Goal: Information Seeking & Learning: Compare options

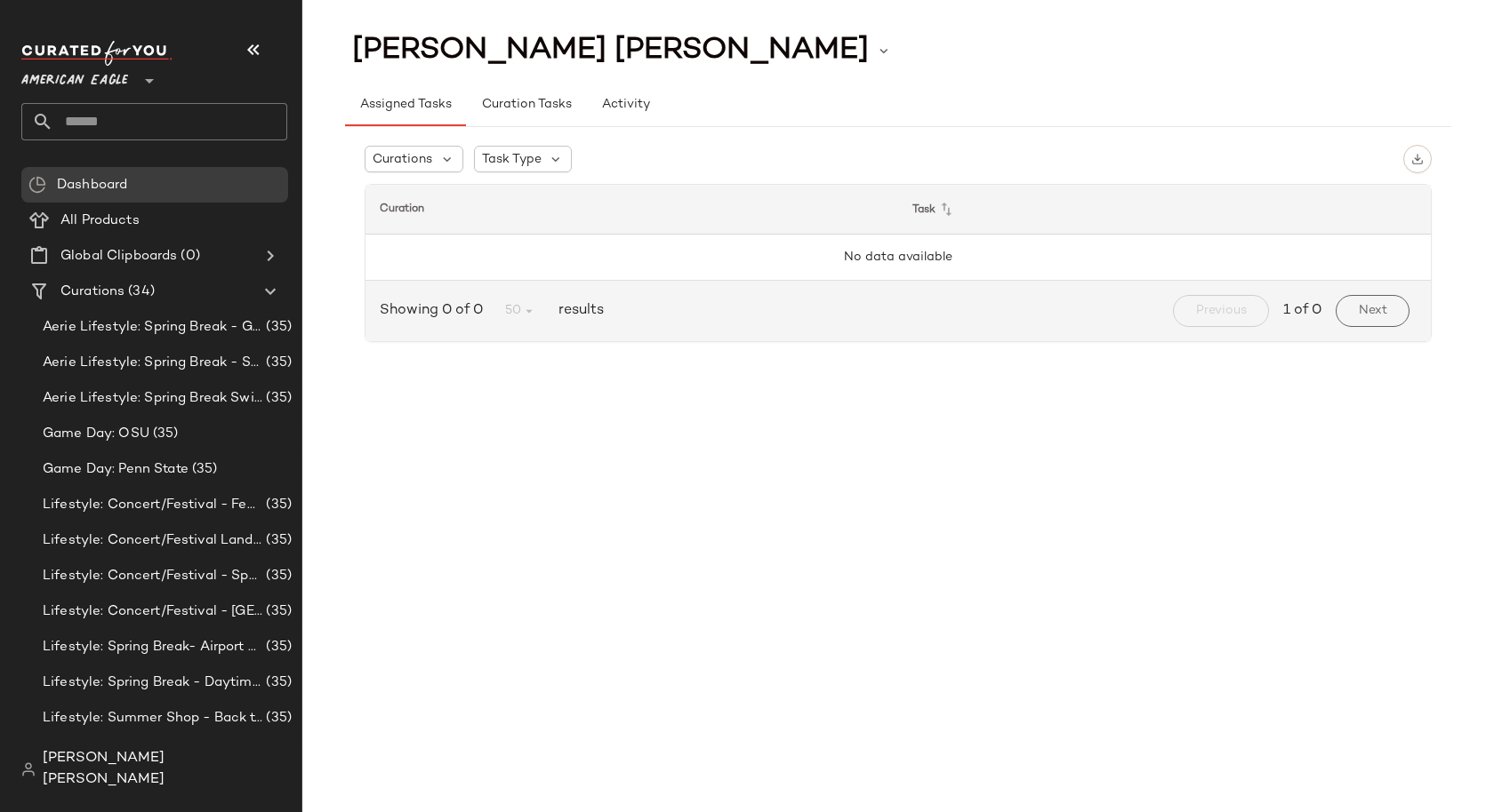
click at [130, 85] on div "American Eagle **" at bounding box center [78, 70] width 114 height 45
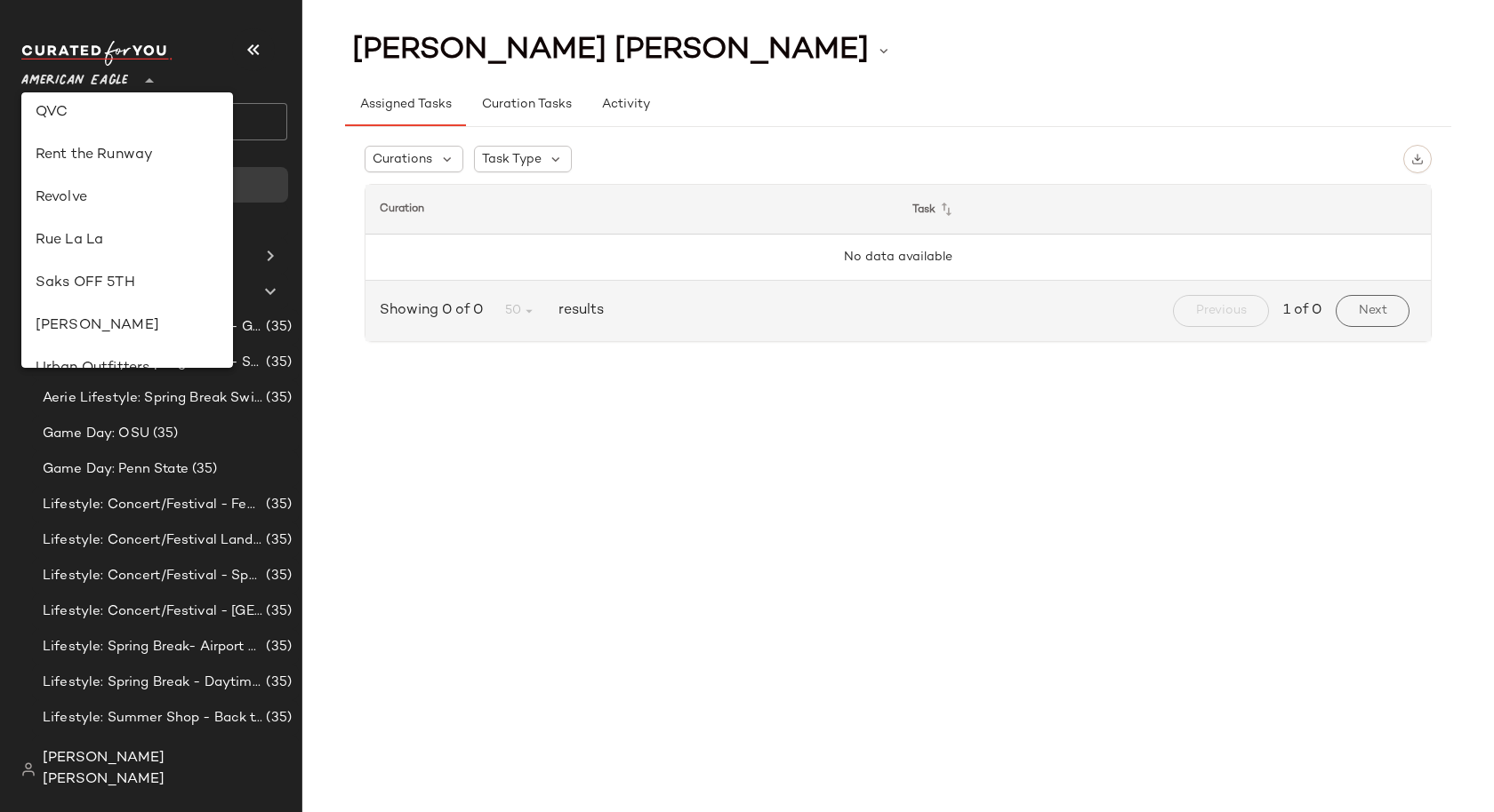
scroll to position [750, 0]
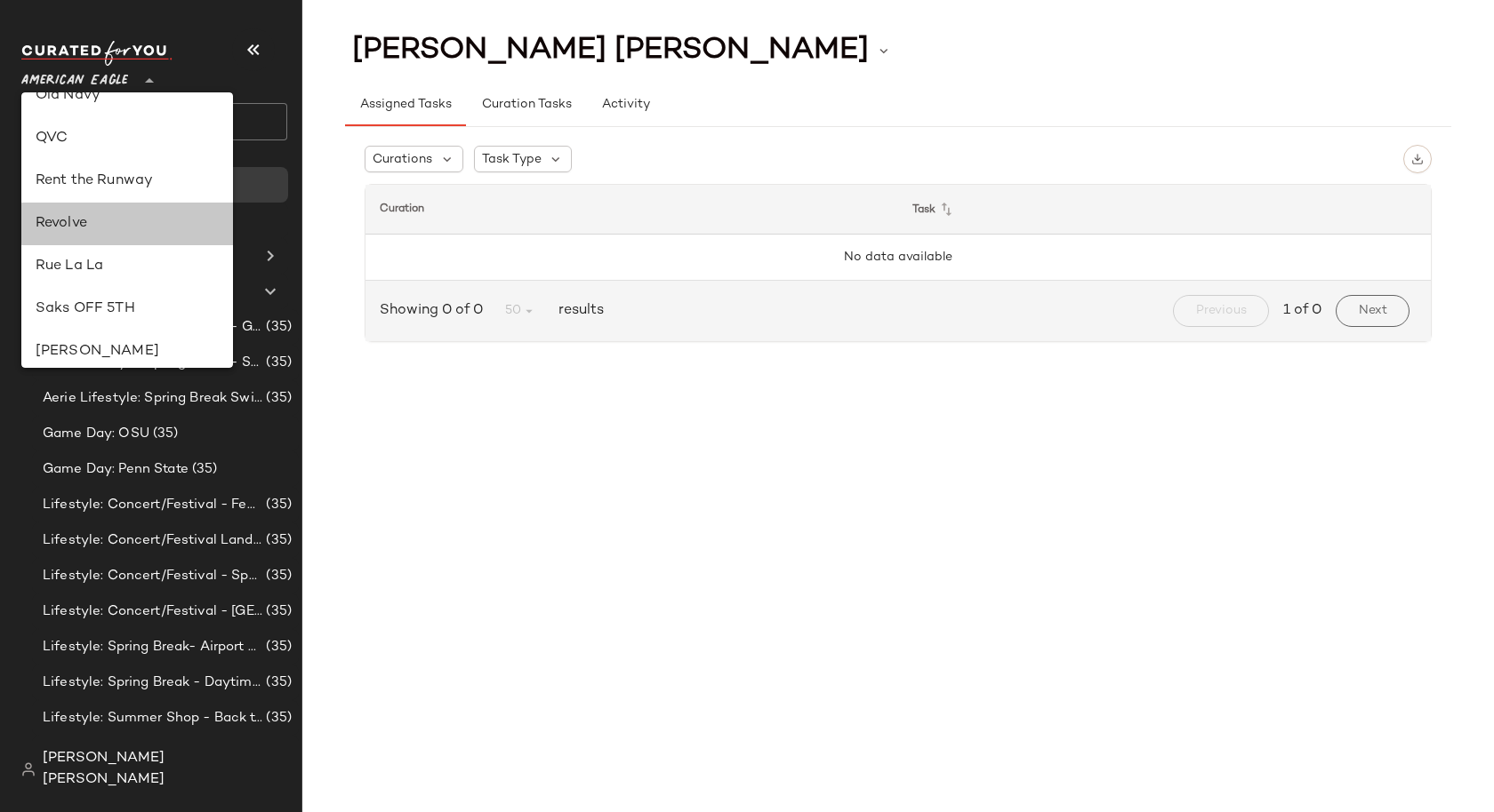
click at [113, 207] on div "Revolve" at bounding box center [128, 224] width 212 height 43
type input "**"
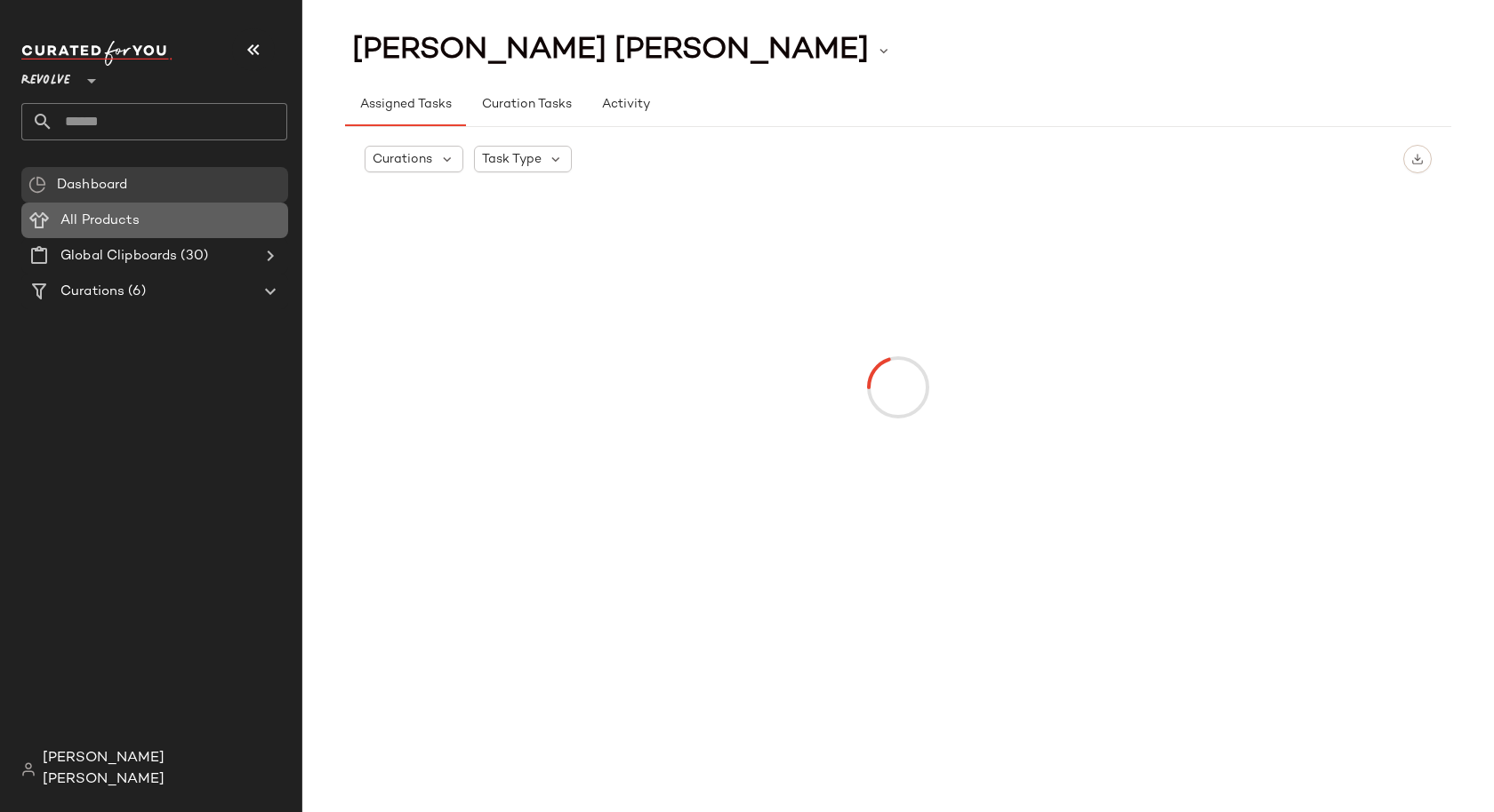
click at [221, 229] on div "All Products" at bounding box center [168, 221] width 226 height 21
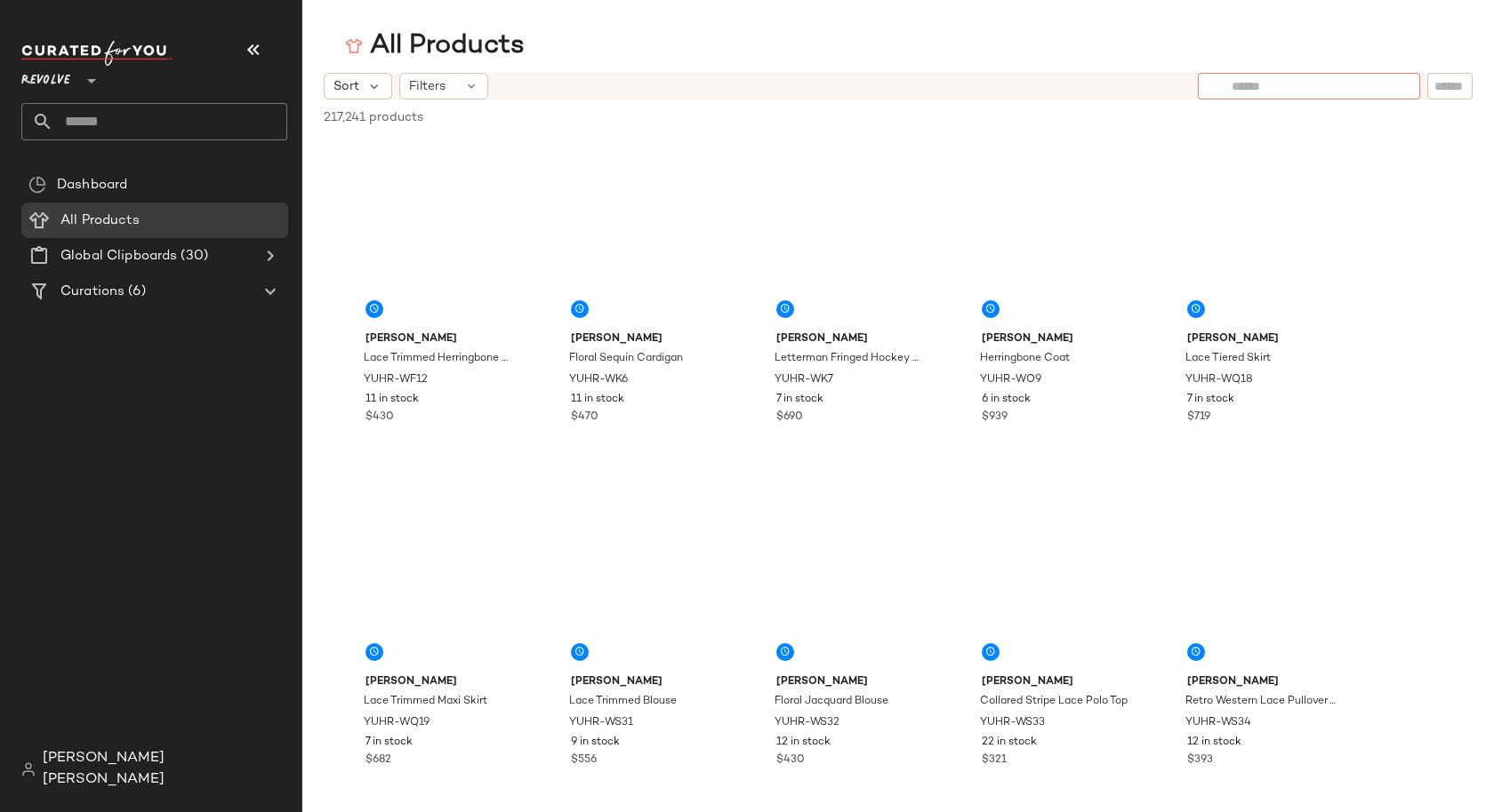
click at [1373, 82] on input "text" at bounding box center [1308, 86] width 154 height 19
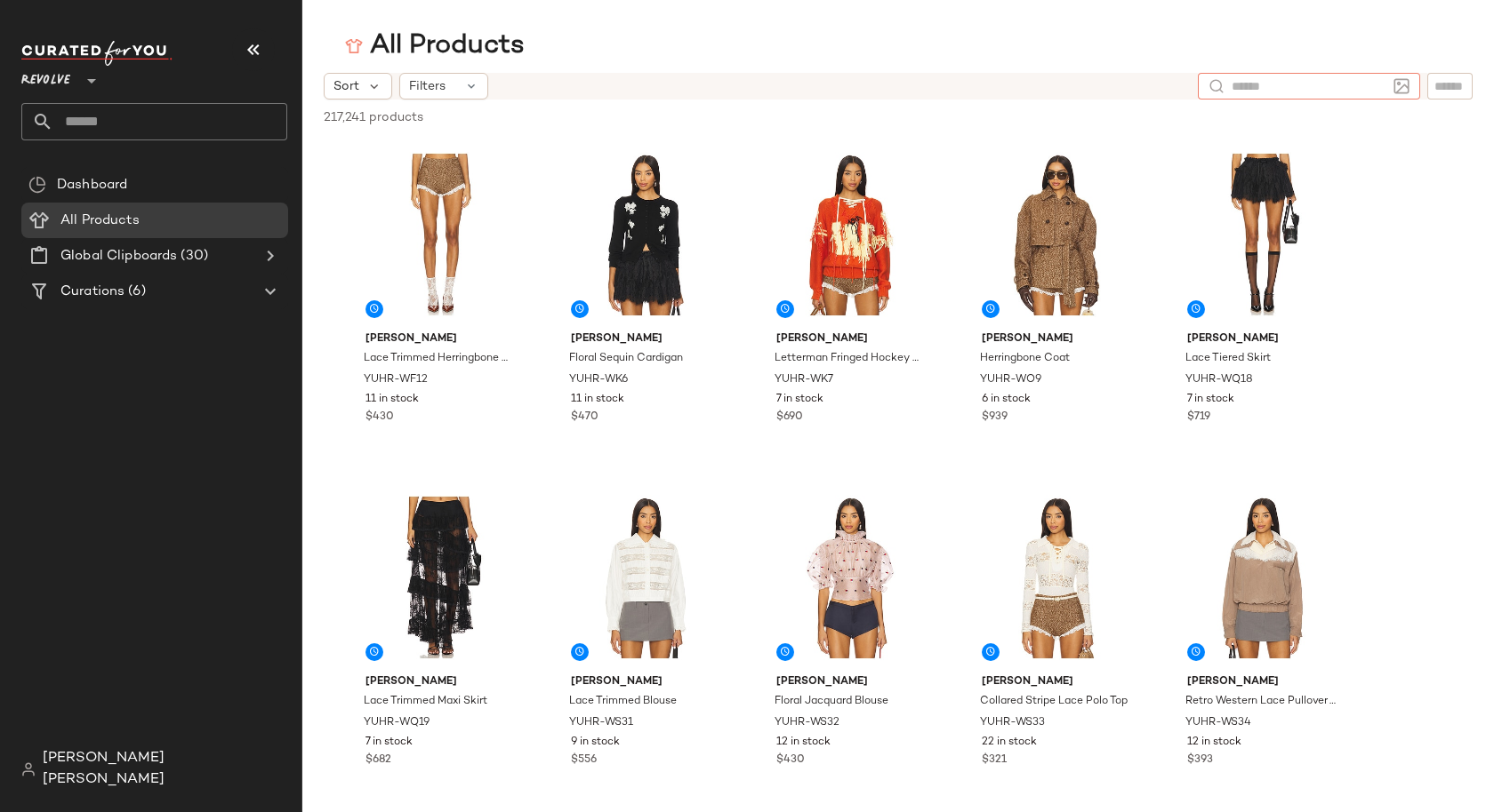
click at [1241, 86] on input "text" at bounding box center [1308, 86] width 154 height 19
type input "**********"
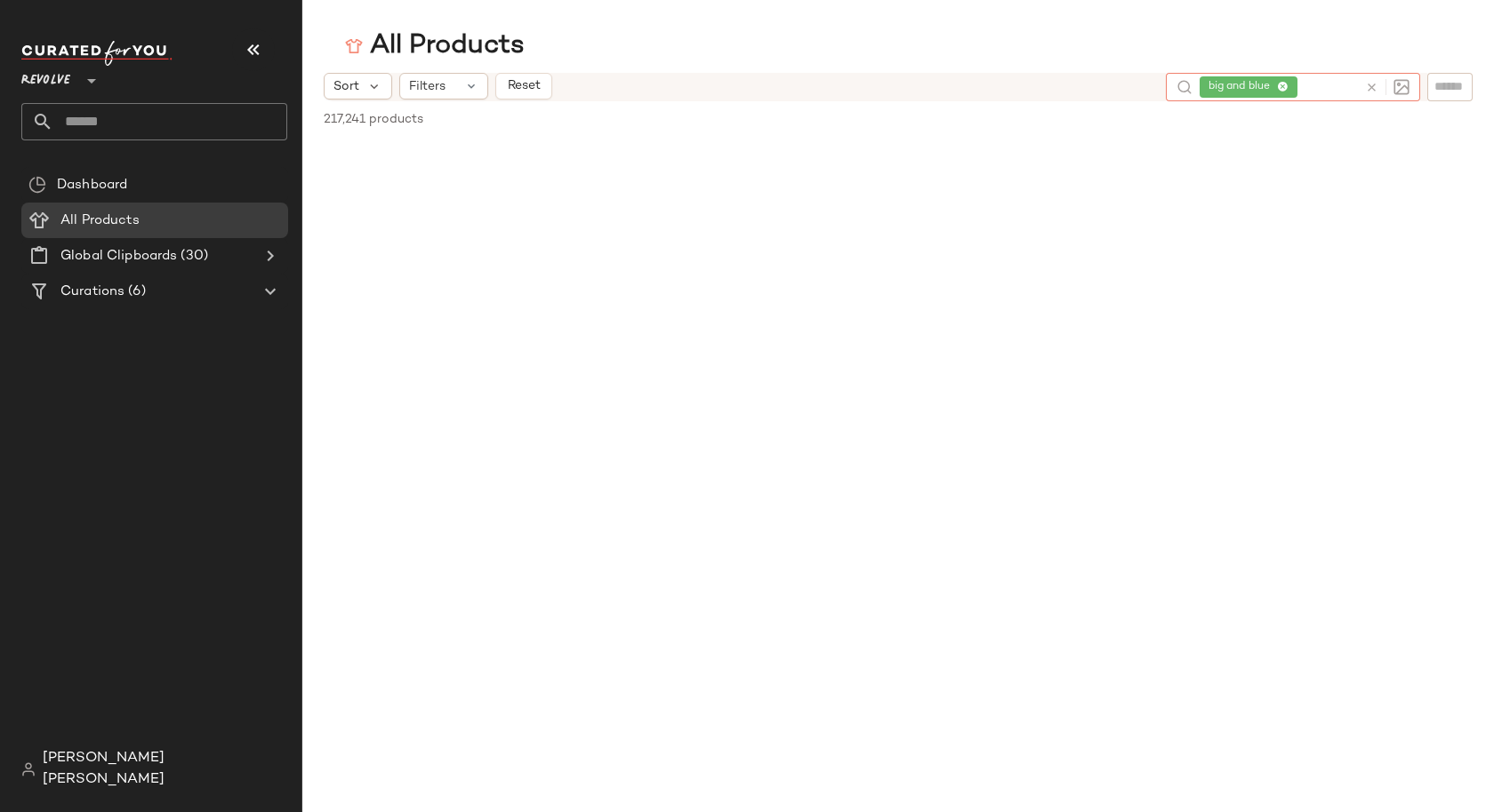
click at [1283, 91] on icon at bounding box center [1282, 88] width 12 height 12
click at [1283, 91] on input "text" at bounding box center [1308, 86] width 154 height 19
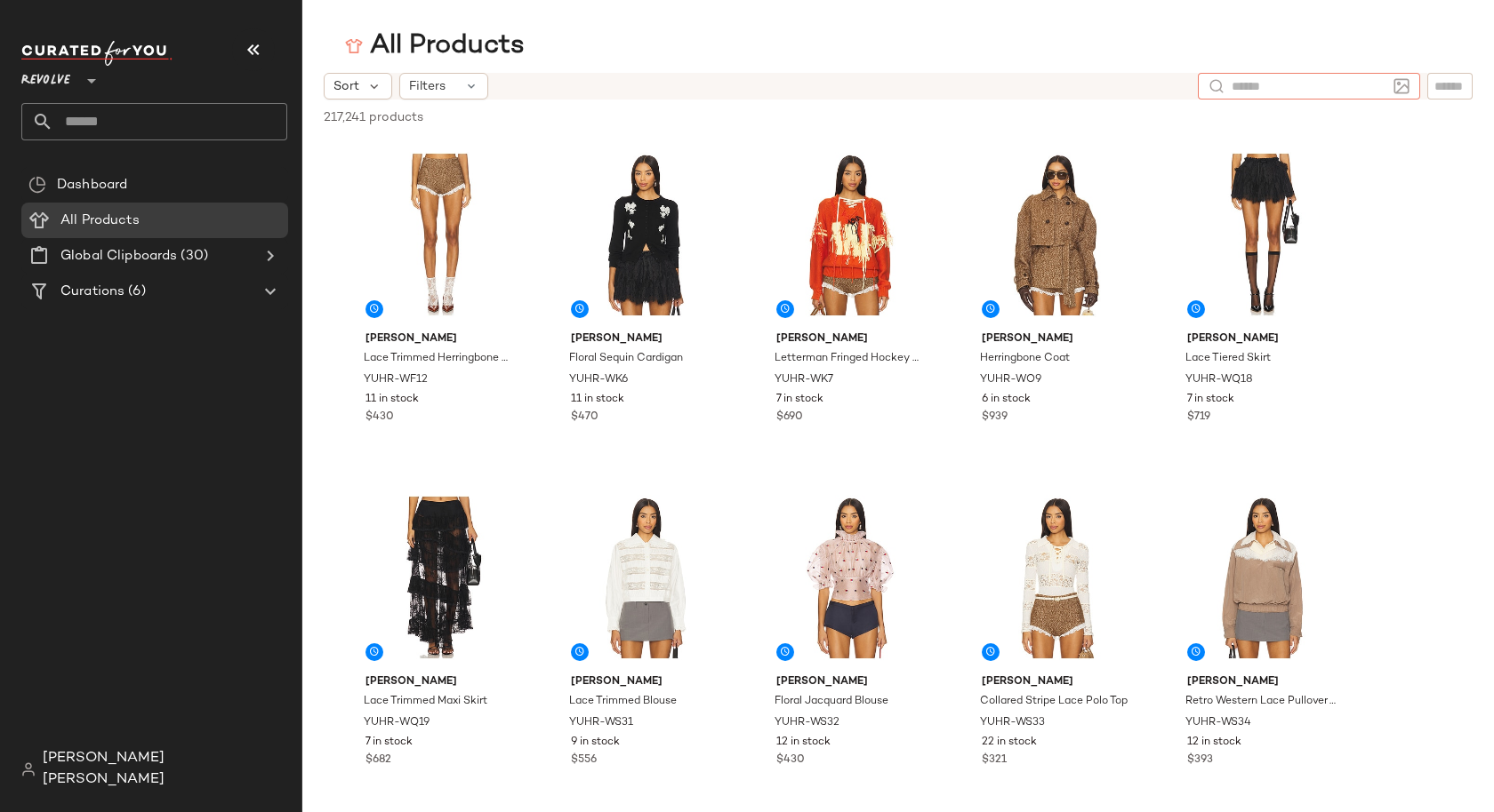
click at [1284, 84] on input "text" at bounding box center [1308, 86] width 154 height 19
type input "**********"
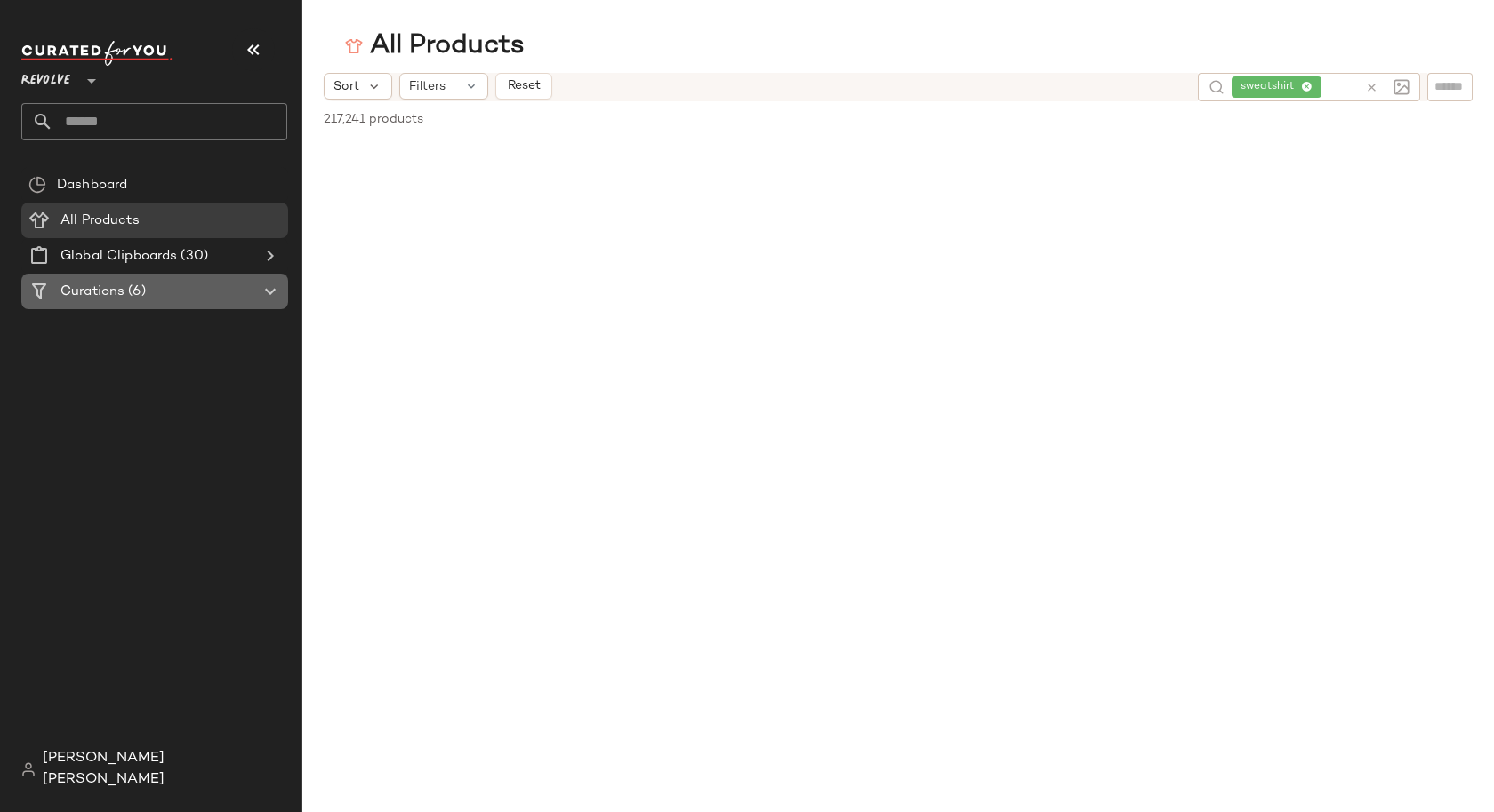
click at [153, 275] on Curations "Curations (6)" at bounding box center [155, 292] width 267 height 36
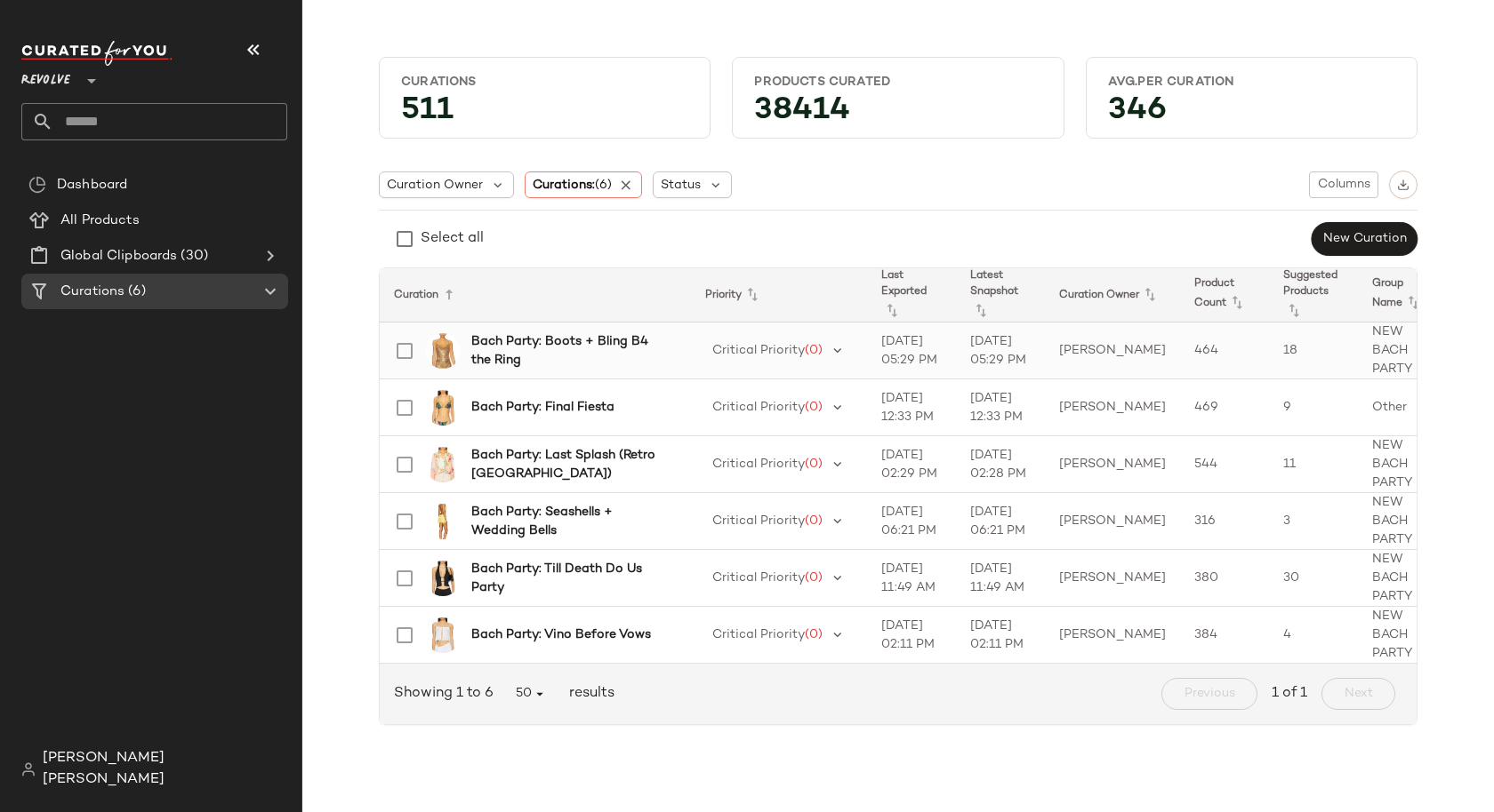
click at [509, 365] on b "Bach Party: Boots + Bling B4 the Ring" at bounding box center [570, 351] width 198 height 38
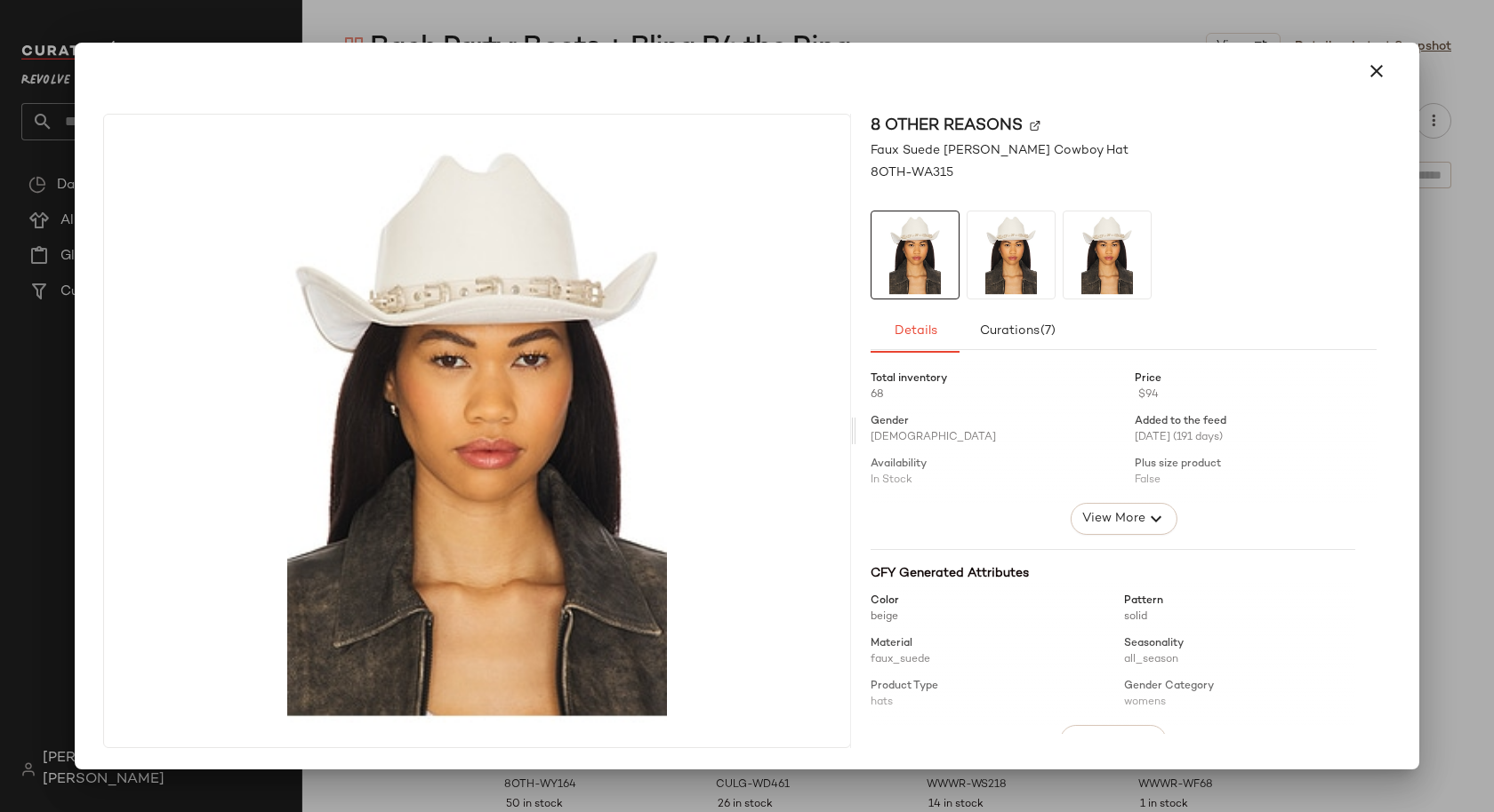
click at [1383, 50] on div at bounding box center [746, 70] width 1301 height 43
click at [1385, 74] on icon "button" at bounding box center [1376, 71] width 22 height 22
click at [1388, 75] on button "button" at bounding box center [1375, 70] width 43 height 43
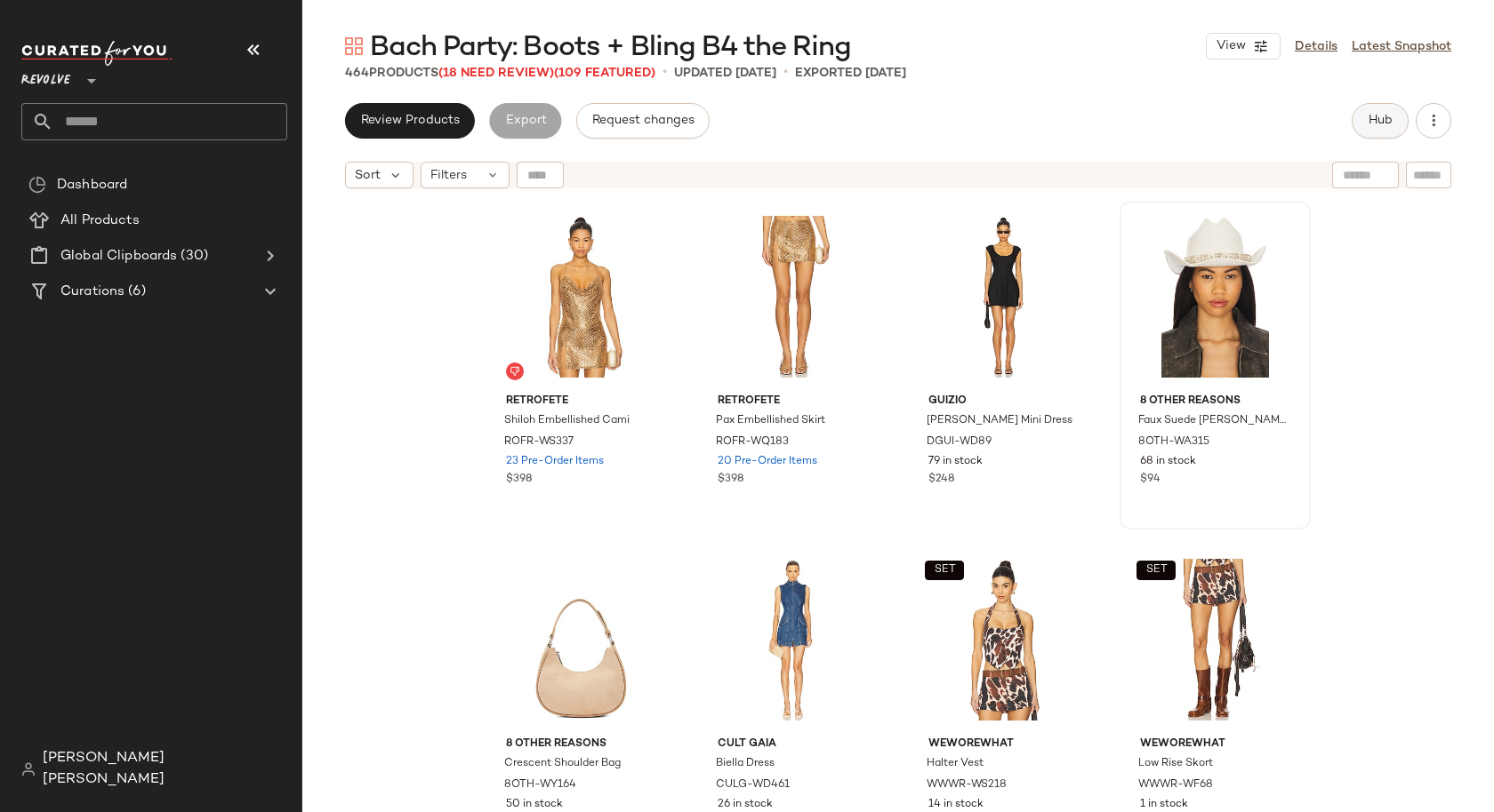
click at [1365, 117] on button "Hub" at bounding box center [1380, 121] width 57 height 36
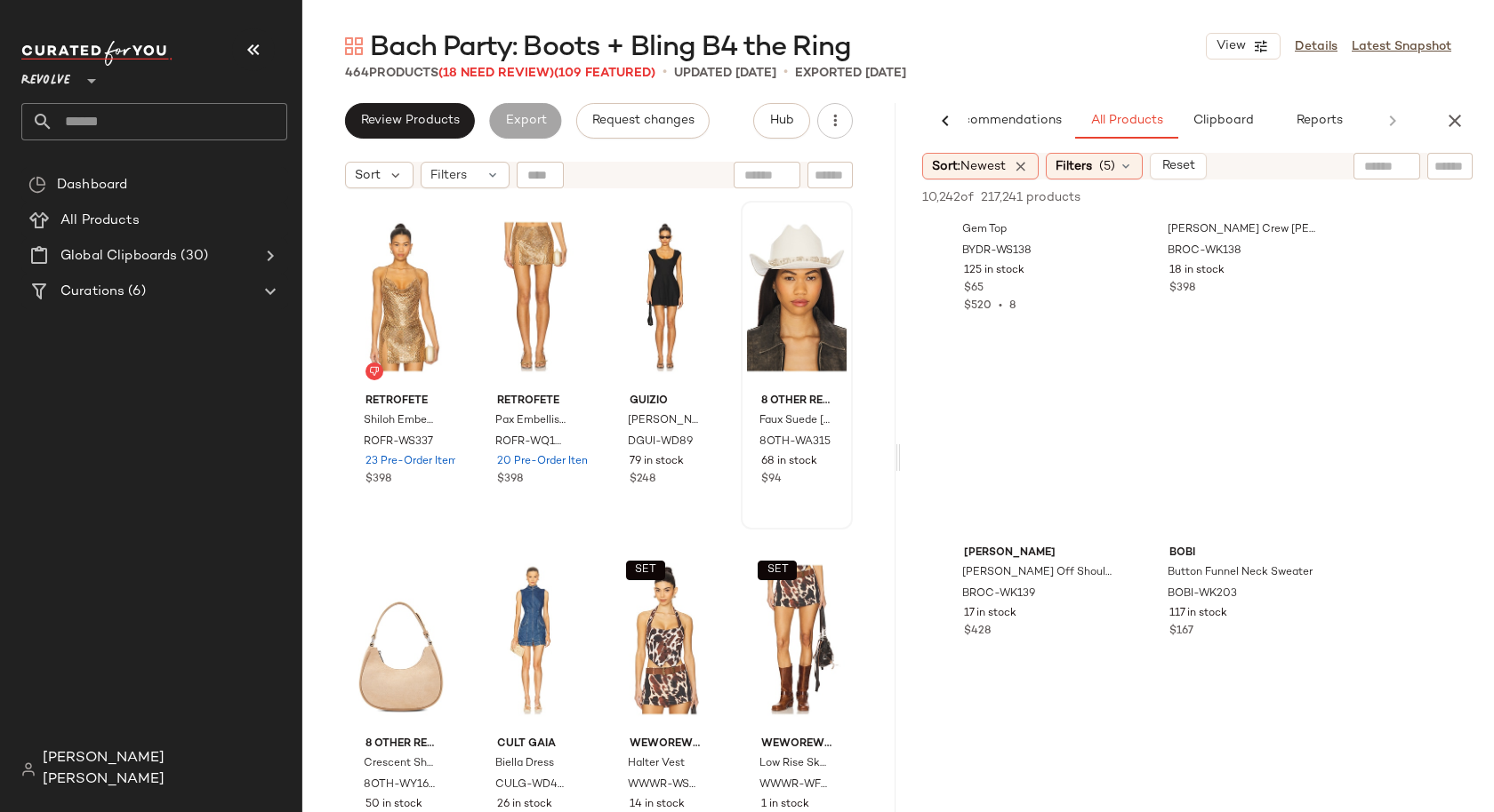
scroll to position [46619, 0]
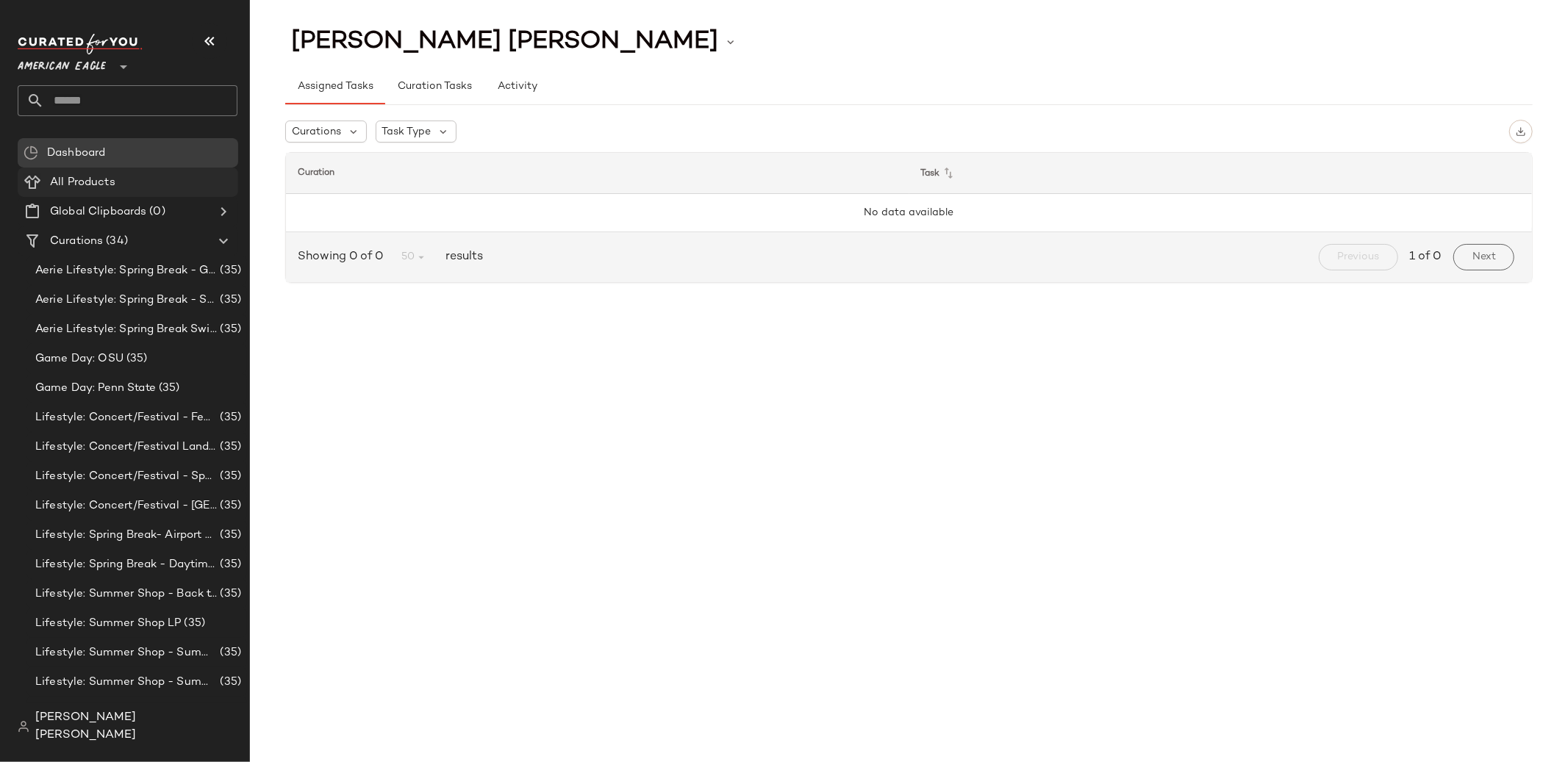
click at [177, 174] on div "All Products" at bounding box center [139, 182] width 186 height 17
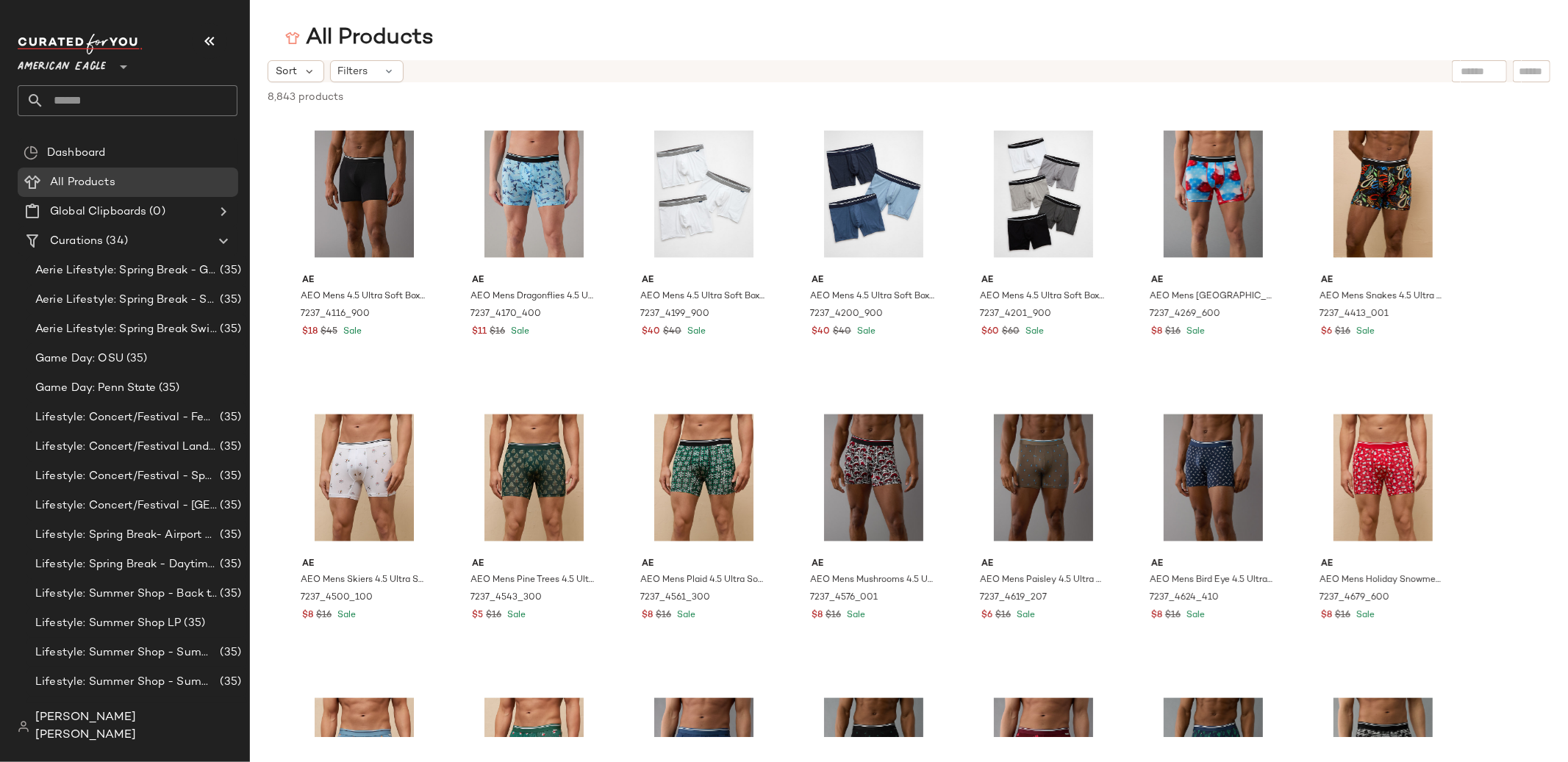
click at [385, 83] on div "8,843 products • 0 selected Deselect All" at bounding box center [909, 99] width 1318 height 33
click at [387, 69] on icon at bounding box center [389, 71] width 11 height 11
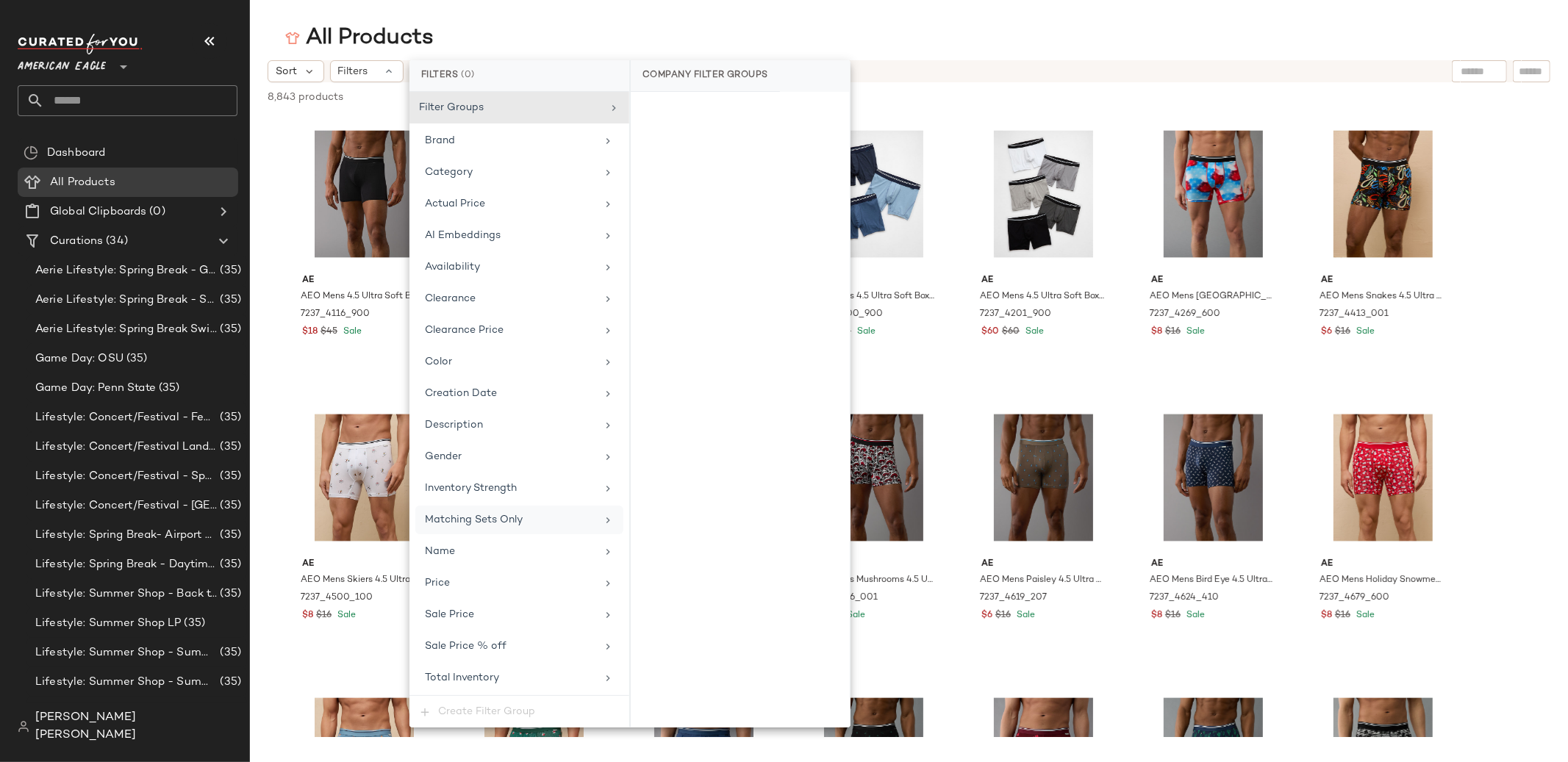
click at [536, 525] on div "Matching Sets Only" at bounding box center [510, 519] width 171 height 16
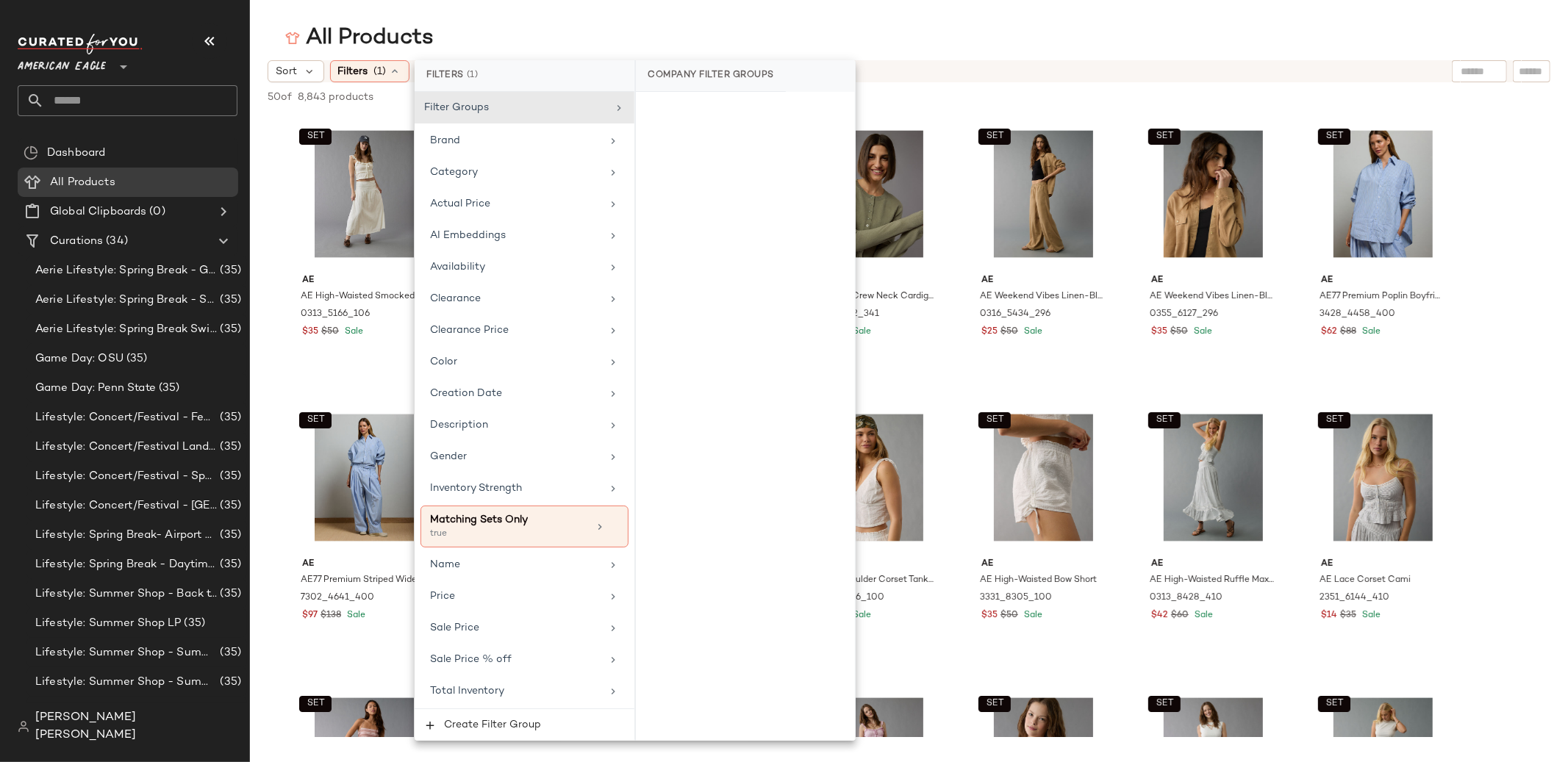
click at [878, 51] on div "All Products" at bounding box center [909, 38] width 1318 height 29
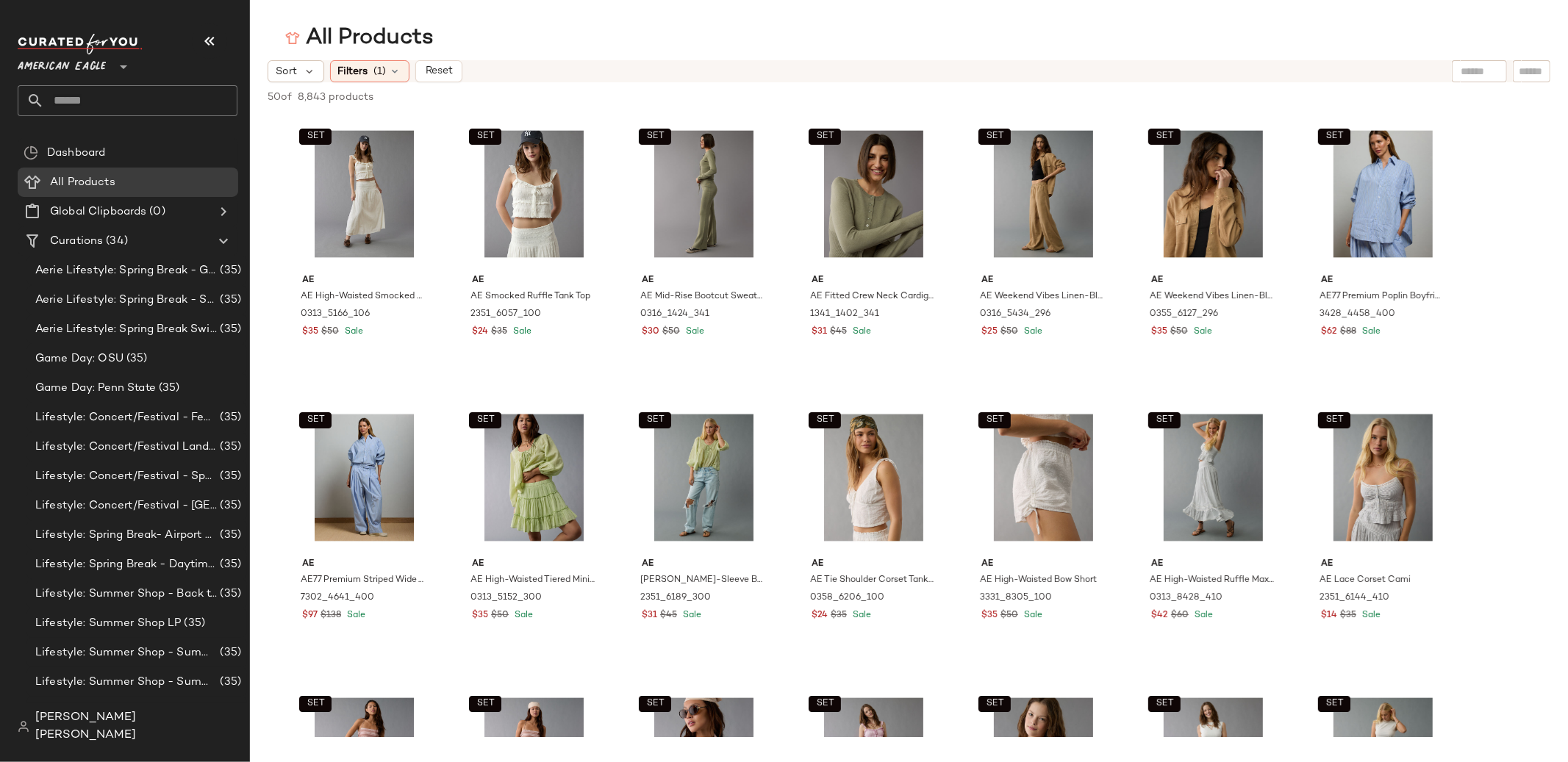
click at [124, 69] on icon at bounding box center [124, 67] width 18 height 18
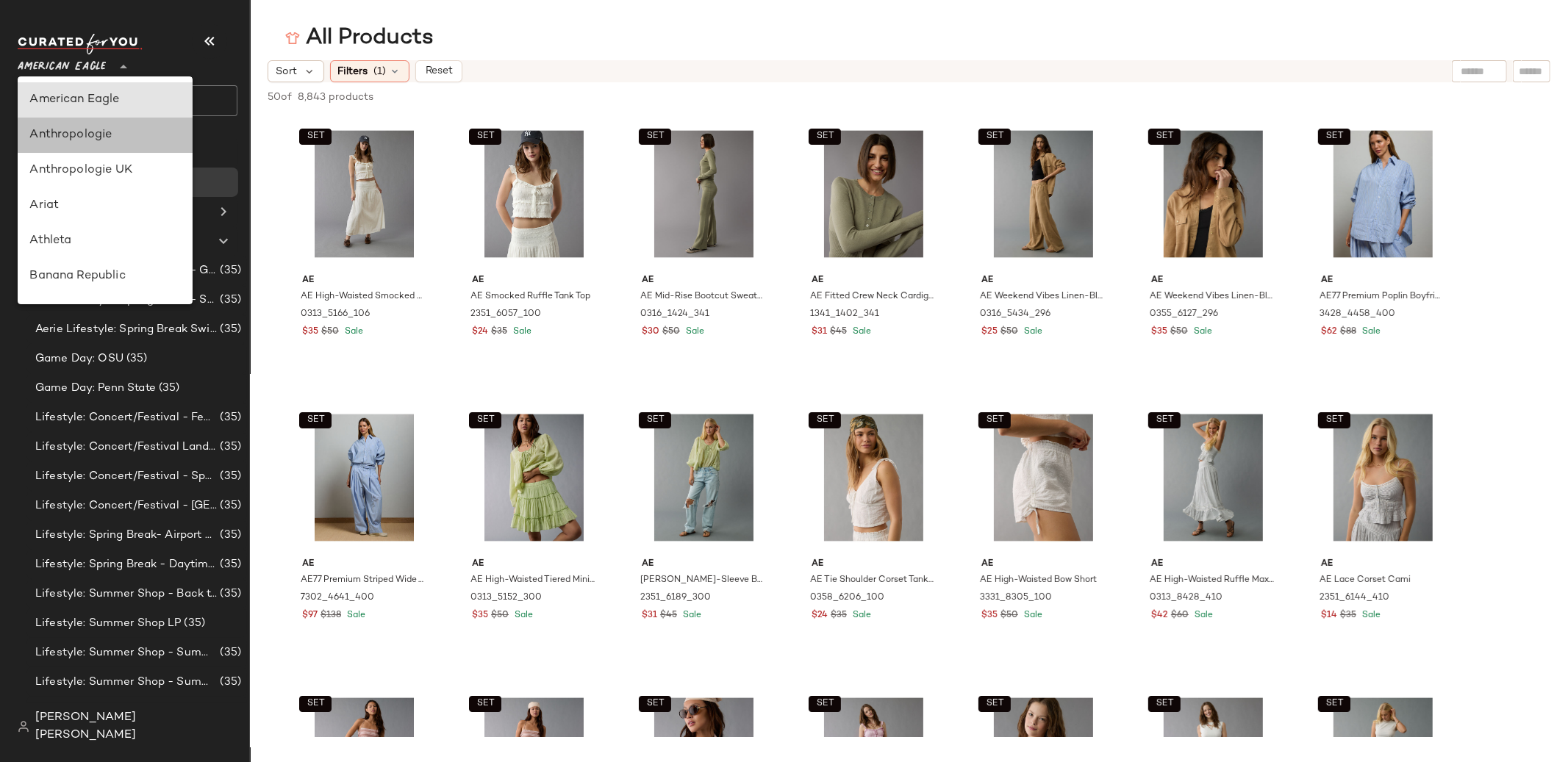
click at [127, 130] on div "Anthropologie" at bounding box center [105, 136] width 151 height 18
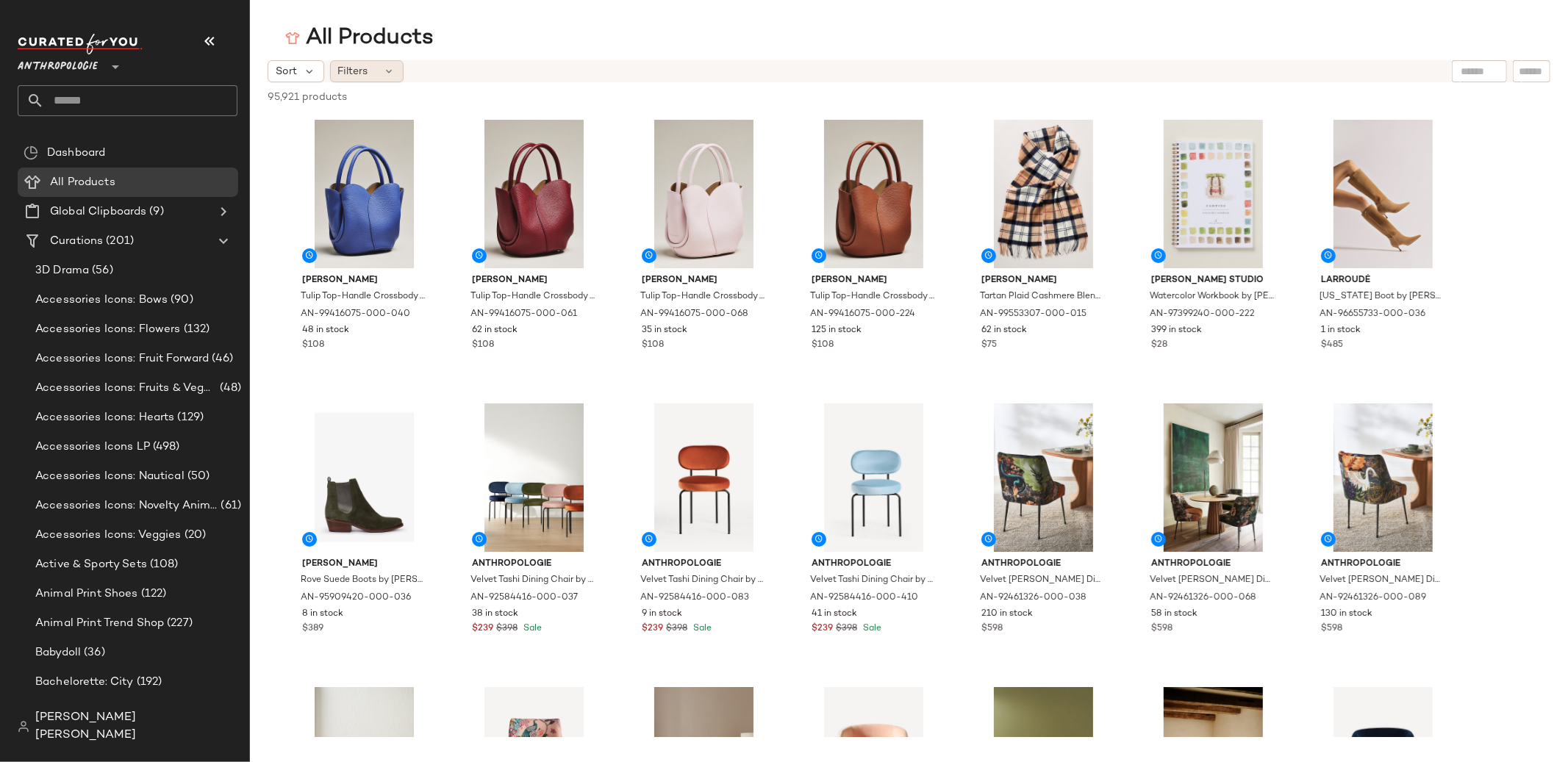
click at [362, 65] on span "Filters" at bounding box center [353, 71] width 30 height 16
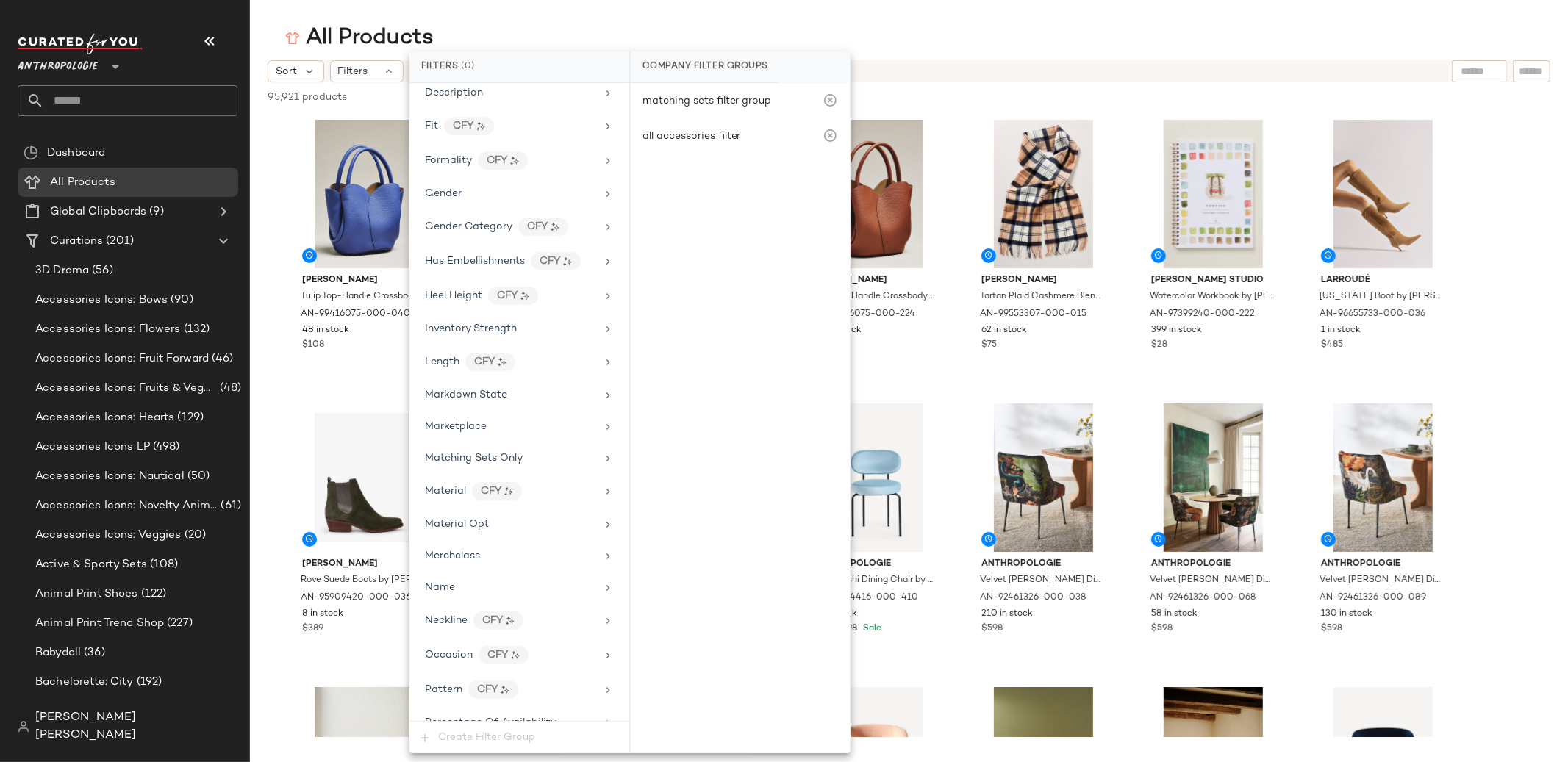
scroll to position [446, 0]
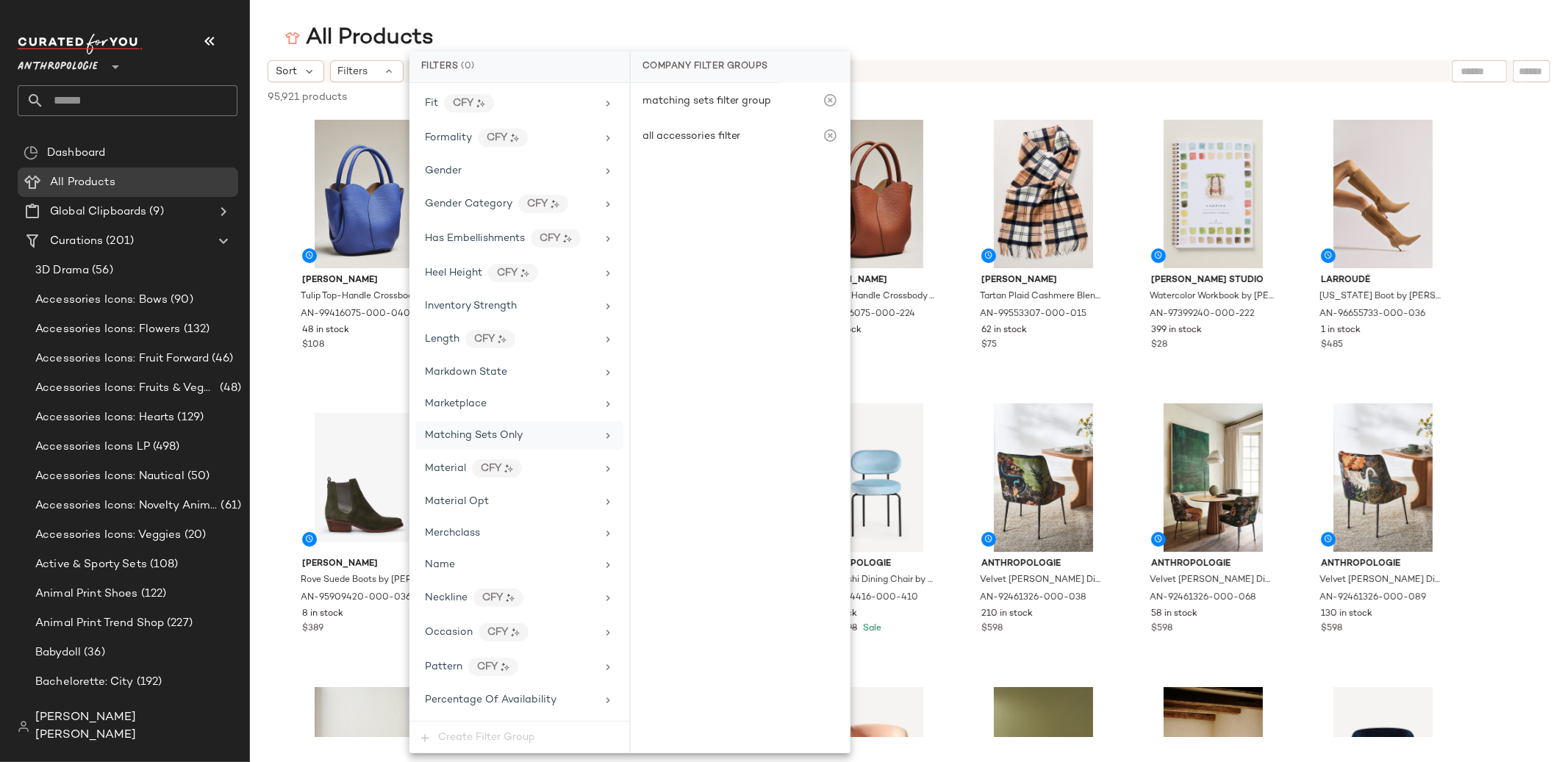
click at [499, 443] on div "Matching Sets Only" at bounding box center [474, 435] width 98 height 16
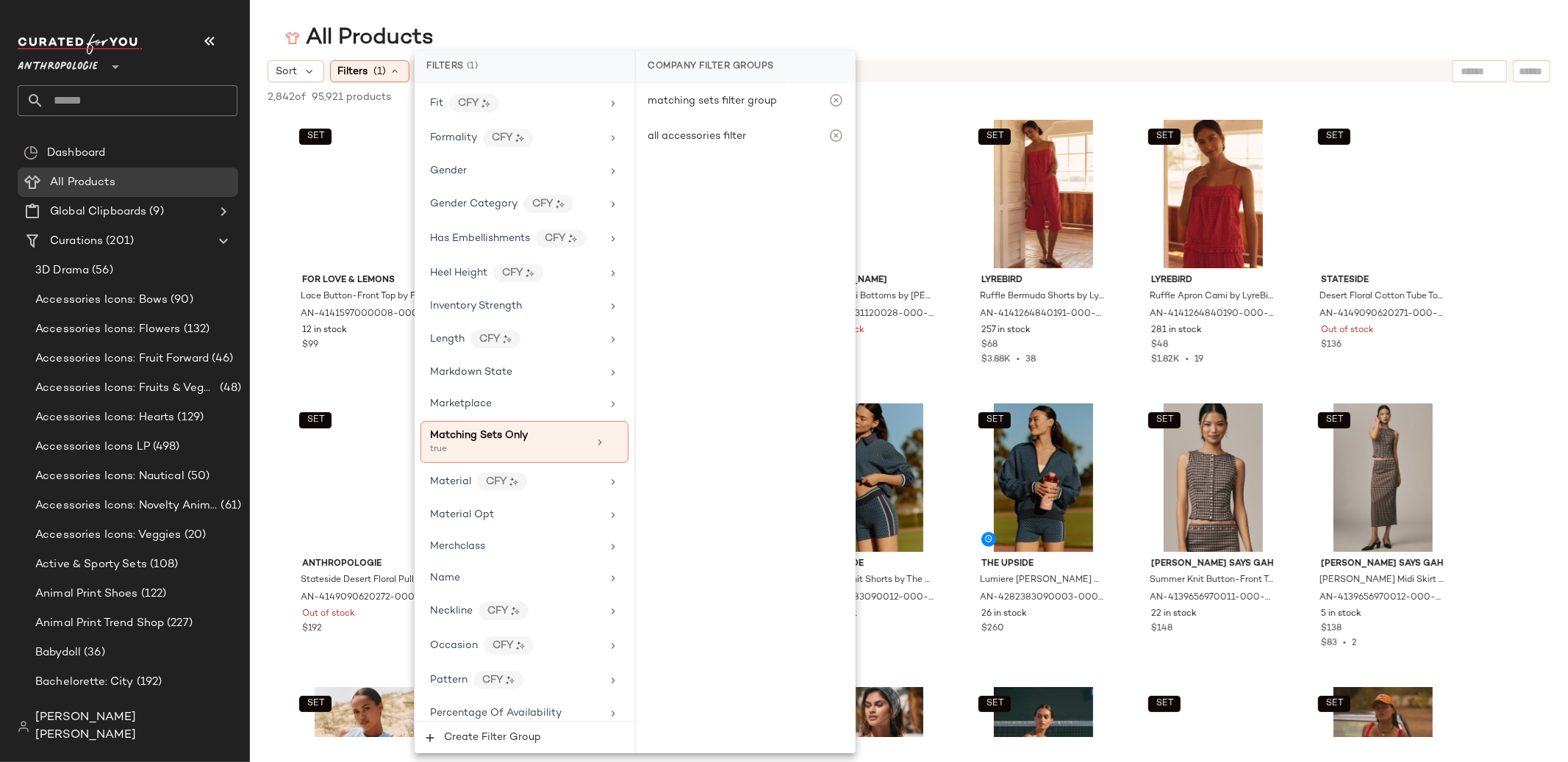
click at [520, 32] on div "All Products" at bounding box center [909, 38] width 1318 height 29
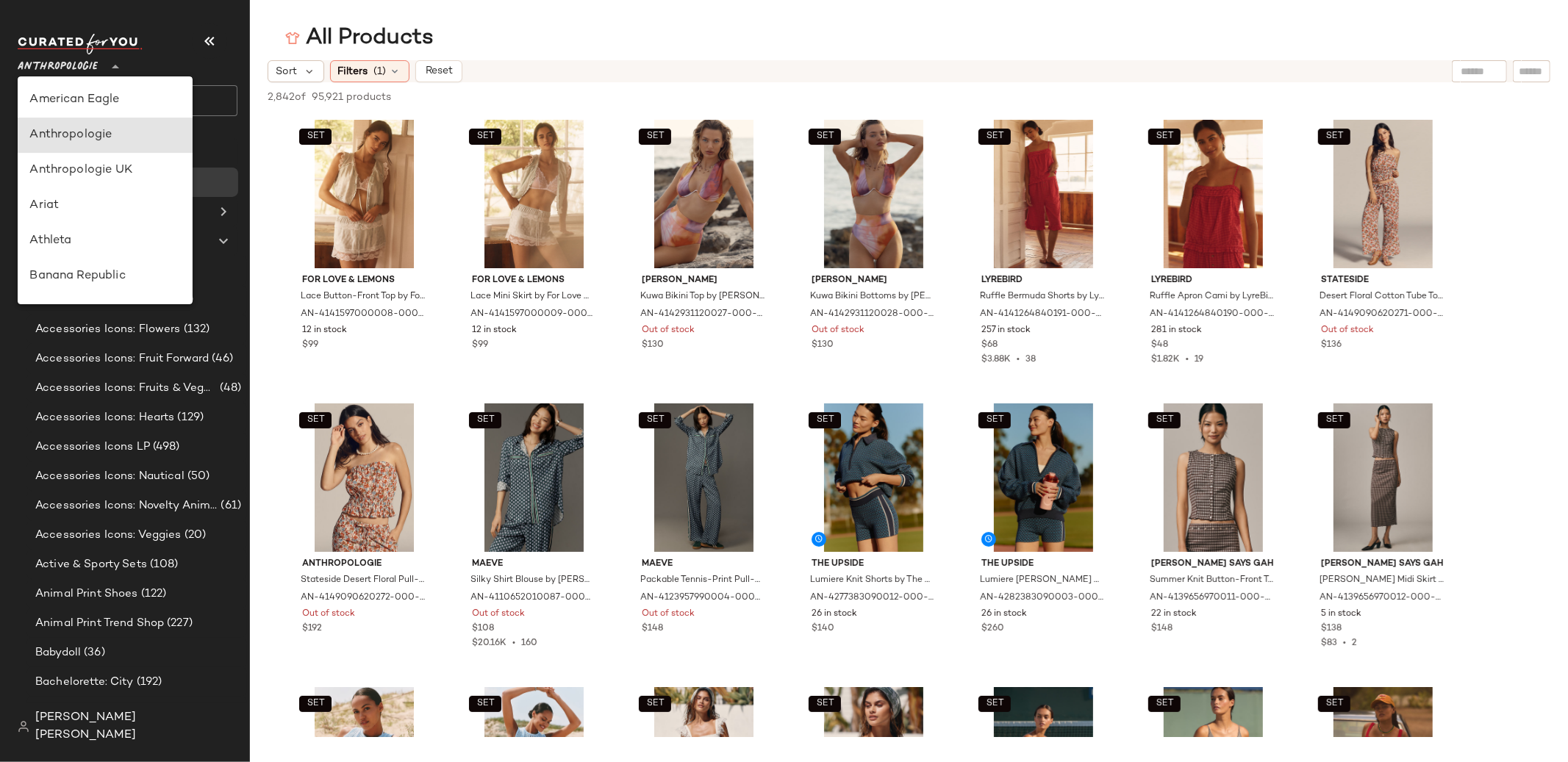
click at [101, 65] on div "Anthropologie **" at bounding box center [61, 58] width 86 height 37
click at [117, 126] on div "Anthropologie UK" at bounding box center [106, 136] width 175 height 35
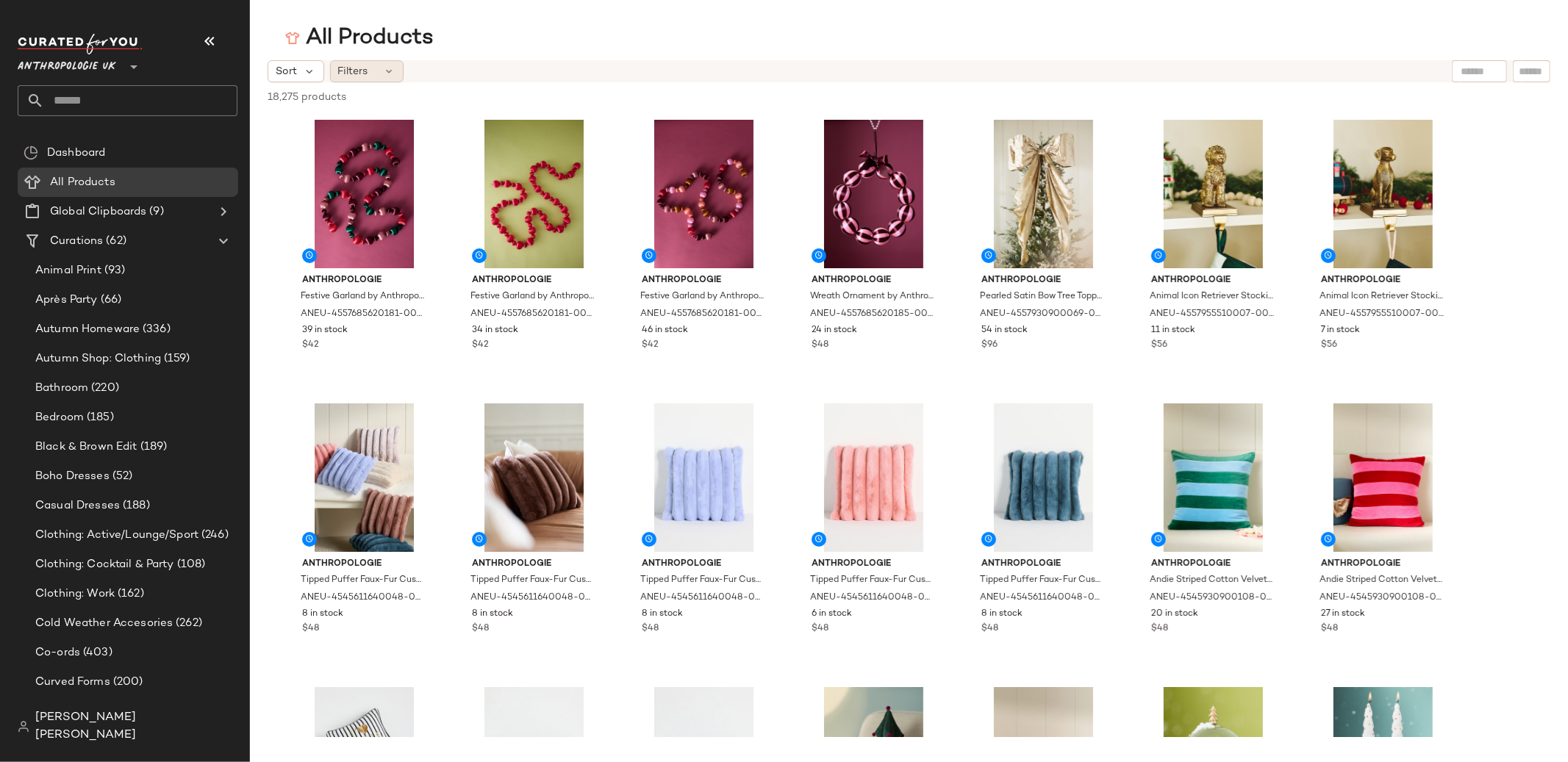
click at [339, 71] on span "Filters" at bounding box center [353, 71] width 30 height 16
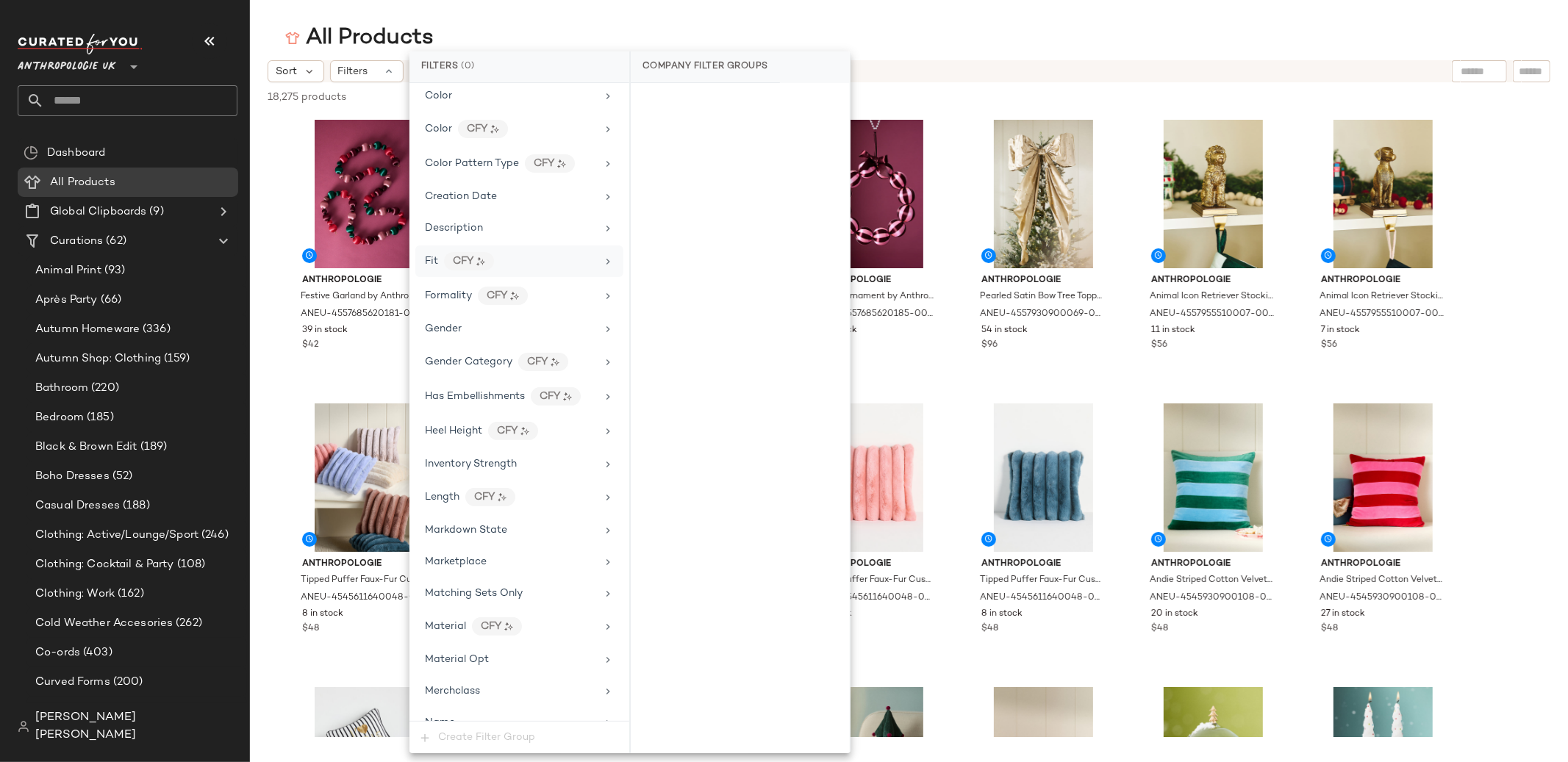
scroll to position [307, 0]
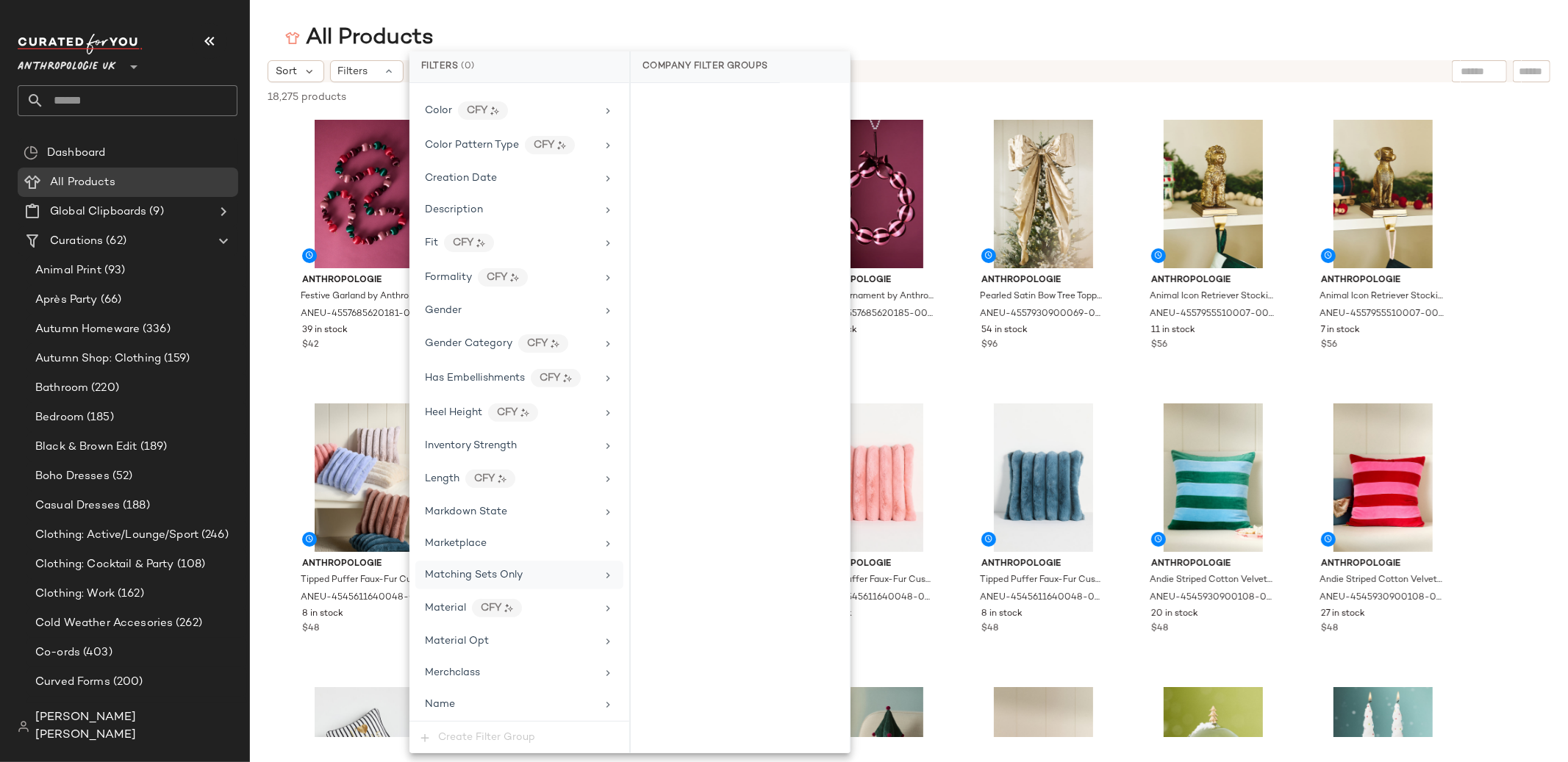
click at [508, 569] on div "Matching Sets Only" at bounding box center [474, 575] width 98 height 16
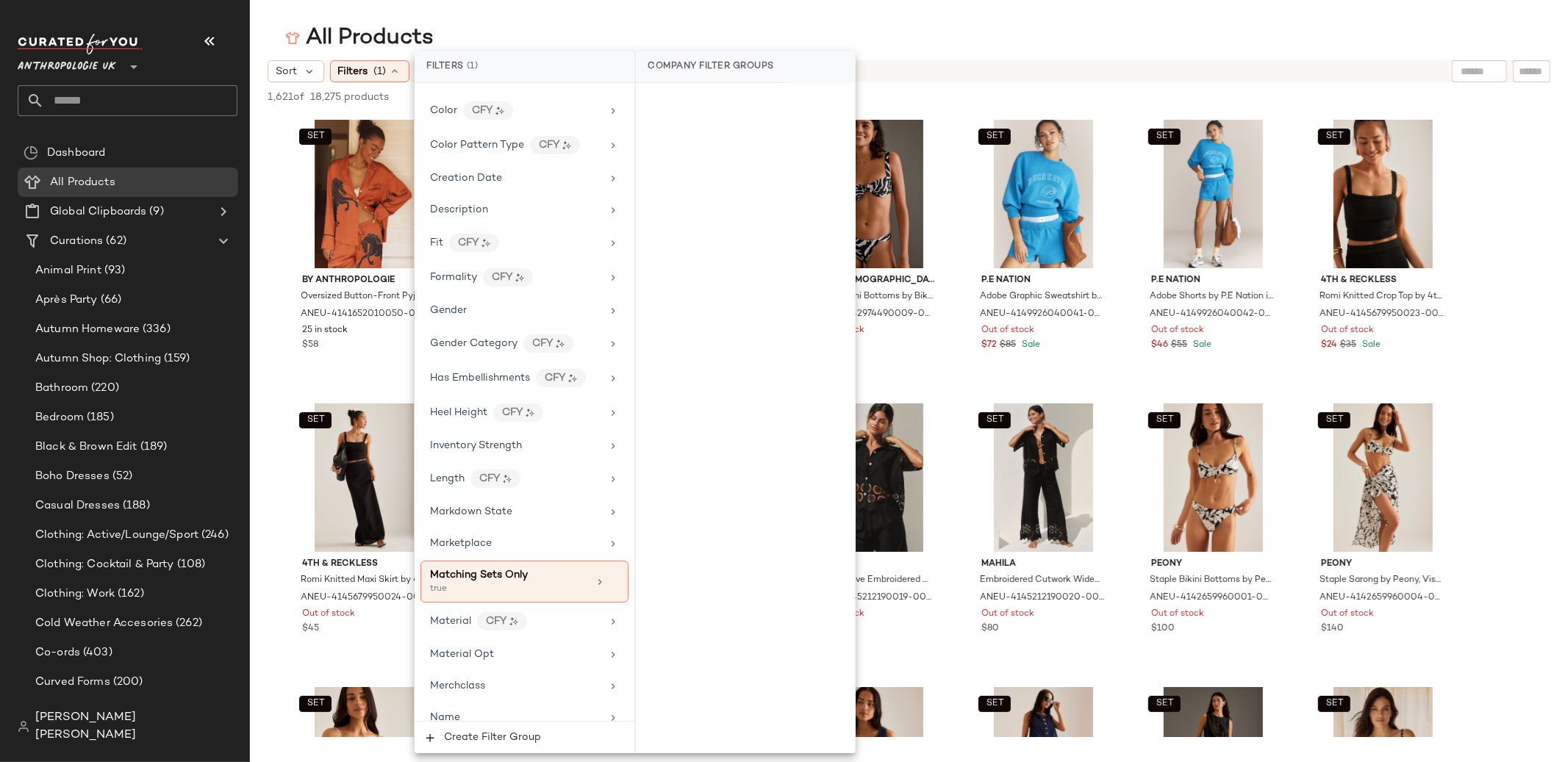
click at [550, 36] on div "All Products" at bounding box center [909, 38] width 1318 height 29
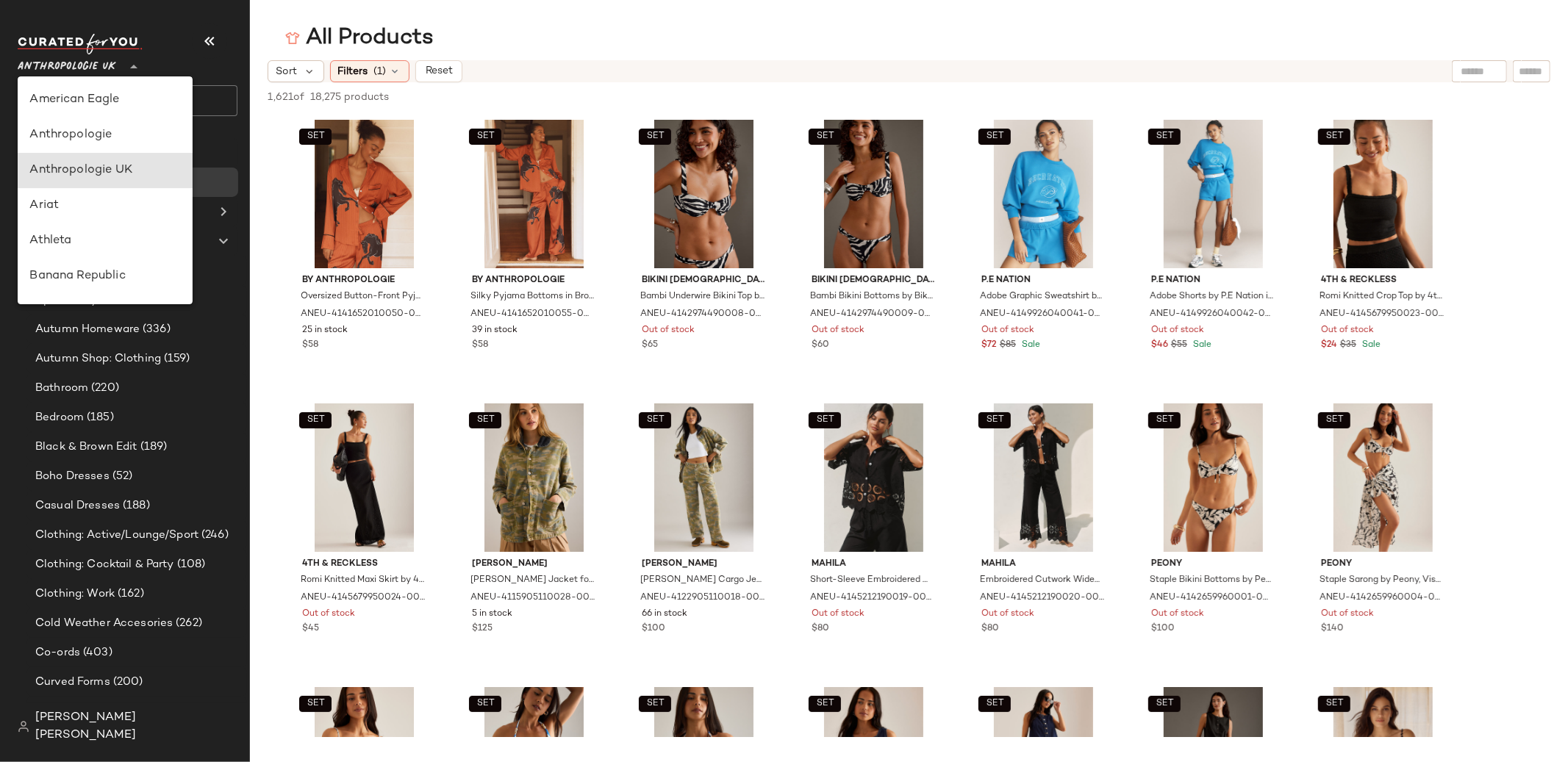
click at [132, 70] on icon at bounding box center [134, 67] width 18 height 18
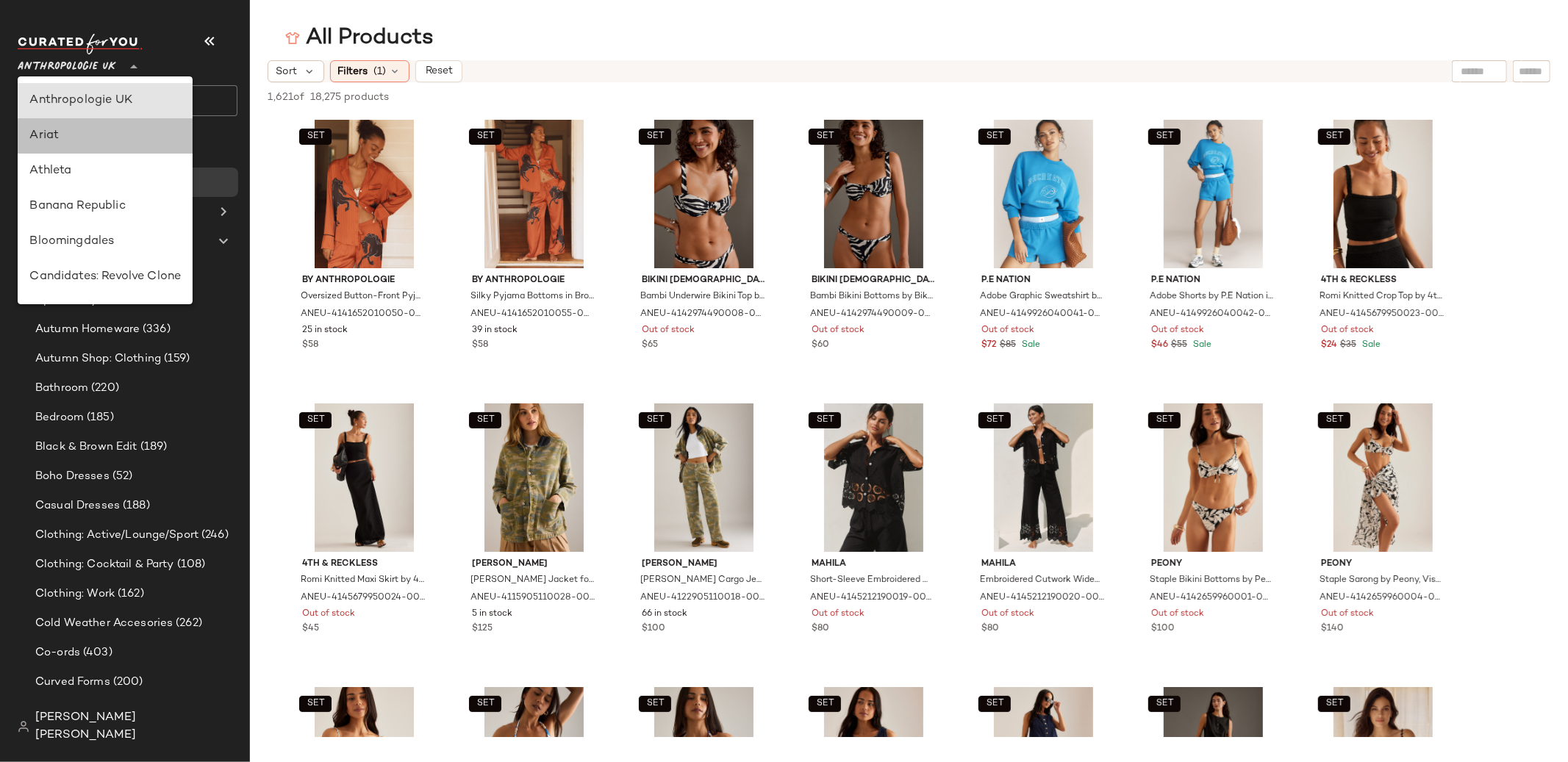
click at [135, 141] on div "Ariat" at bounding box center [105, 136] width 151 height 18
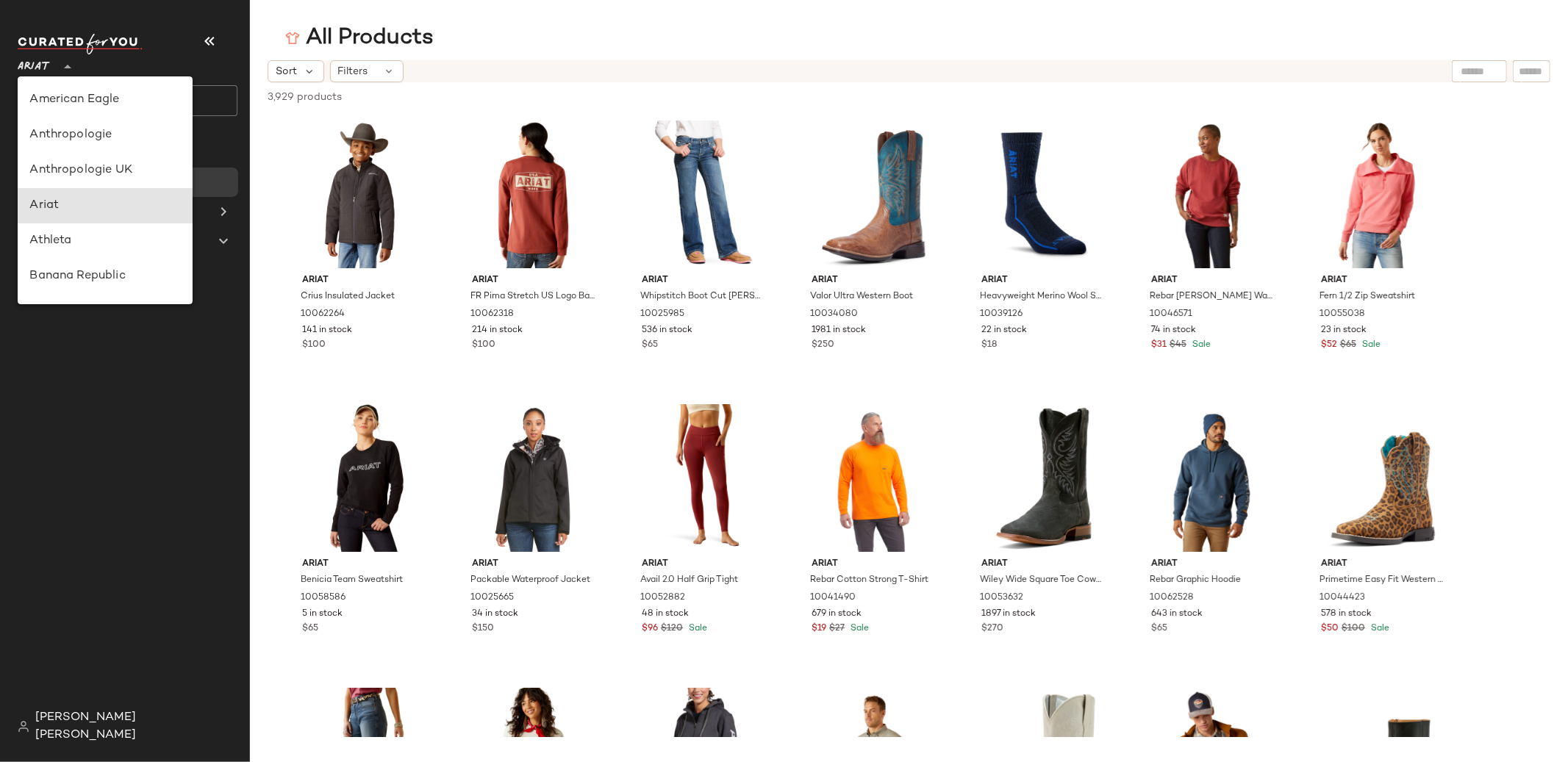
click at [69, 67] on icon at bounding box center [68, 67] width 18 height 18
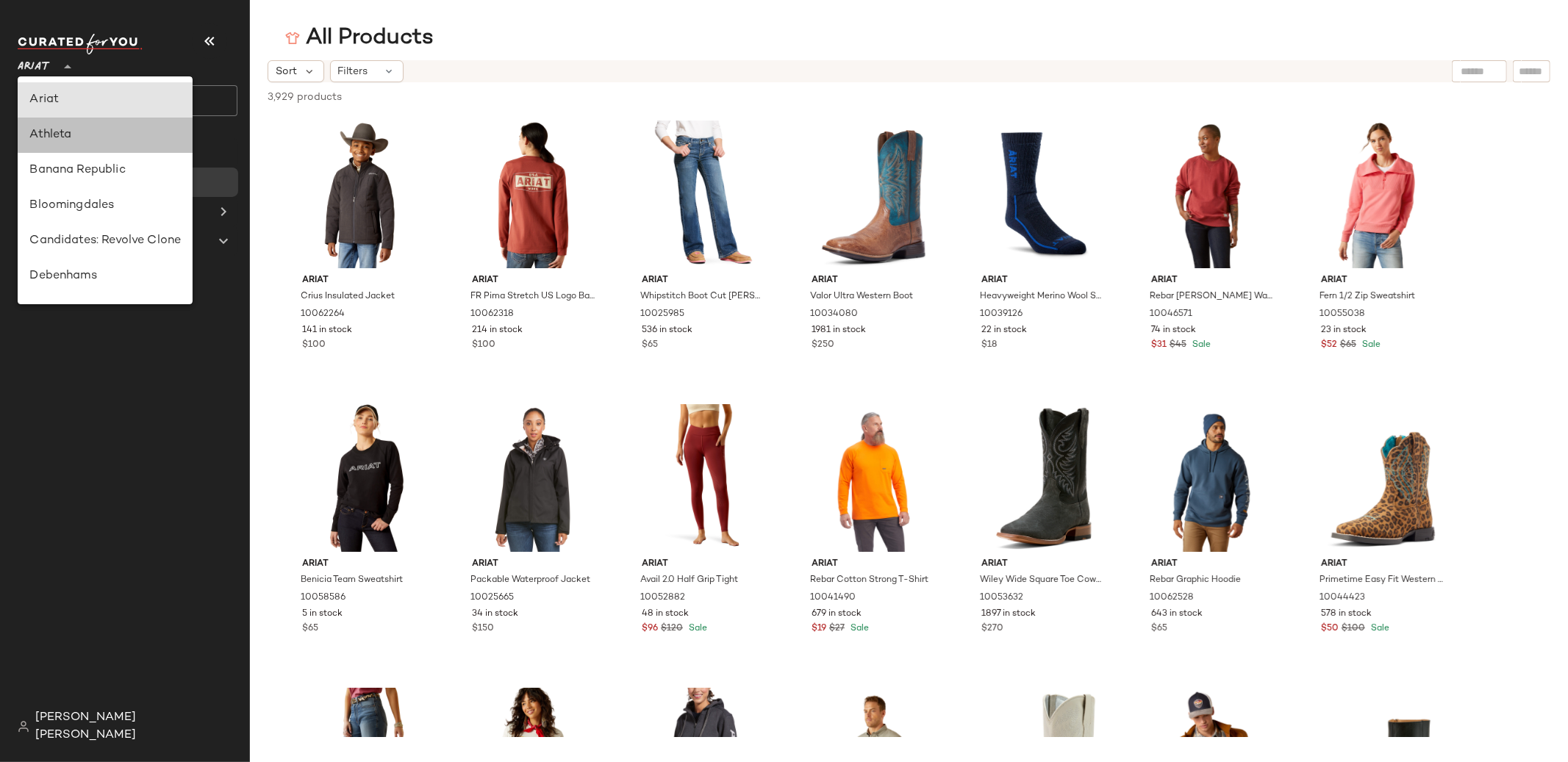
click at [87, 141] on div "Athleta" at bounding box center [105, 136] width 151 height 18
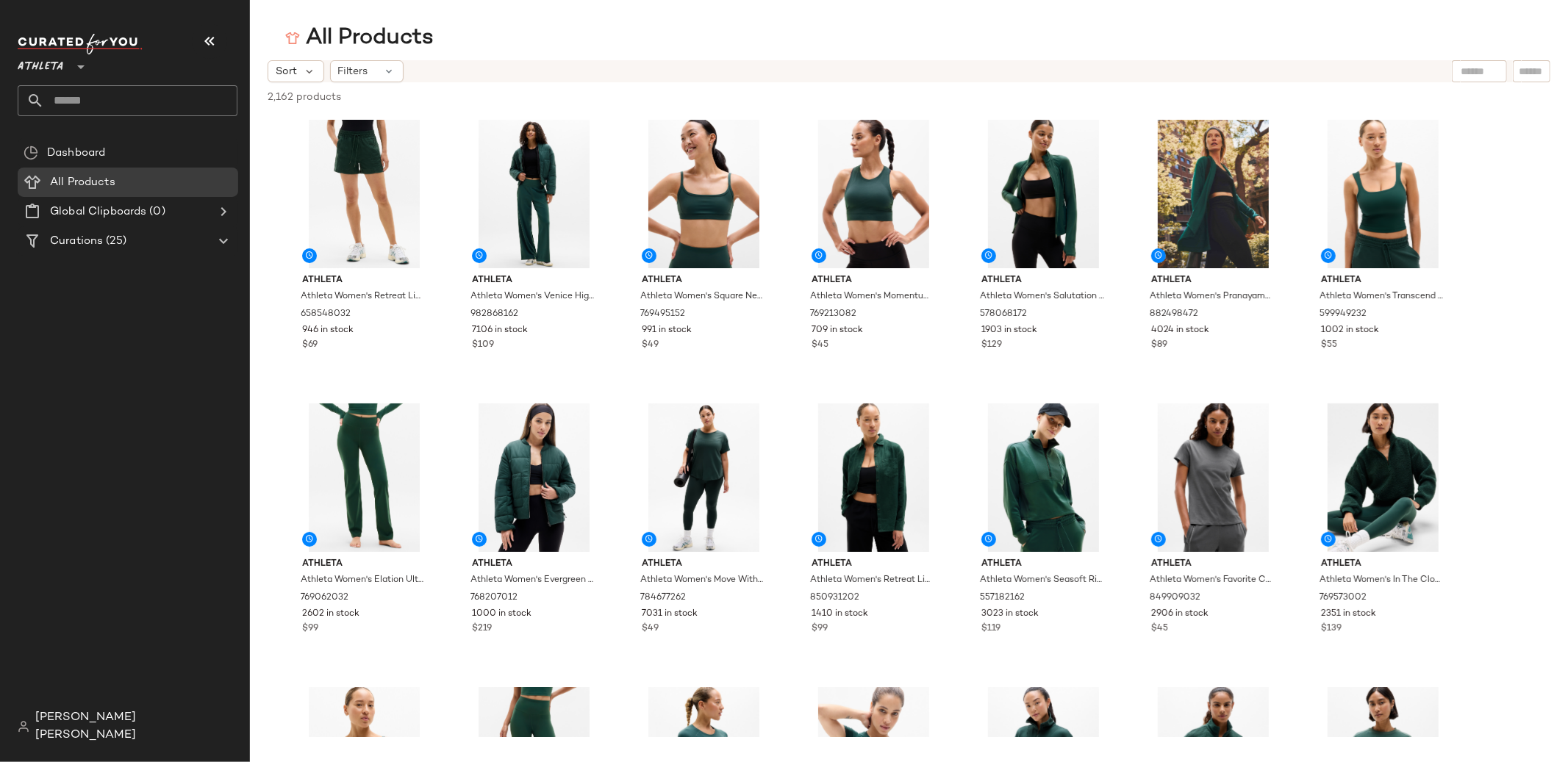
click at [72, 67] on icon at bounding box center [81, 67] width 18 height 18
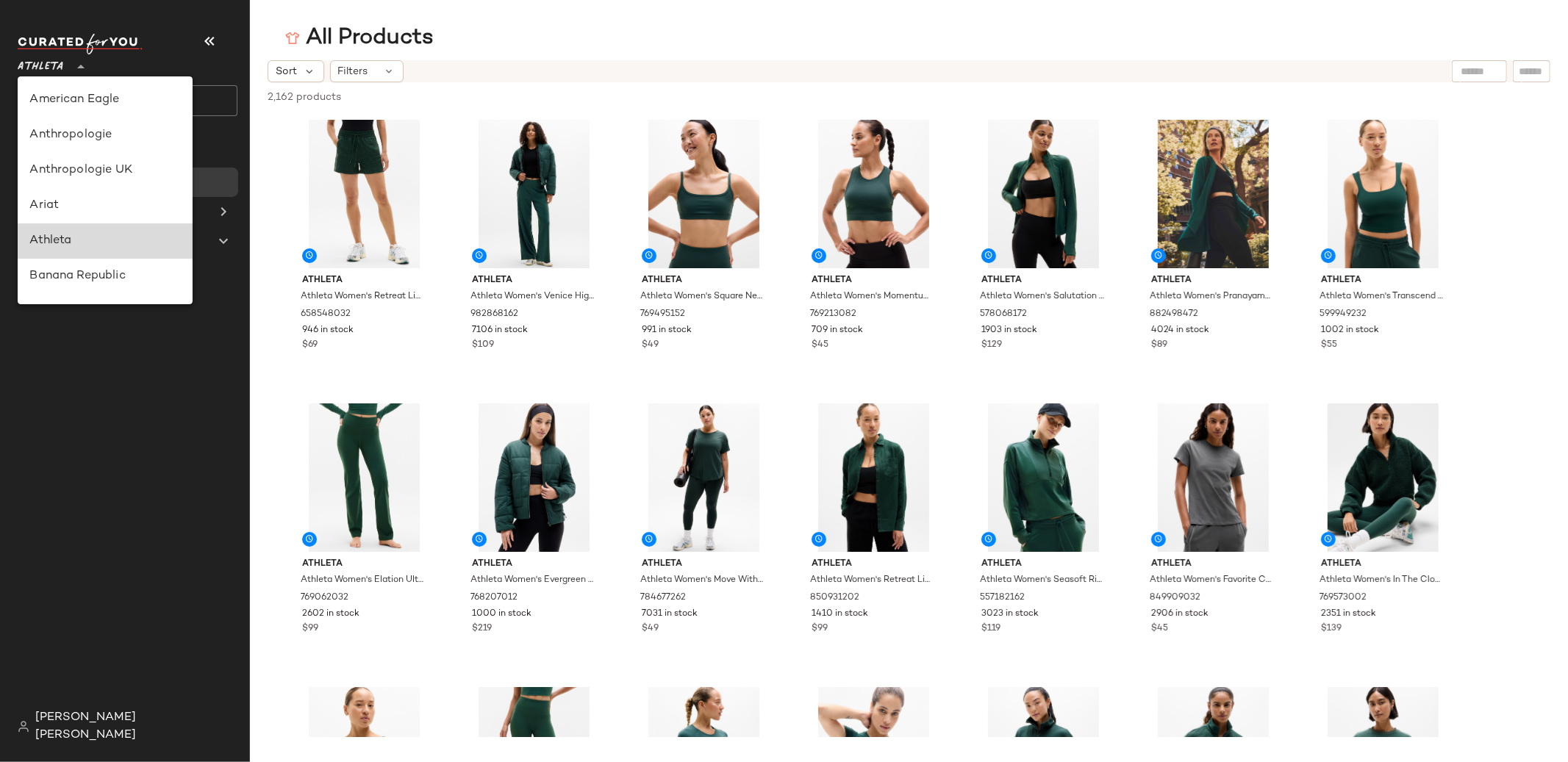
scroll to position [141, 0]
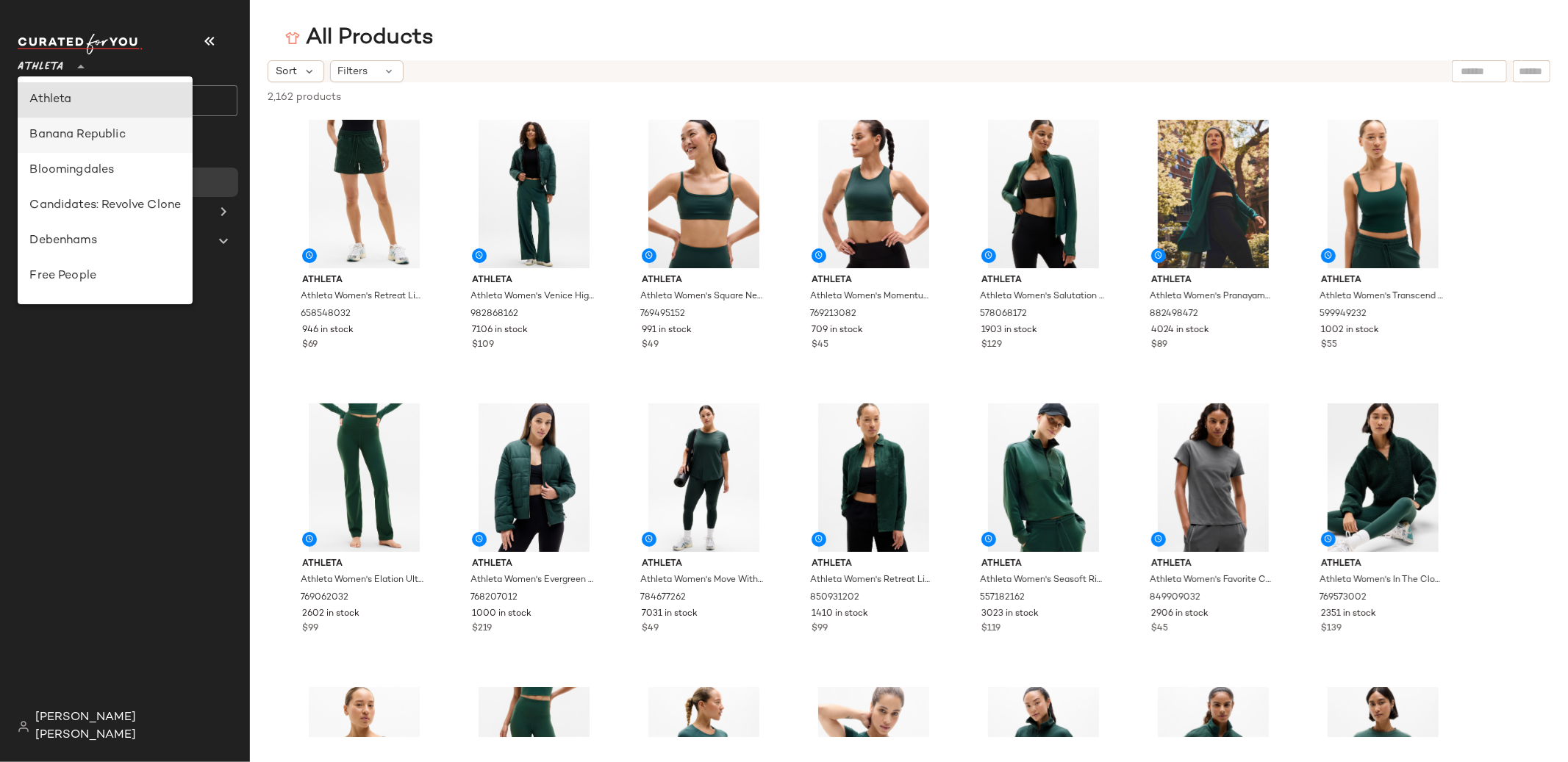
click at [90, 140] on div "Banana Republic" at bounding box center [105, 136] width 151 height 18
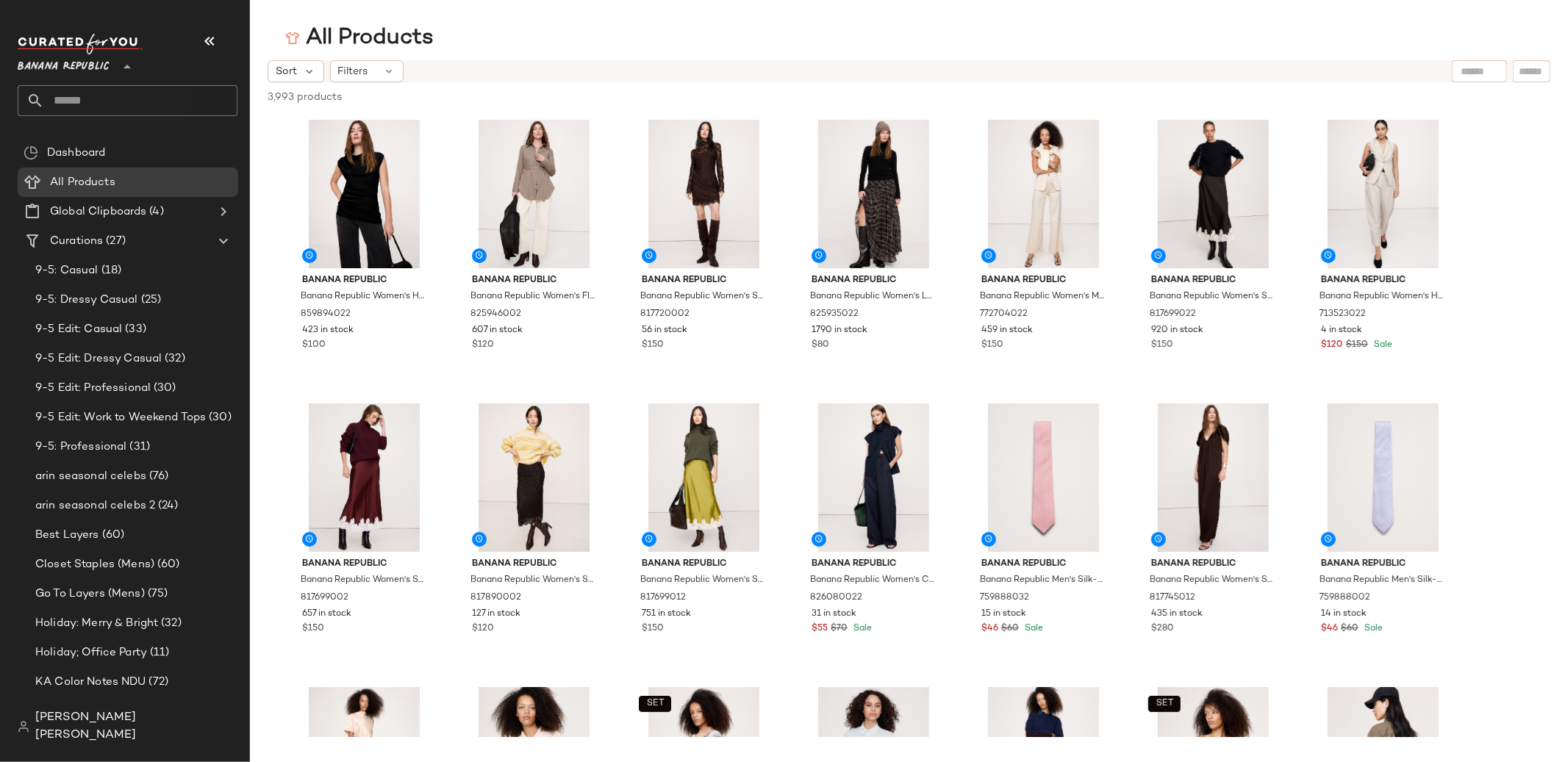
click at [105, 69] on span "Banana Republic" at bounding box center [64, 63] width 92 height 26
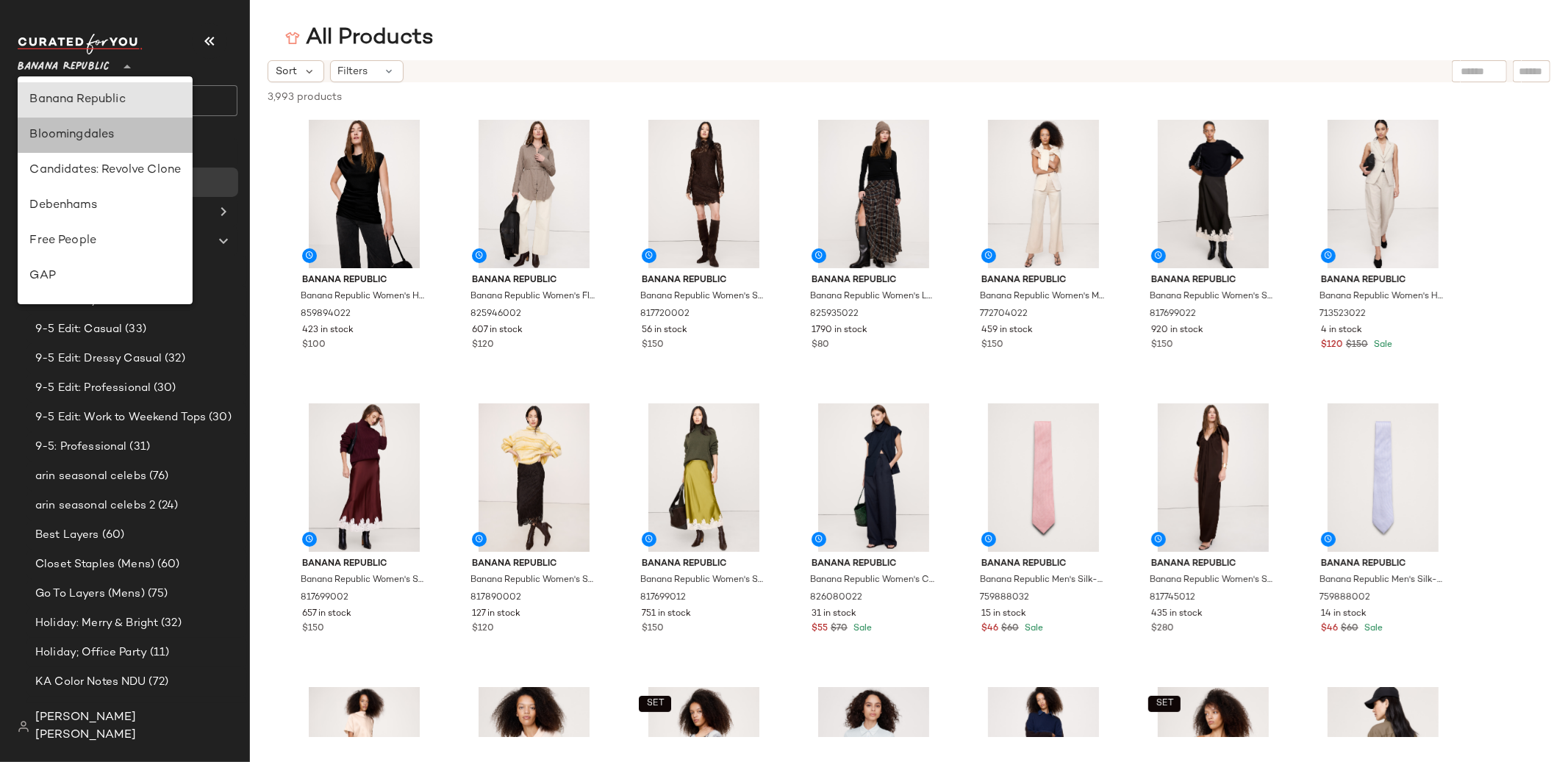
click at [120, 137] on div "Bloomingdales" at bounding box center [105, 136] width 151 height 18
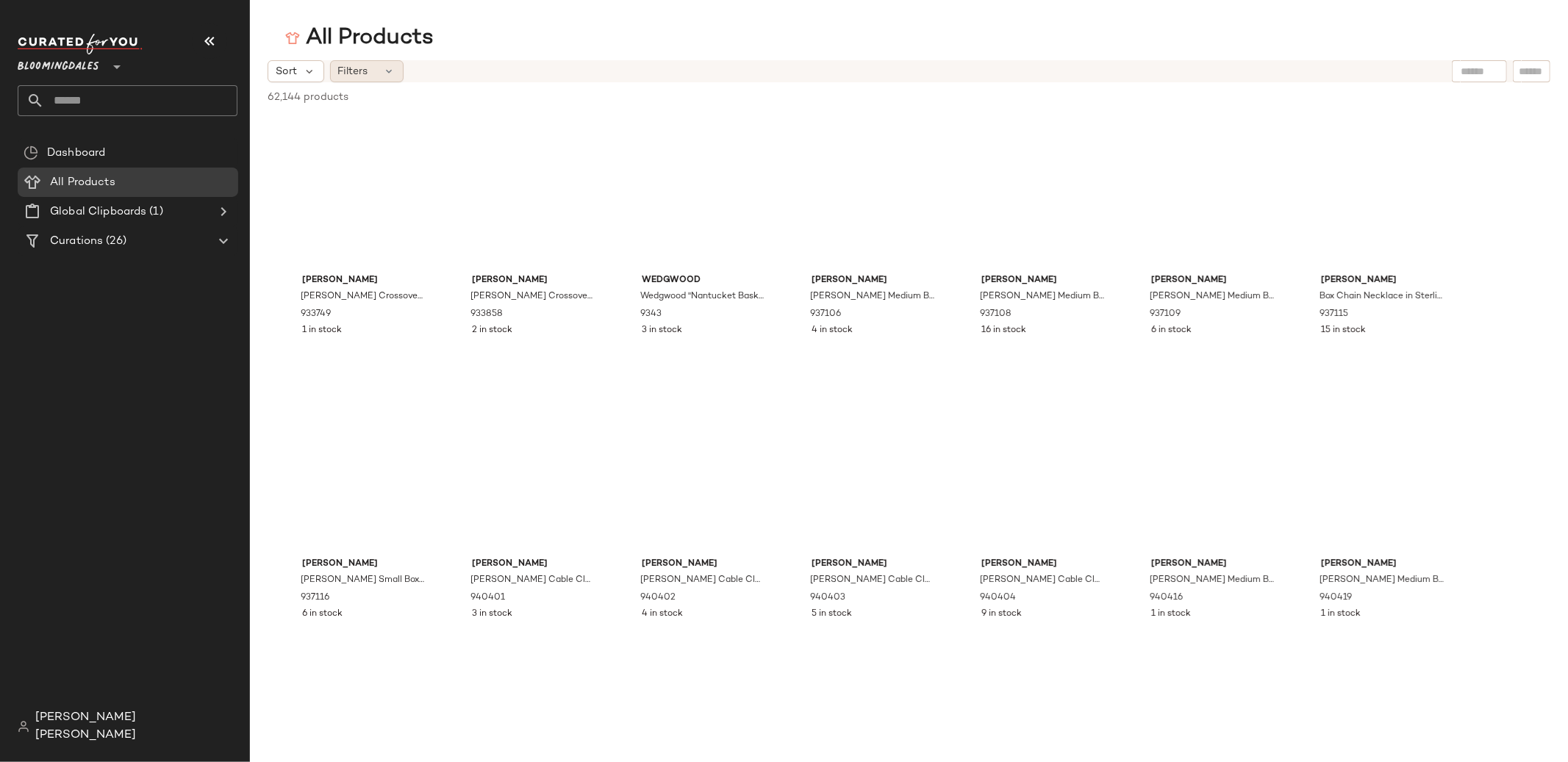
click at [348, 78] on span "Filters" at bounding box center [353, 71] width 30 height 16
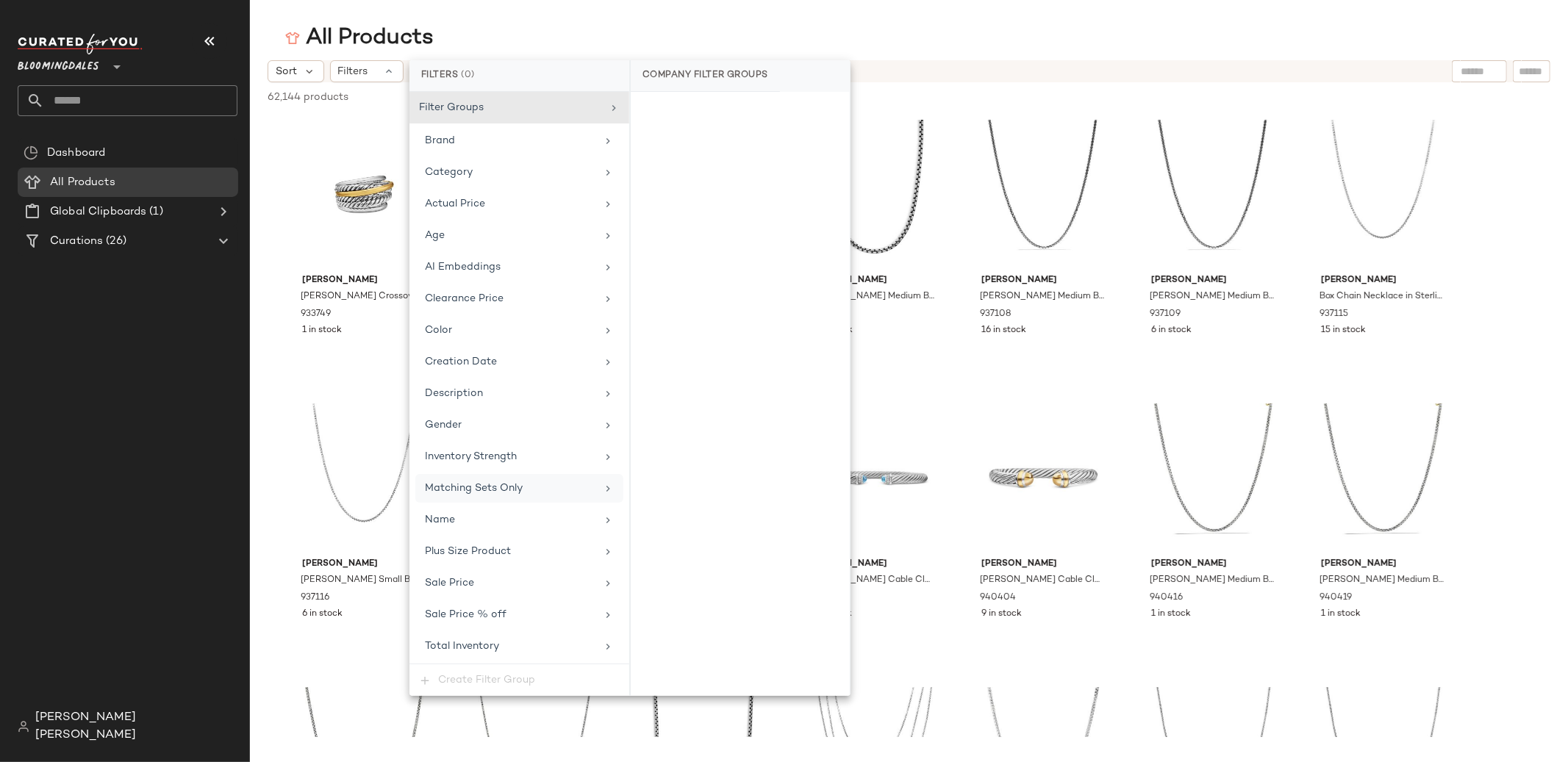
click at [515, 487] on span "Matching Sets Only" at bounding box center [474, 487] width 98 height 11
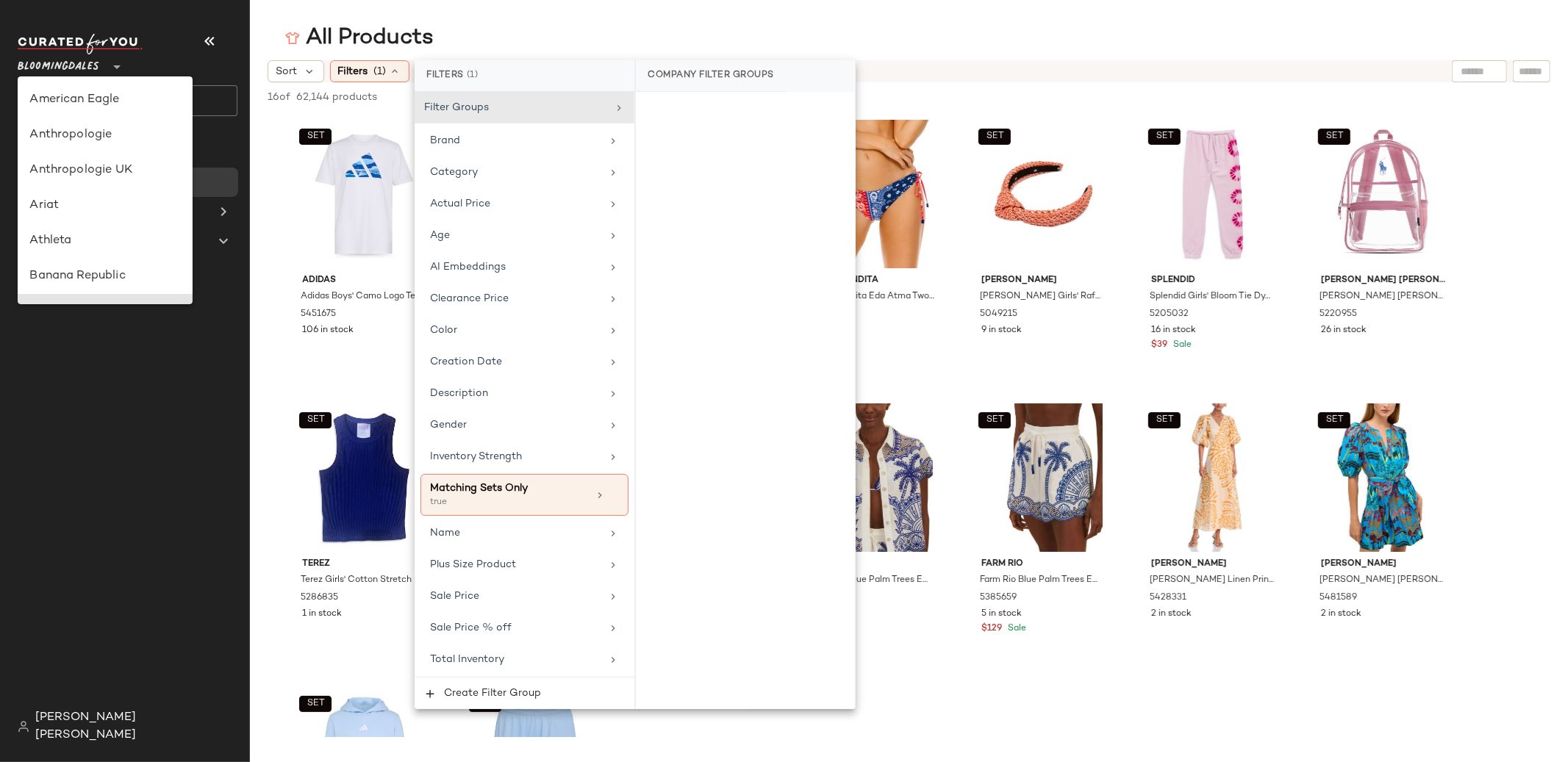
click at [113, 69] on icon at bounding box center [117, 67] width 18 height 18
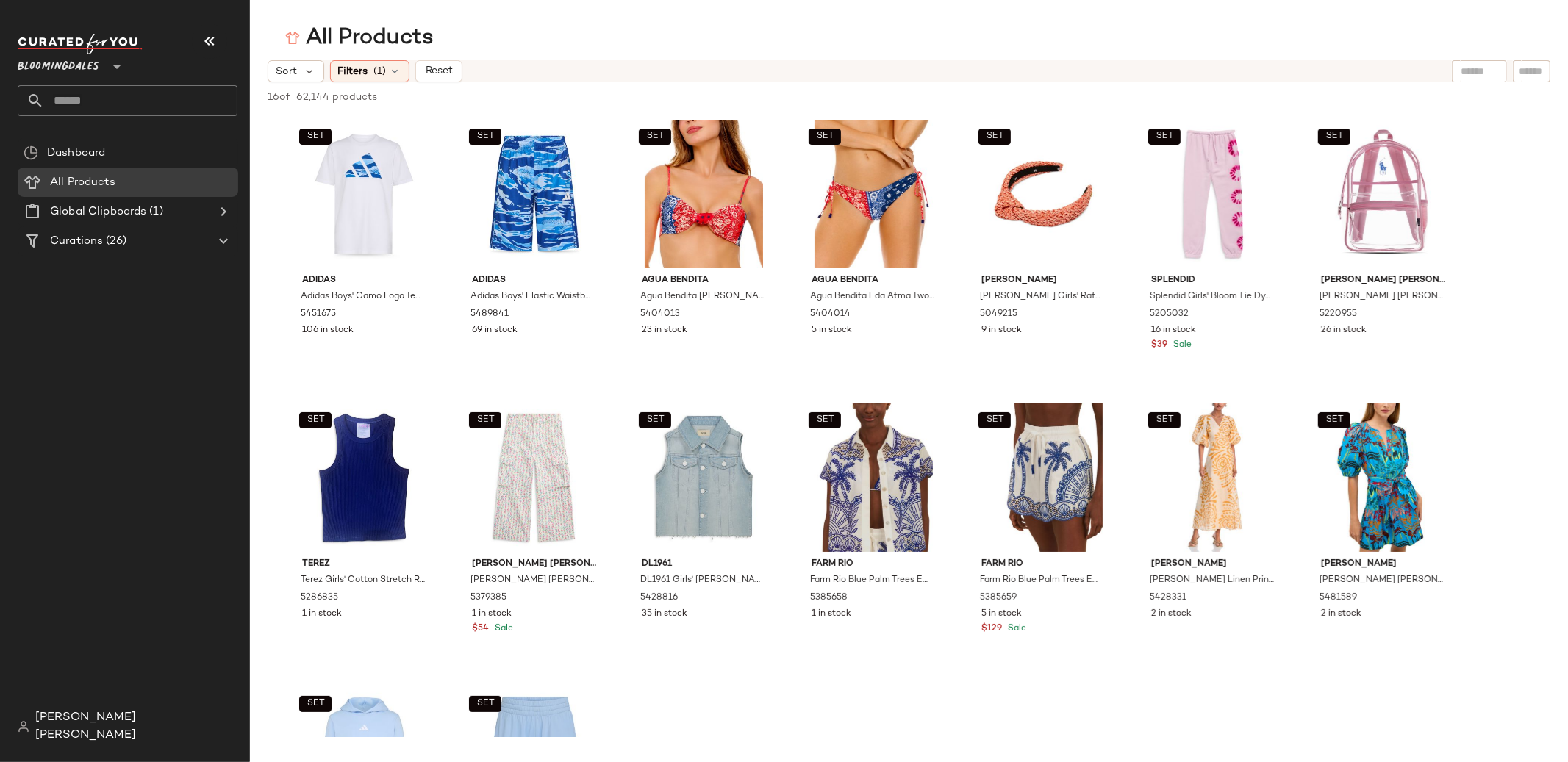
click at [113, 69] on icon at bounding box center [117, 67] width 18 height 18
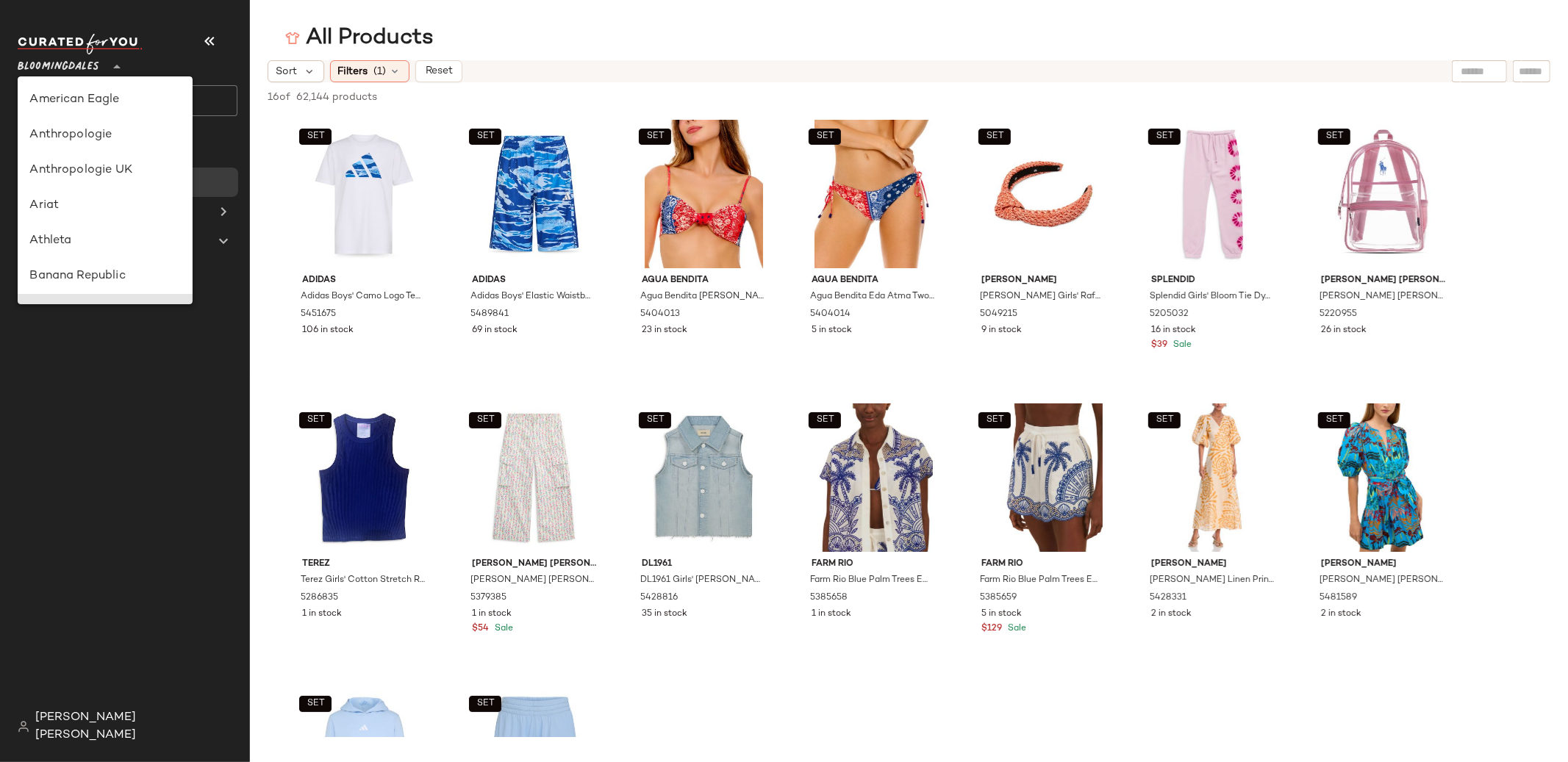
scroll to position [211, 0]
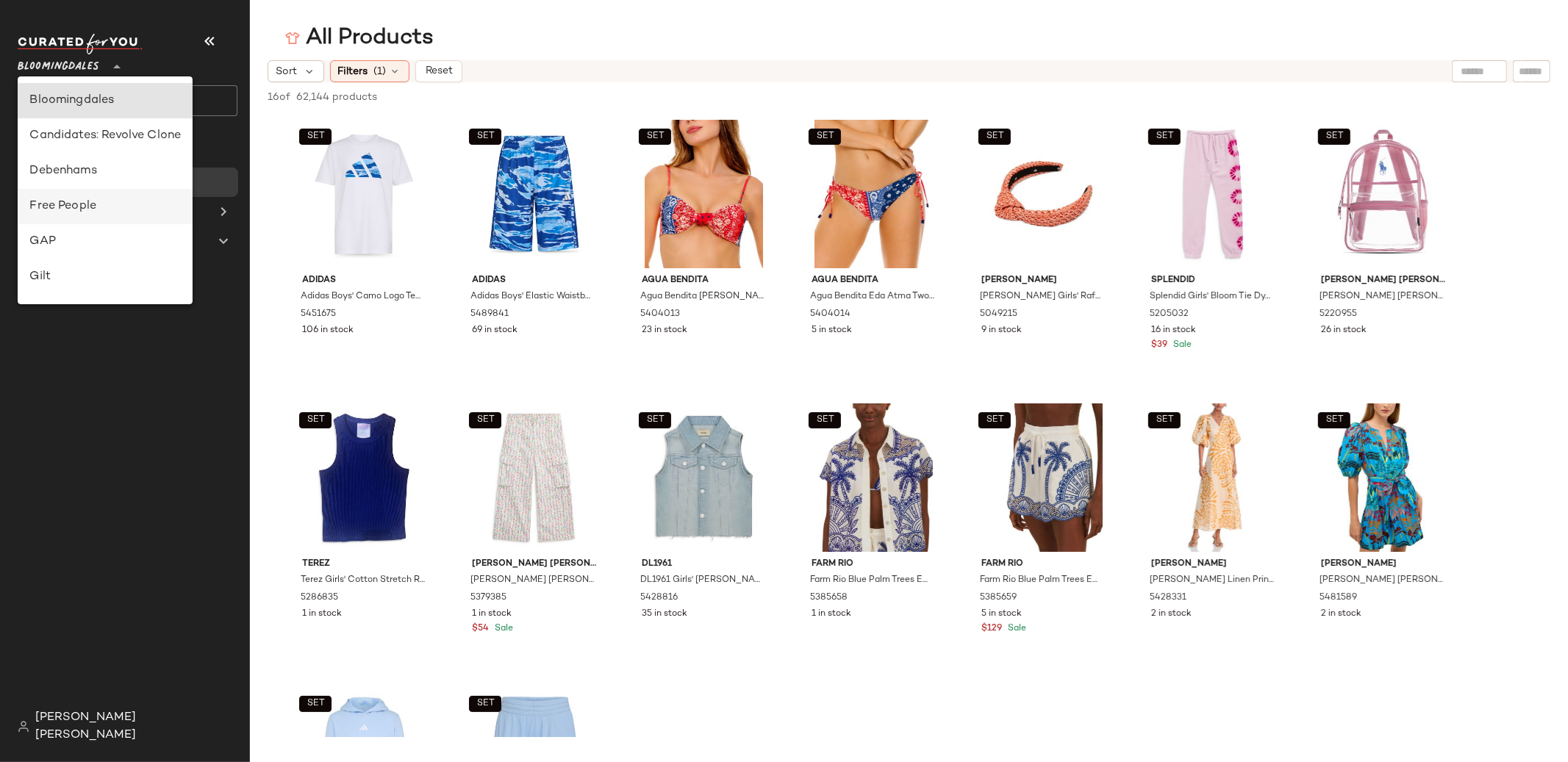
click at [127, 198] on div "Free People" at bounding box center [105, 207] width 151 height 18
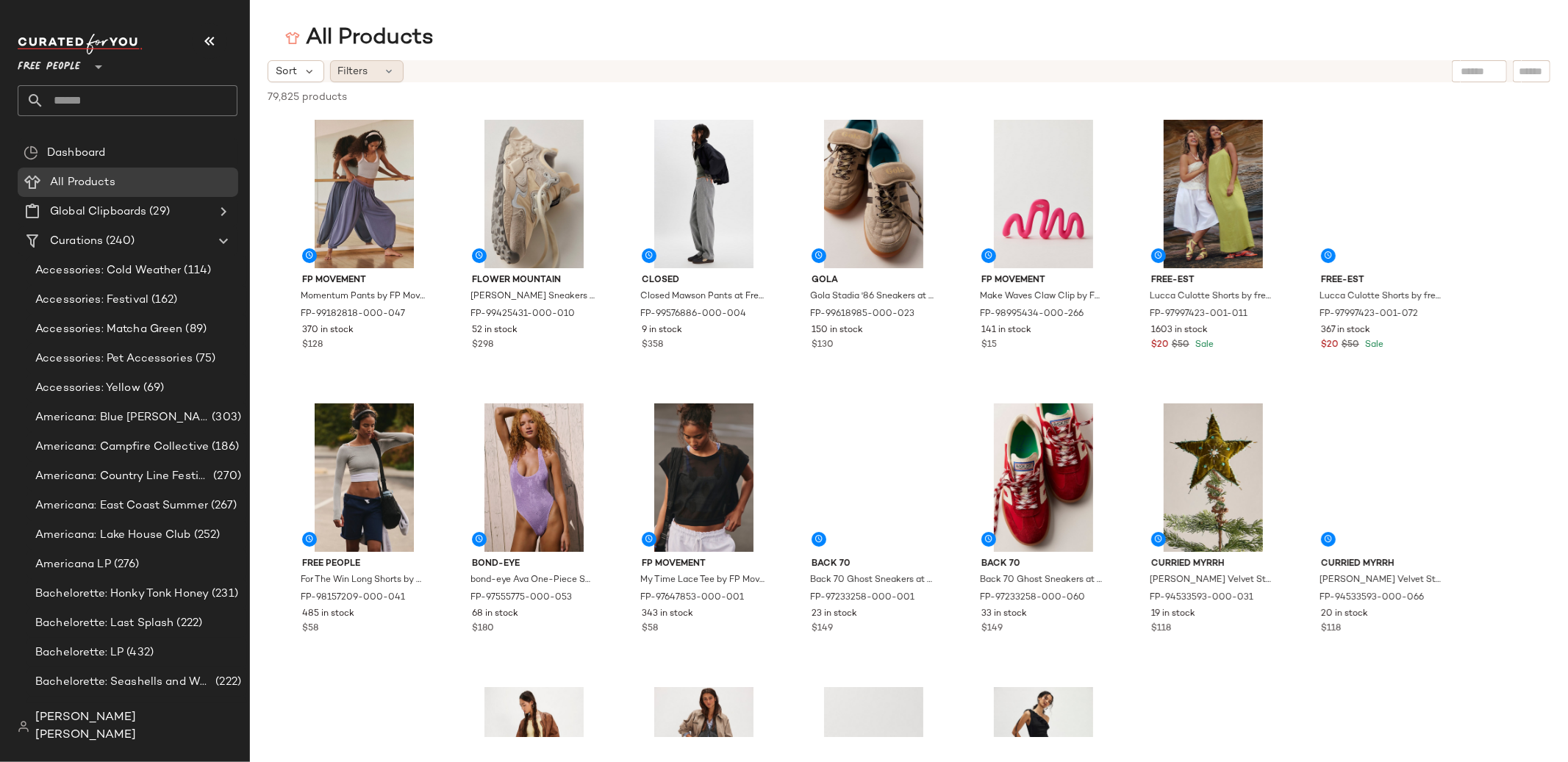
click at [345, 65] on span "Filters" at bounding box center [353, 71] width 30 height 16
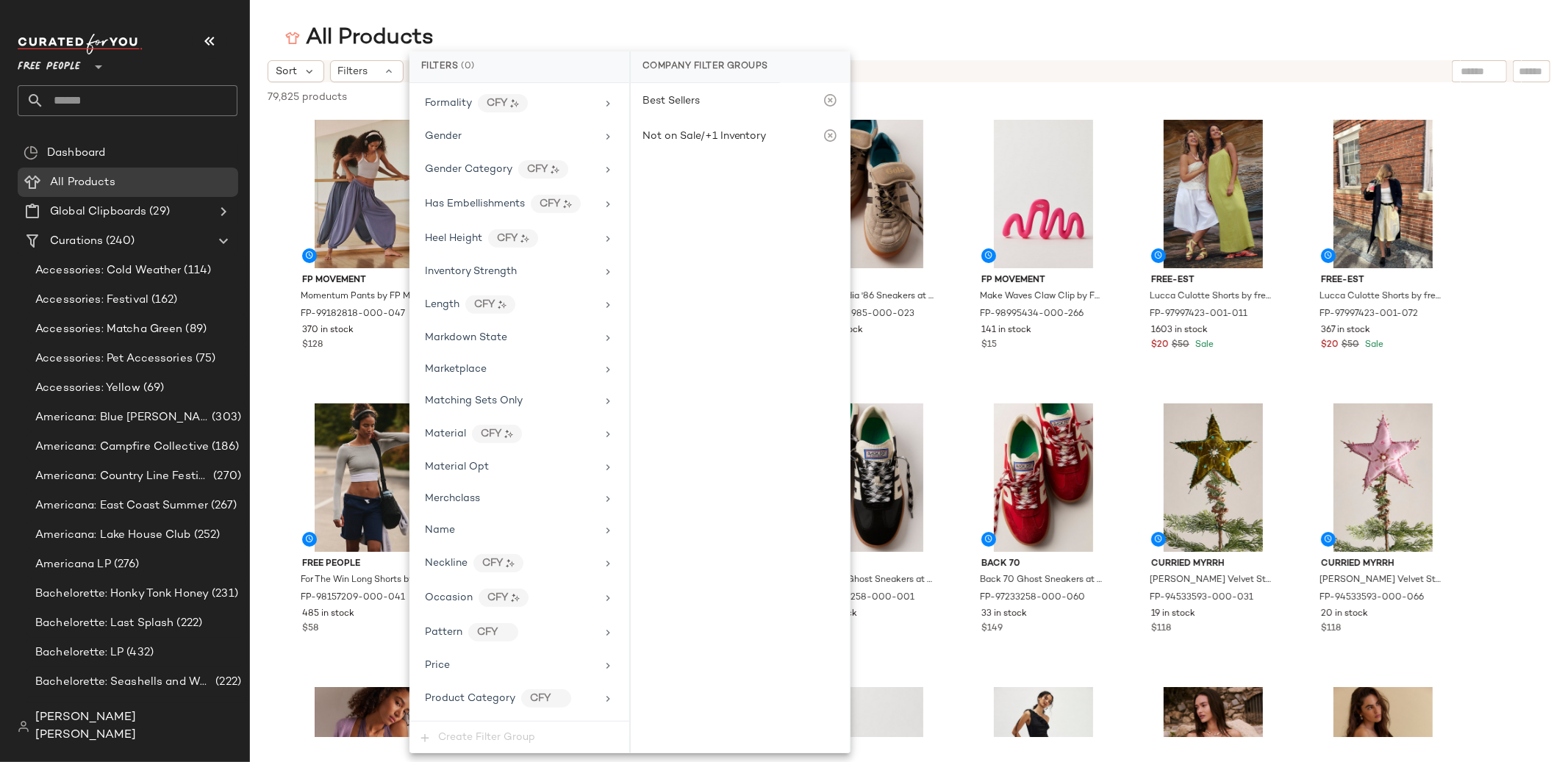
scroll to position [496, 0]
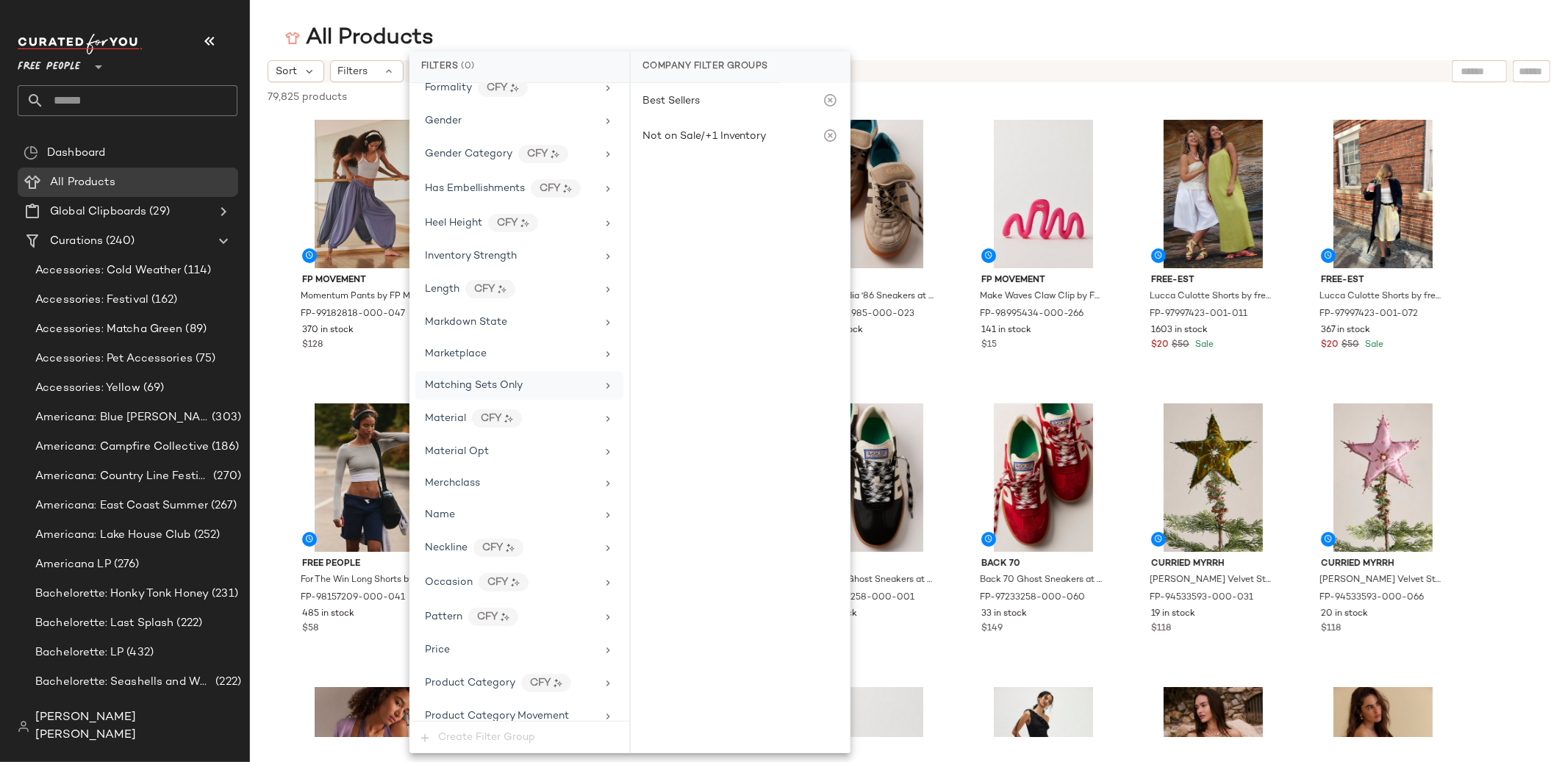
click at [525, 377] on div "Matching Sets Only" at bounding box center [519, 385] width 208 height 29
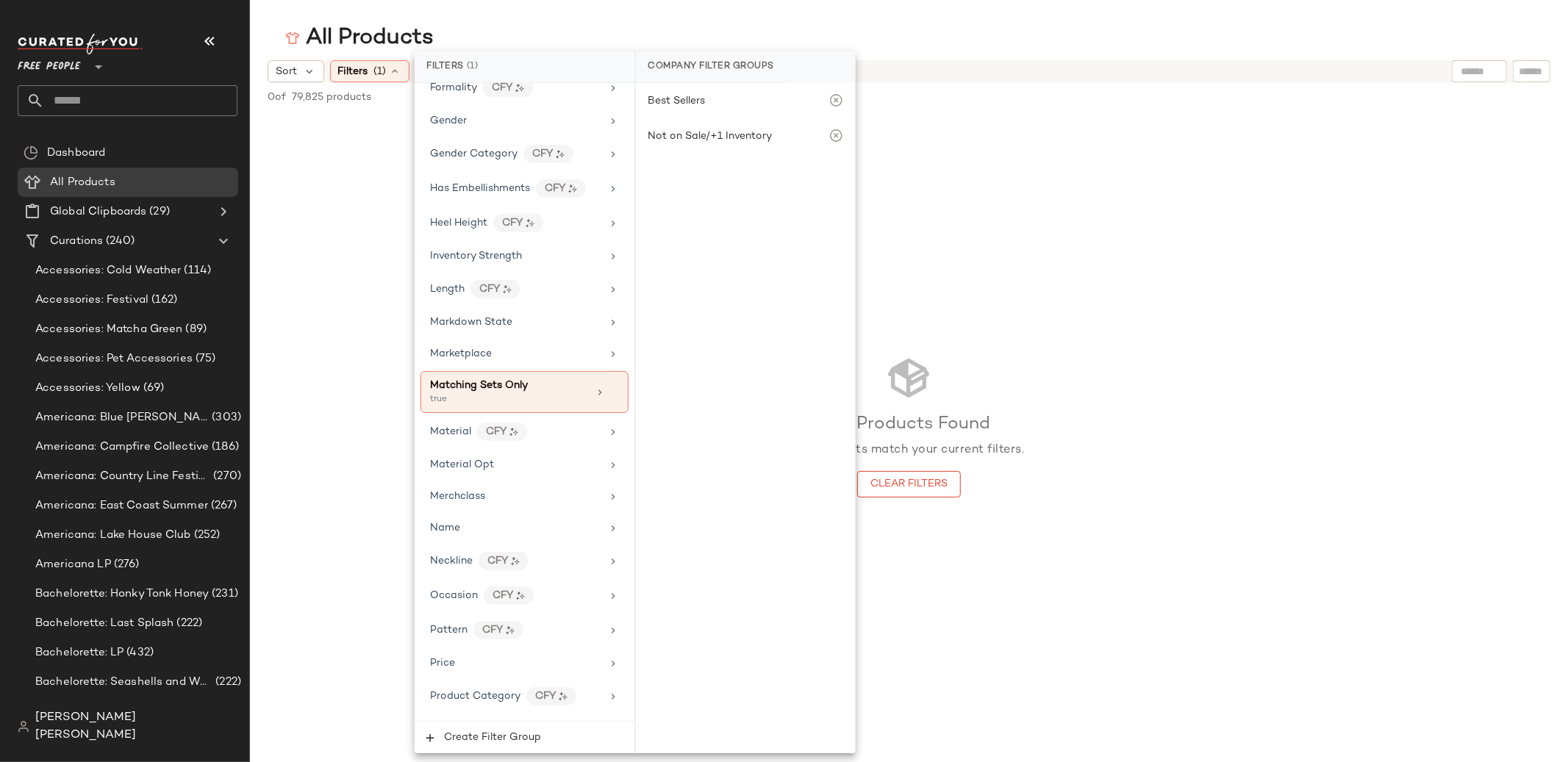
click at [264, 336] on div "No Products Found No products match your current filters. Clear Filters" at bounding box center [909, 425] width 1318 height 622
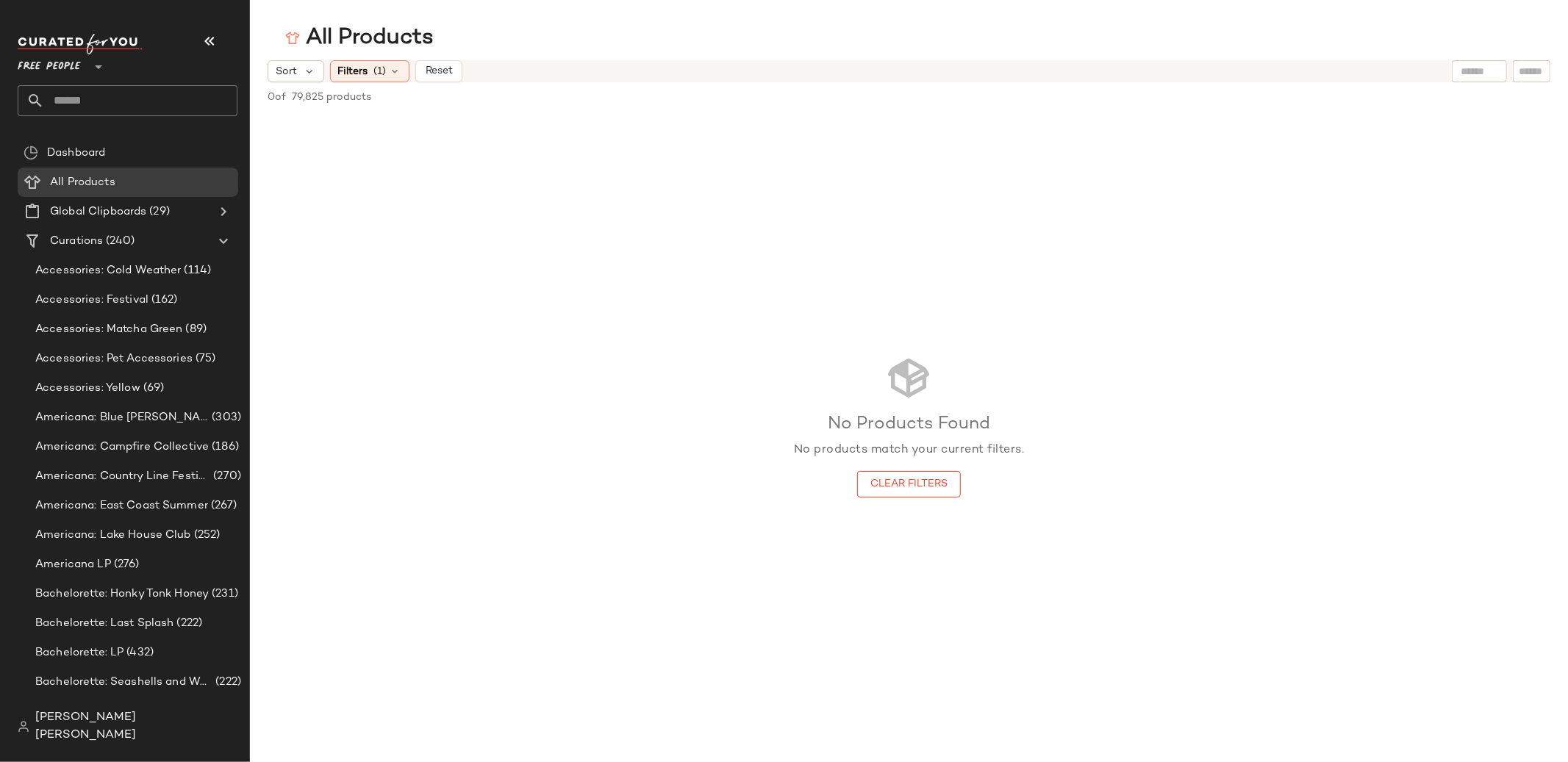
click at [74, 69] on span "Free People" at bounding box center [49, 63] width 63 height 26
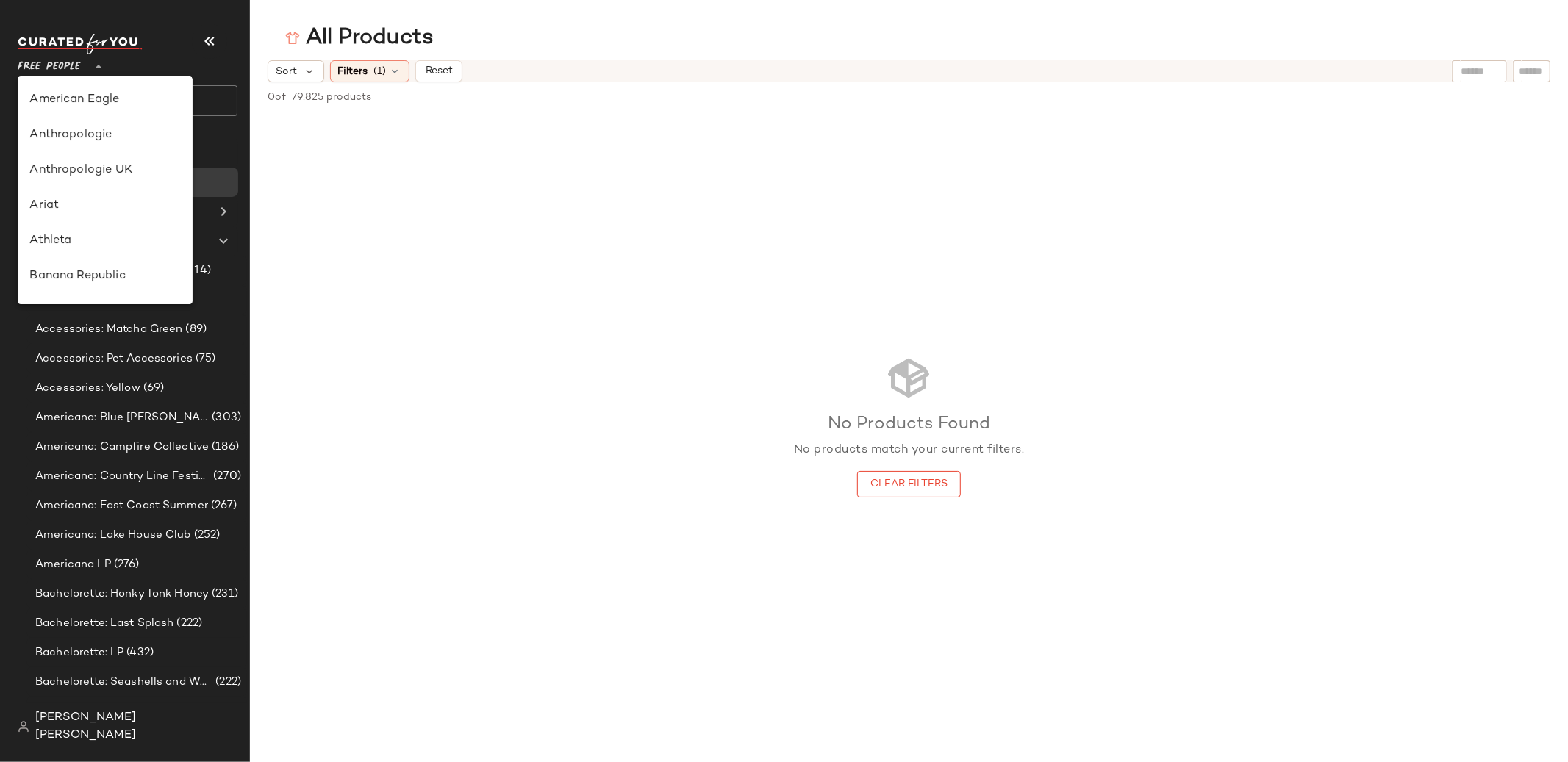
scroll to position [317, 0]
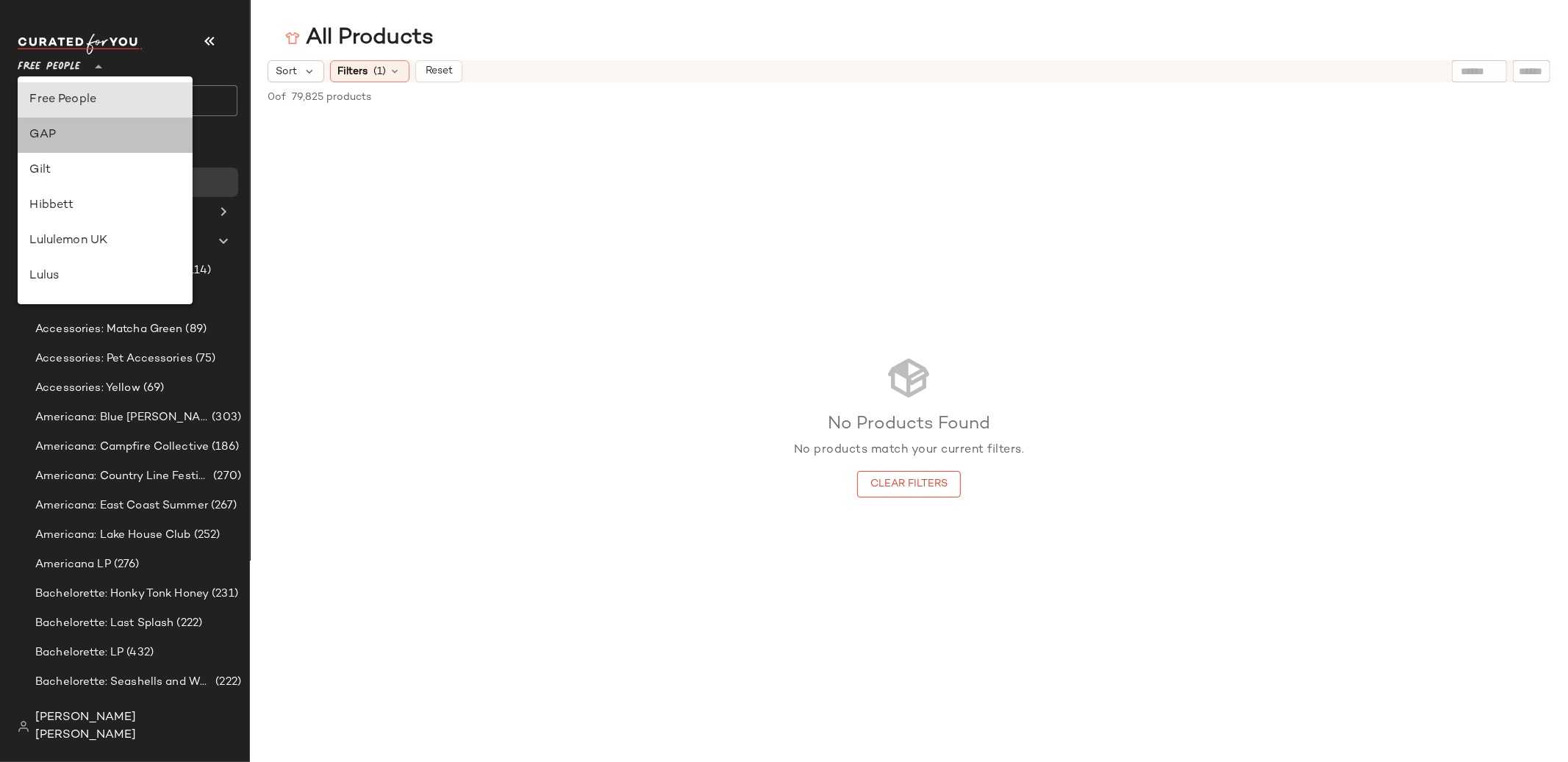
click at [137, 139] on div "GAP" at bounding box center [105, 136] width 151 height 18
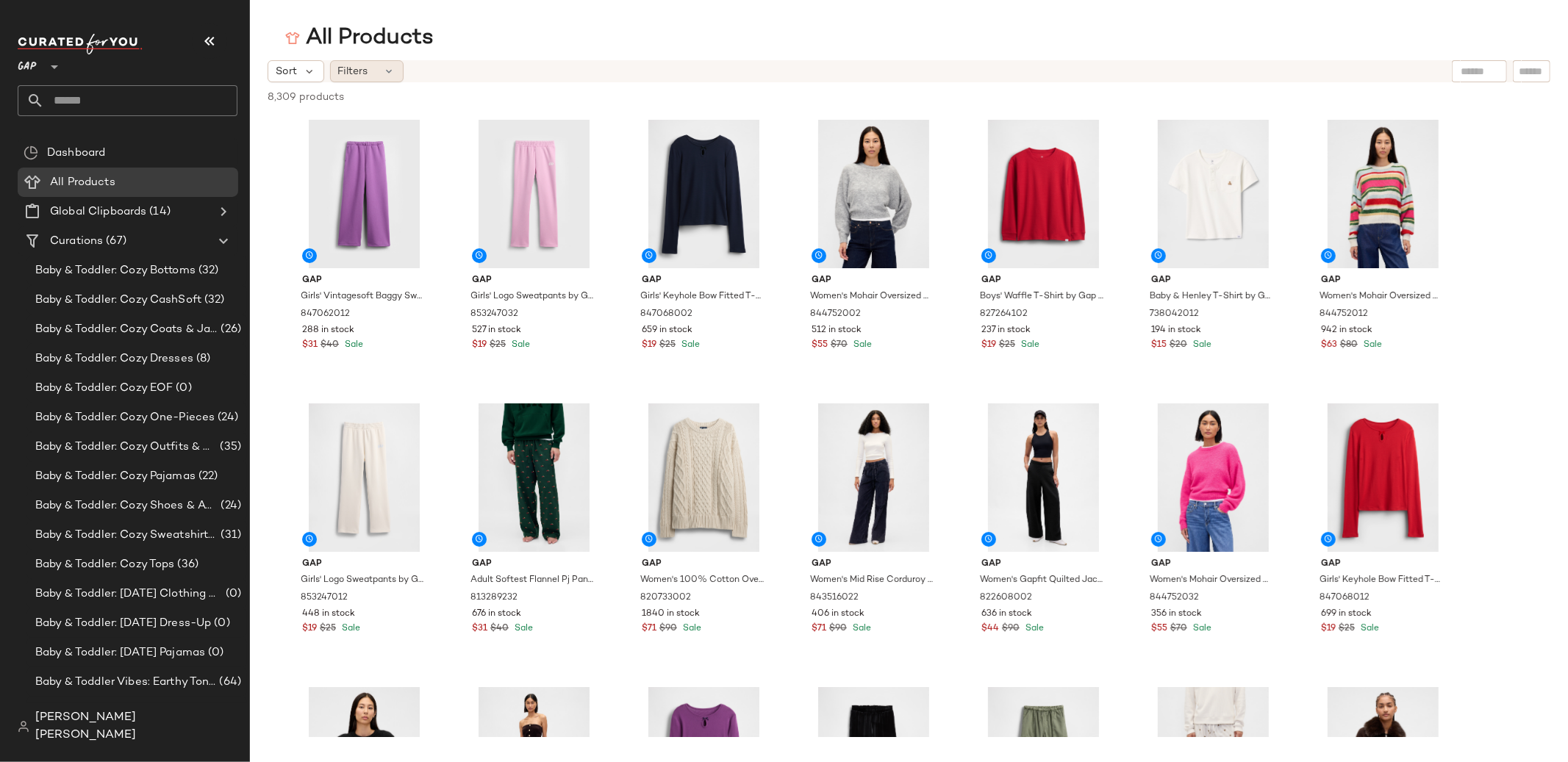
click at [346, 74] on span "Filters" at bounding box center [353, 71] width 30 height 16
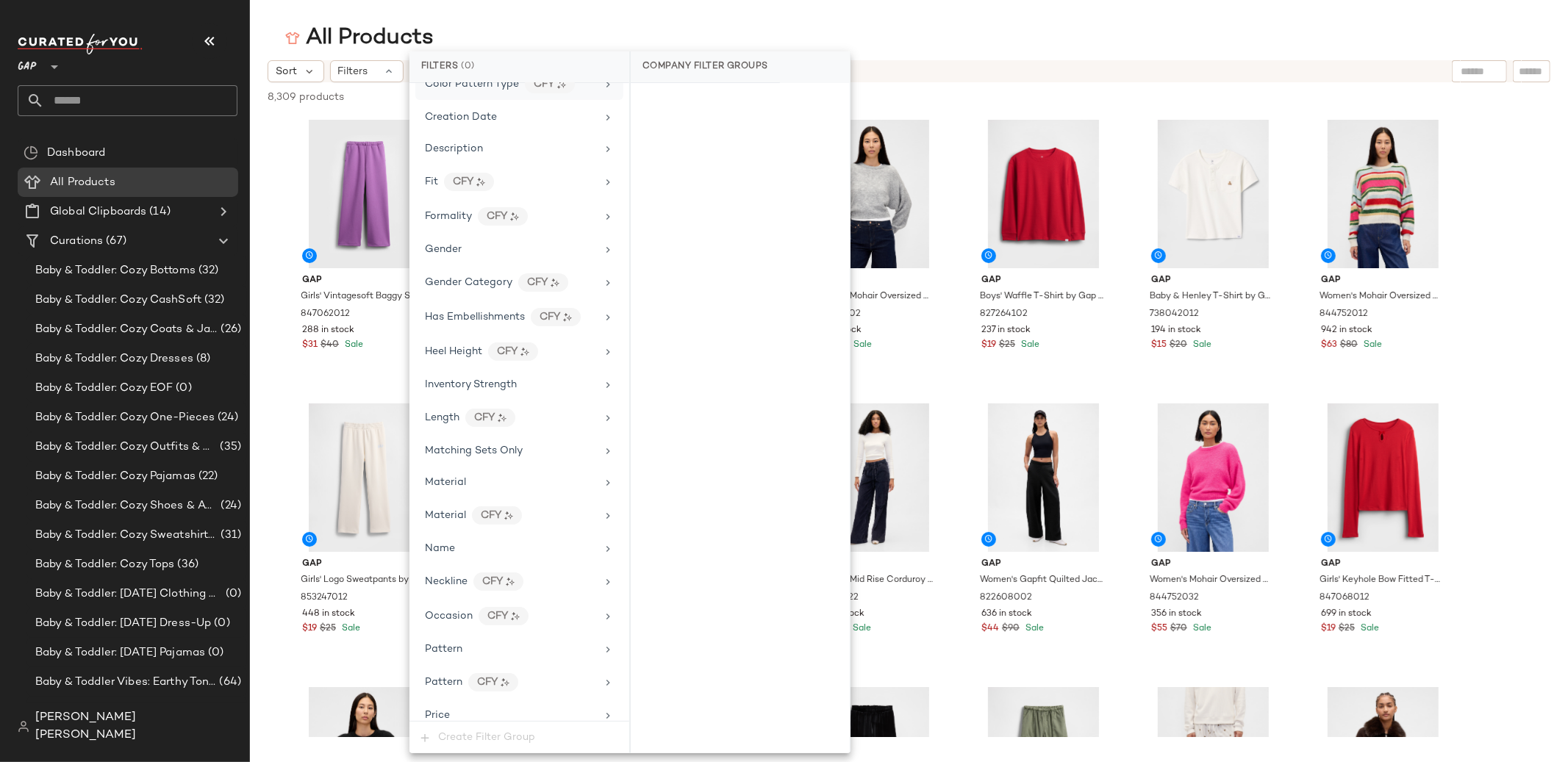
scroll to position [336, 0]
click at [491, 459] on div "Matching Sets Only" at bounding box center [474, 451] width 98 height 16
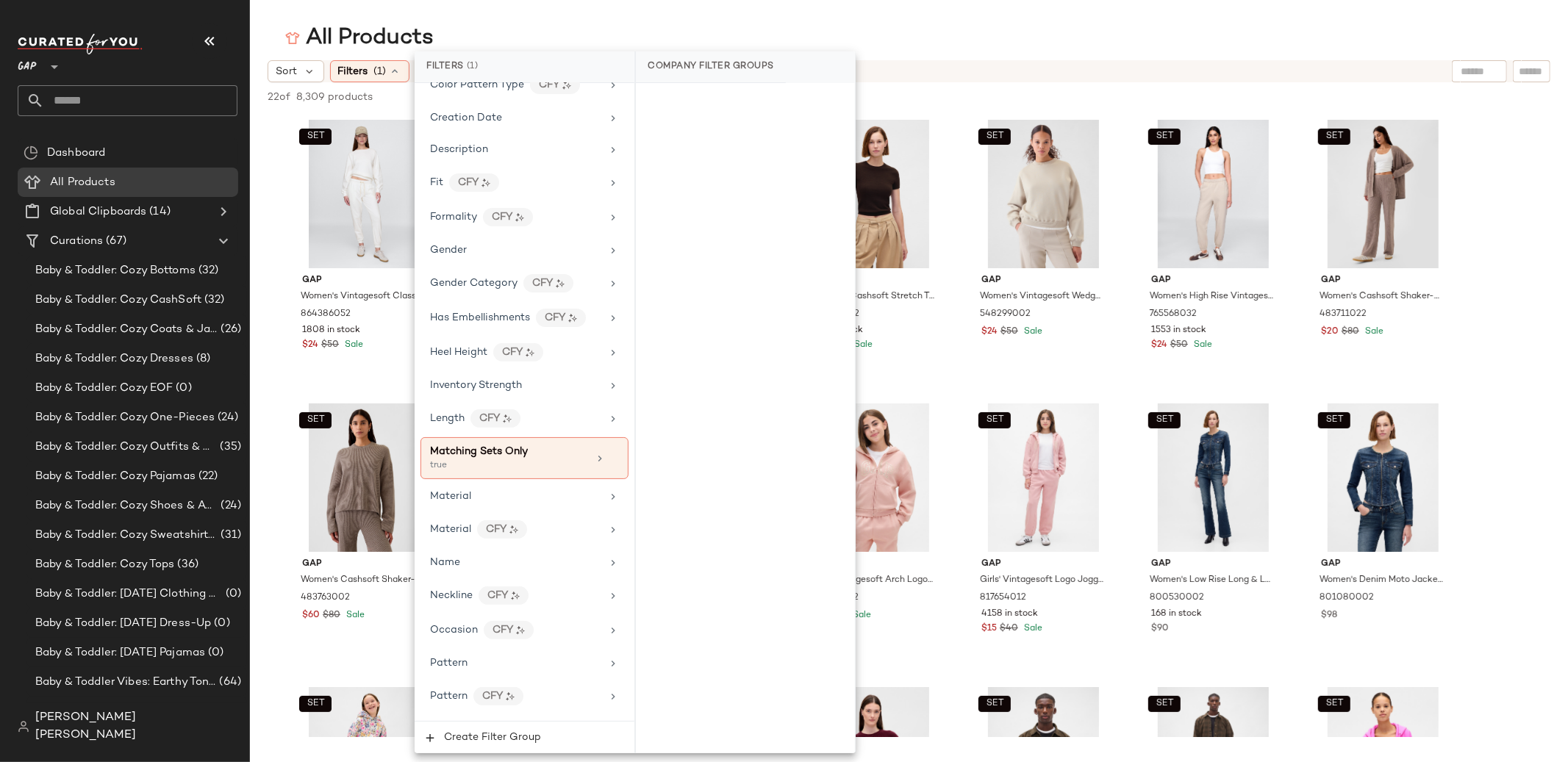
click at [53, 66] on icon at bounding box center [55, 67] width 18 height 18
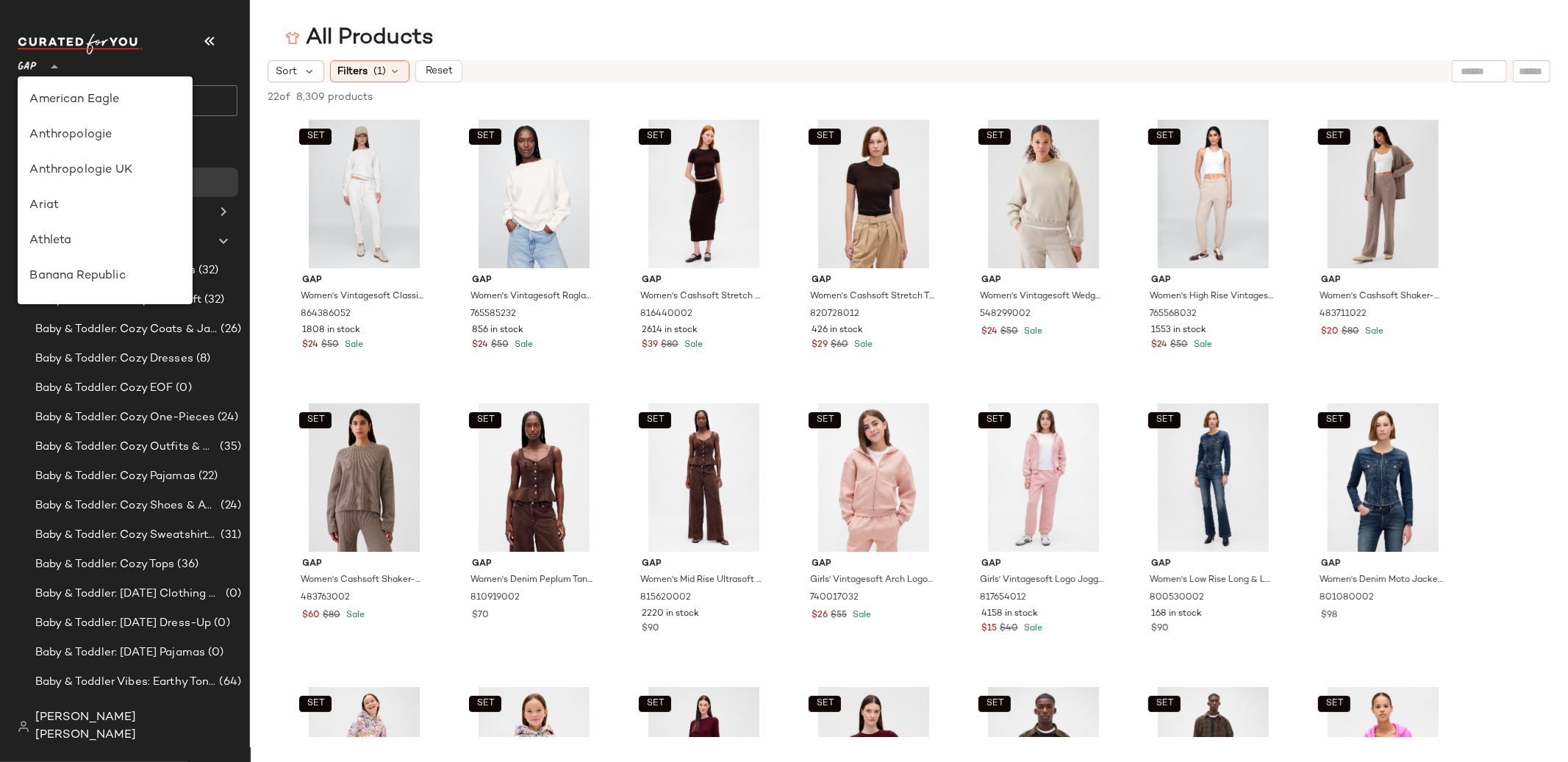
click at [57, 71] on icon at bounding box center [55, 67] width 18 height 18
click at [101, 202] on div "Lululemon UK" at bounding box center [105, 206] width 151 height 18
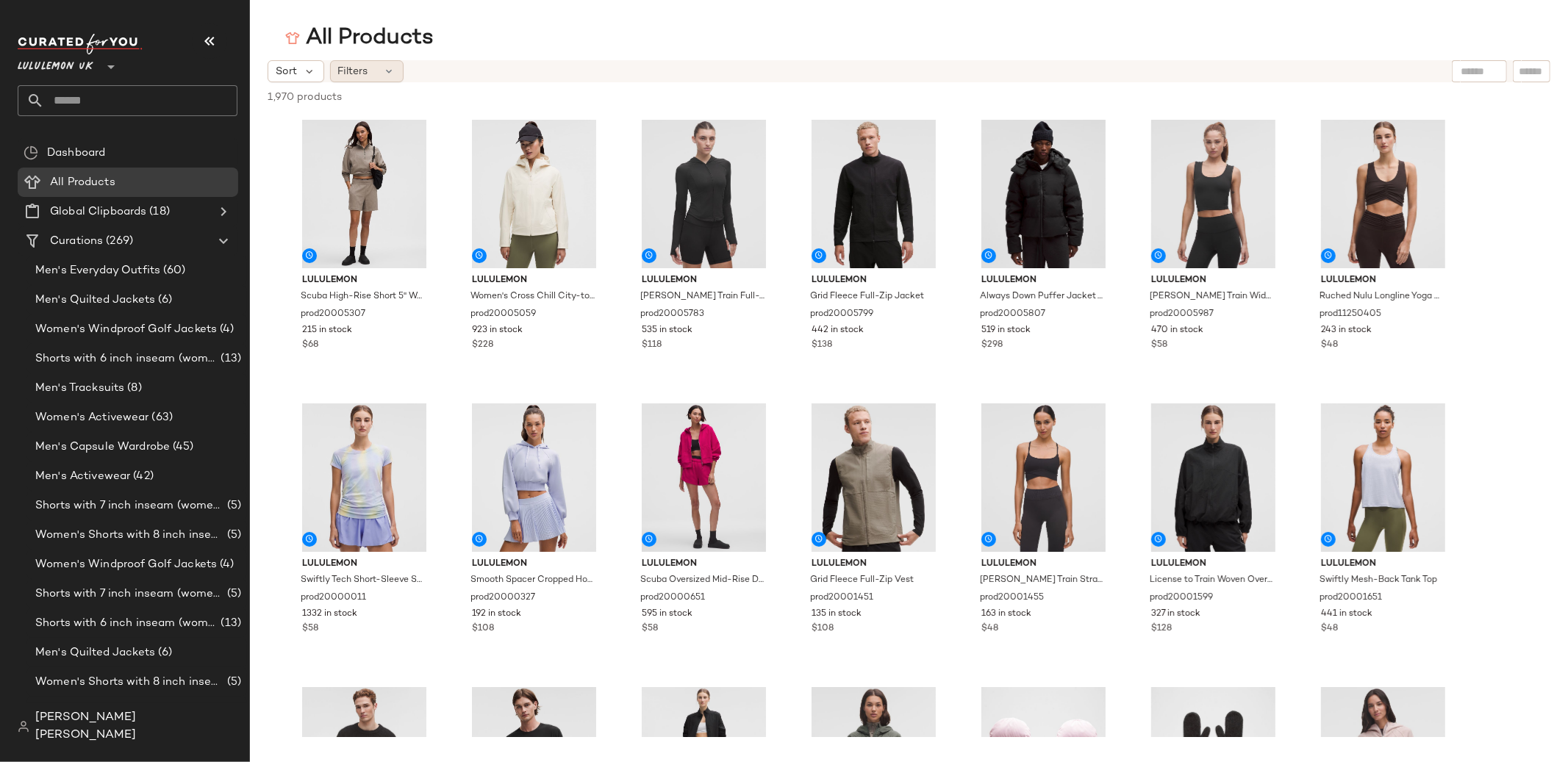
click at [361, 65] on span "Filters" at bounding box center [353, 71] width 30 height 16
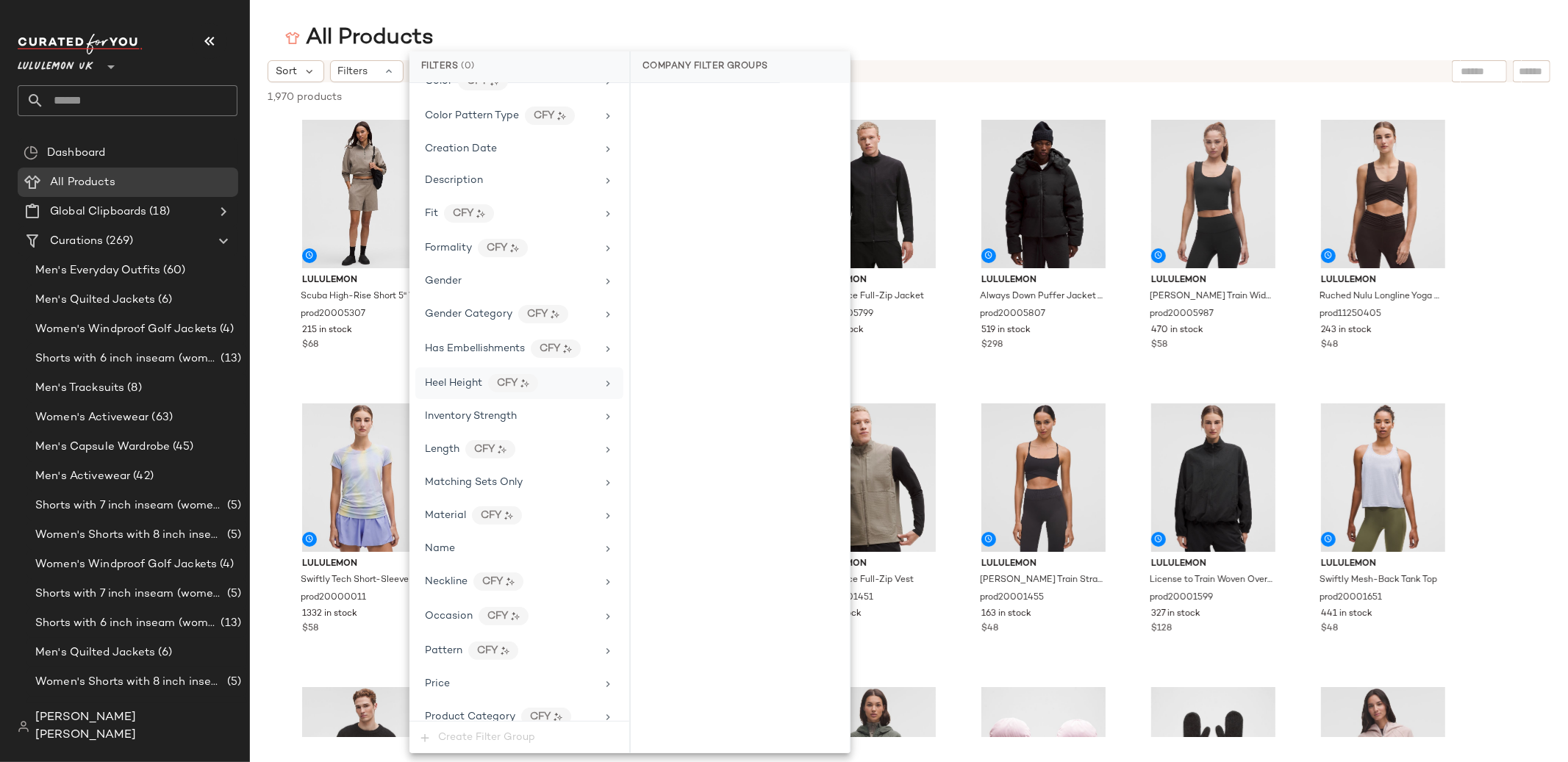
scroll to position [303, 0]
click at [500, 473] on div "Matching Sets Only" at bounding box center [519, 483] width 208 height 29
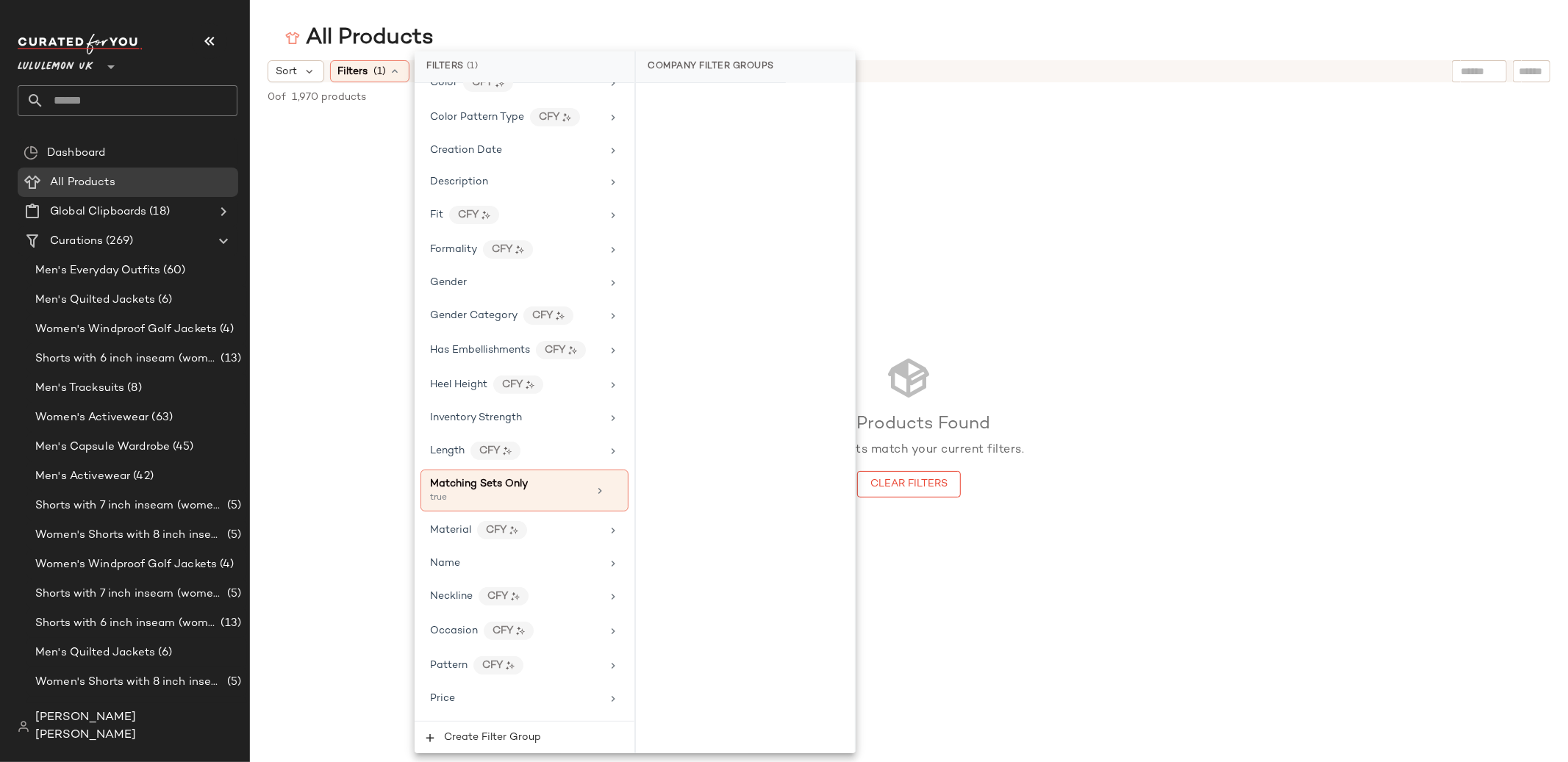
click at [70, 65] on span "Lululemon UK" at bounding box center [56, 63] width 76 height 26
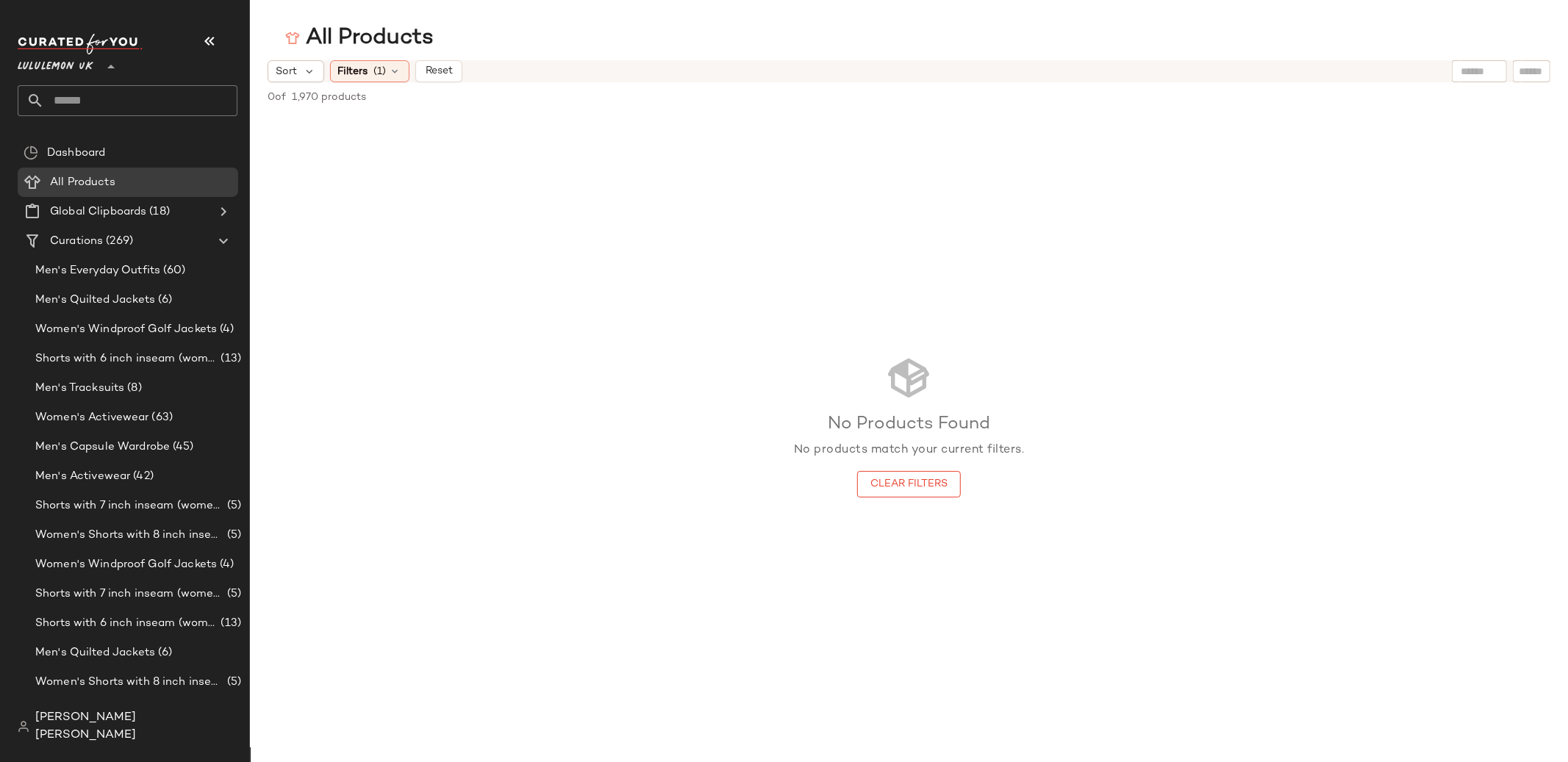
click at [80, 72] on span "Lululemon UK" at bounding box center [56, 63] width 76 height 26
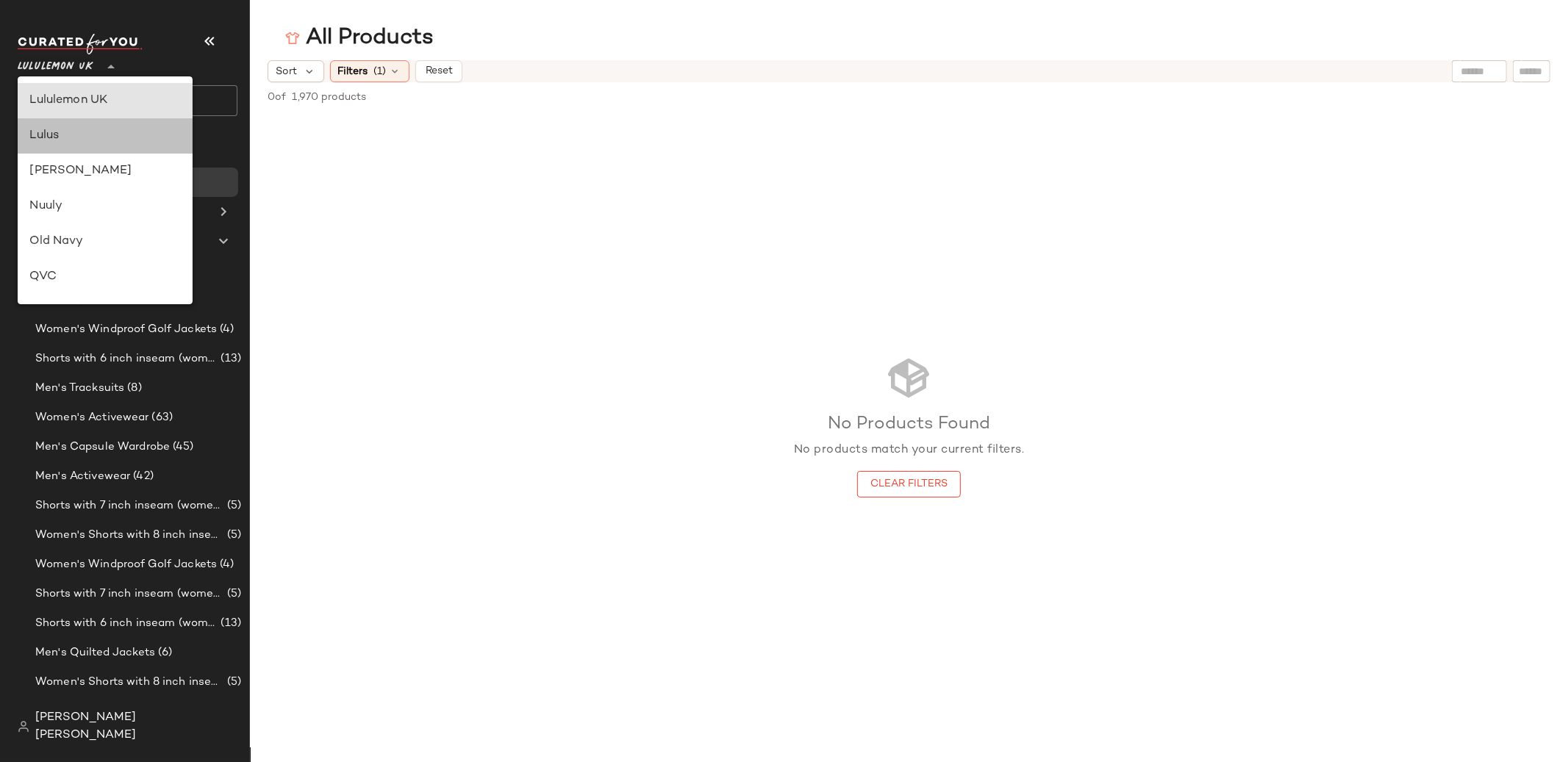
click at [83, 141] on div "Lulus" at bounding box center [105, 136] width 151 height 18
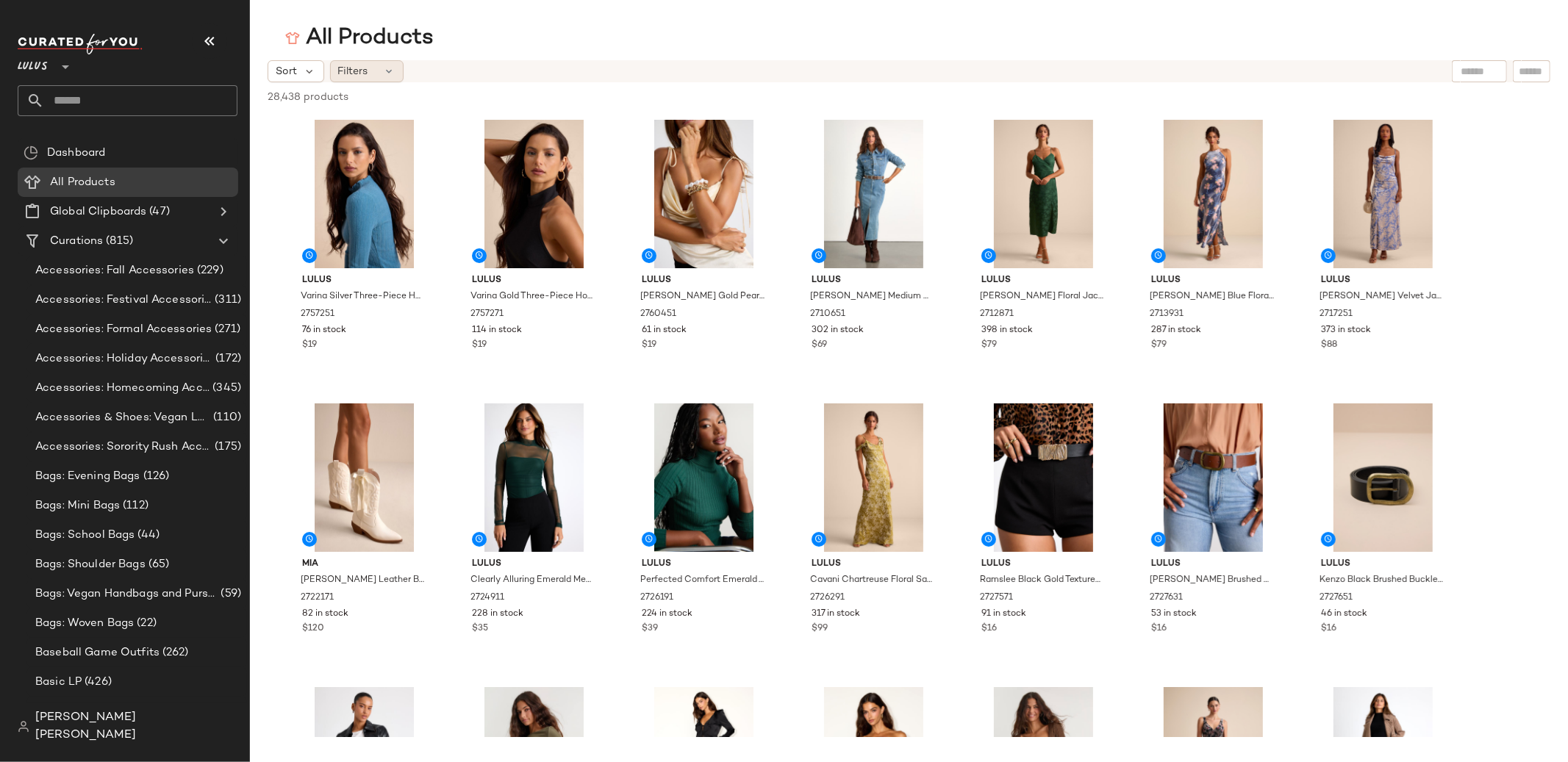
click at [363, 77] on span "Filters" at bounding box center [353, 71] width 30 height 16
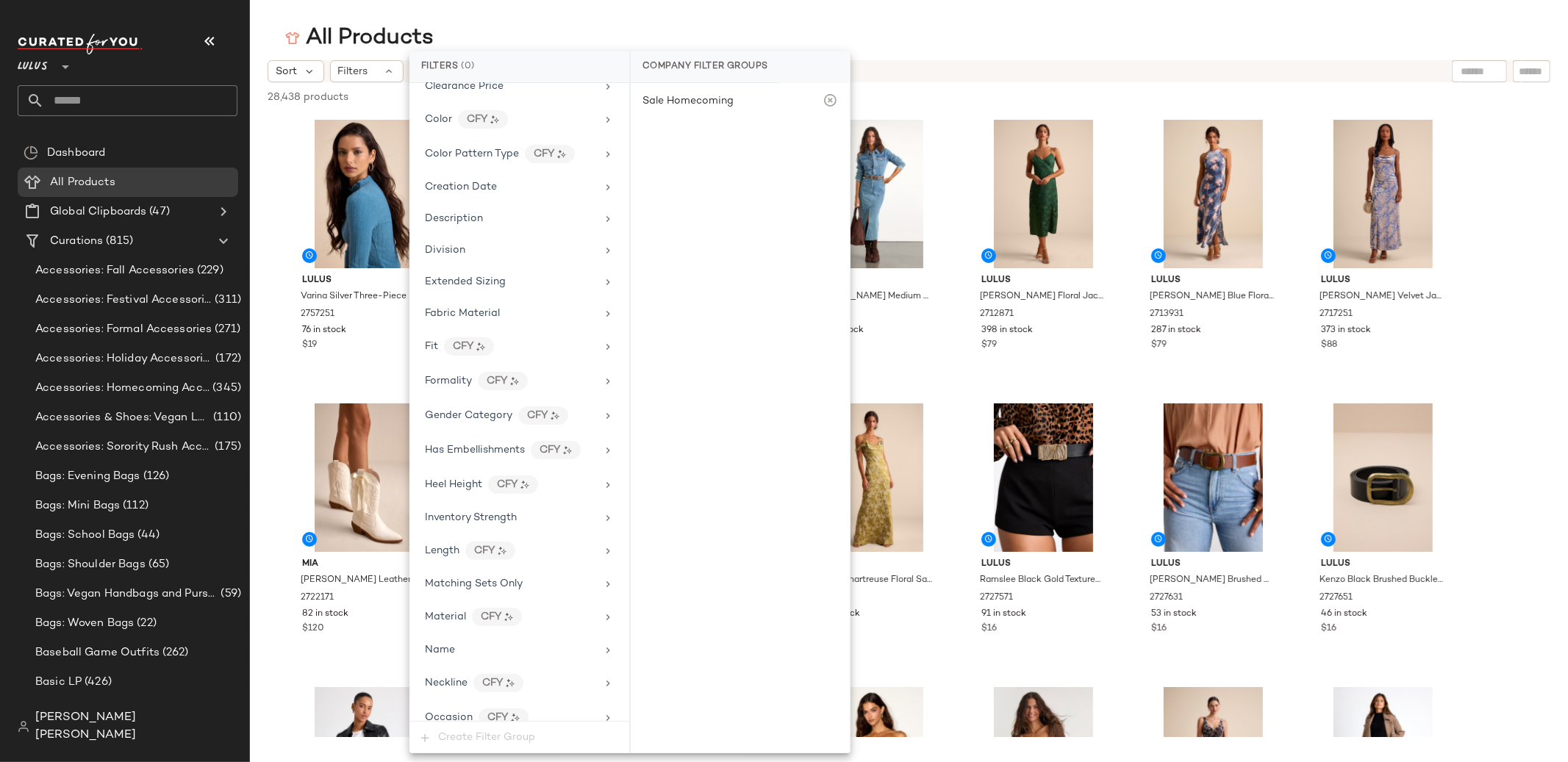
scroll to position [240, 0]
click at [489, 579] on span "Matching Sets Only" at bounding box center [474, 579] width 98 height 11
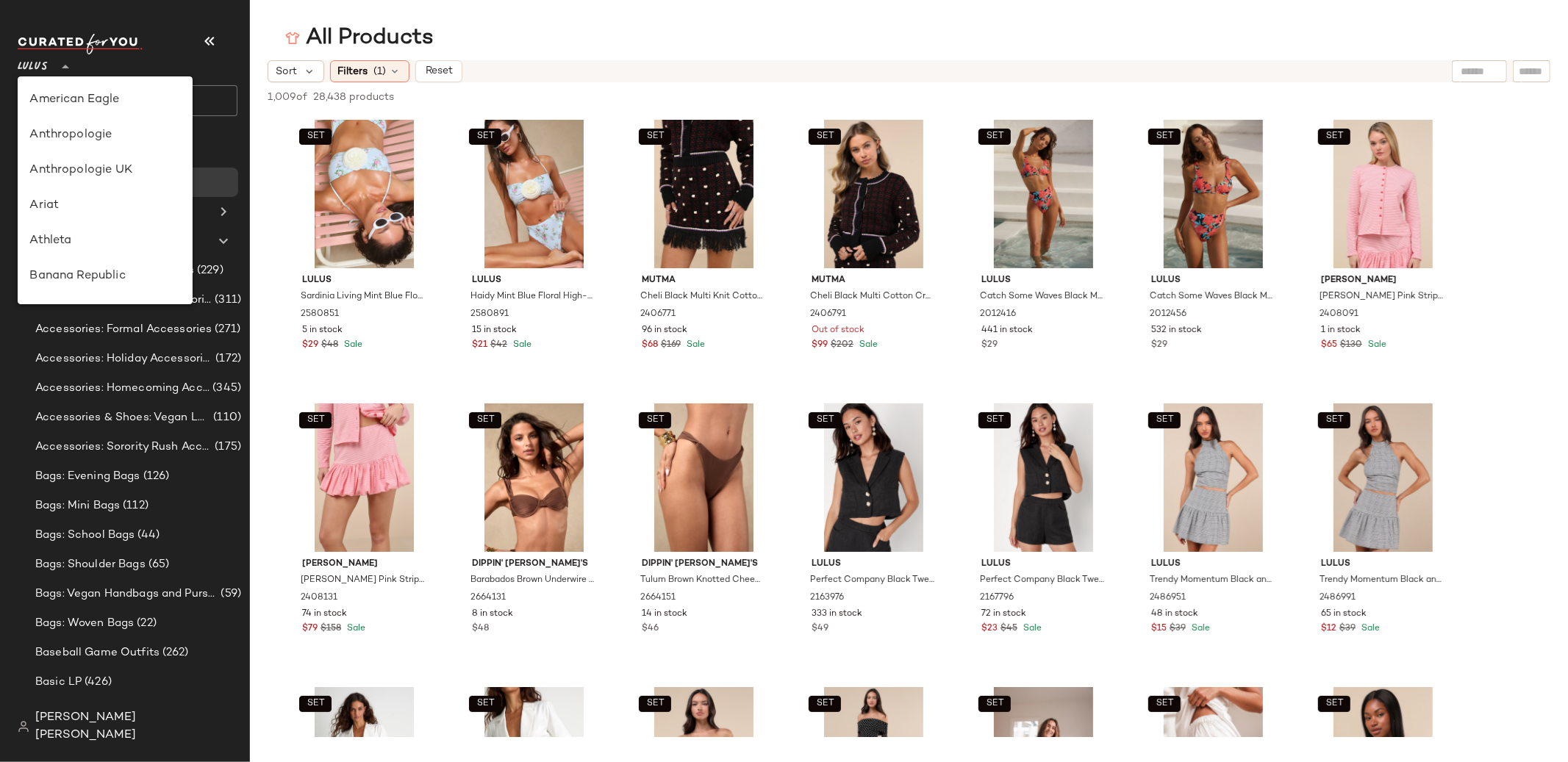
click at [61, 62] on icon at bounding box center [65, 67] width 18 height 18
click at [109, 175] on div "Nuuly" at bounding box center [105, 171] width 151 height 18
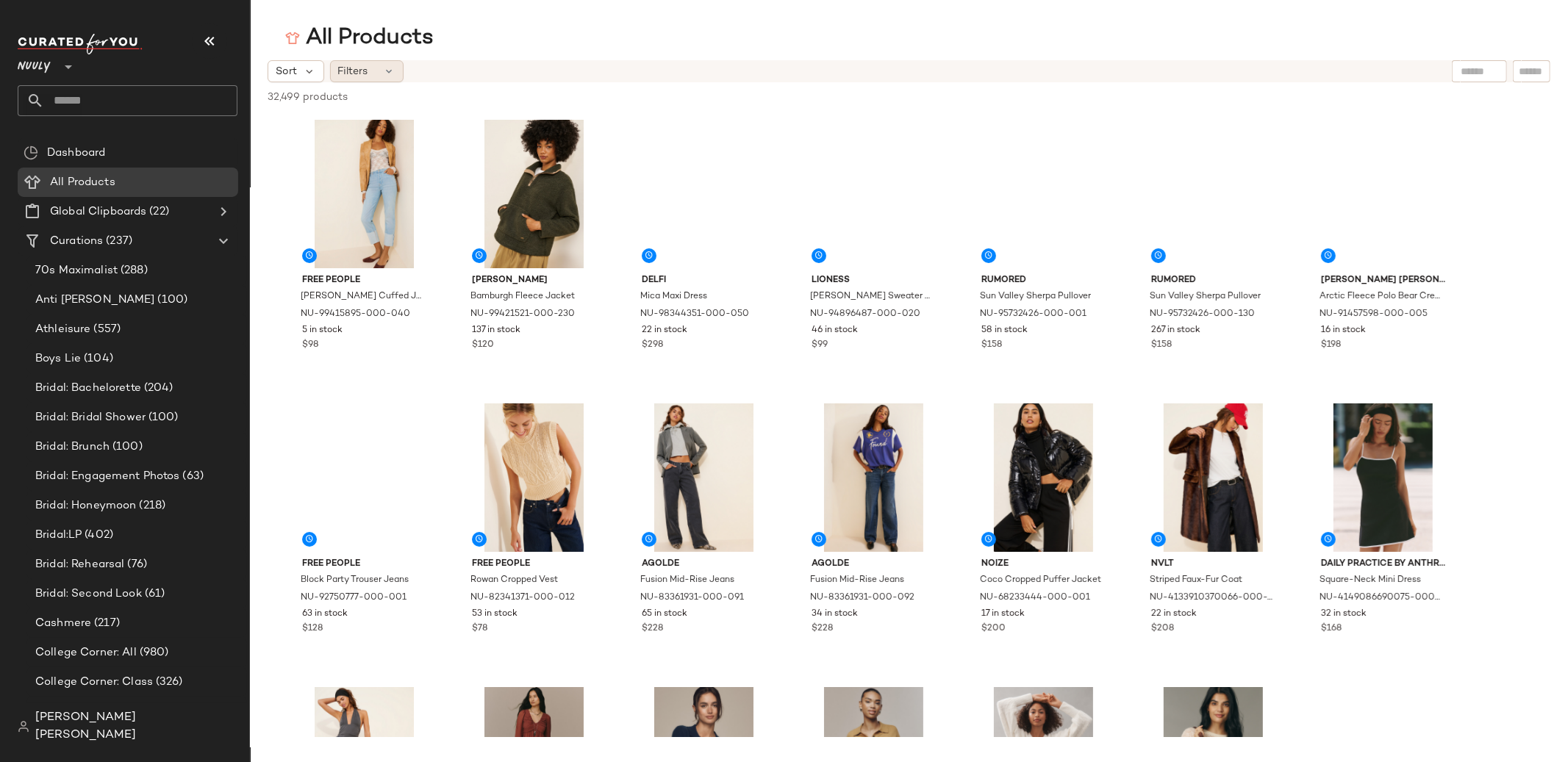
click at [381, 73] on div "Filters" at bounding box center [366, 71] width 74 height 22
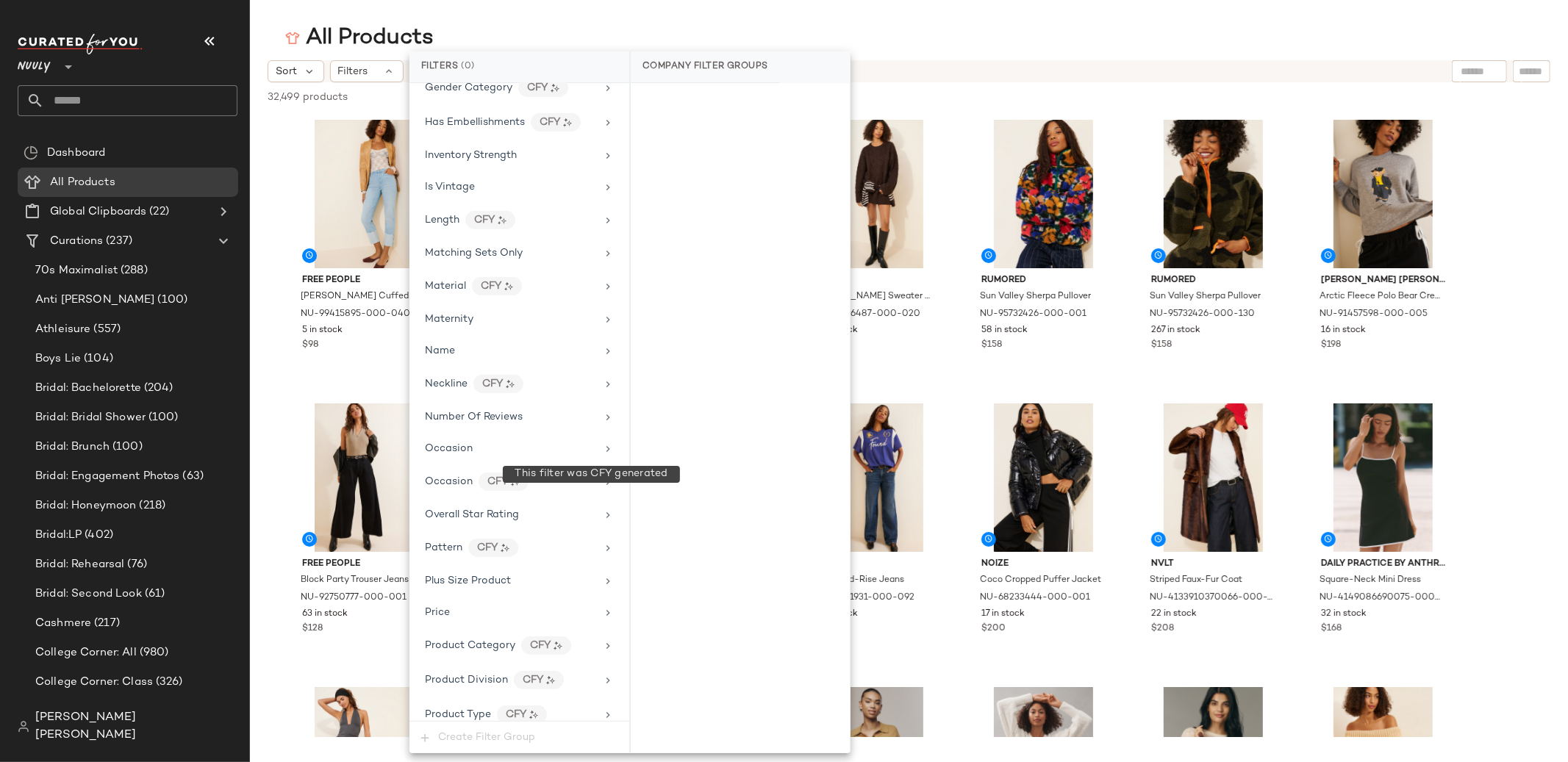
scroll to position [567, 0]
click at [502, 252] on span "Matching Sets Only" at bounding box center [474, 249] width 98 height 11
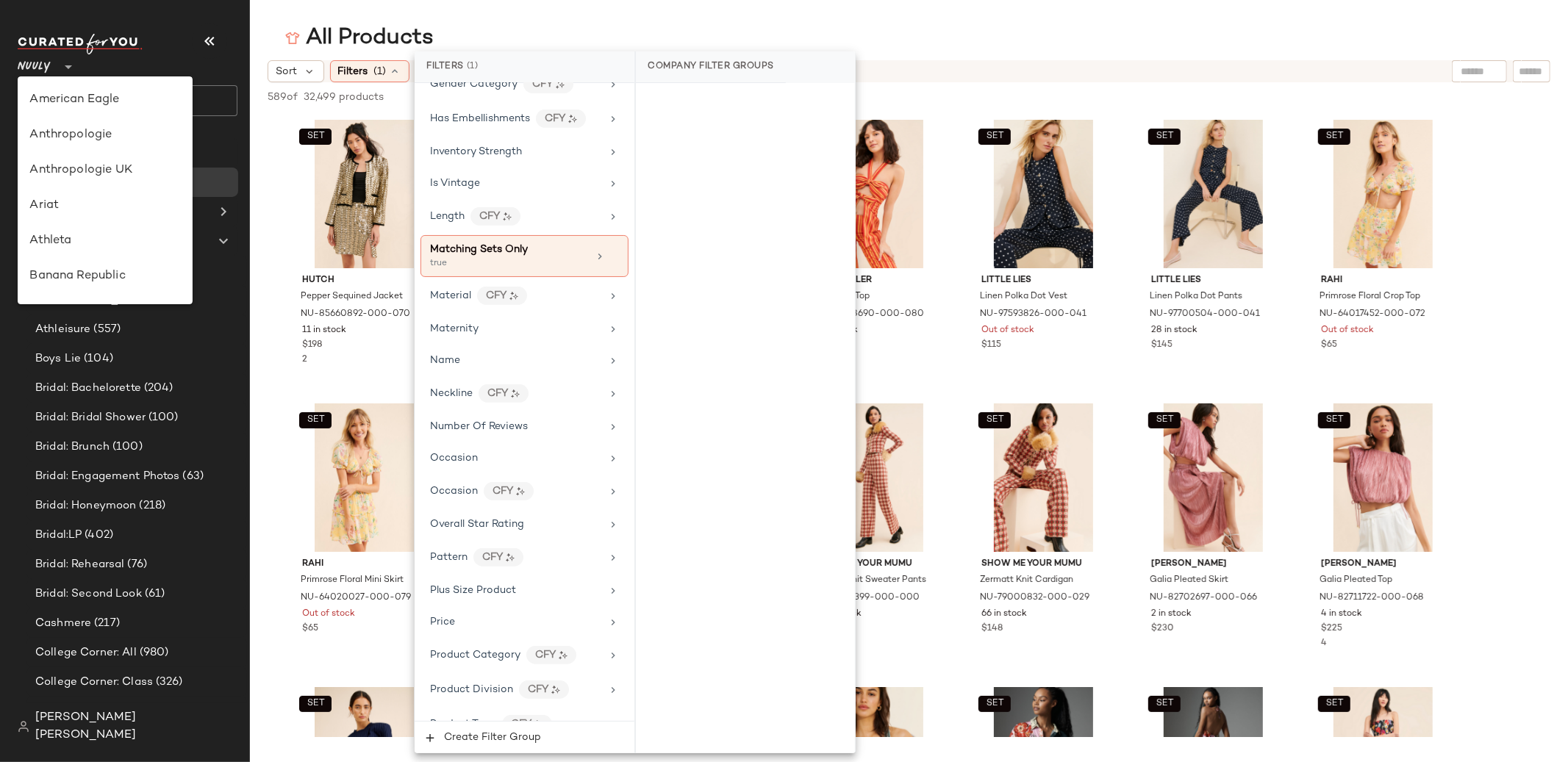
click at [61, 62] on icon at bounding box center [69, 67] width 18 height 18
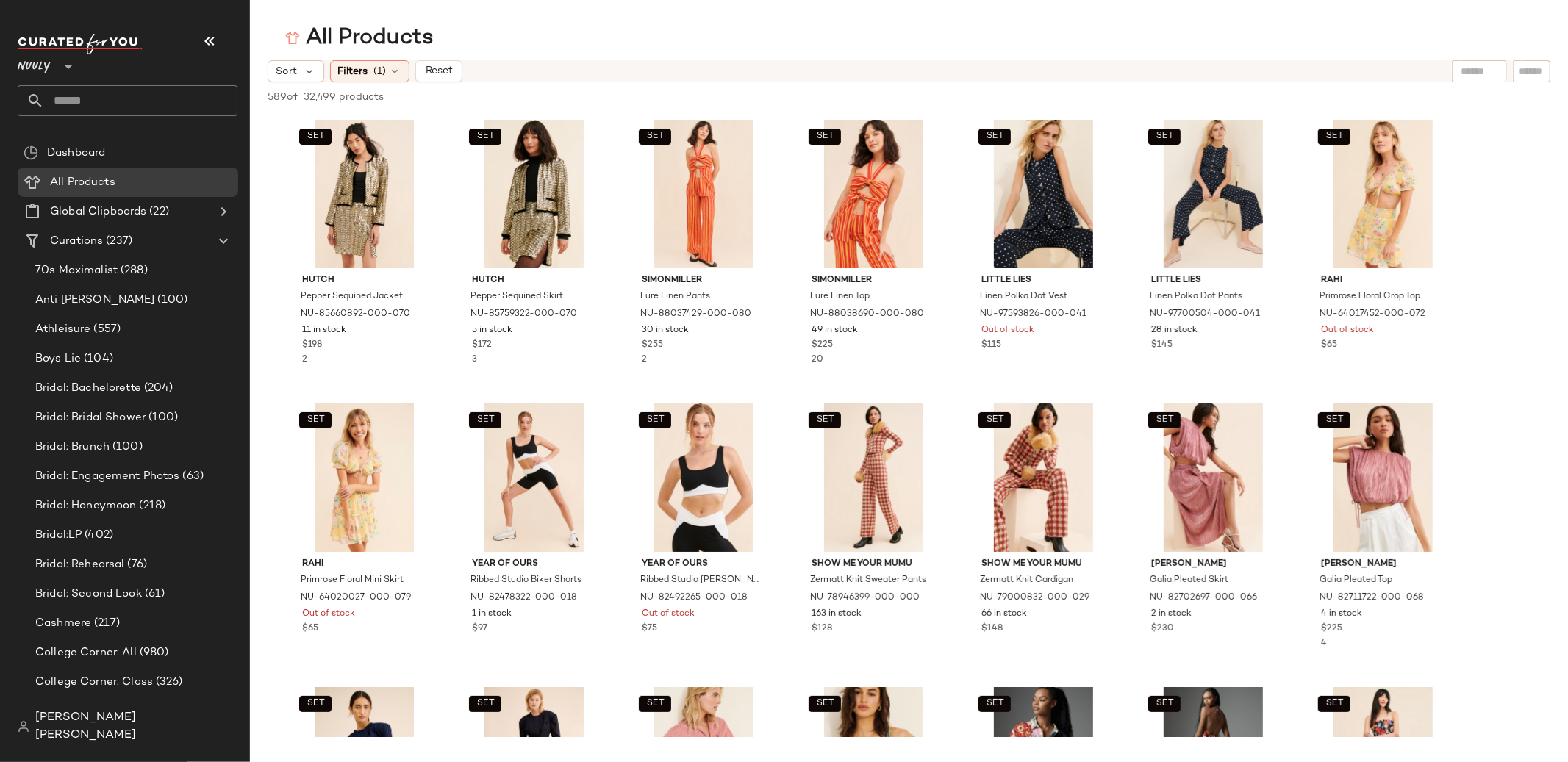
click at [62, 68] on icon at bounding box center [69, 67] width 18 height 18
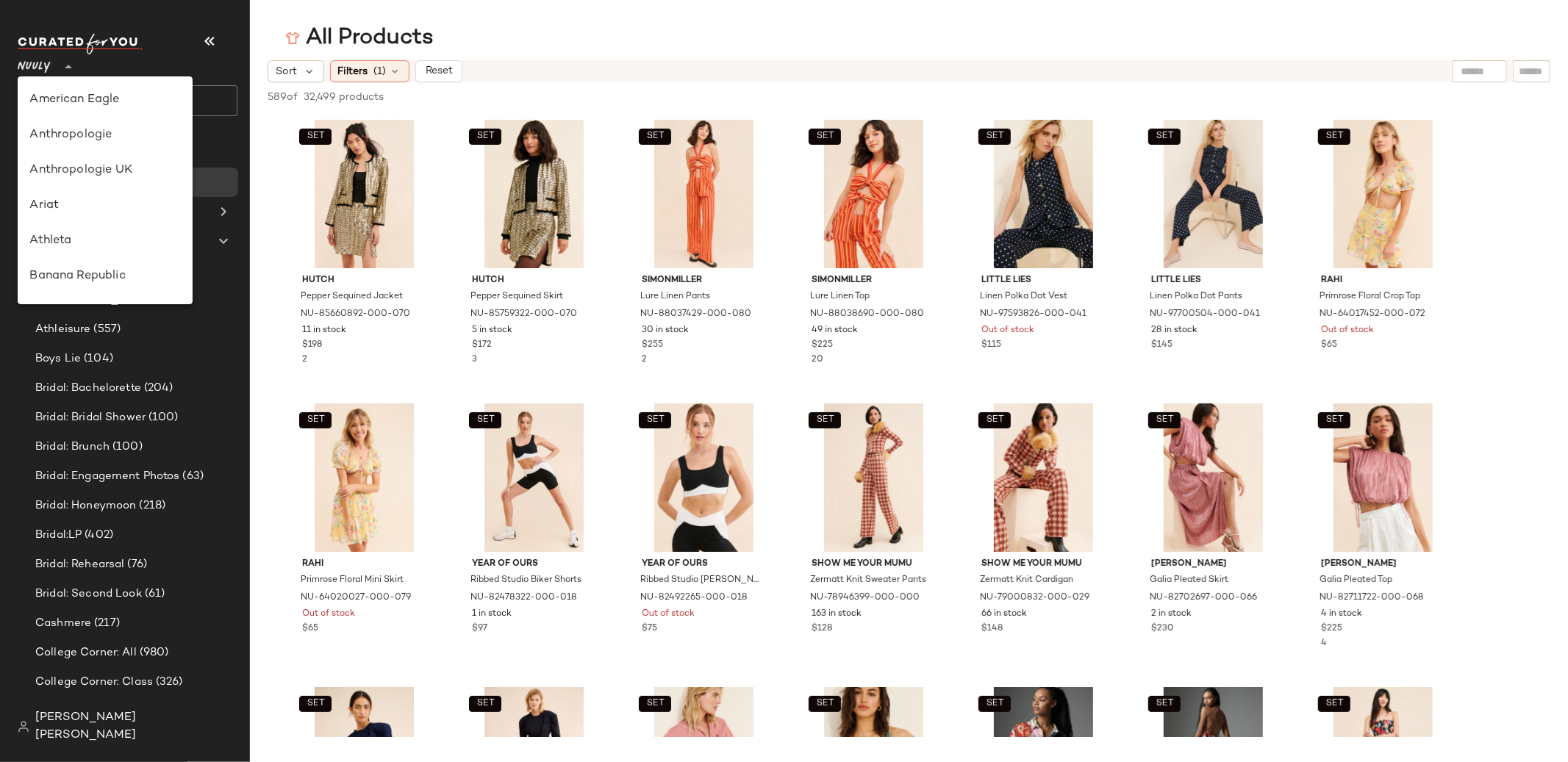
scroll to position [563, 0]
click at [120, 144] on div "Old Navy" at bounding box center [106, 136] width 175 height 35
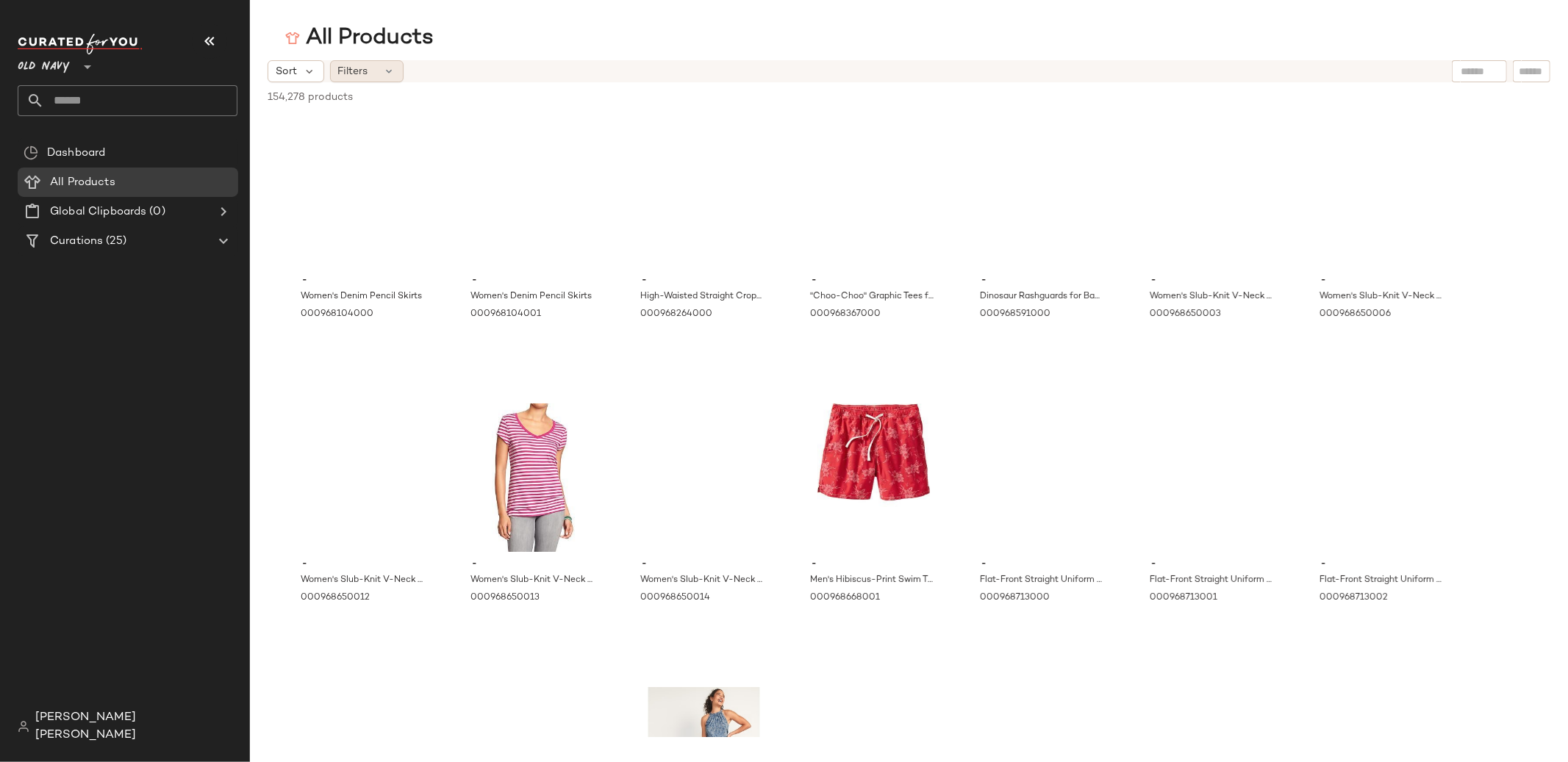
click at [392, 73] on icon at bounding box center [389, 71] width 11 height 11
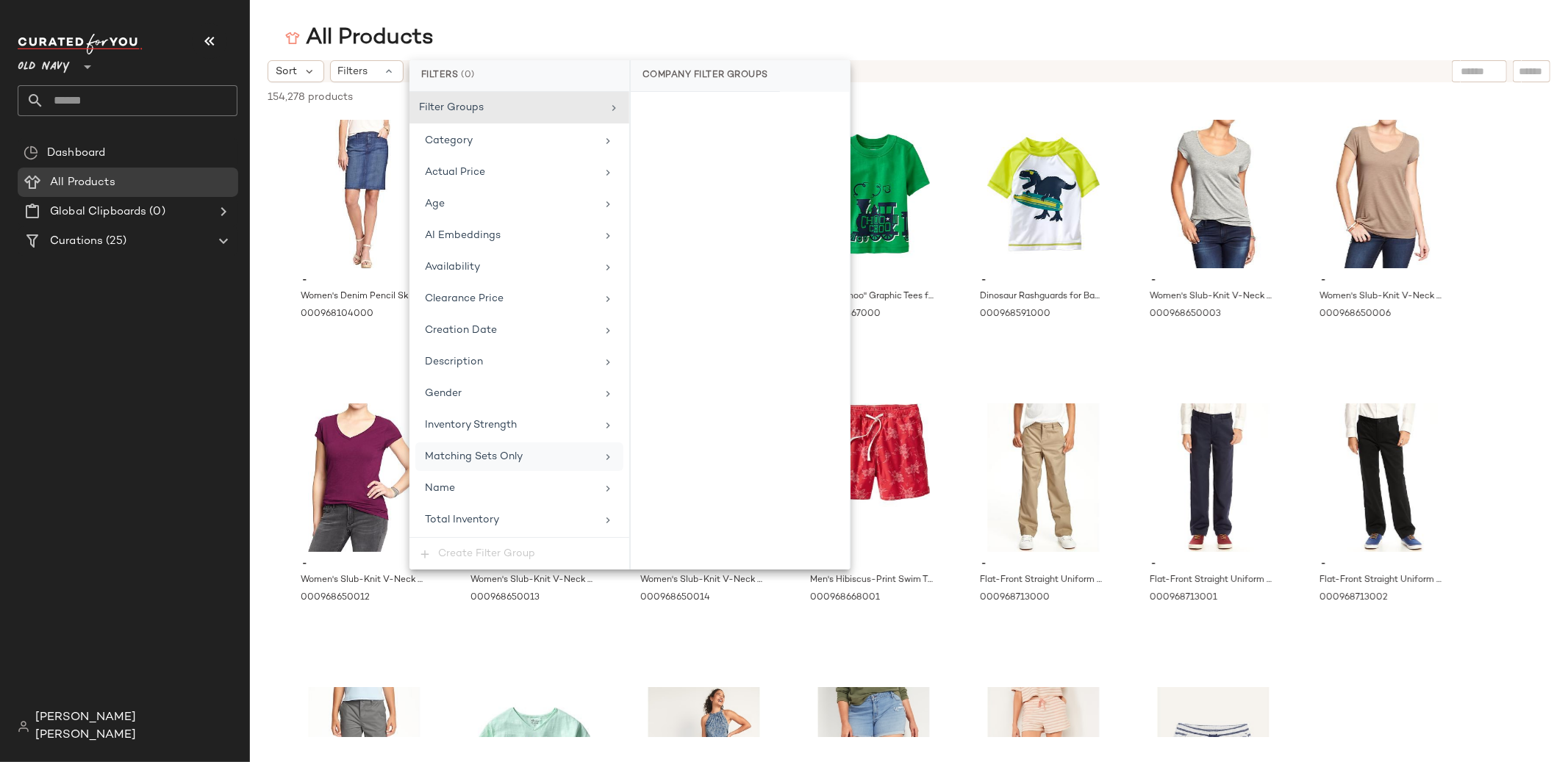
click at [488, 451] on span "Matching Sets Only" at bounding box center [474, 456] width 98 height 11
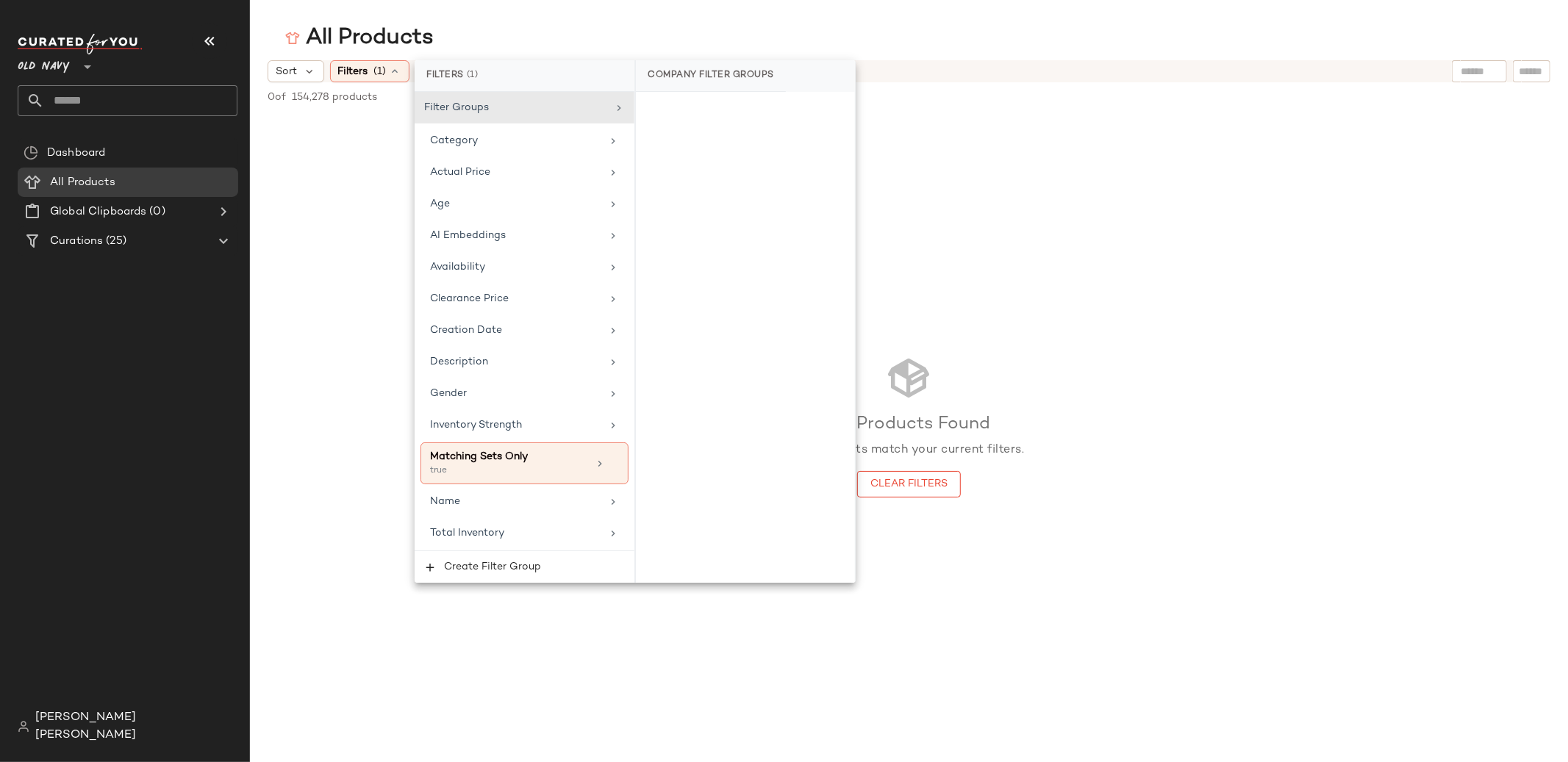
click at [85, 62] on icon at bounding box center [88, 67] width 18 height 18
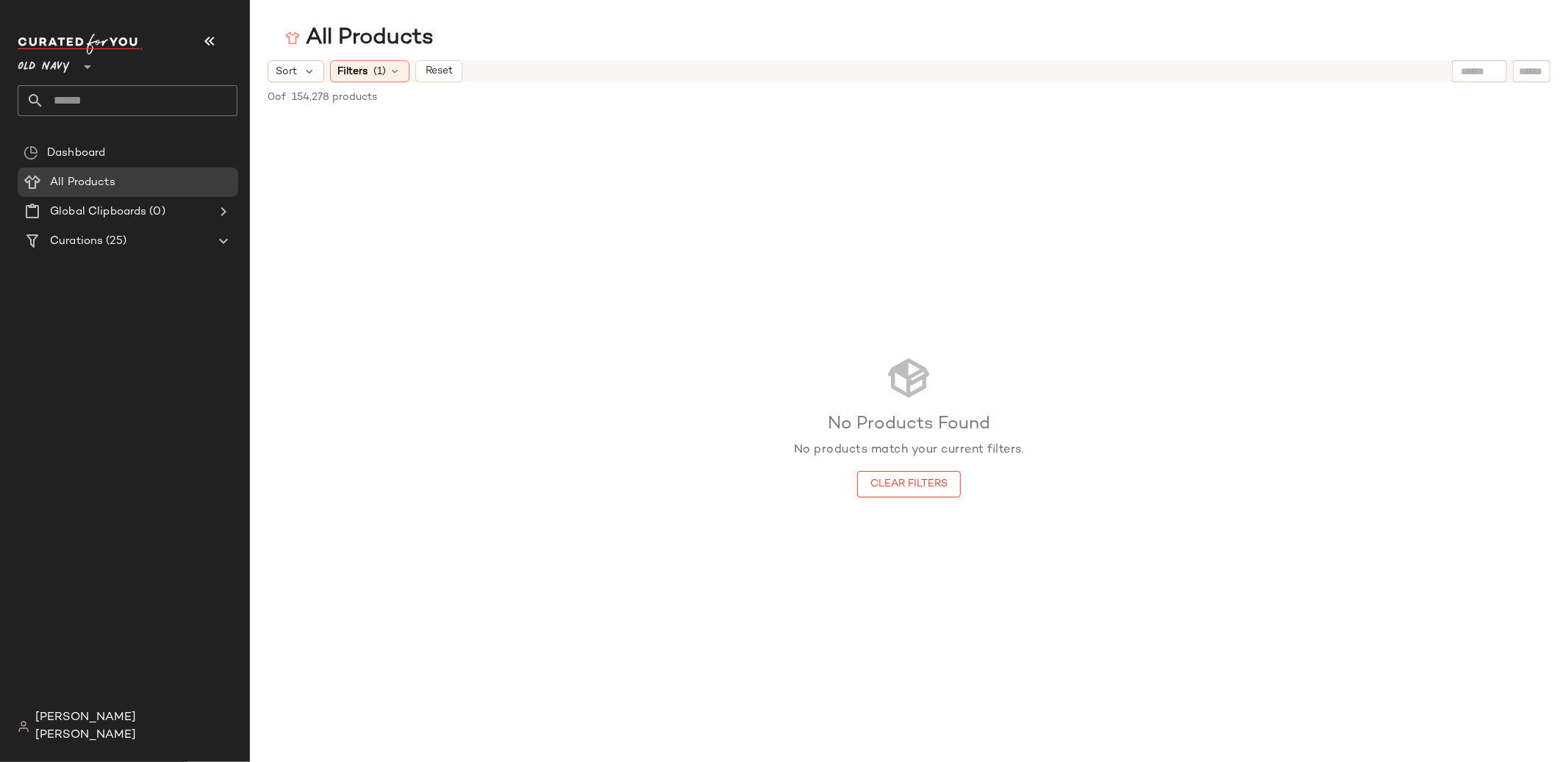
click at [83, 68] on icon at bounding box center [88, 67] width 18 height 18
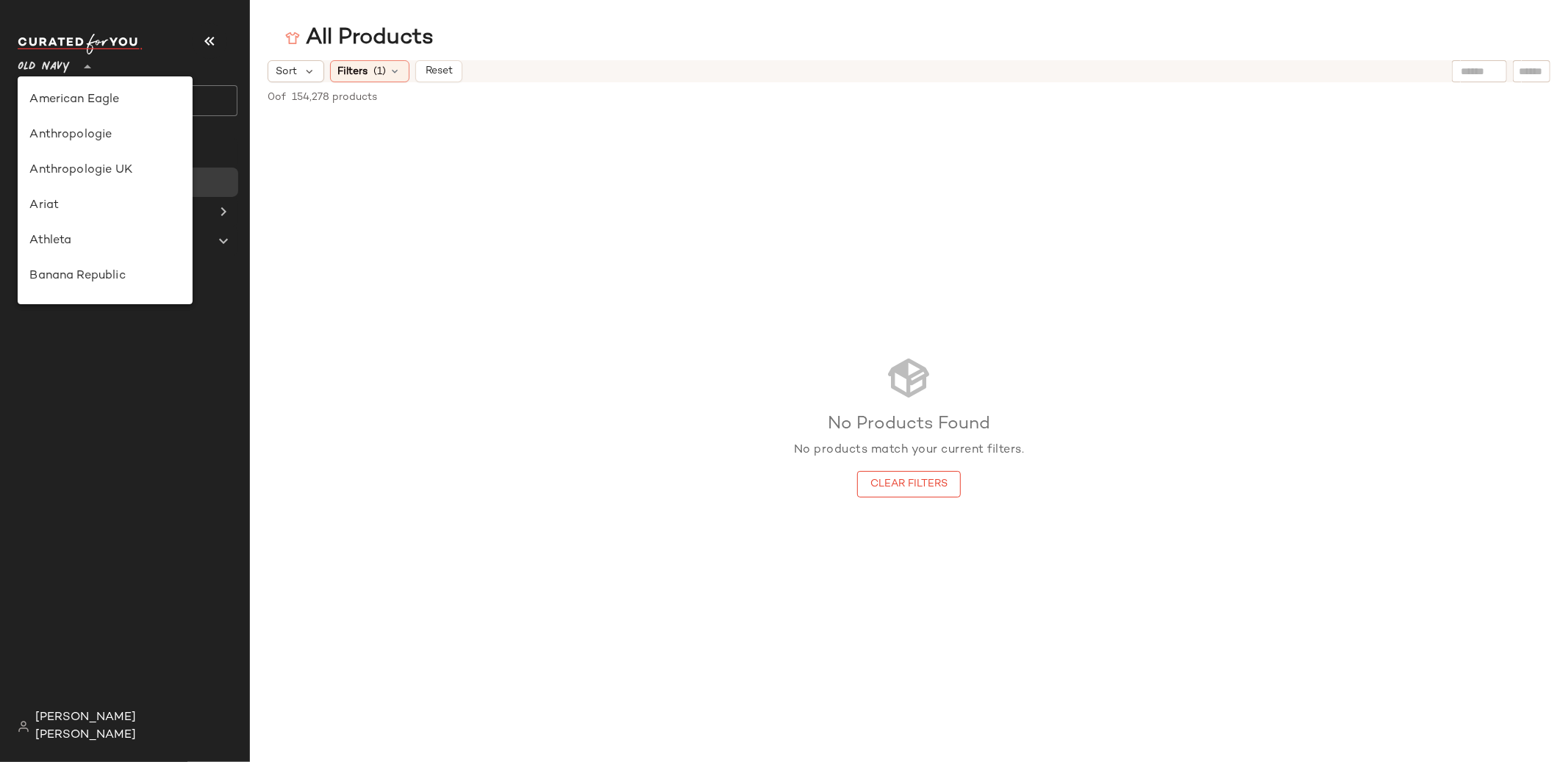
scroll to position [598, 0]
click at [86, 168] on div "Rent the Runway" at bounding box center [105, 172] width 151 height 18
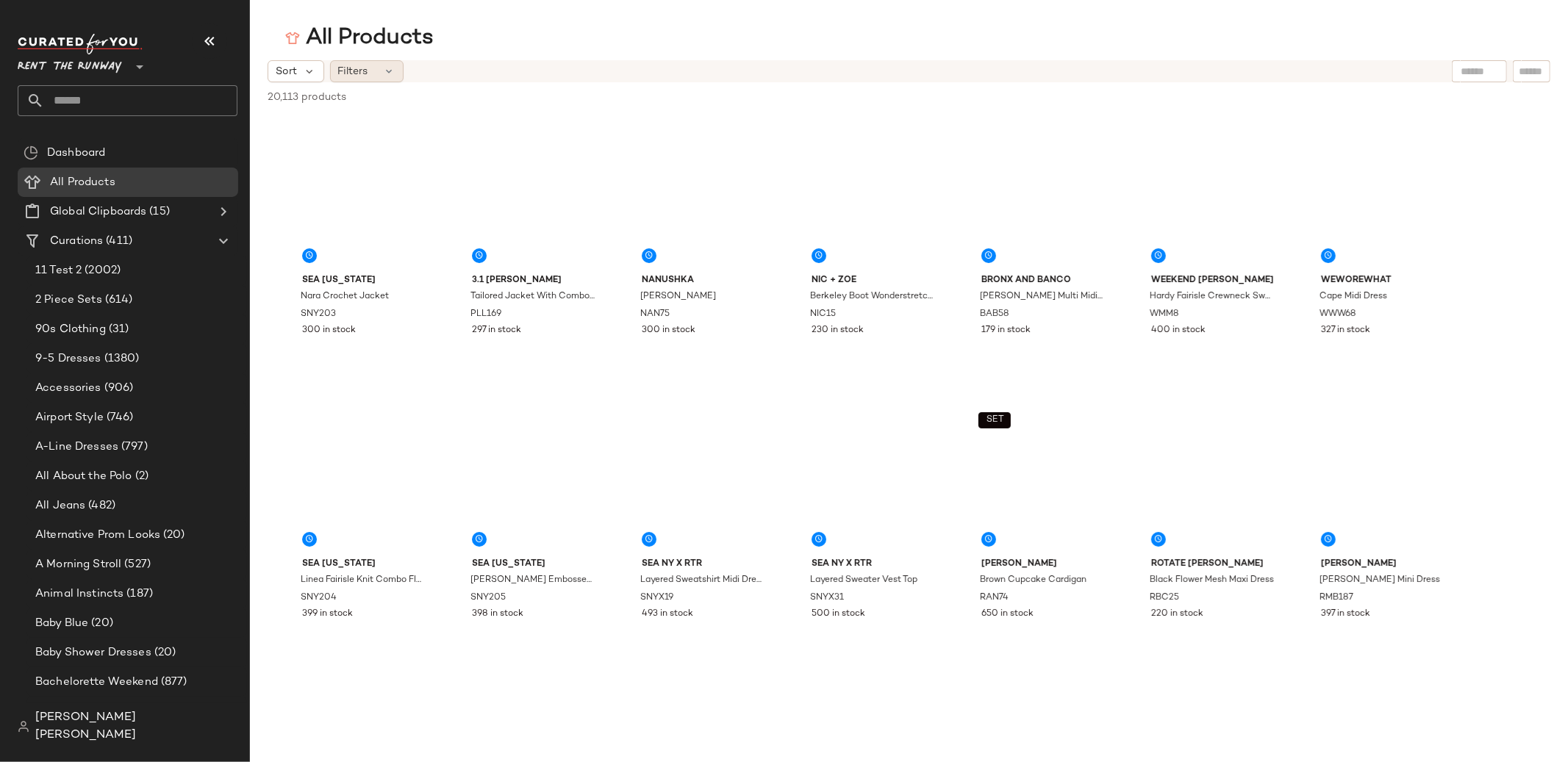
click at [361, 75] on span "Filters" at bounding box center [353, 71] width 30 height 16
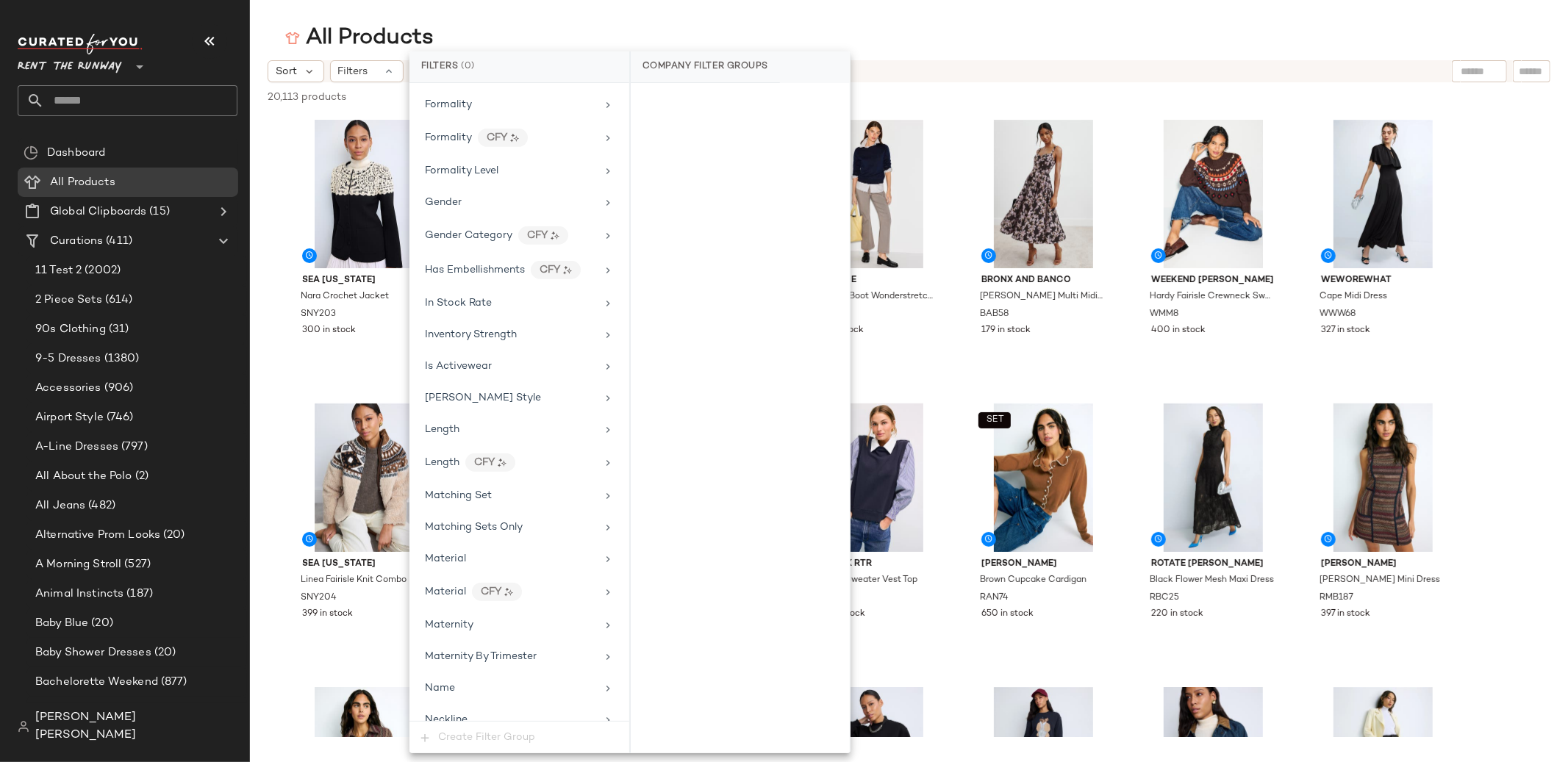
scroll to position [887, 0]
click at [501, 522] on div "Matching Sets Only" at bounding box center [519, 528] width 208 height 29
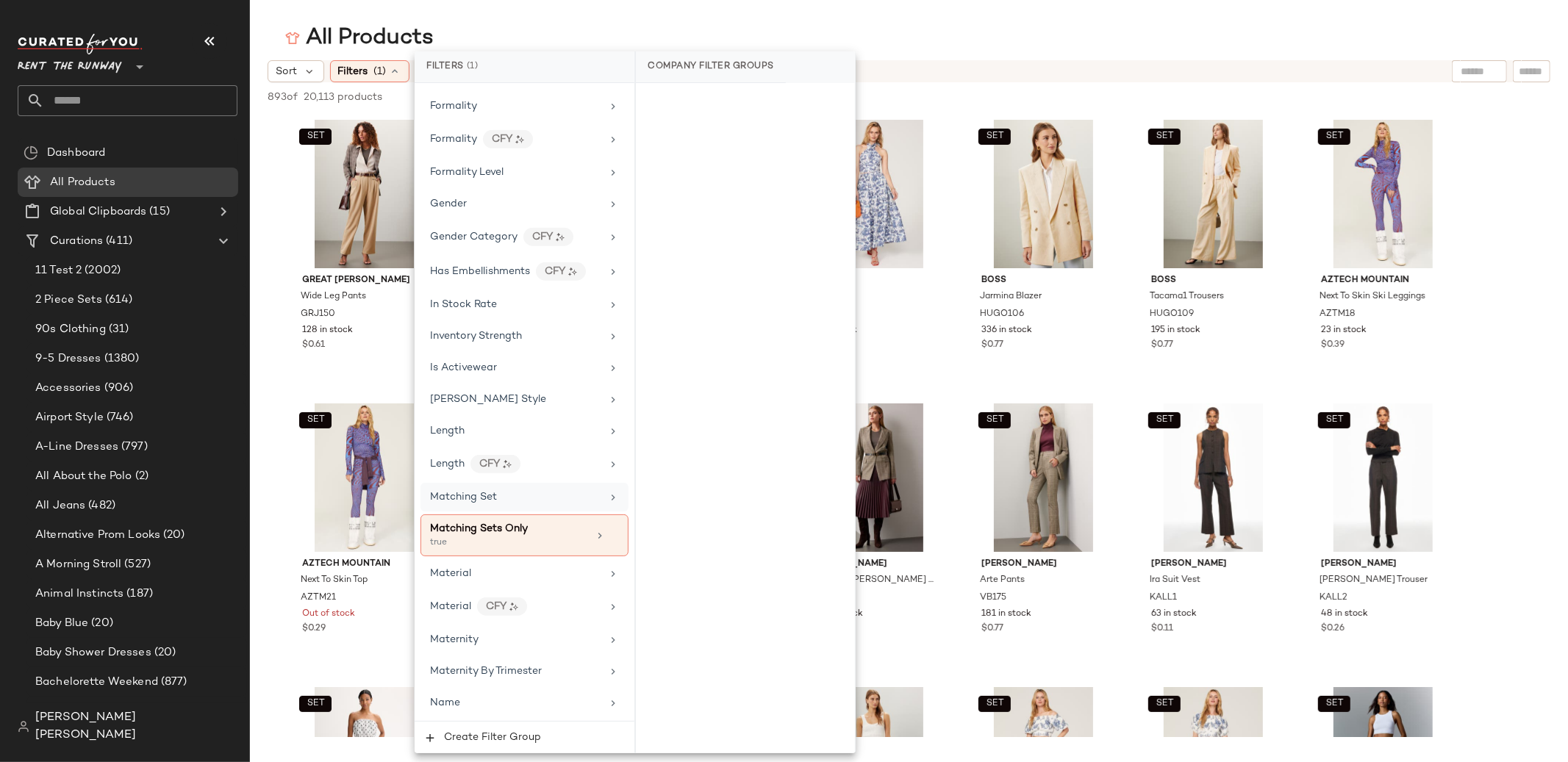
click at [480, 501] on span "Matching Set" at bounding box center [464, 496] width 67 height 11
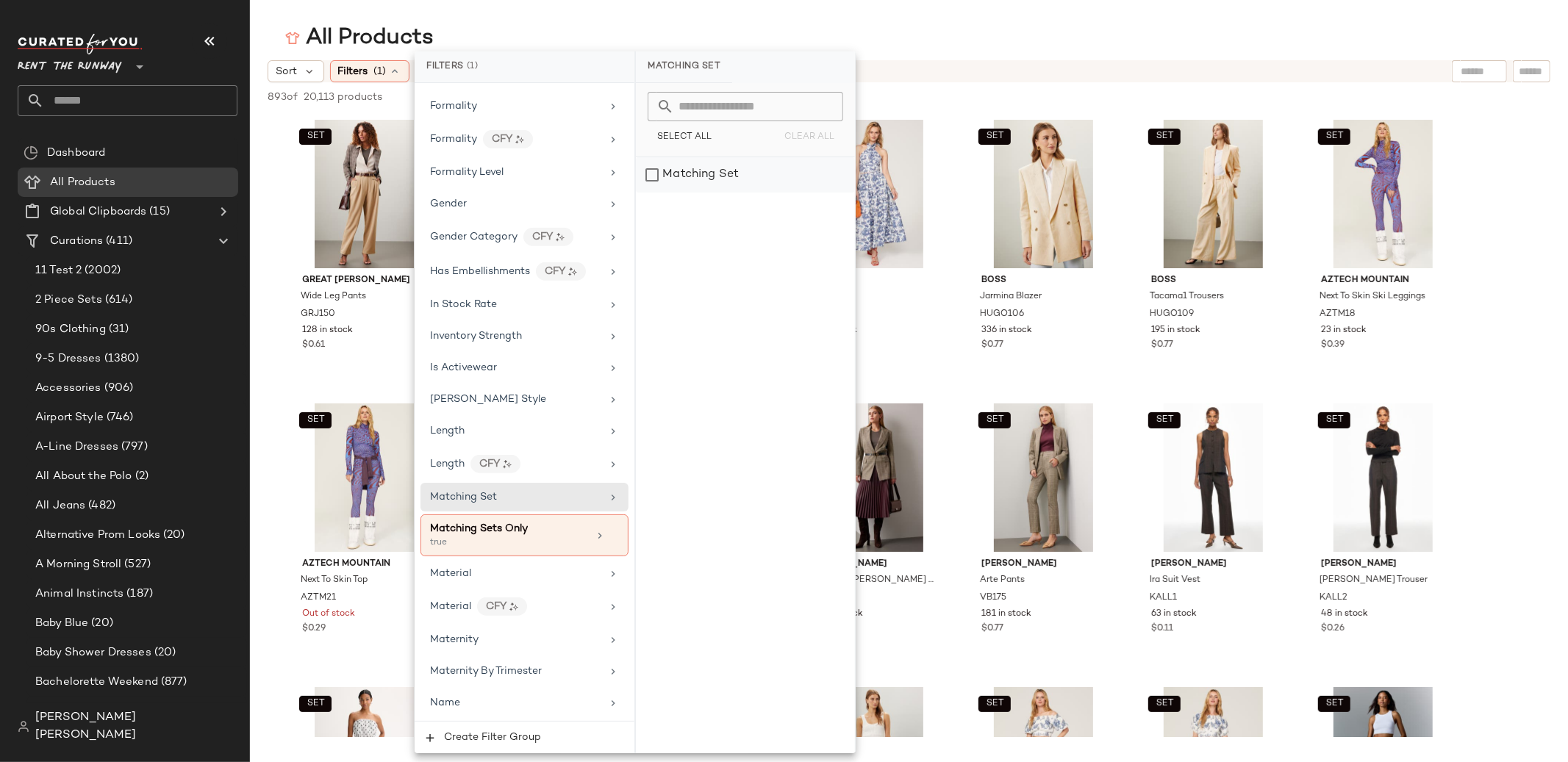
click at [762, 174] on div "Matching Set" at bounding box center [745, 174] width 219 height 35
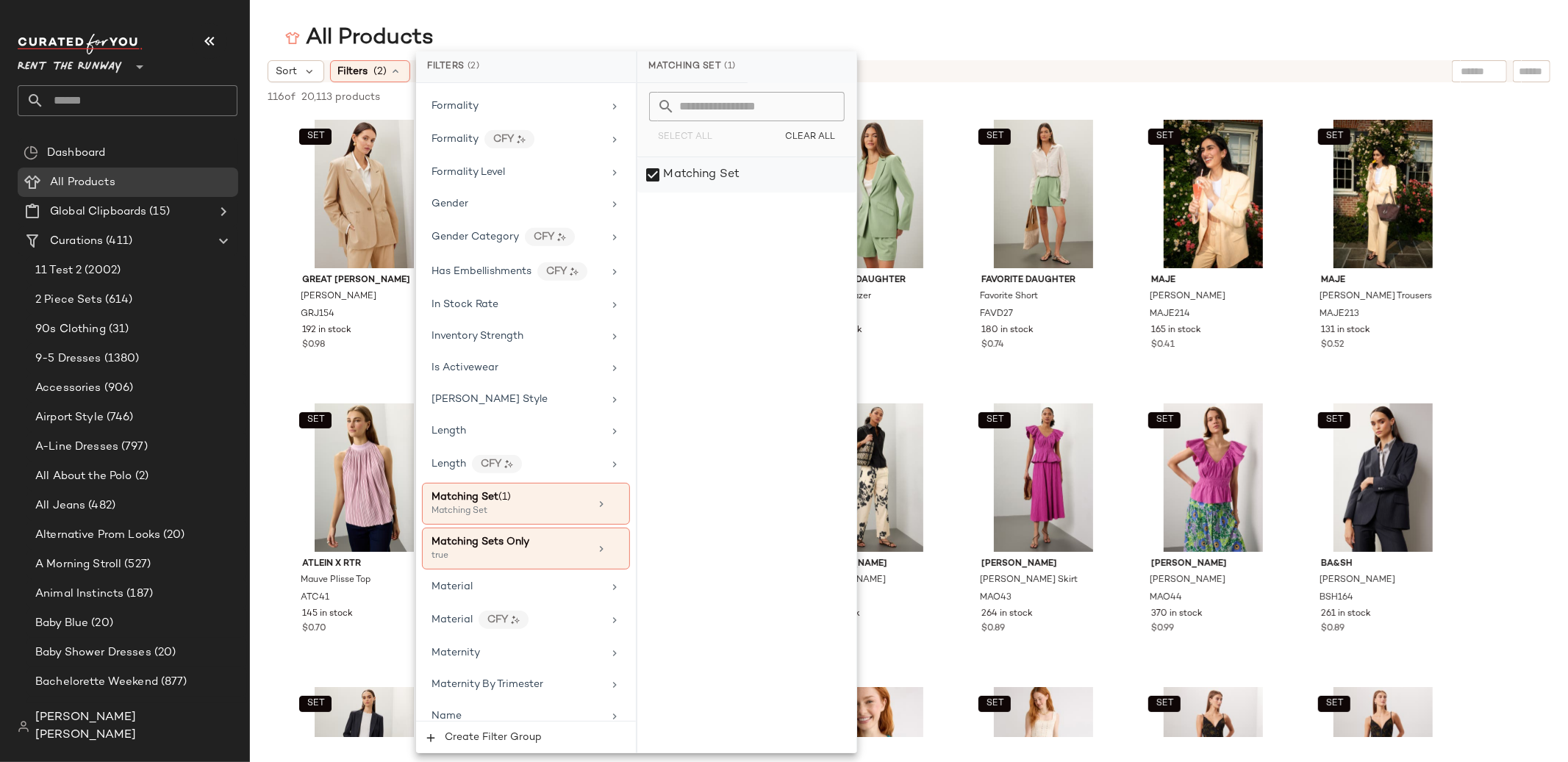
click at [657, 182] on div "Matching Set" at bounding box center [747, 174] width 219 height 35
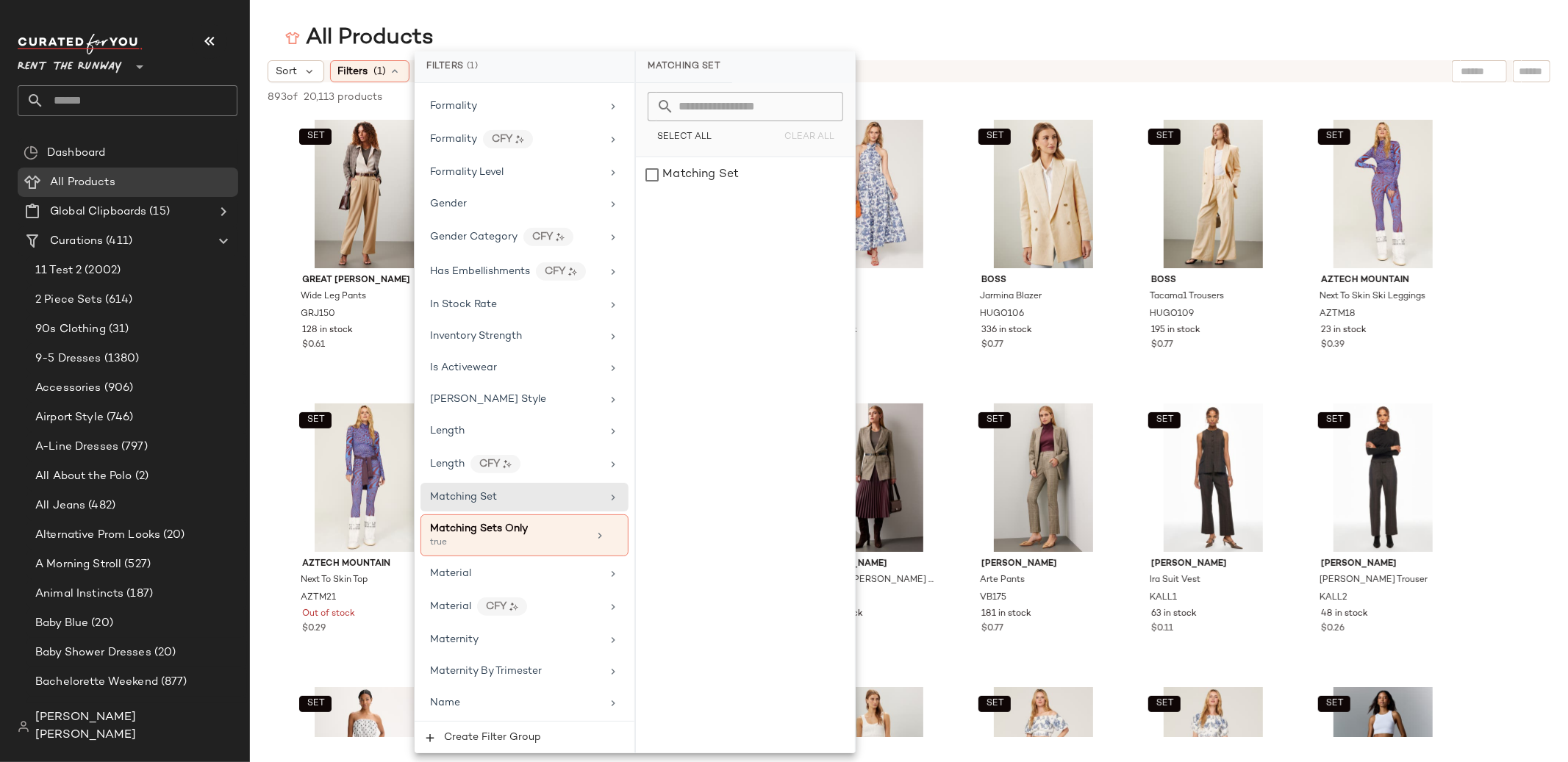
click at [102, 64] on span "Rent the Runway" at bounding box center [70, 63] width 105 height 26
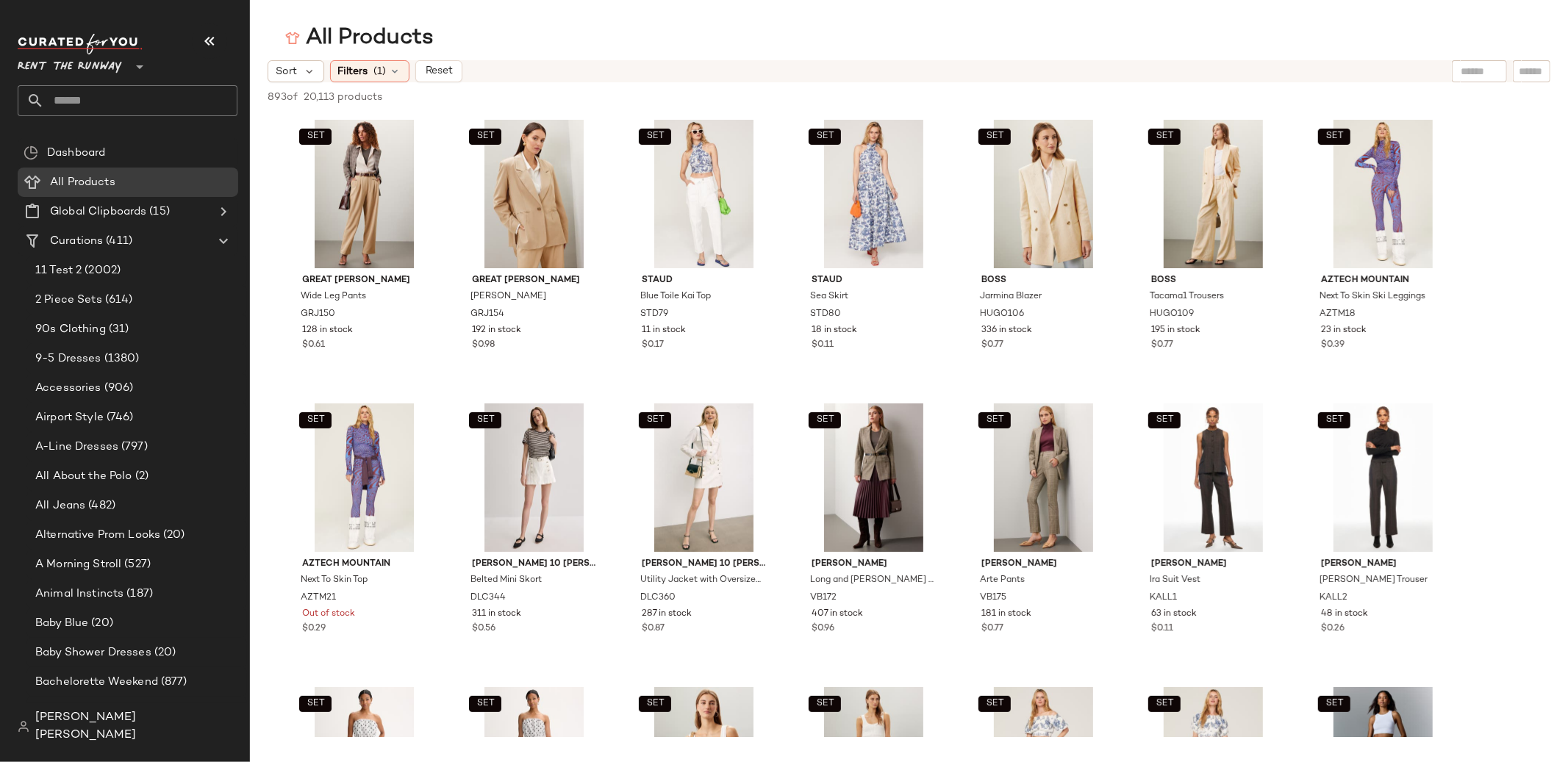
click at [128, 65] on div at bounding box center [137, 58] width 20 height 37
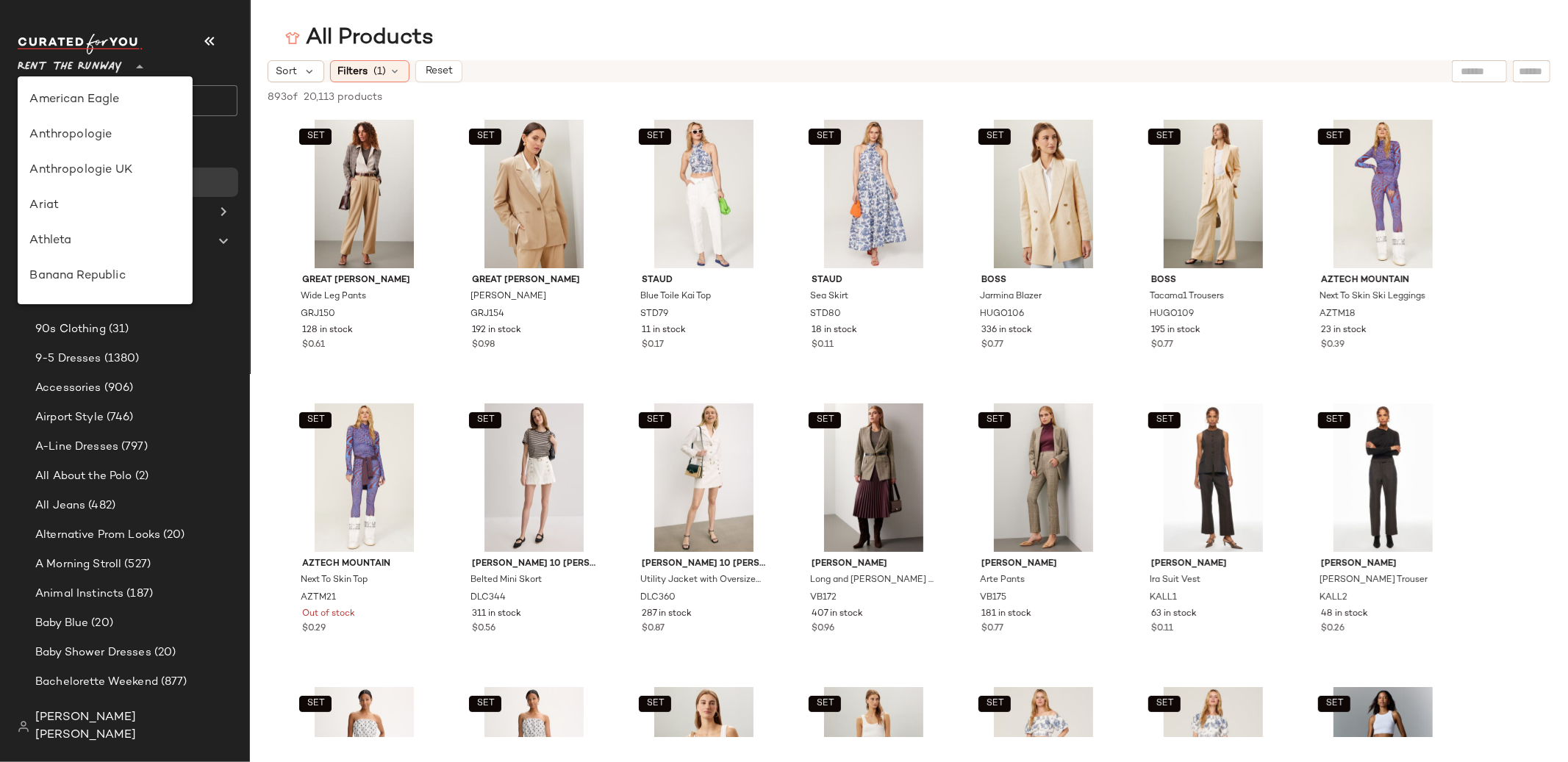
scroll to position [670, 0]
click at [133, 119] on div "Revolve" at bounding box center [106, 135] width 175 height 35
type input "**"
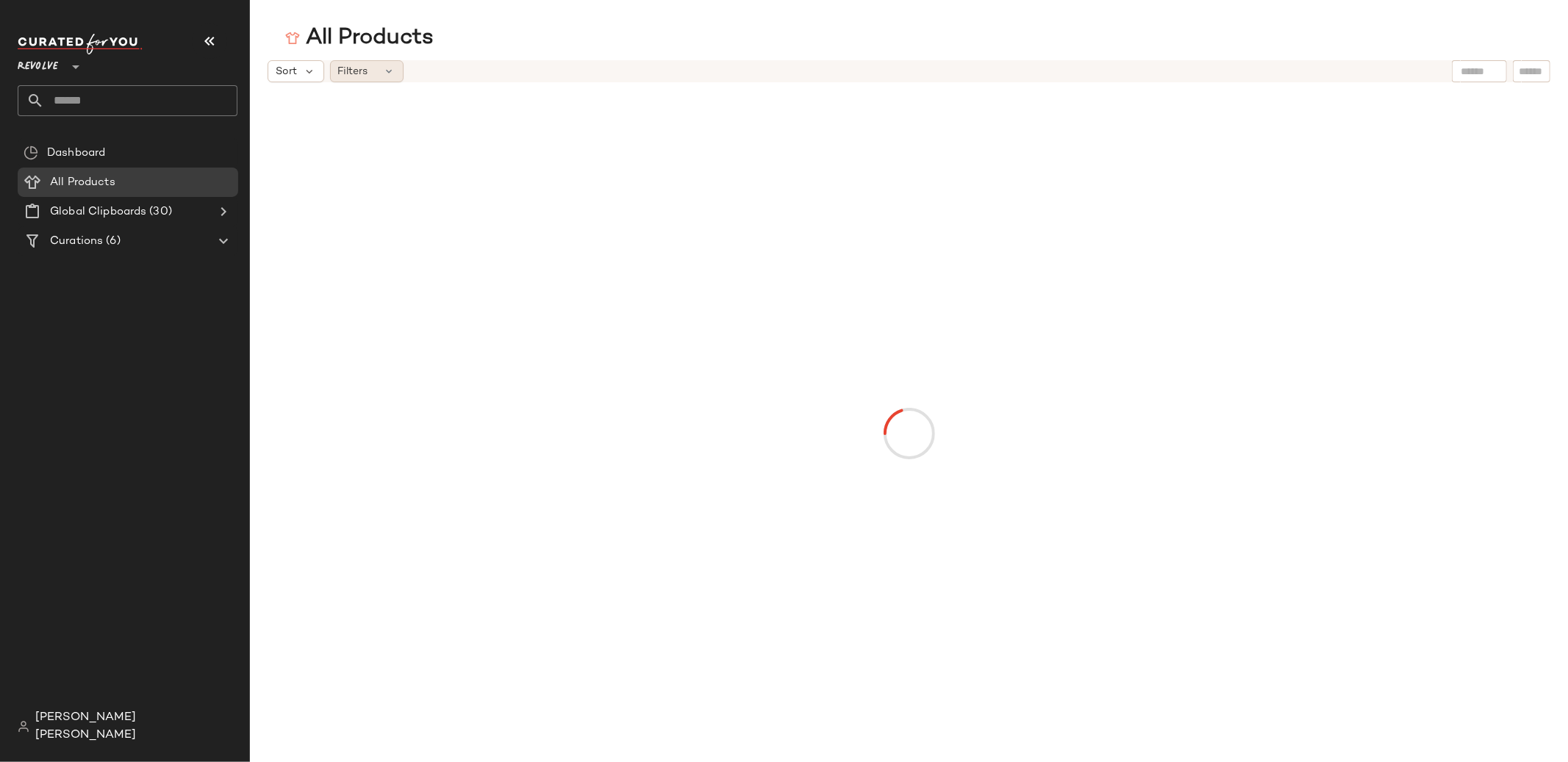
click at [389, 74] on icon at bounding box center [389, 71] width 11 height 11
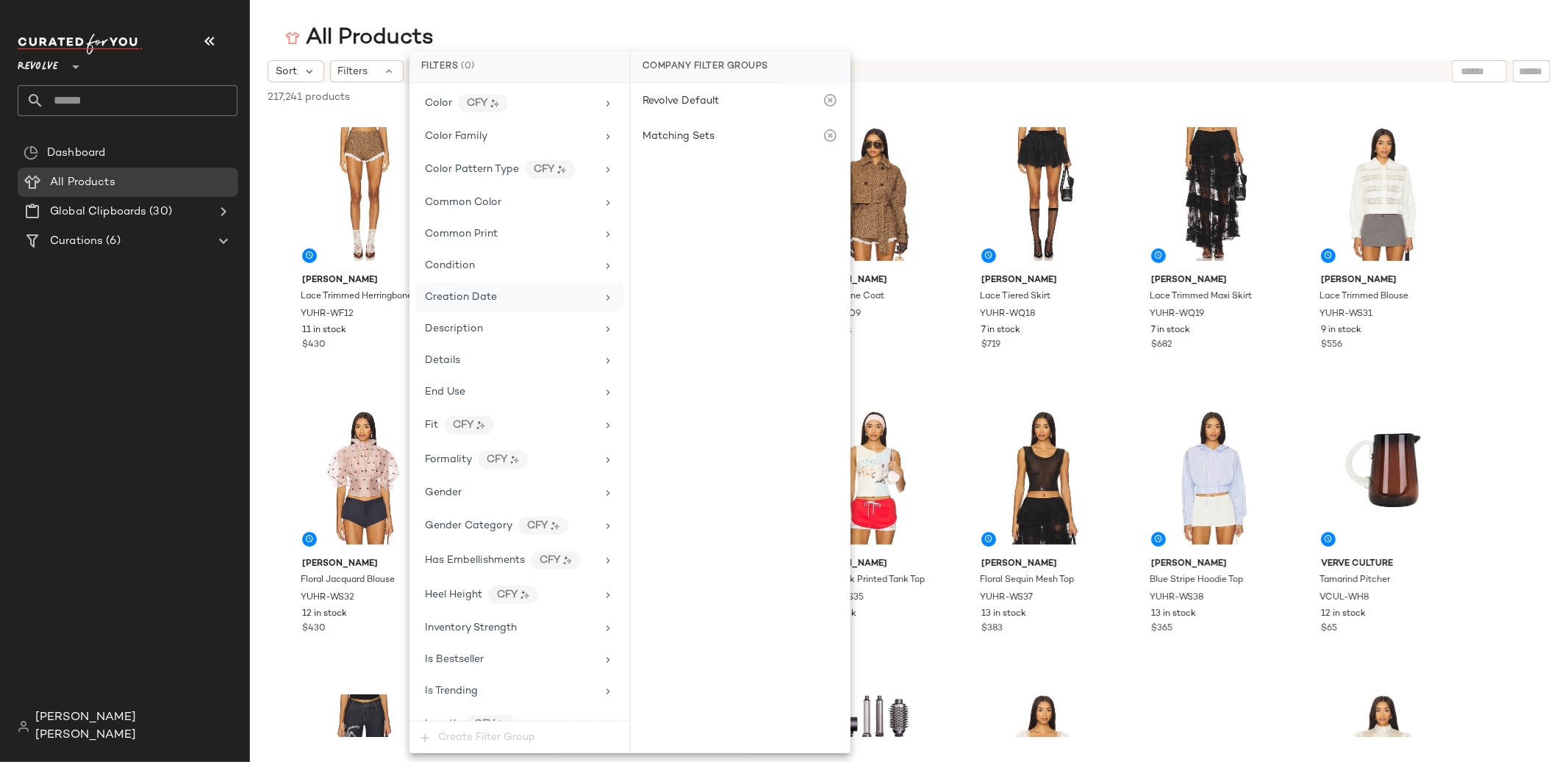
scroll to position [343, 0]
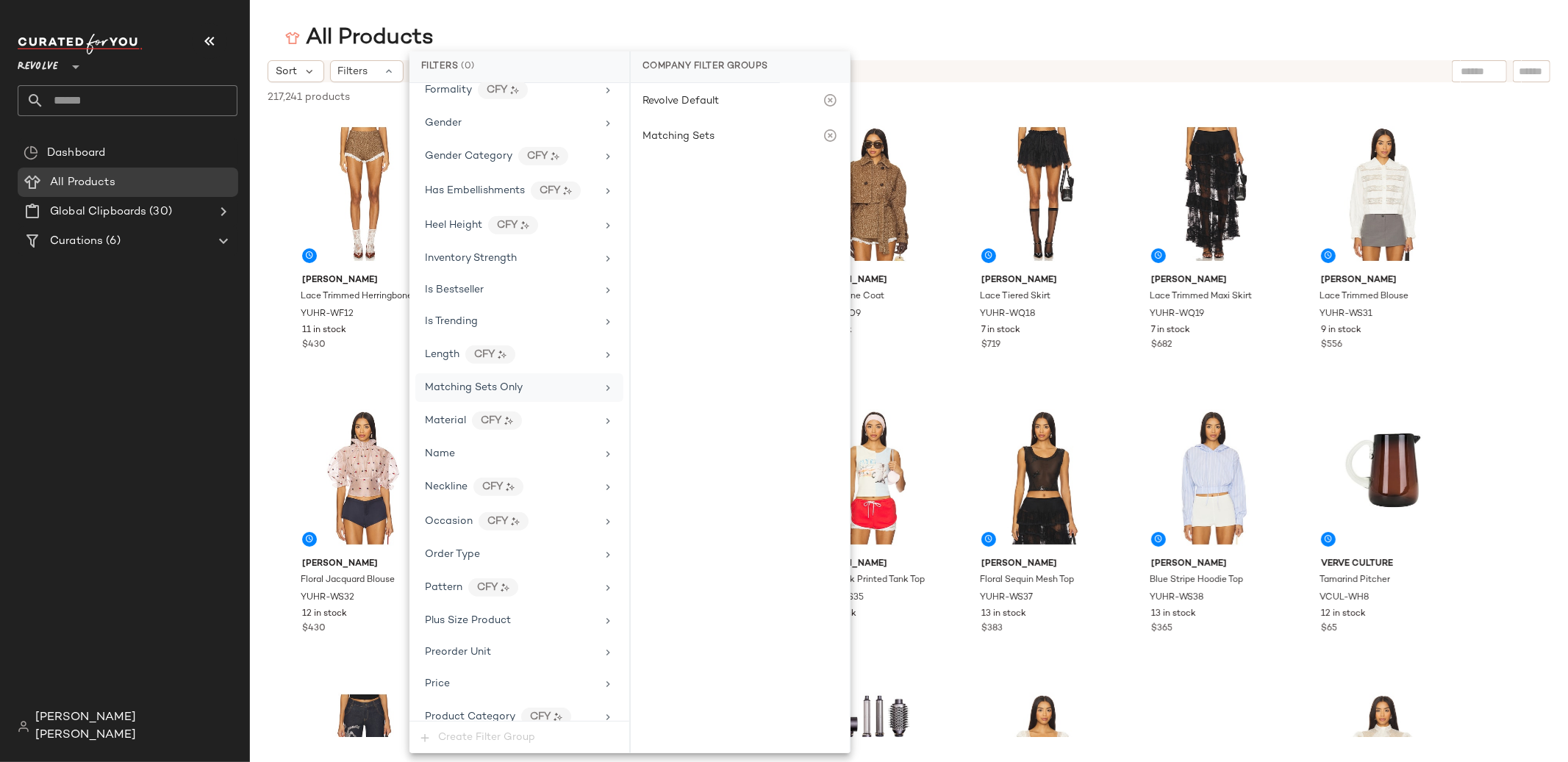
click at [548, 389] on div "Matching Sets Only" at bounding box center [510, 388] width 171 height 16
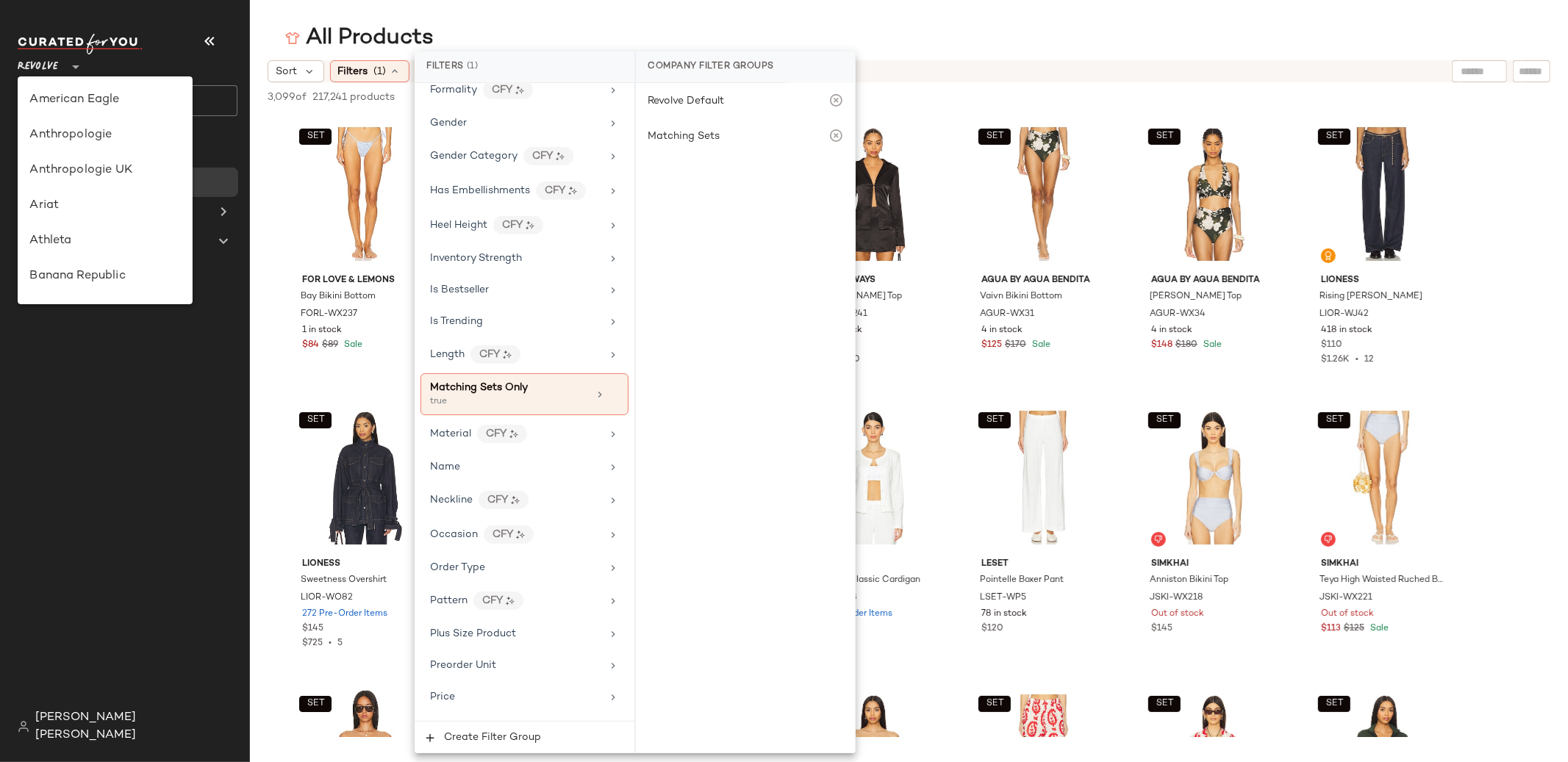
click at [61, 69] on div "Revolve **" at bounding box center [41, 58] width 47 height 37
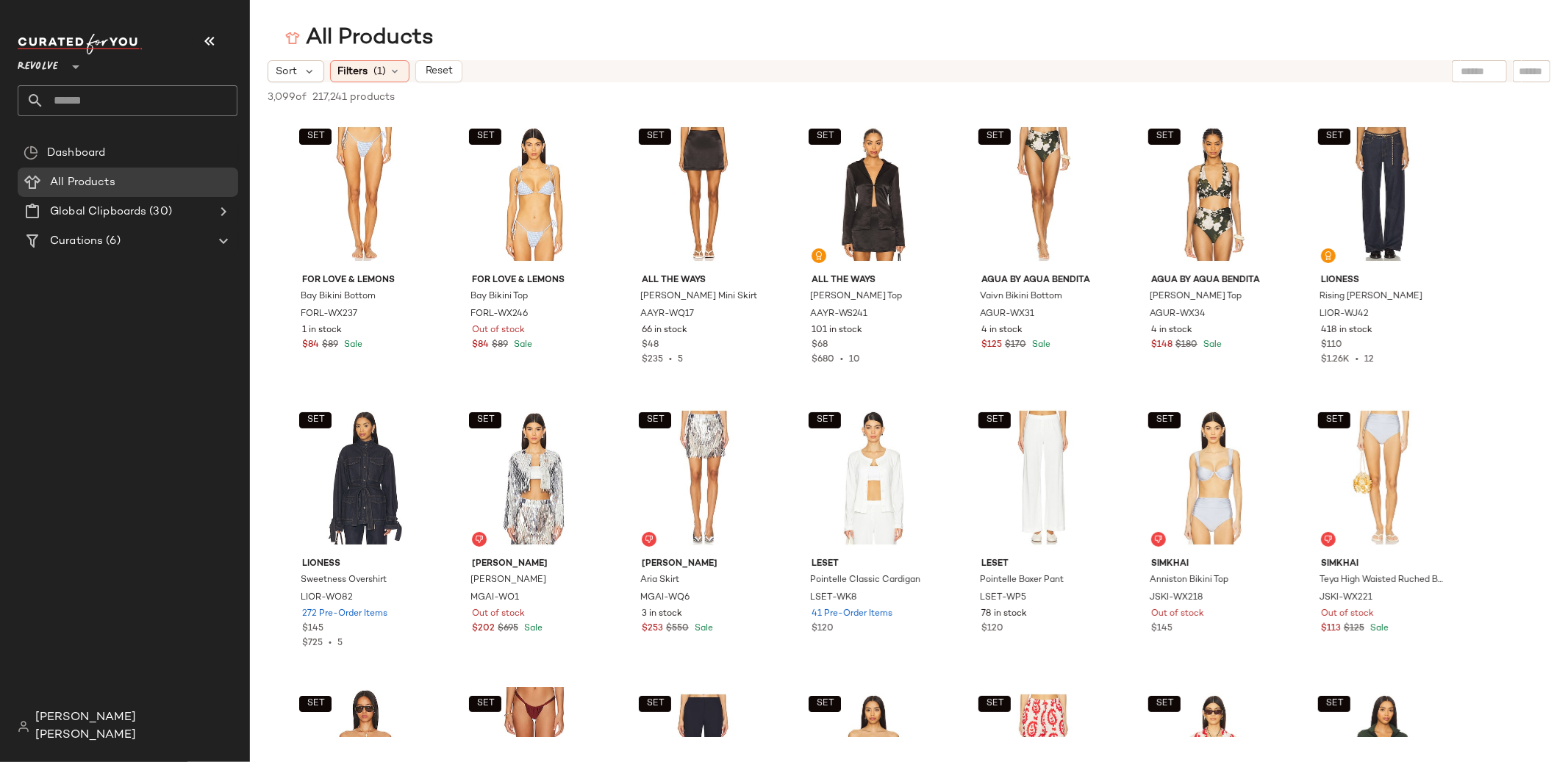
click at [61, 69] on div "Revolve **" at bounding box center [41, 58] width 47 height 37
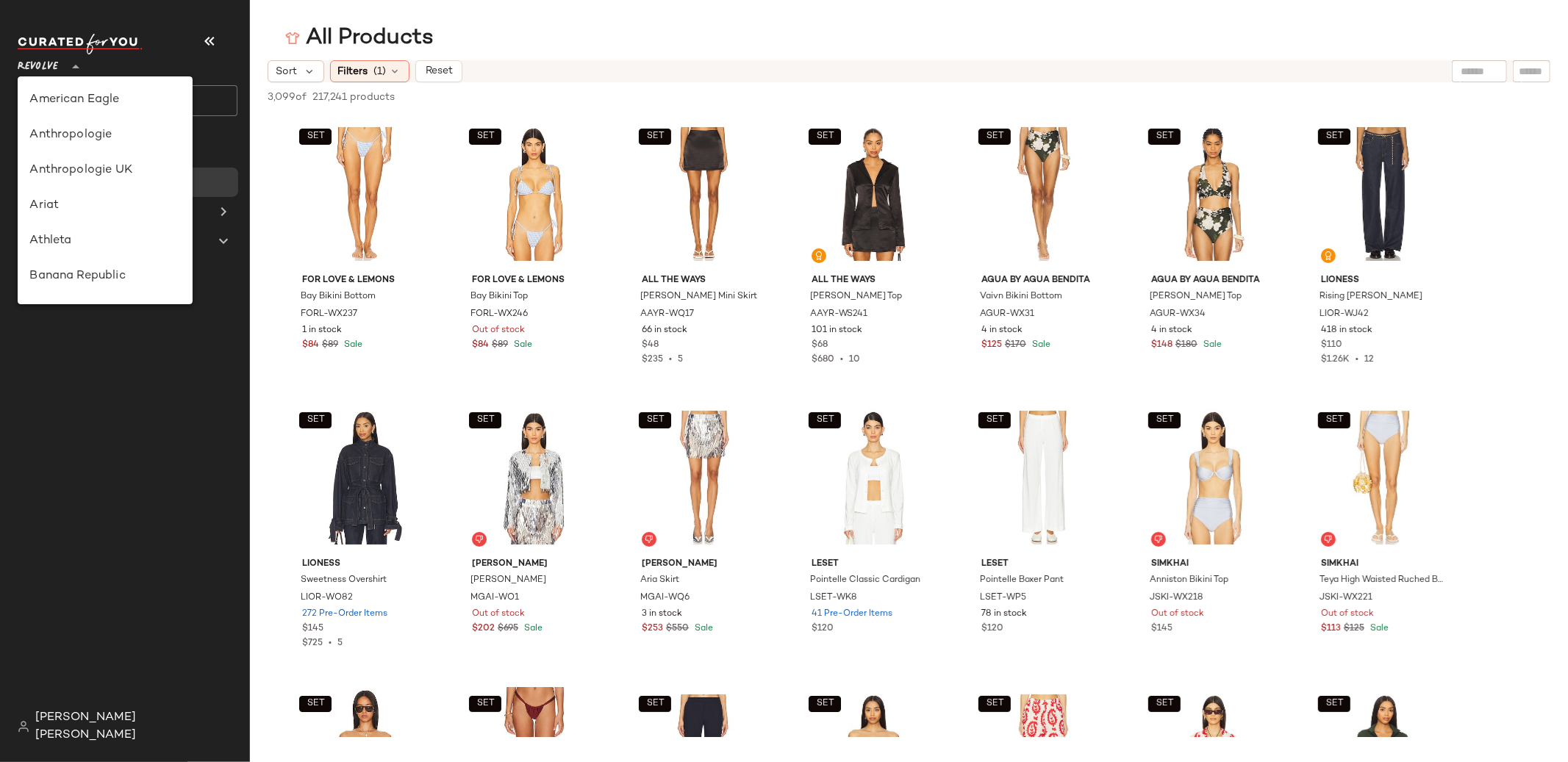
scroll to position [706, 0]
click at [97, 143] on div "Rue La La" at bounding box center [105, 136] width 151 height 18
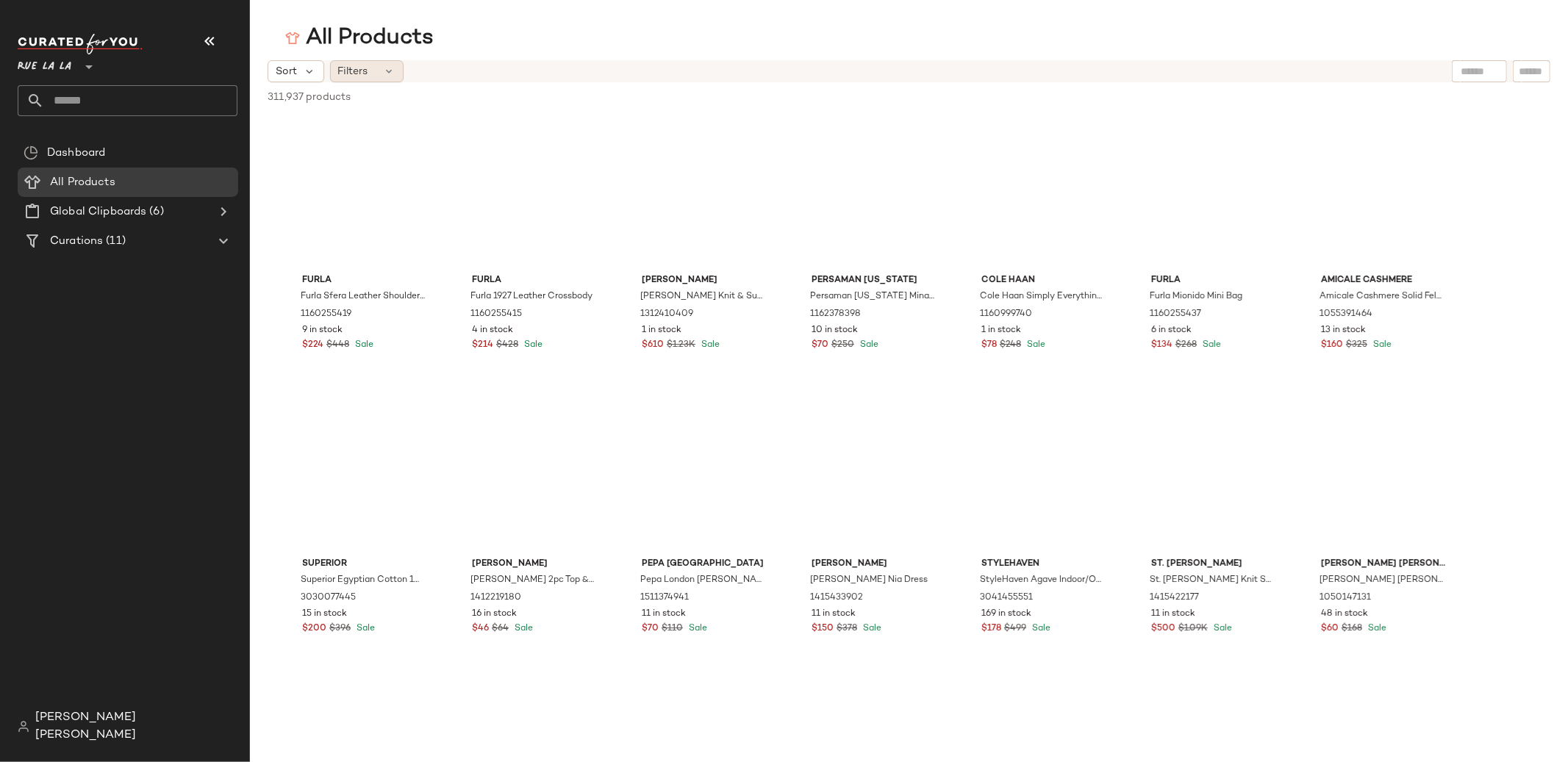
click at [402, 77] on div "Filters" at bounding box center [366, 71] width 74 height 22
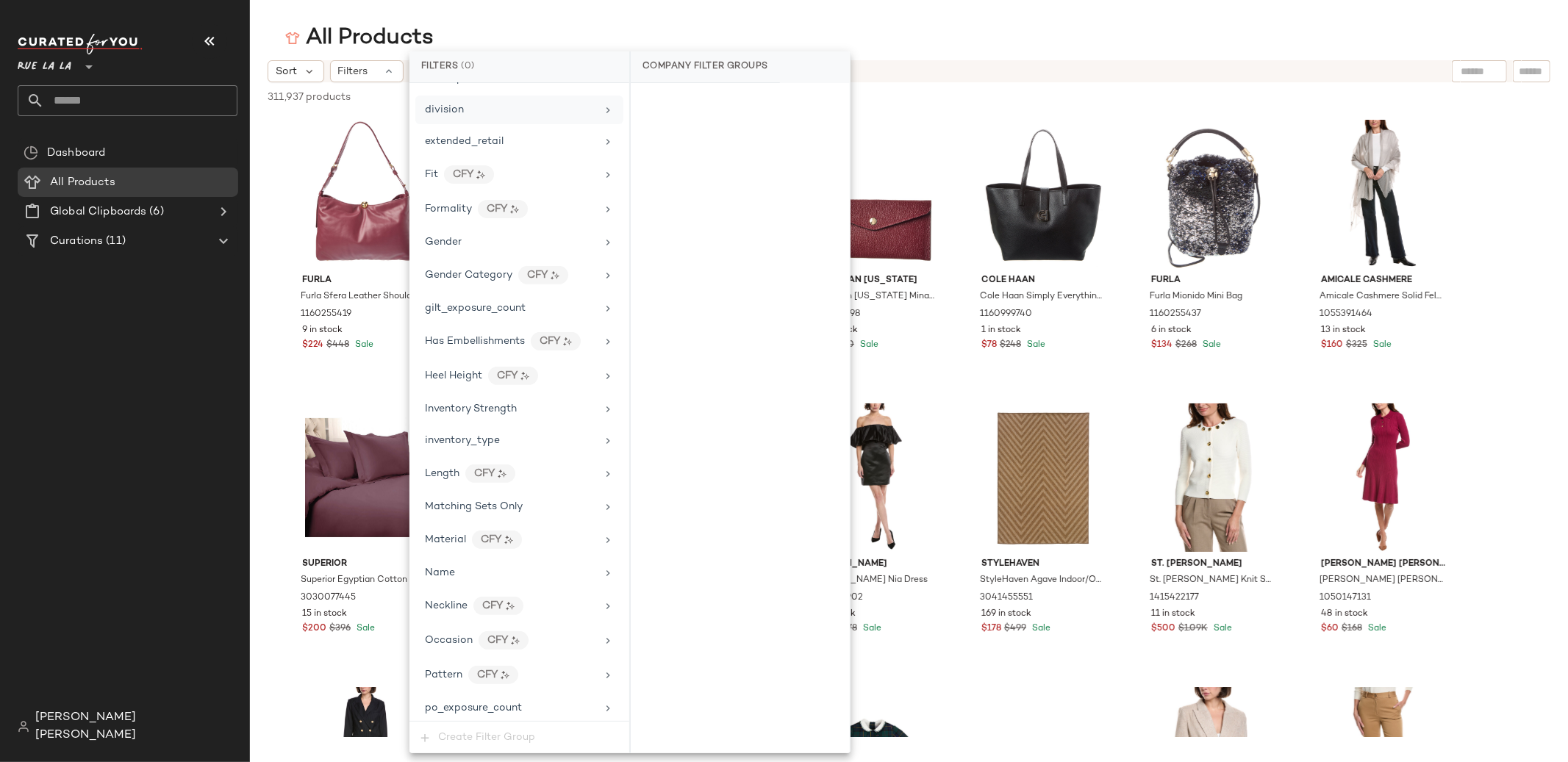
scroll to position [406, 0]
click at [478, 507] on span "Matching Sets Only" at bounding box center [474, 507] width 98 height 11
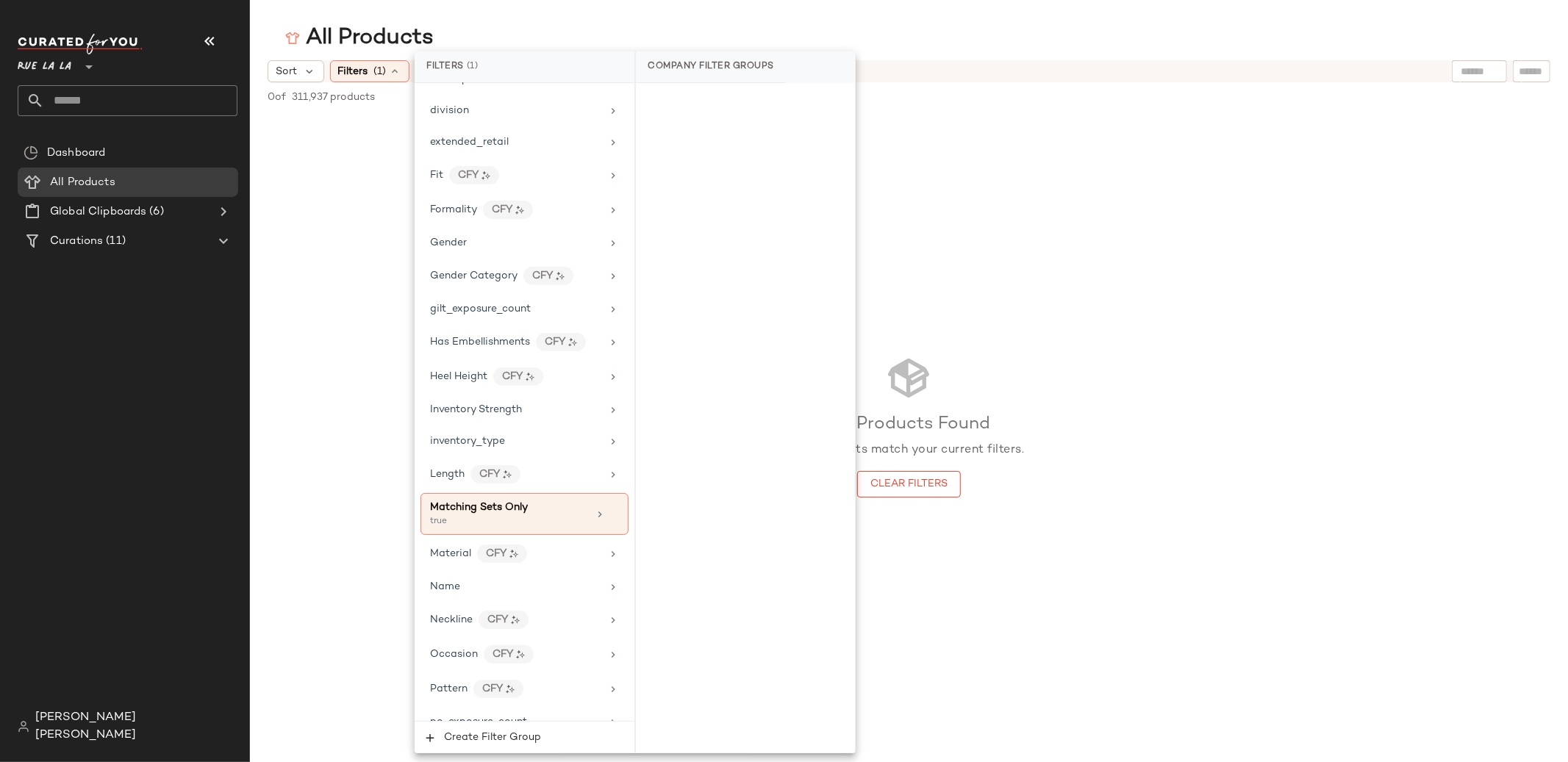
click at [79, 67] on div at bounding box center [87, 58] width 20 height 37
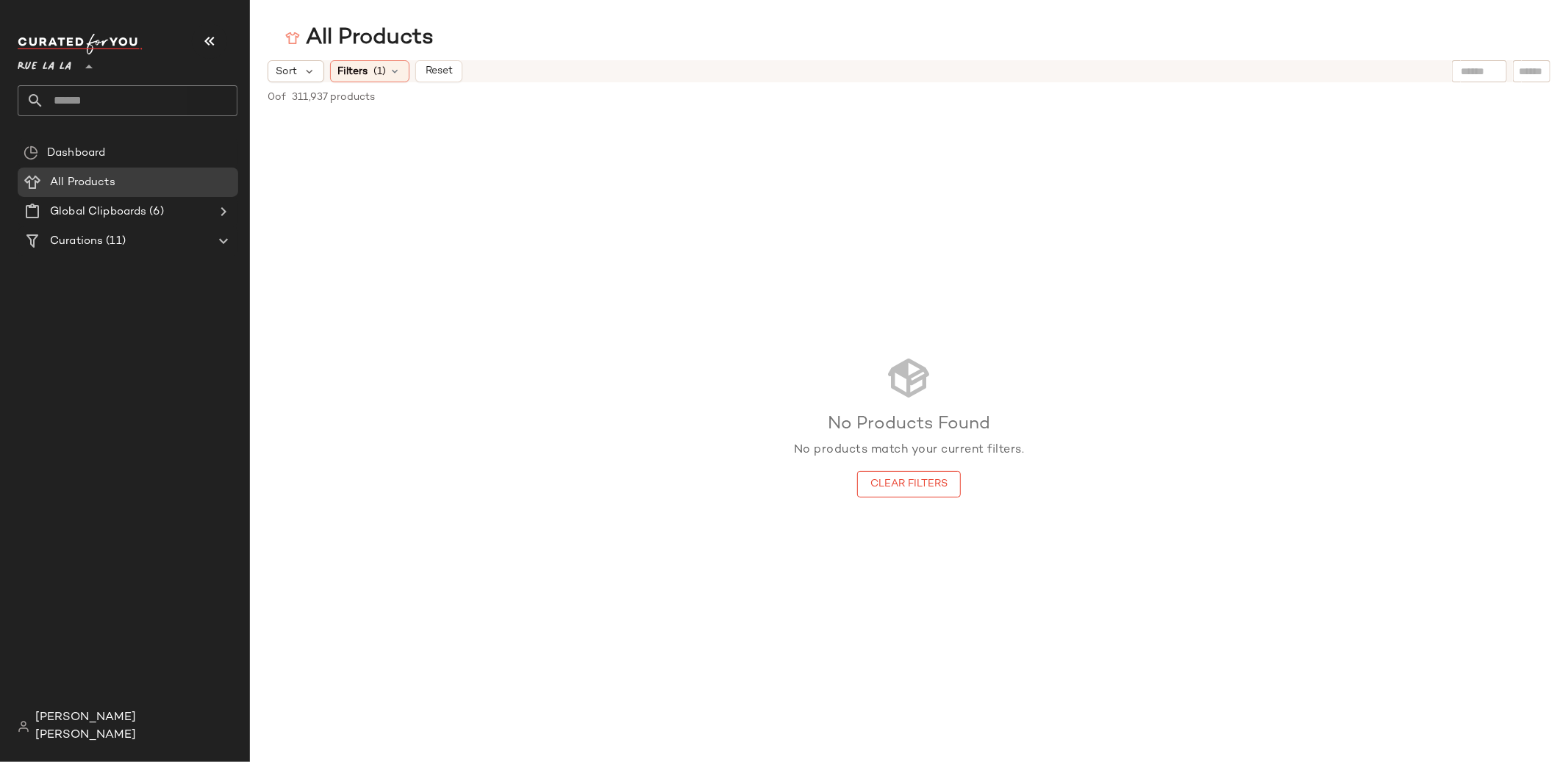
click at [92, 67] on icon at bounding box center [89, 67] width 18 height 18
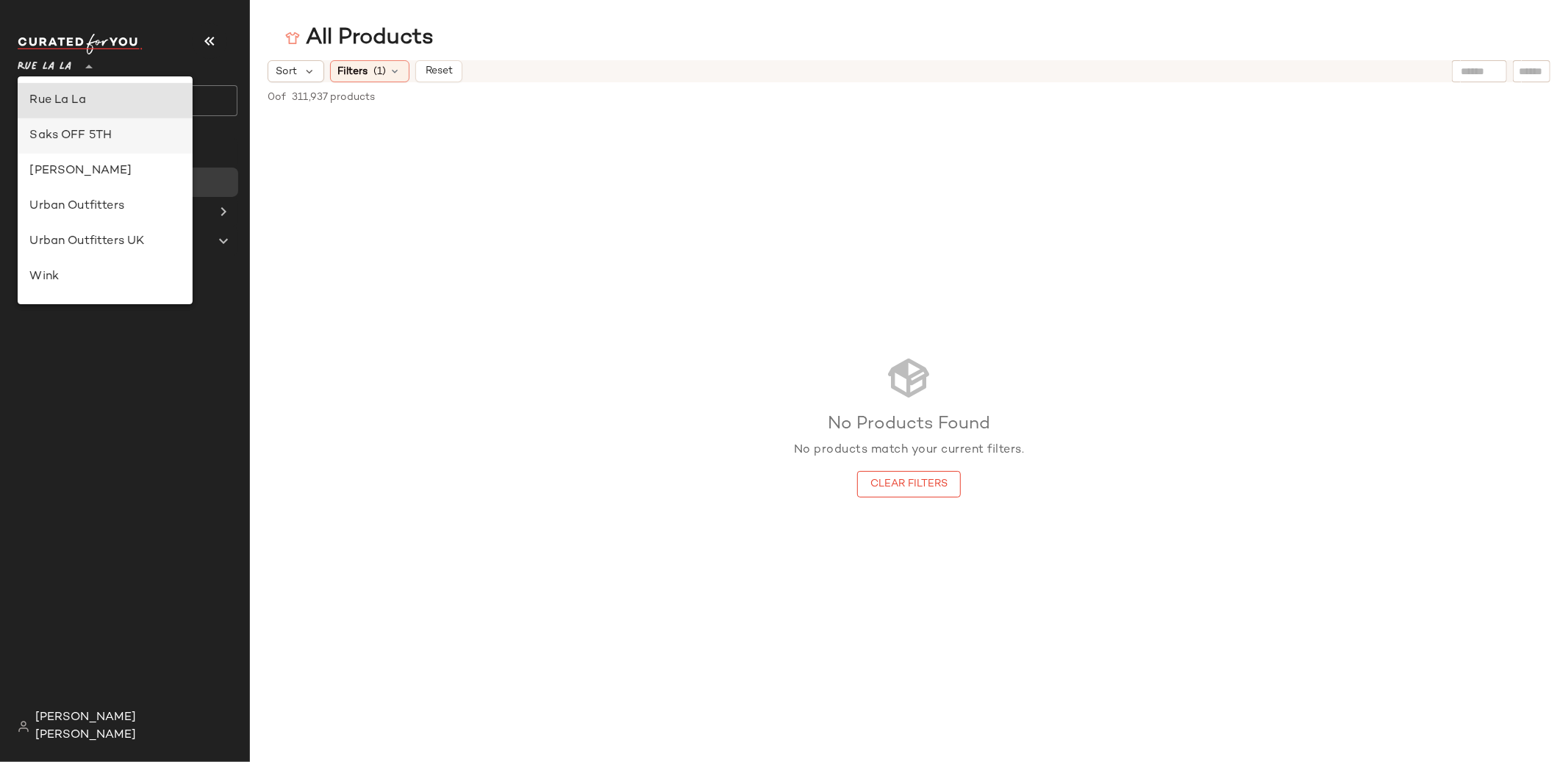
click at [101, 136] on div "Saks OFF 5TH" at bounding box center [105, 136] width 151 height 18
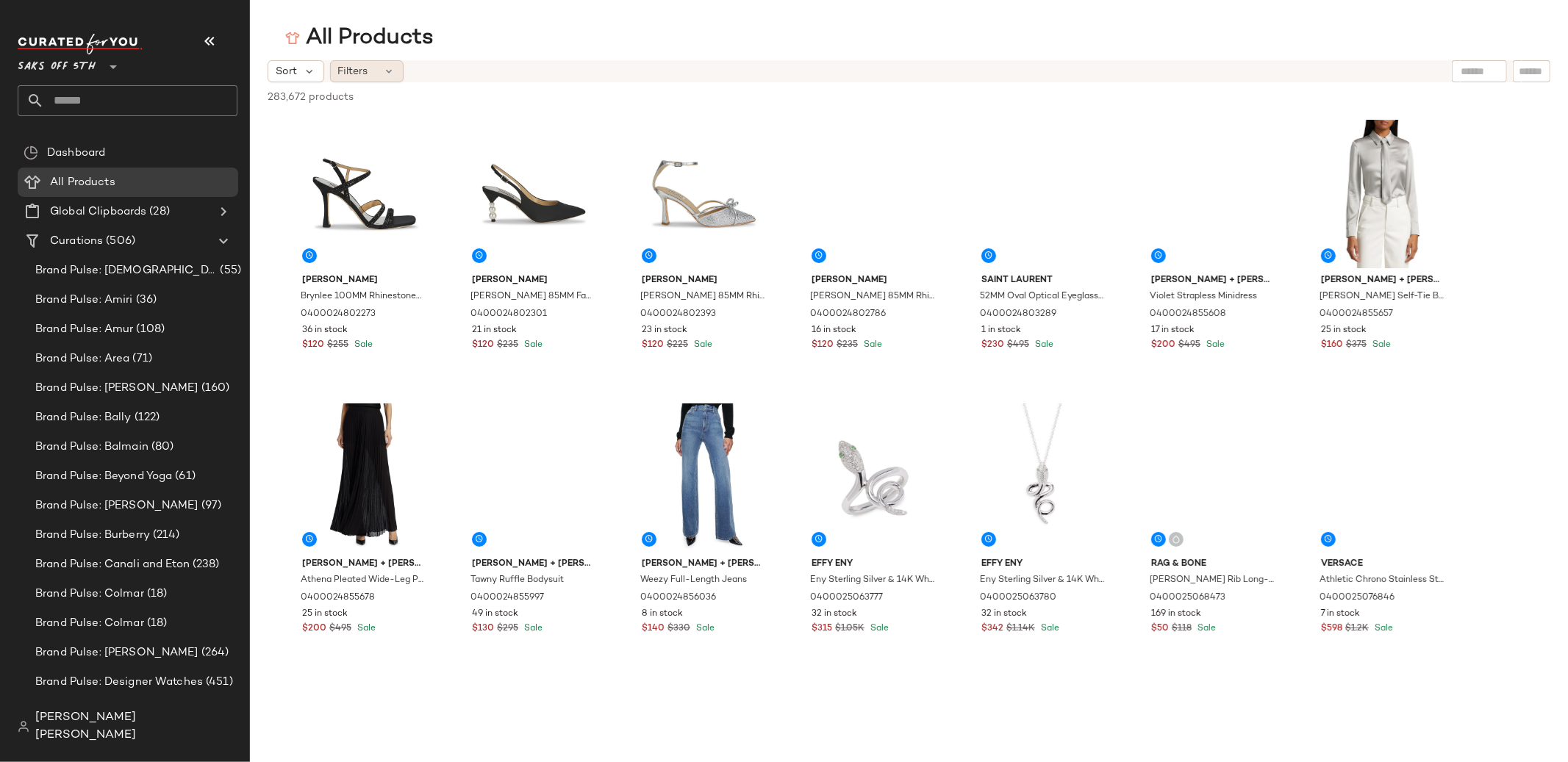
click at [393, 76] on icon at bounding box center [389, 71] width 11 height 11
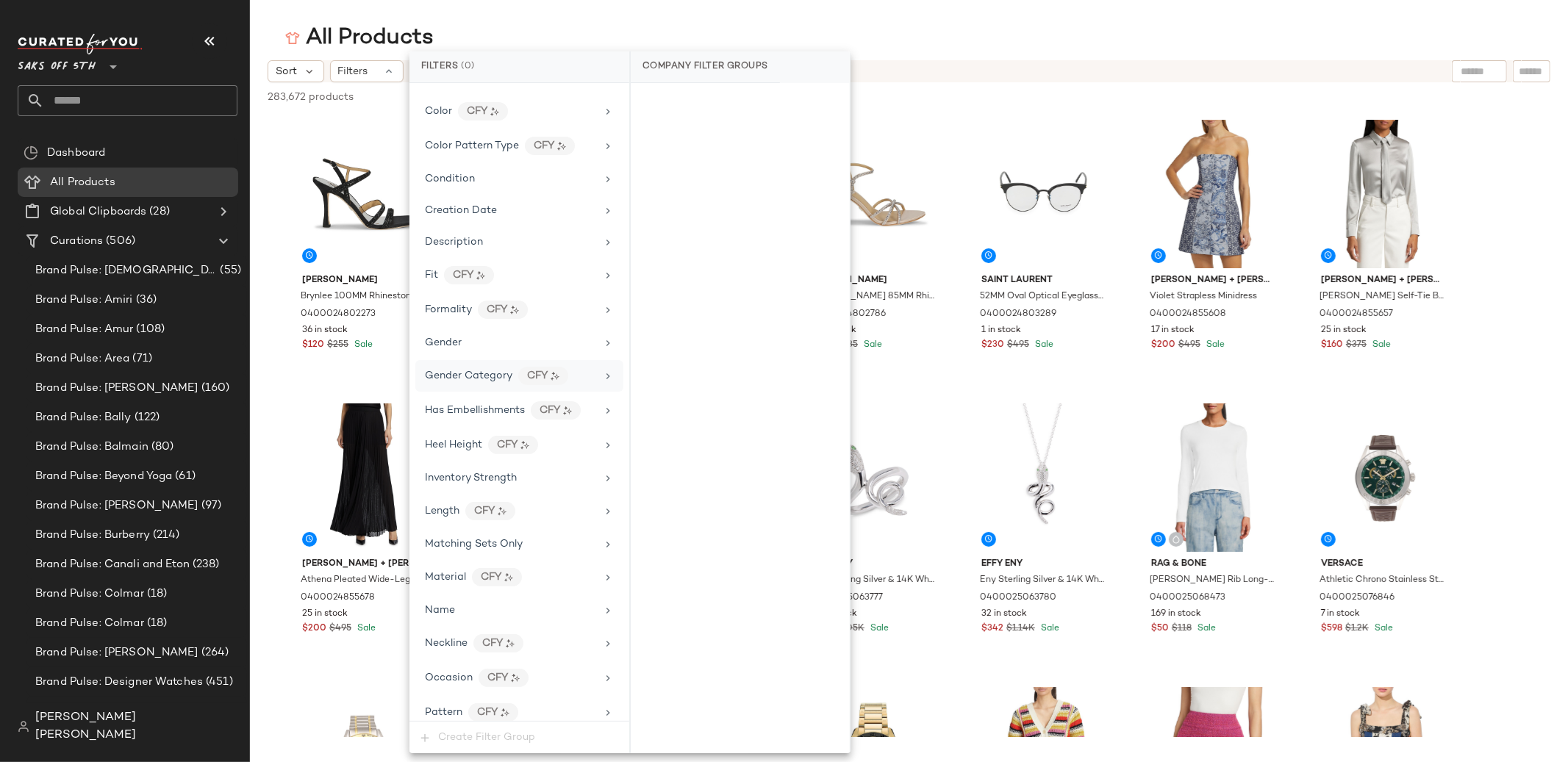
scroll to position [319, 0]
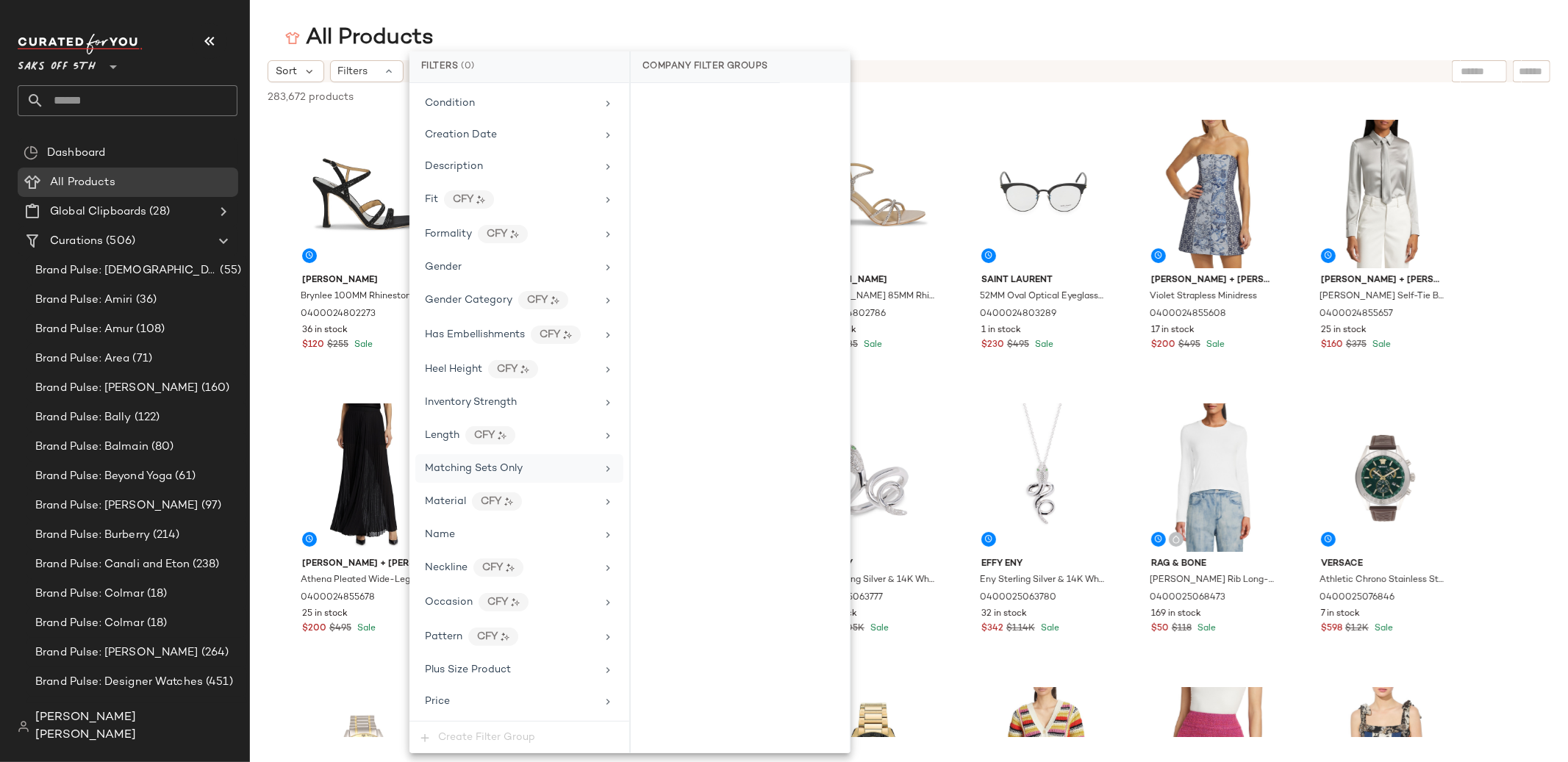
click at [509, 476] on div "Matching Sets Only" at bounding box center [474, 468] width 98 height 16
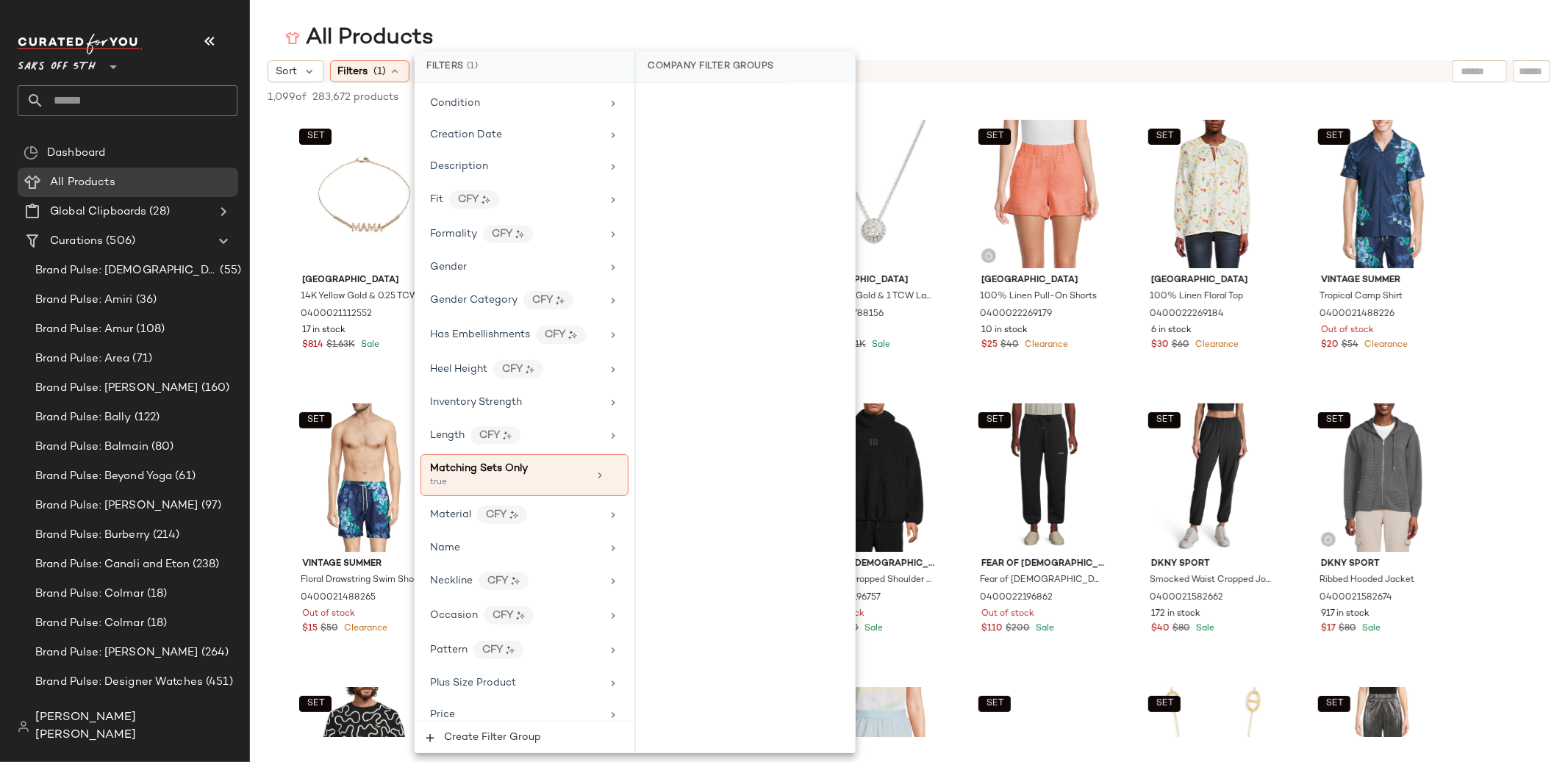
click at [101, 66] on div "Saks OFF 5TH **" at bounding box center [60, 58] width 83 height 37
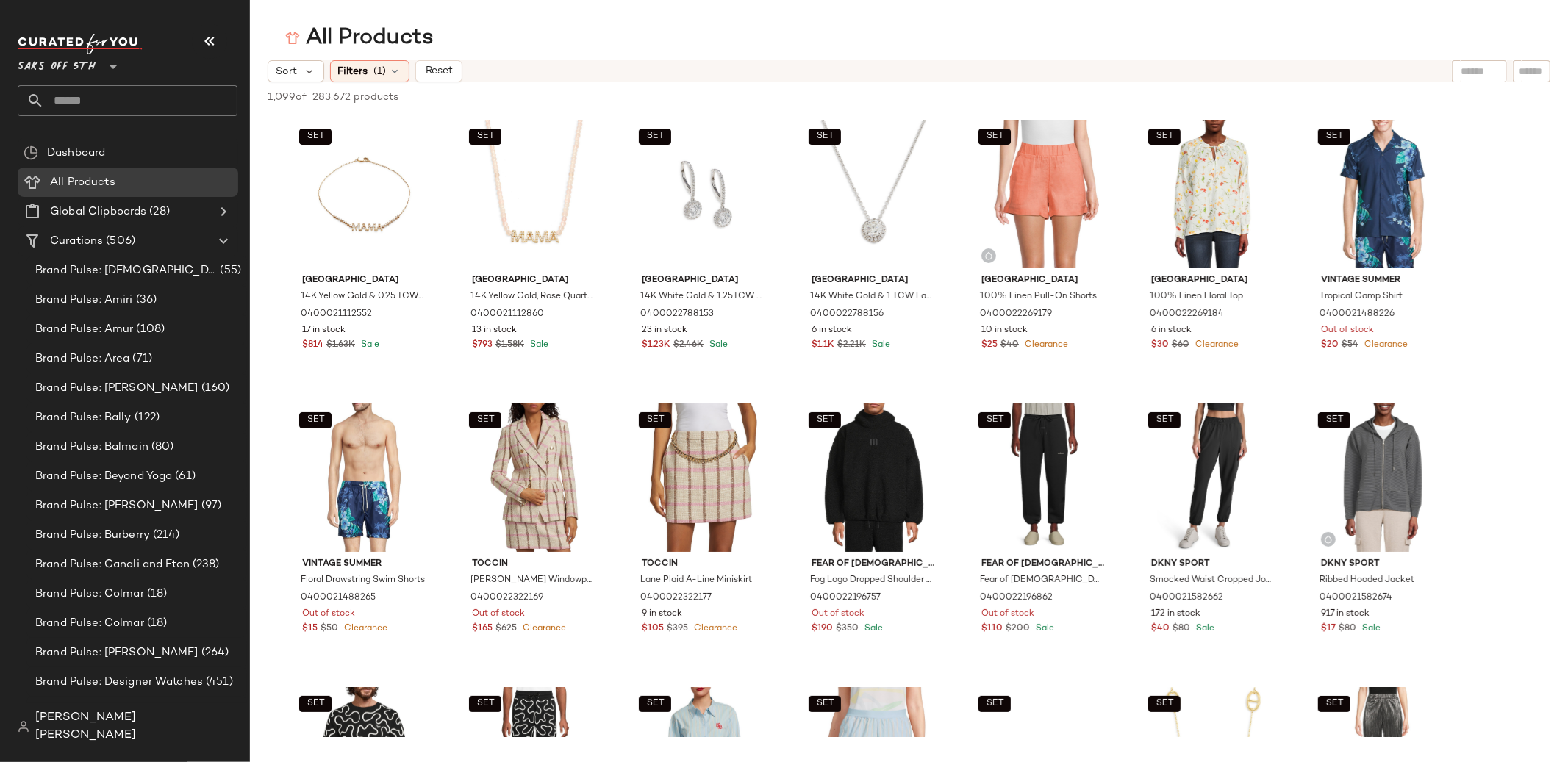
click at [106, 64] on icon at bounding box center [114, 67] width 18 height 18
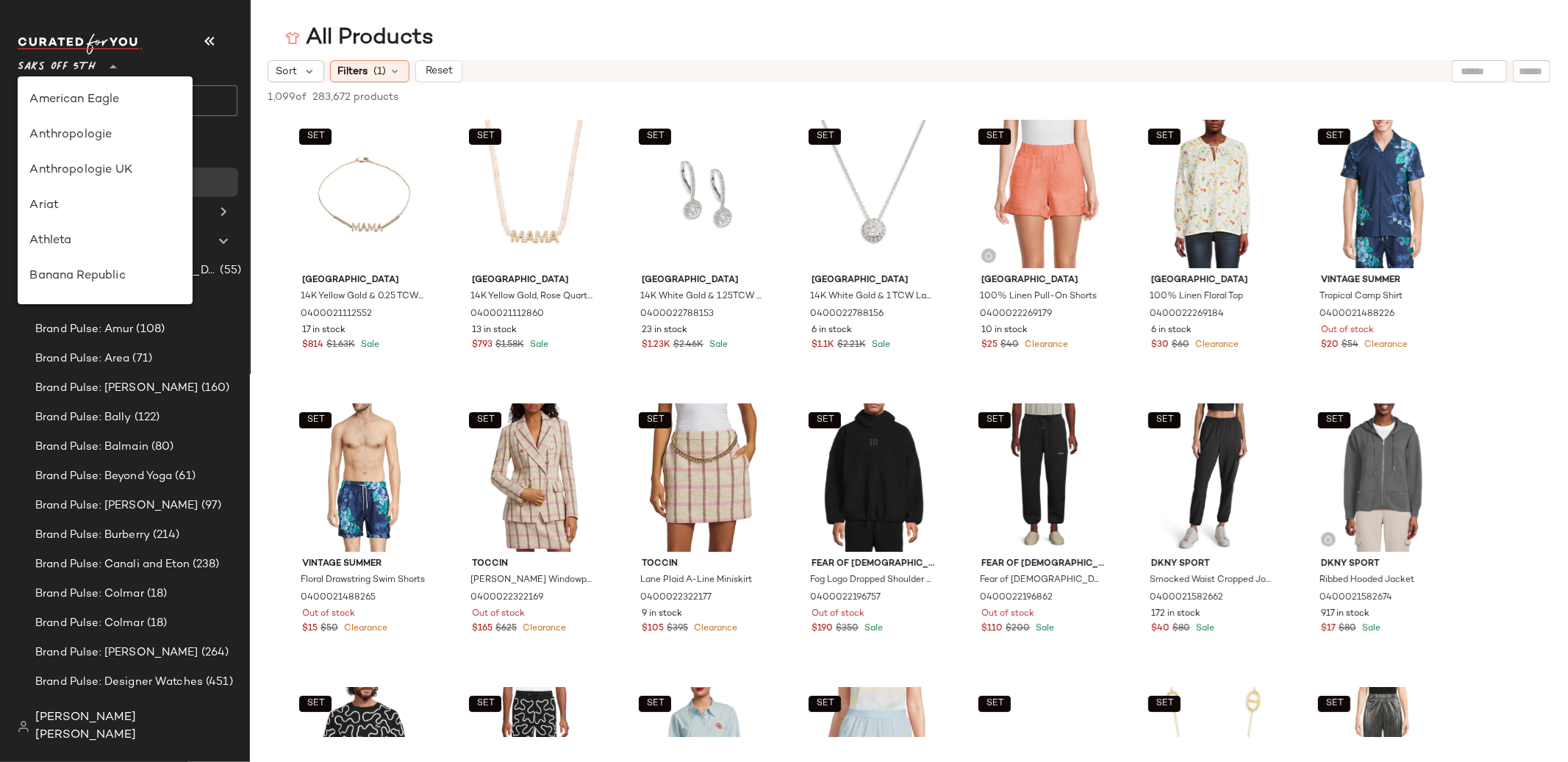
scroll to position [775, 0]
click at [132, 137] on div "[PERSON_NAME]" at bounding box center [105, 136] width 151 height 18
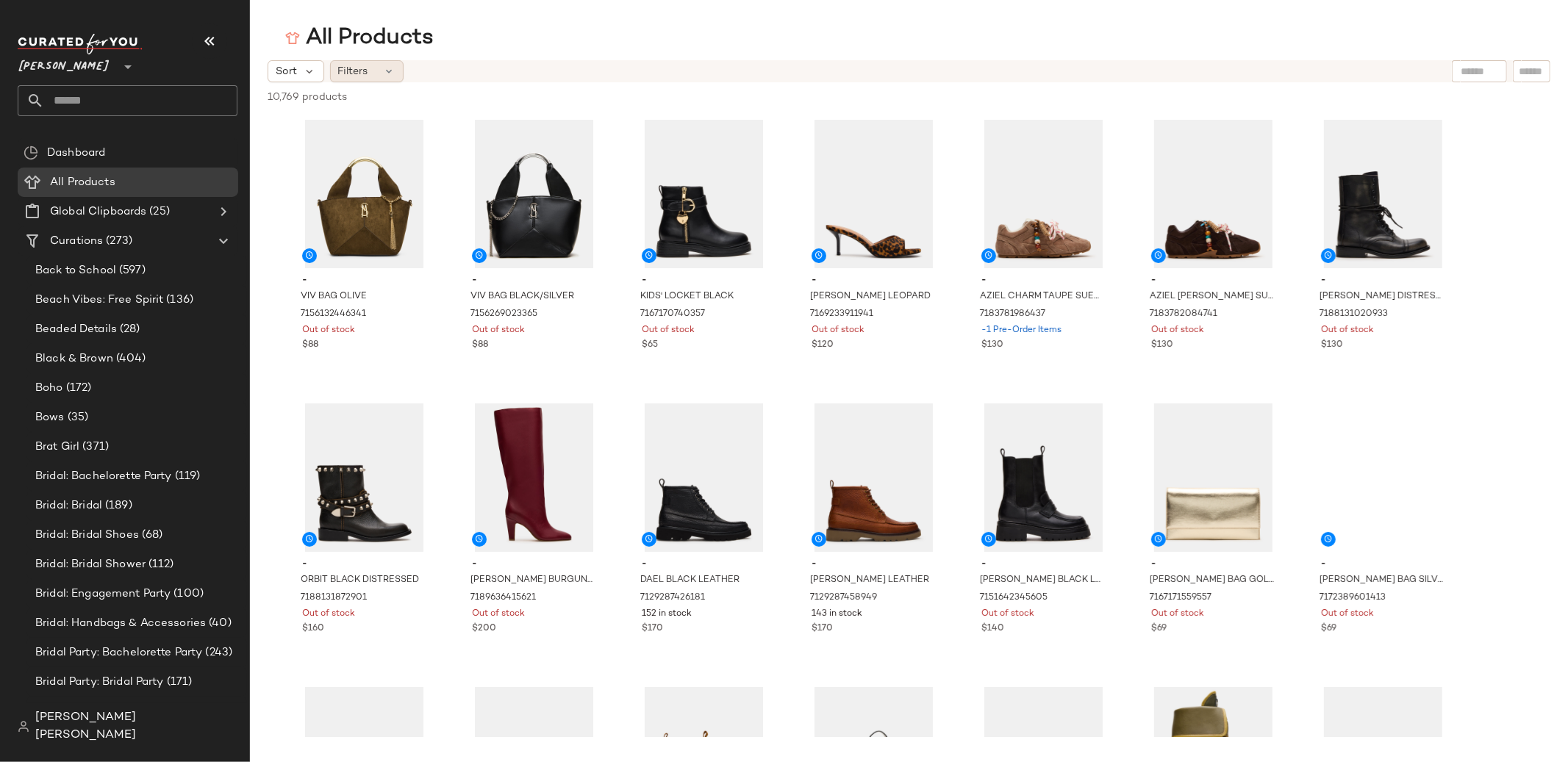
click at [393, 79] on div "Filters" at bounding box center [366, 71] width 74 height 22
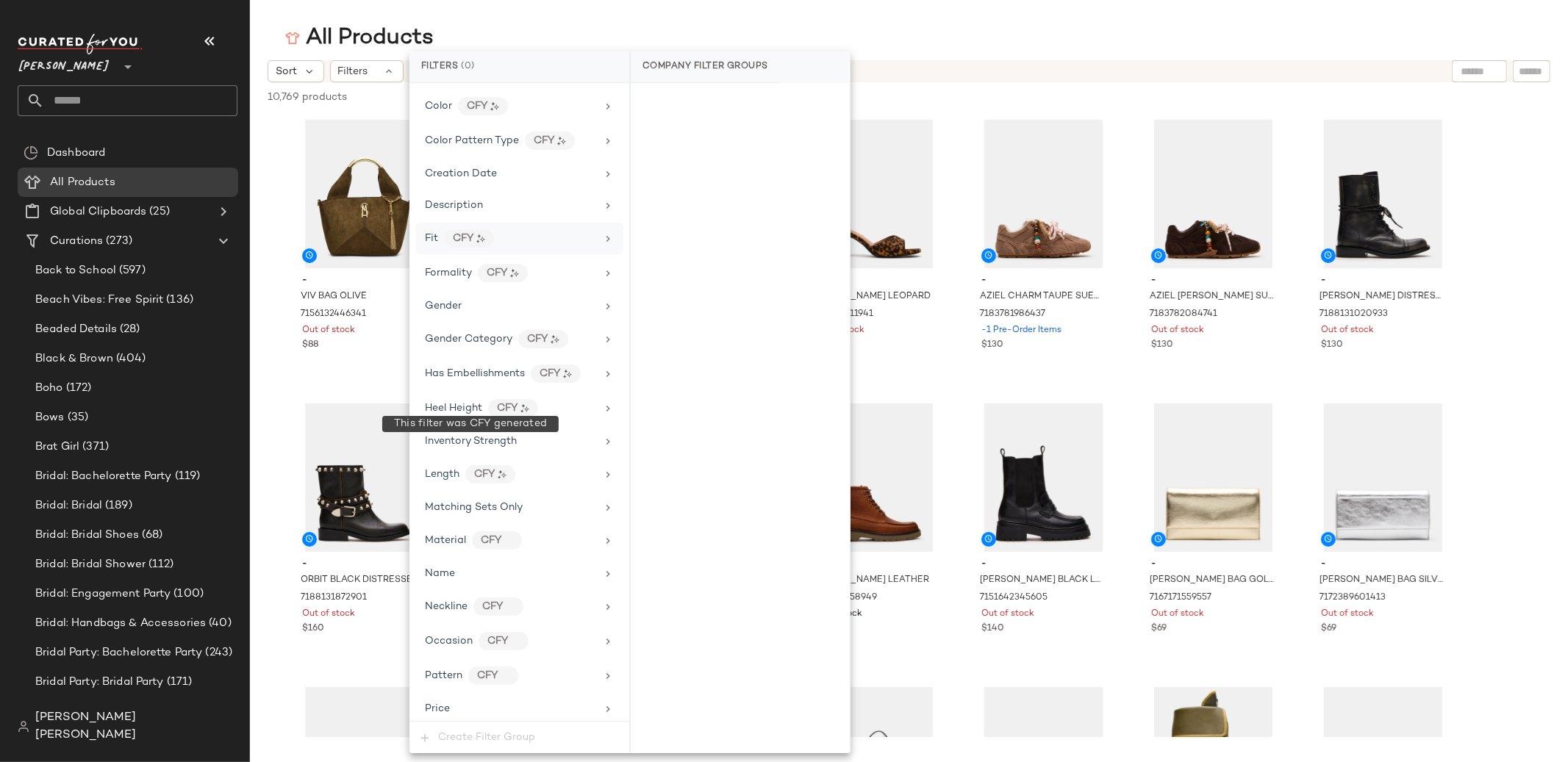
scroll to position [561, 0]
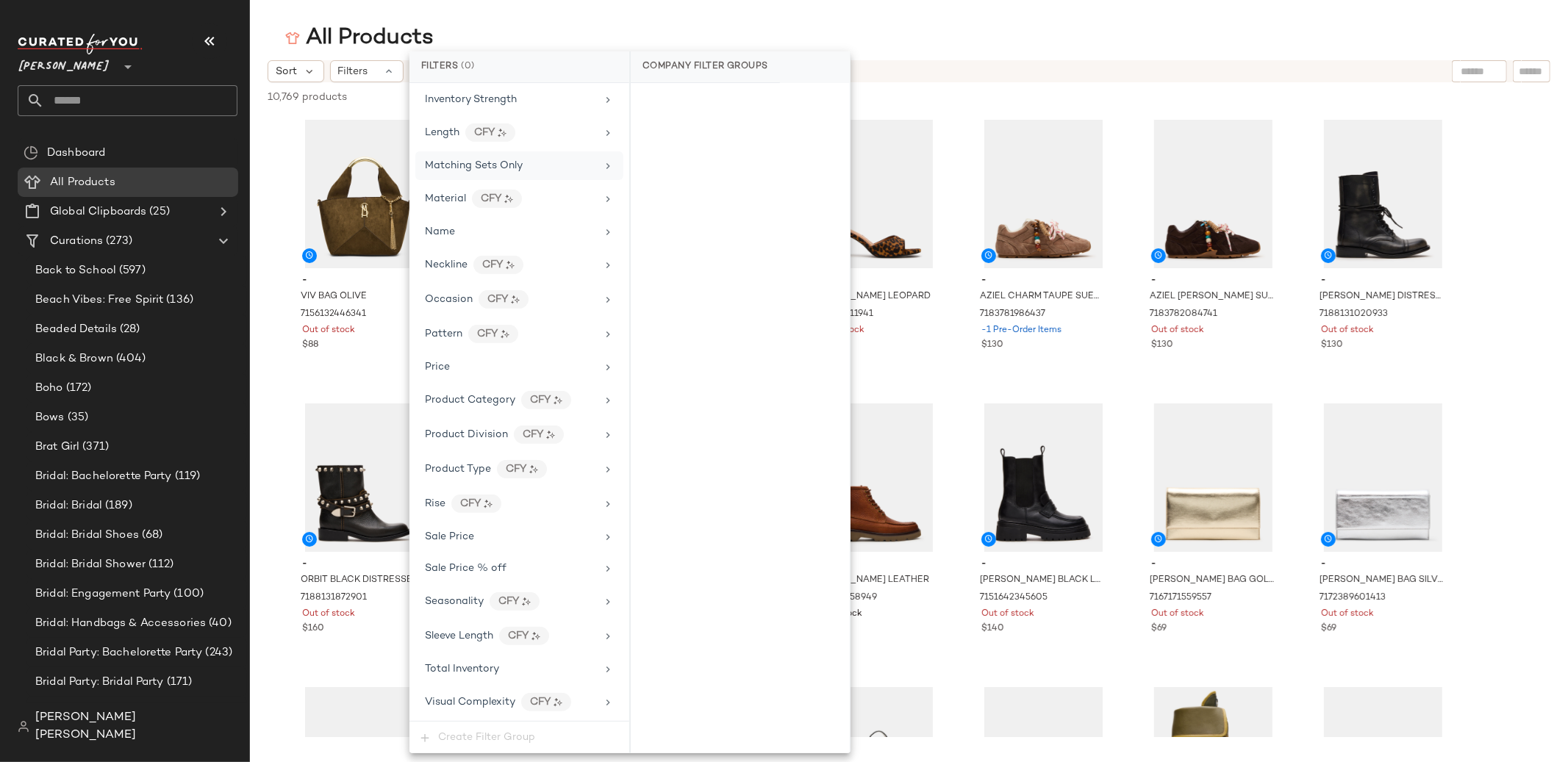
click at [506, 168] on span "Matching Sets Only" at bounding box center [474, 165] width 98 height 11
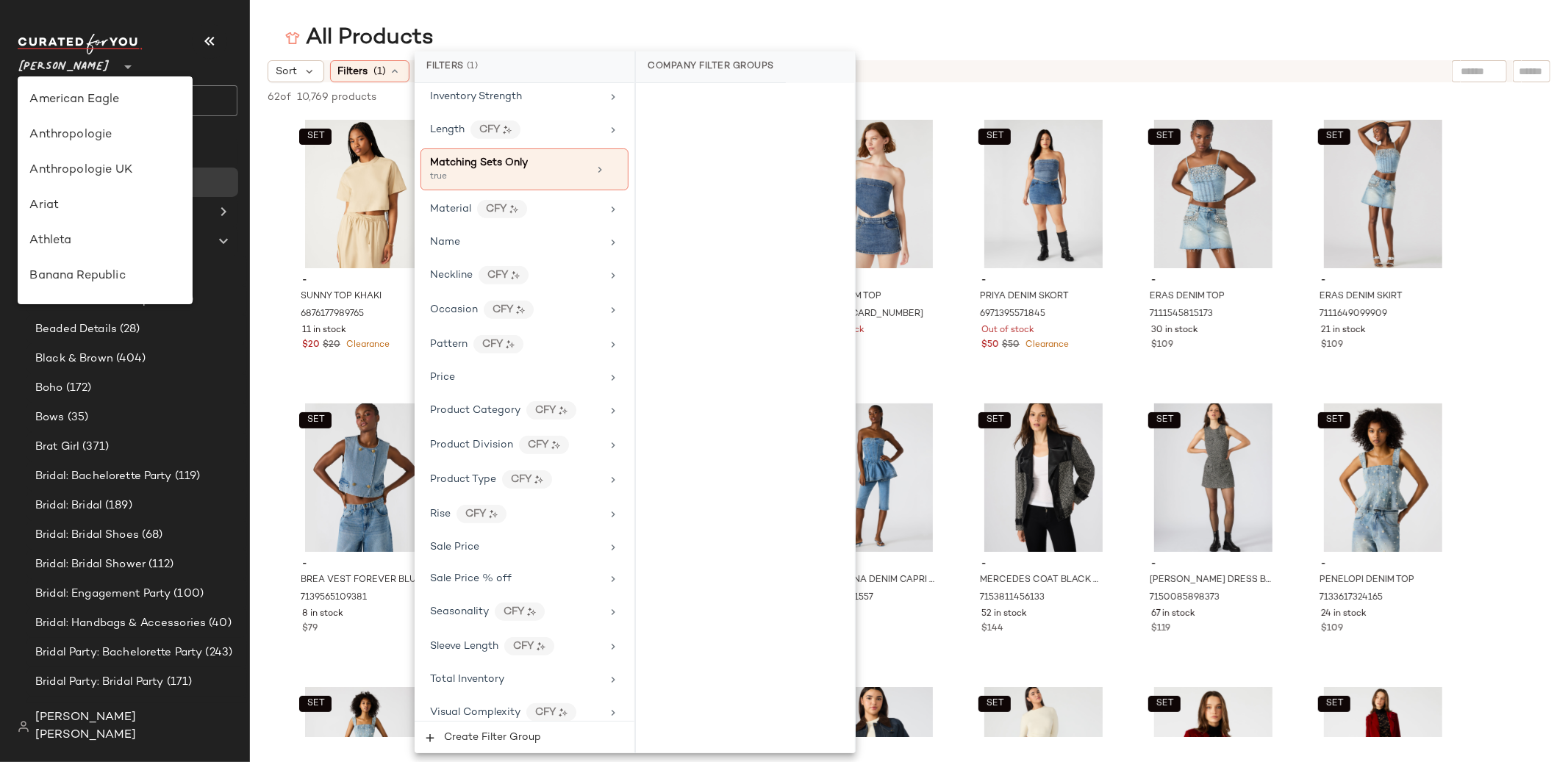
click at [88, 65] on span "[PERSON_NAME]" at bounding box center [64, 63] width 92 height 26
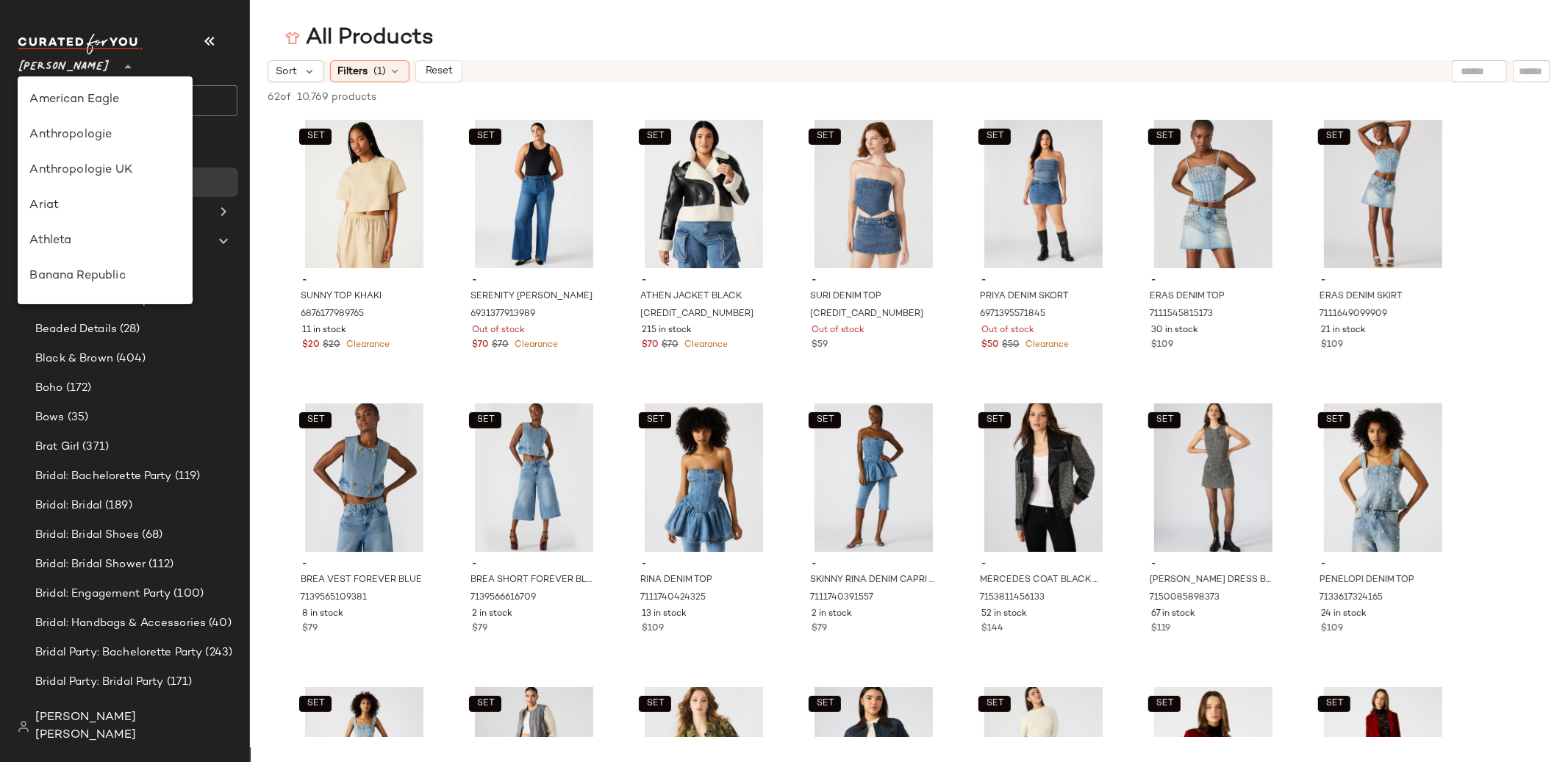
click at [93, 69] on span "[PERSON_NAME]" at bounding box center [64, 63] width 92 height 26
click at [109, 148] on div "Urban Outfitters" at bounding box center [105, 141] width 151 height 18
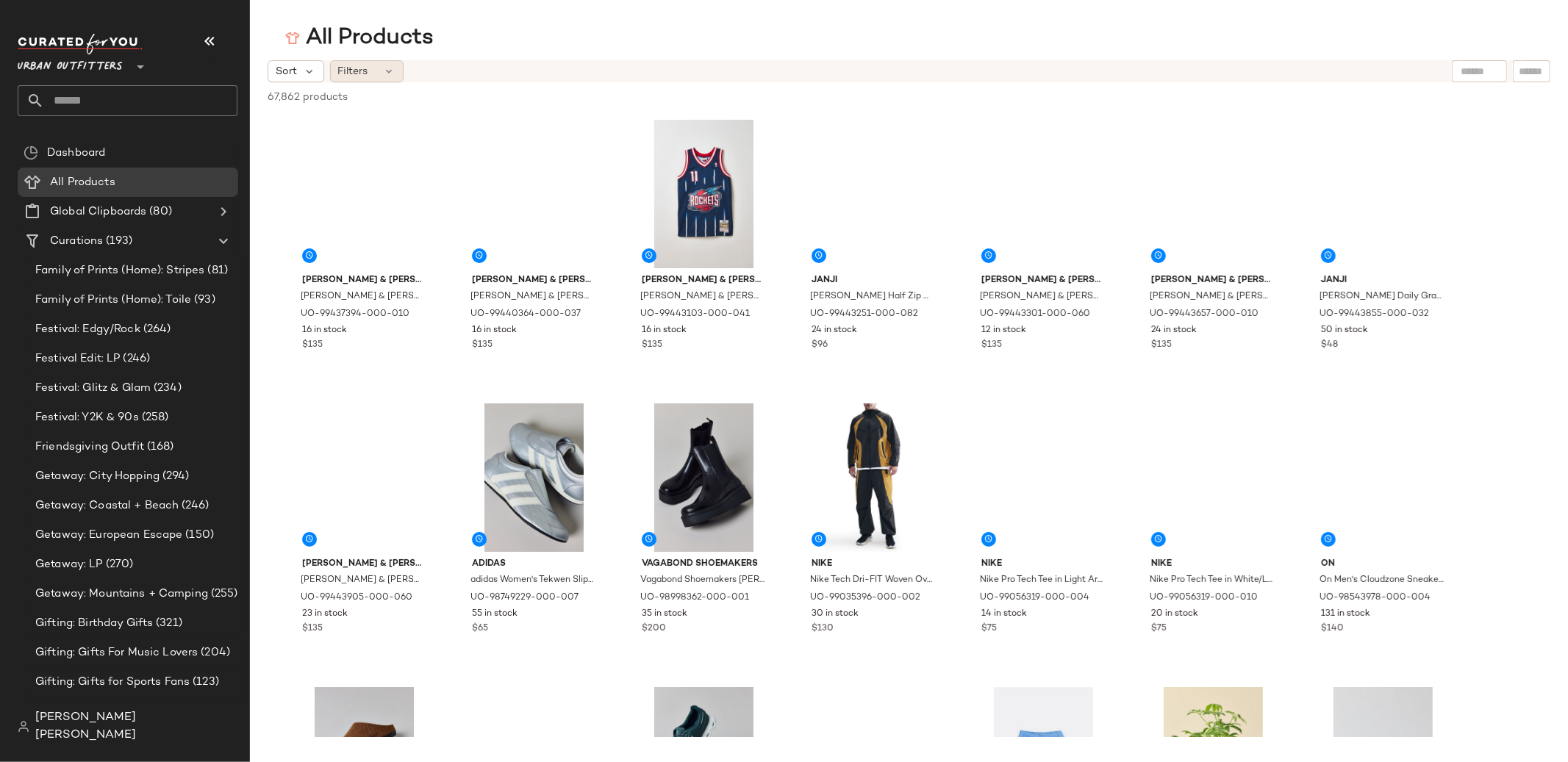
click at [375, 76] on div "Filters" at bounding box center [366, 71] width 74 height 22
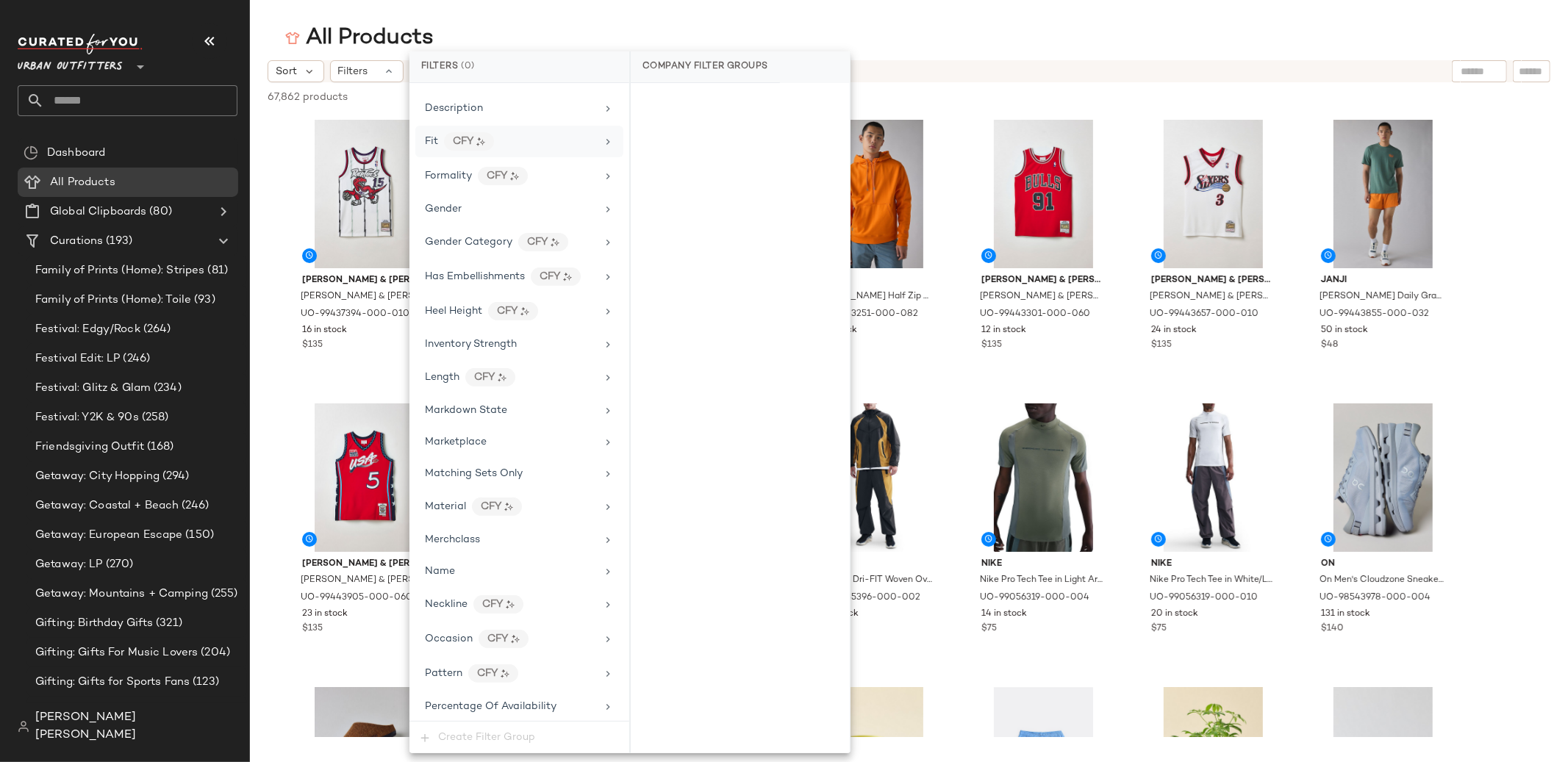
scroll to position [410, 0]
click at [512, 480] on div "Matching Sets Only" at bounding box center [474, 472] width 98 height 16
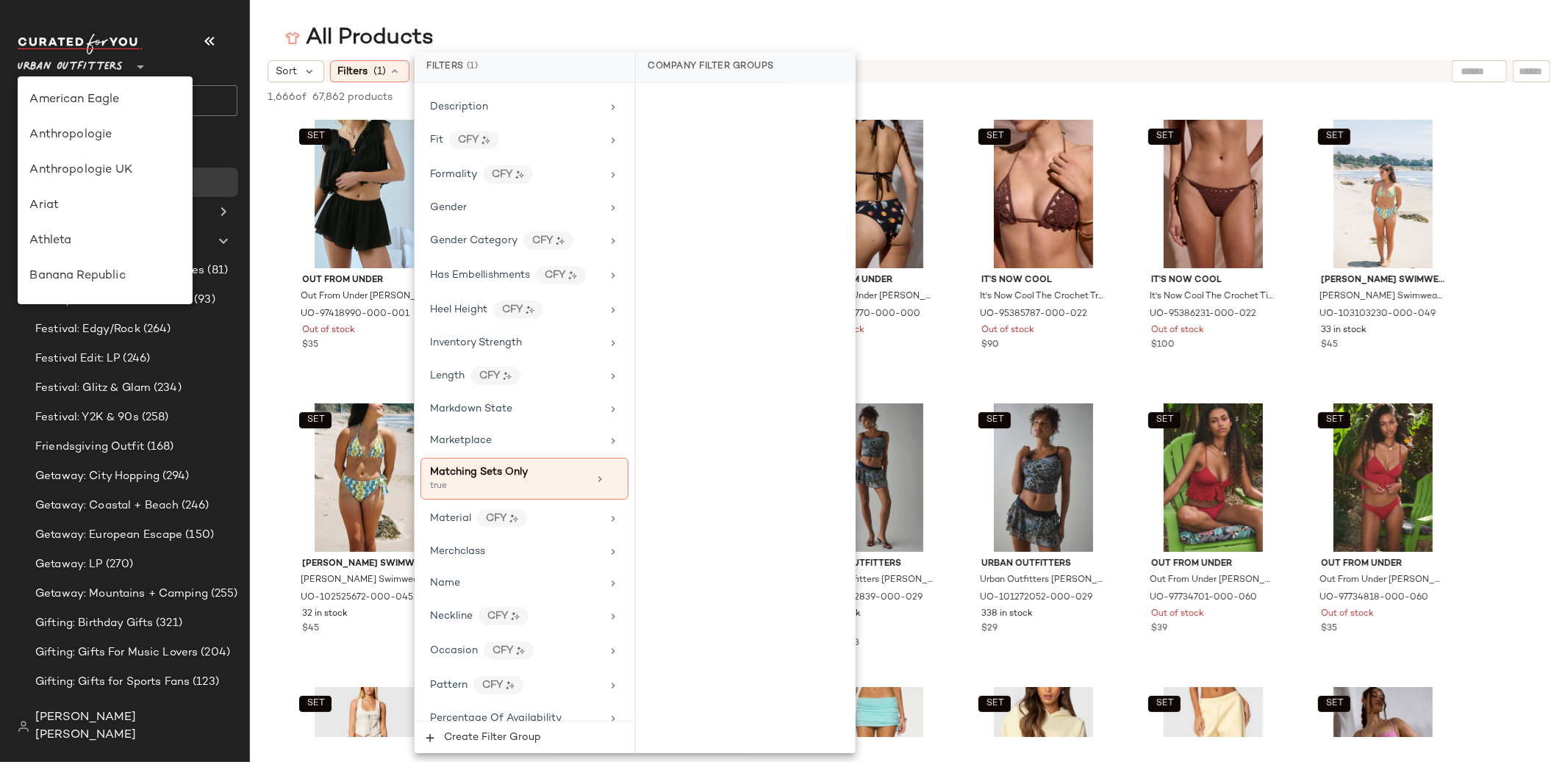
click at [148, 68] on icon at bounding box center [141, 67] width 18 height 18
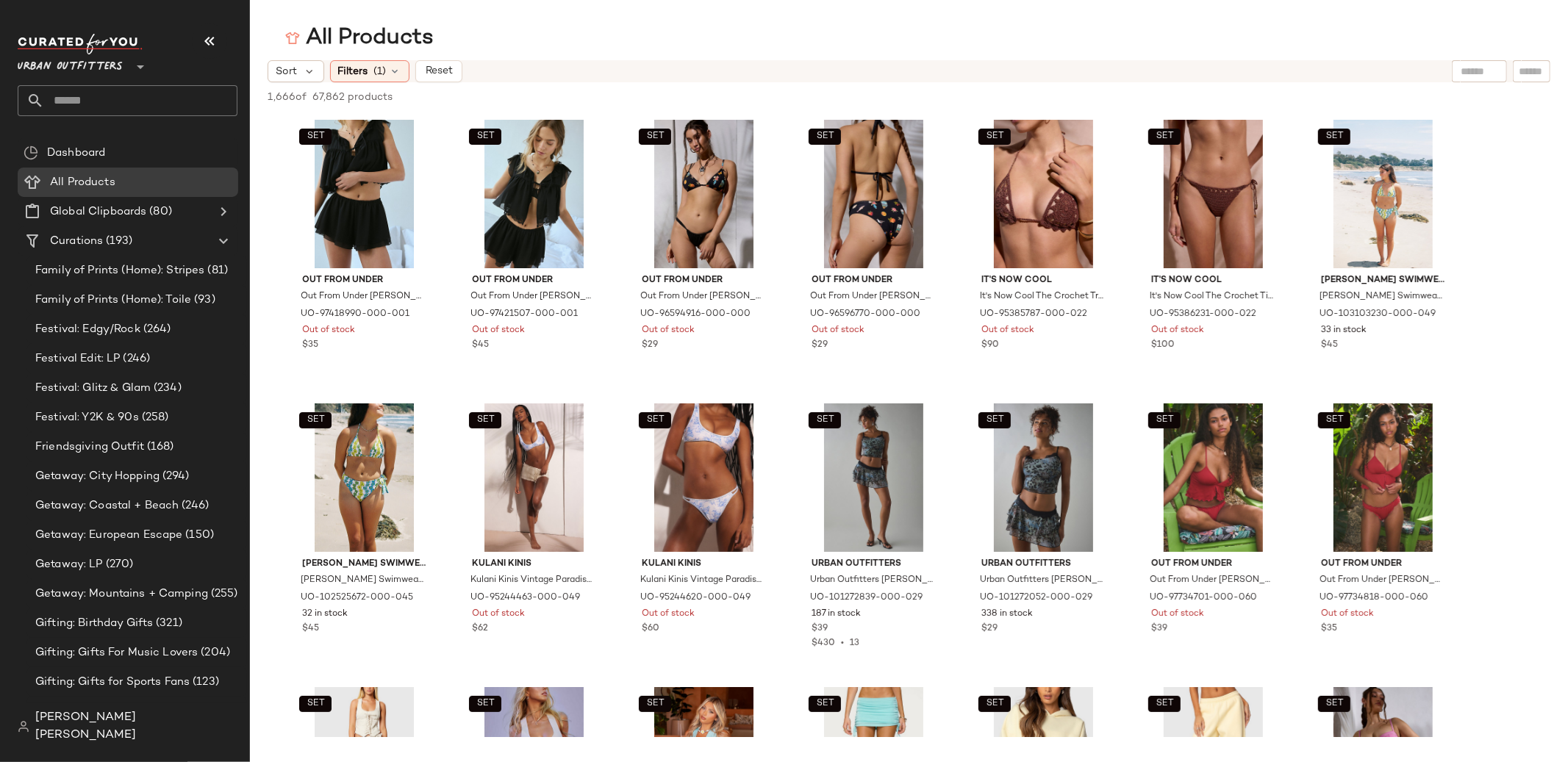
click at [141, 67] on icon at bounding box center [141, 67] width 18 height 18
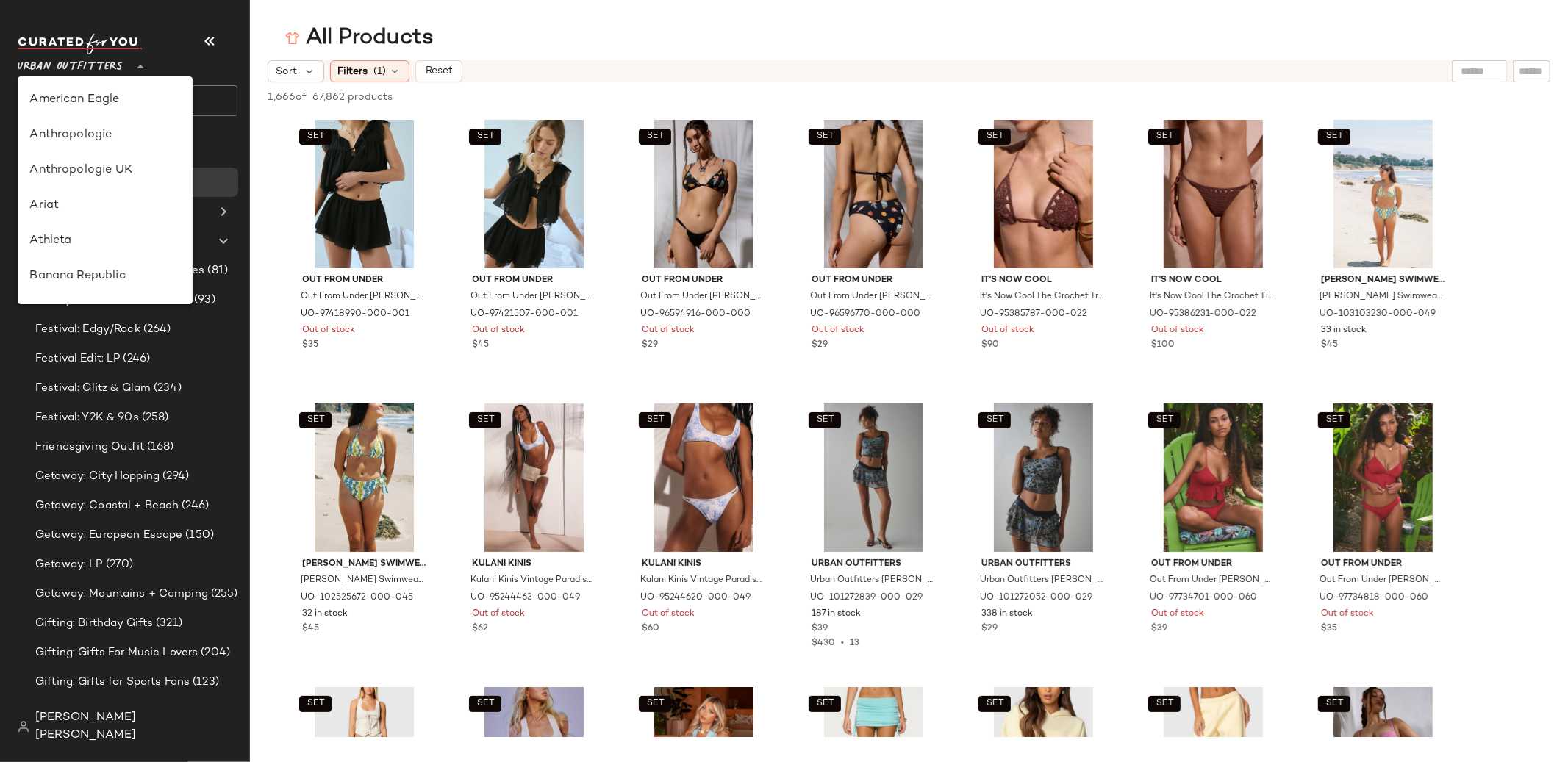
scroll to position [806, 0]
click at [142, 176] on div "Urban Outfitters UK" at bounding box center [105, 176] width 151 height 18
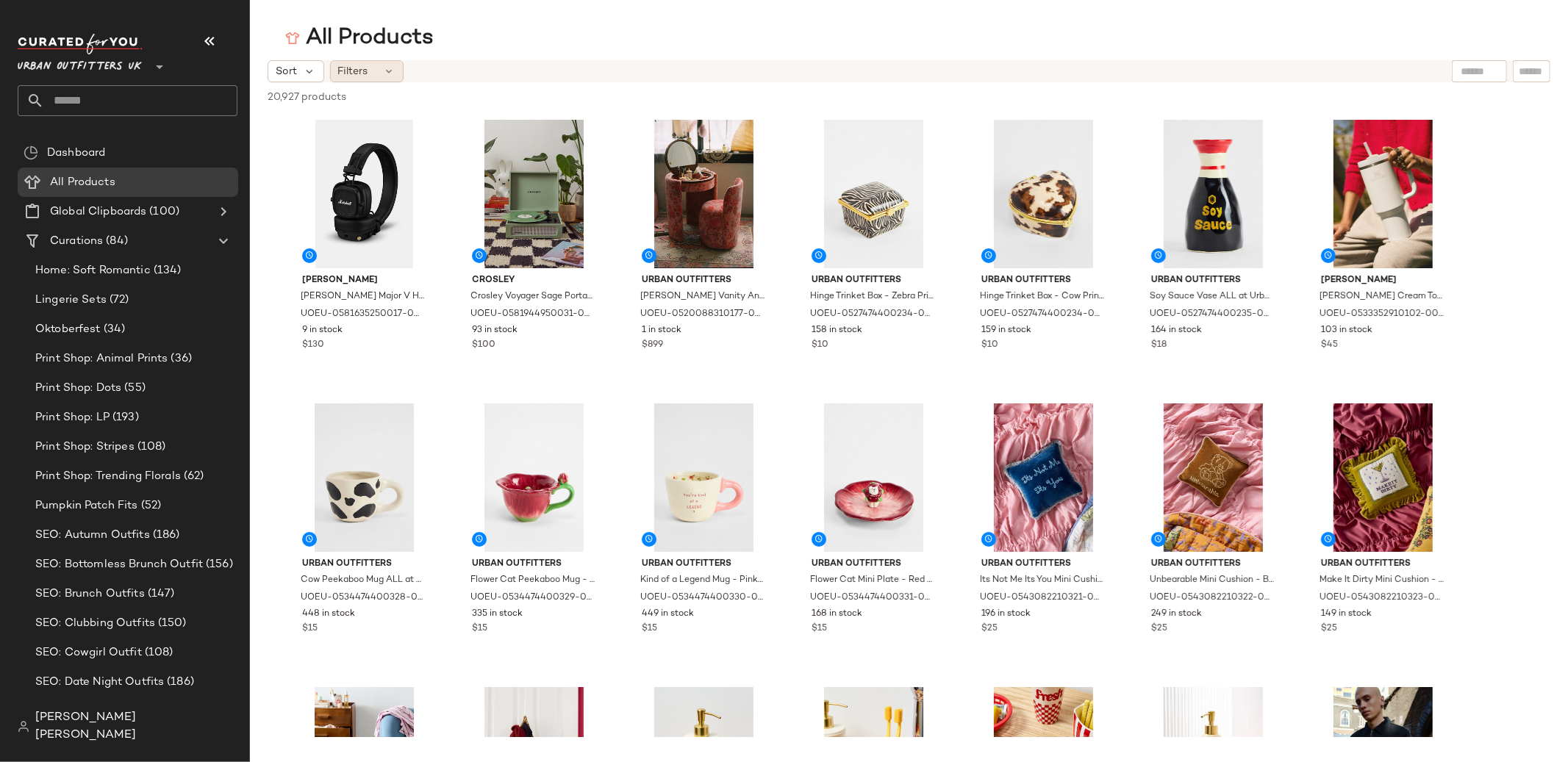
click at [388, 73] on icon at bounding box center [389, 71] width 11 height 11
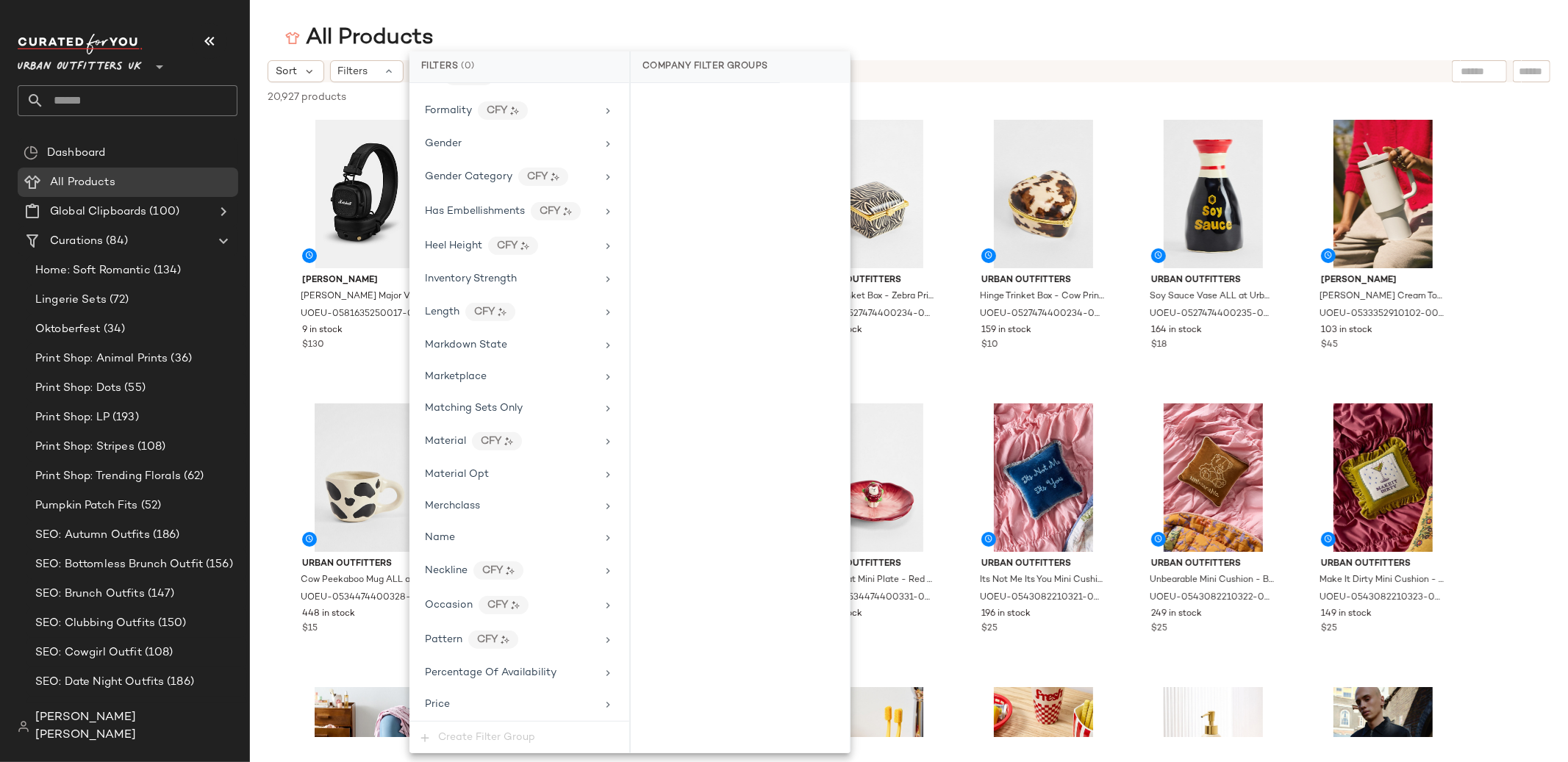
scroll to position [474, 0]
click at [524, 408] on div "Matching Sets Only" at bounding box center [510, 407] width 171 height 16
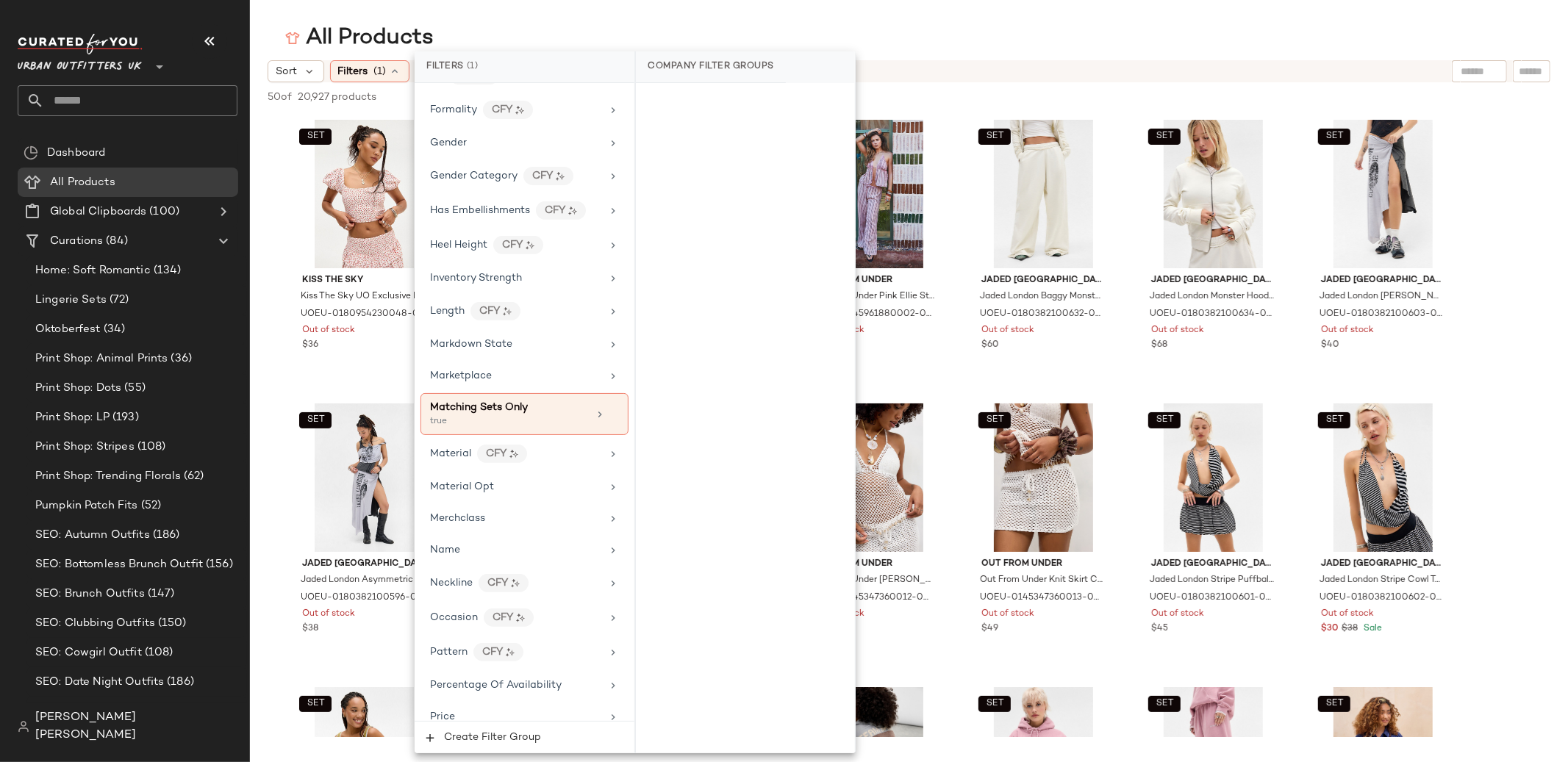
click at [133, 74] on span "Urban Outfitters UK" at bounding box center [80, 63] width 124 height 26
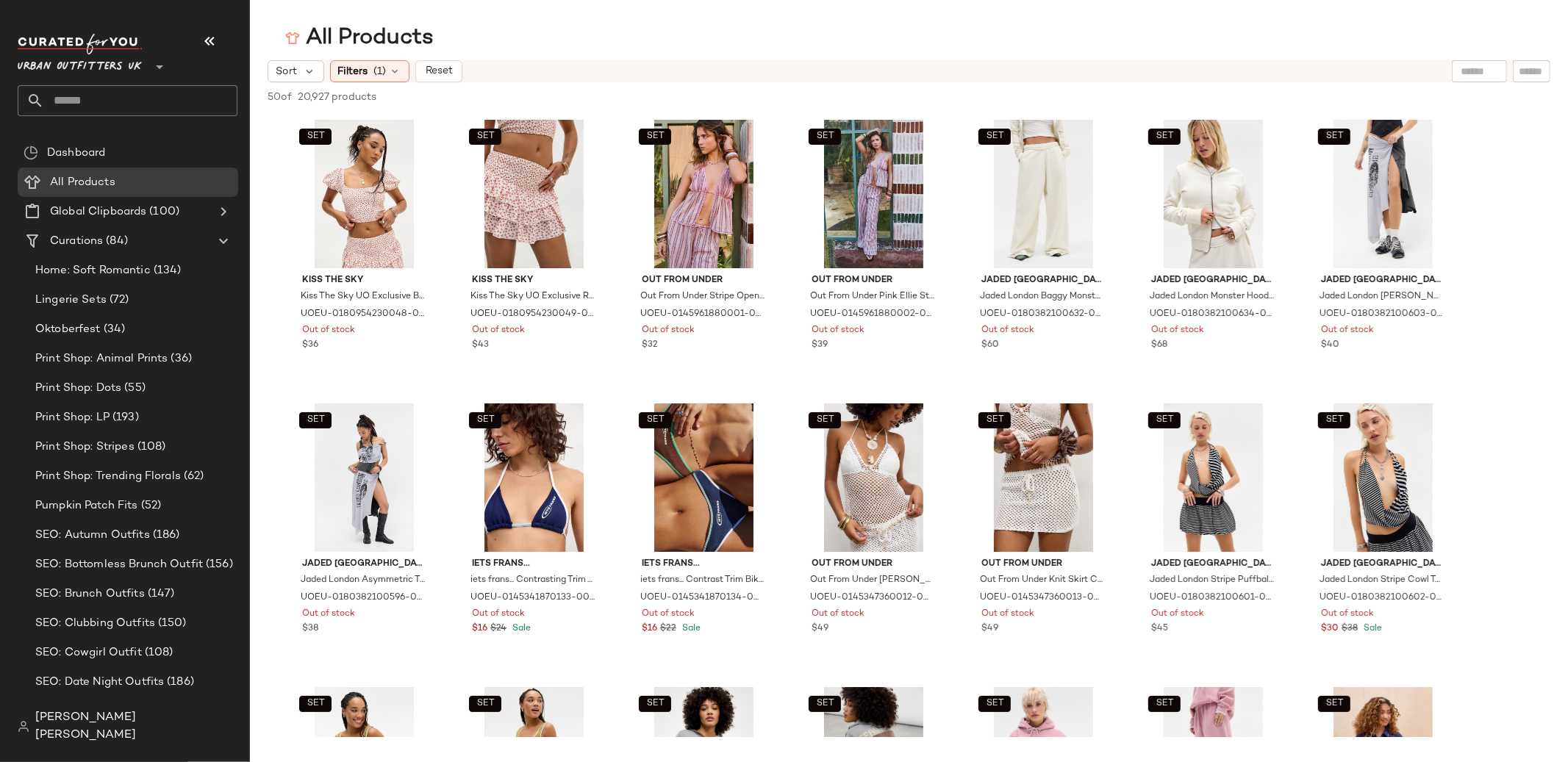
click at [134, 65] on span "Urban Outfitters UK" at bounding box center [80, 63] width 124 height 26
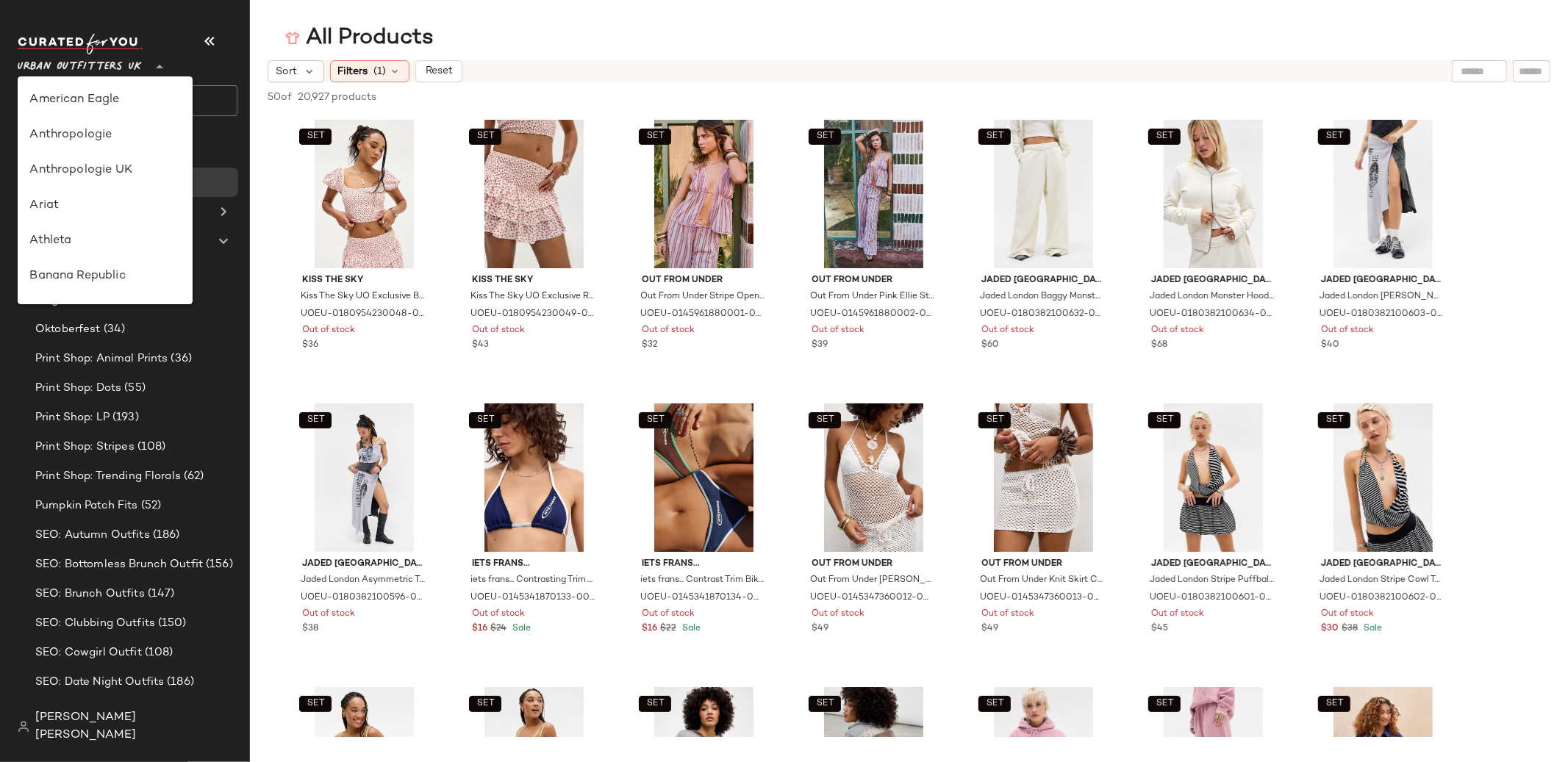
scroll to position [806, 0]
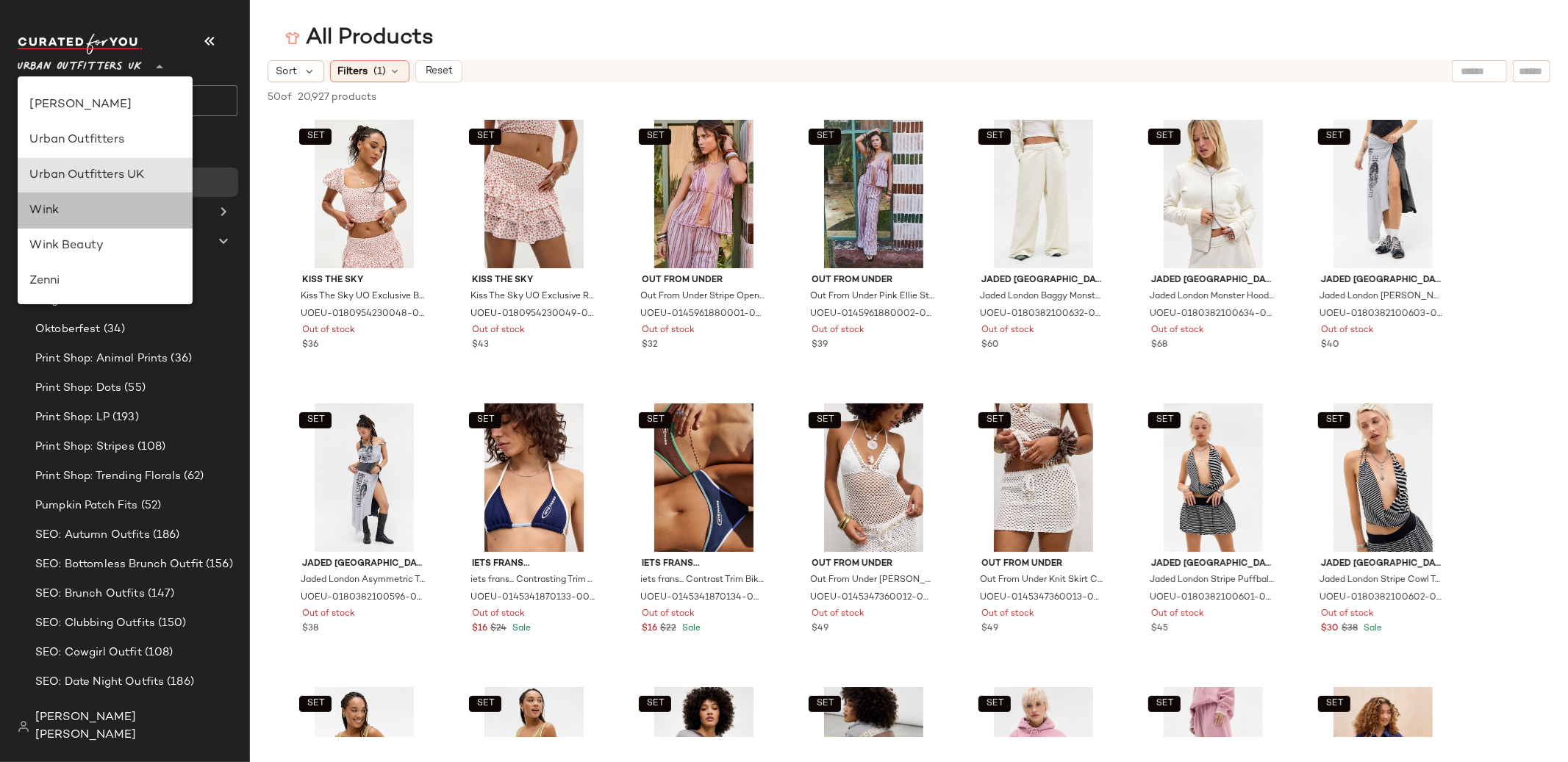
click at [130, 217] on div "Wink" at bounding box center [105, 211] width 151 height 18
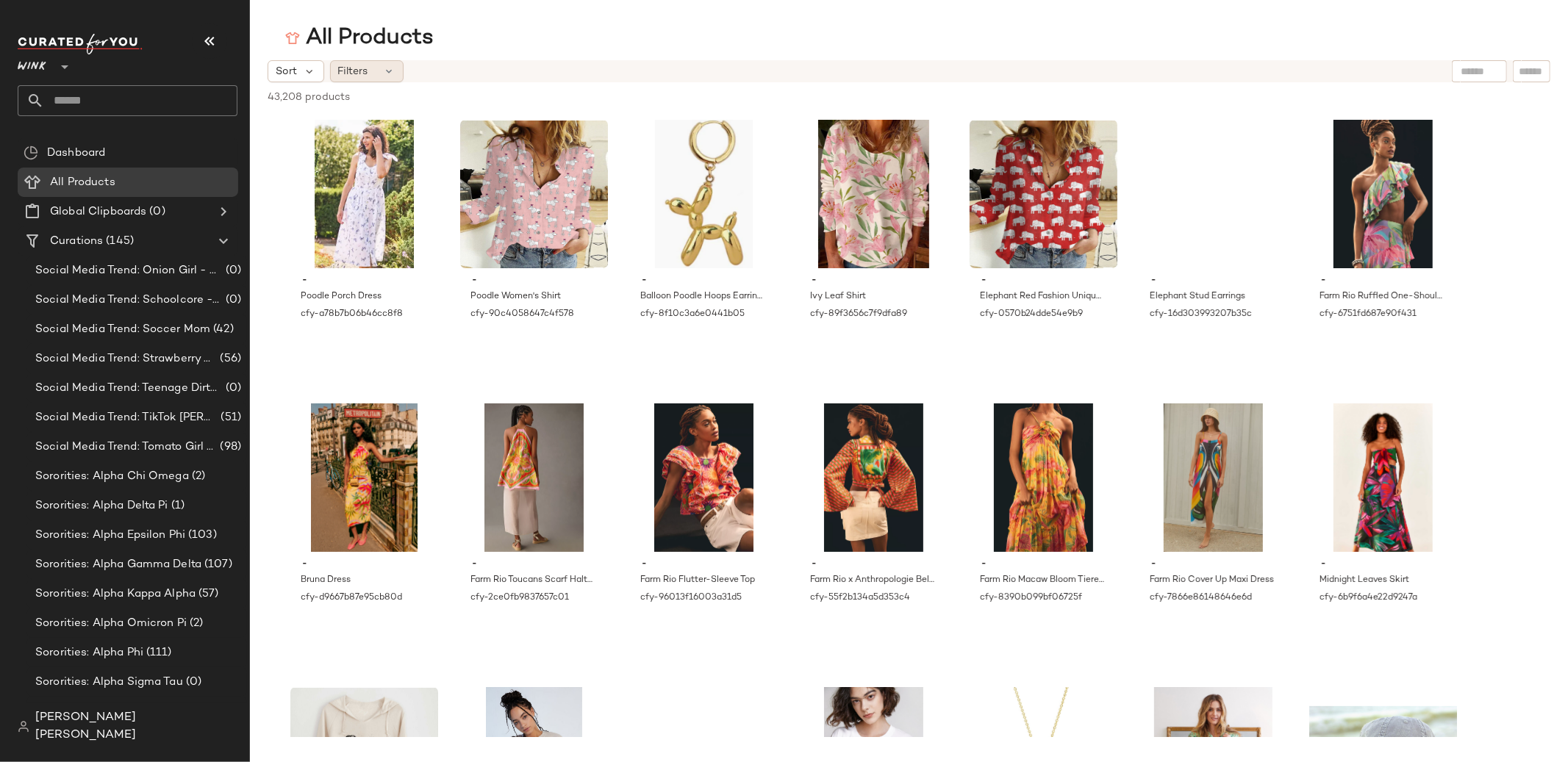
click at [366, 76] on span "Filters" at bounding box center [353, 71] width 30 height 16
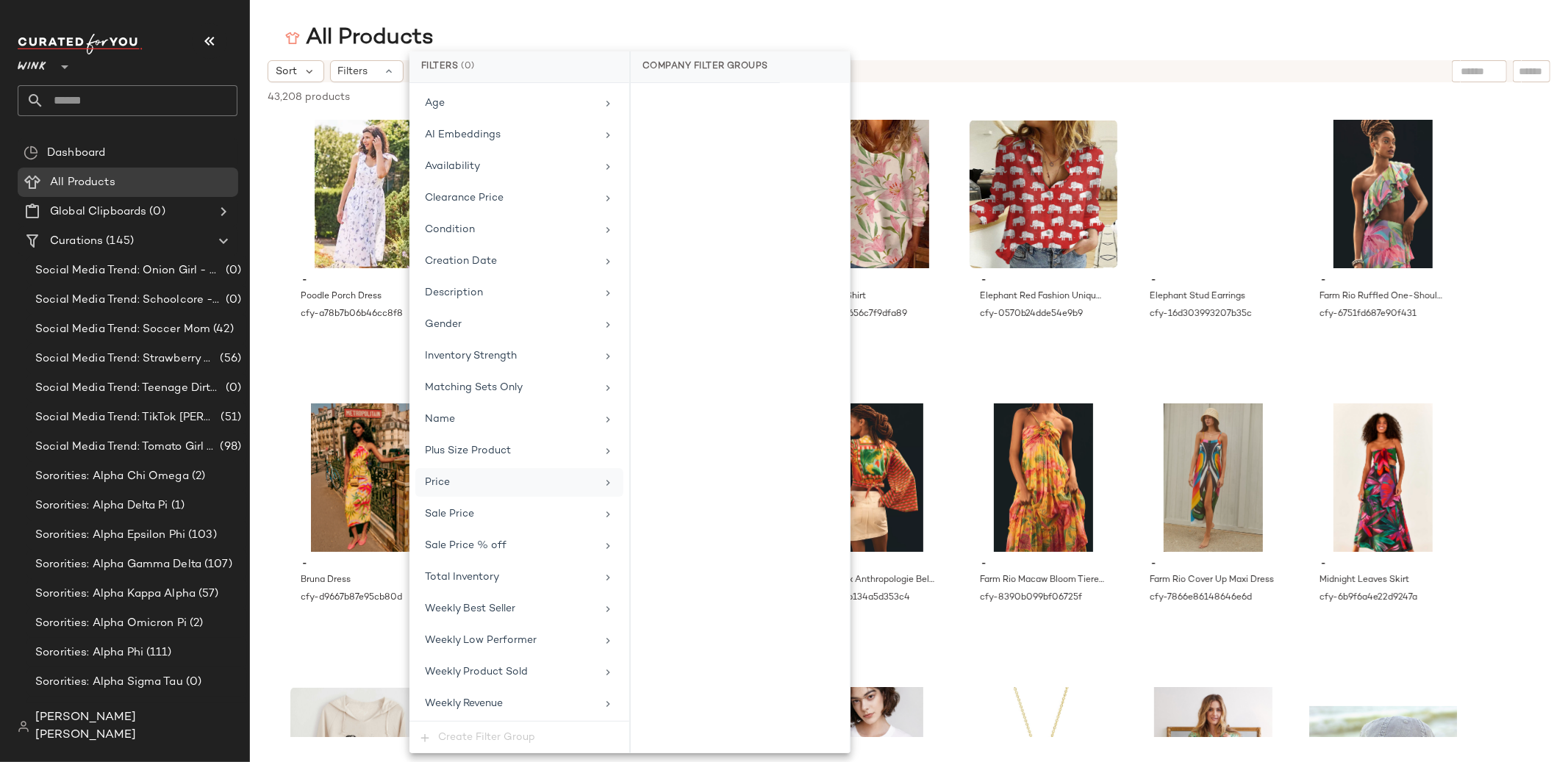
scroll to position [123, 0]
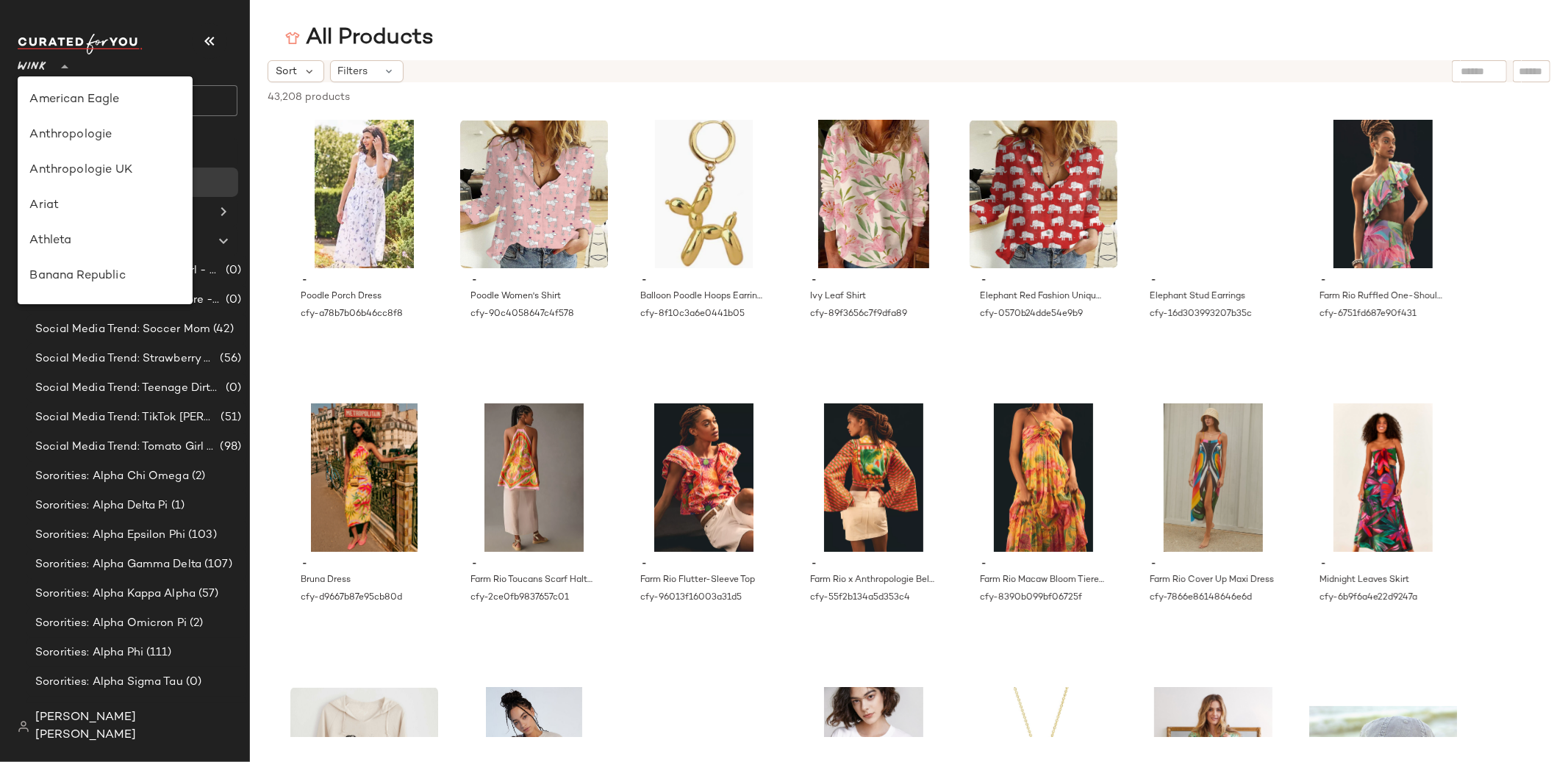
click at [38, 74] on span "Wink" at bounding box center [33, 63] width 29 height 26
click at [366, 69] on span "Filters" at bounding box center [353, 71] width 30 height 16
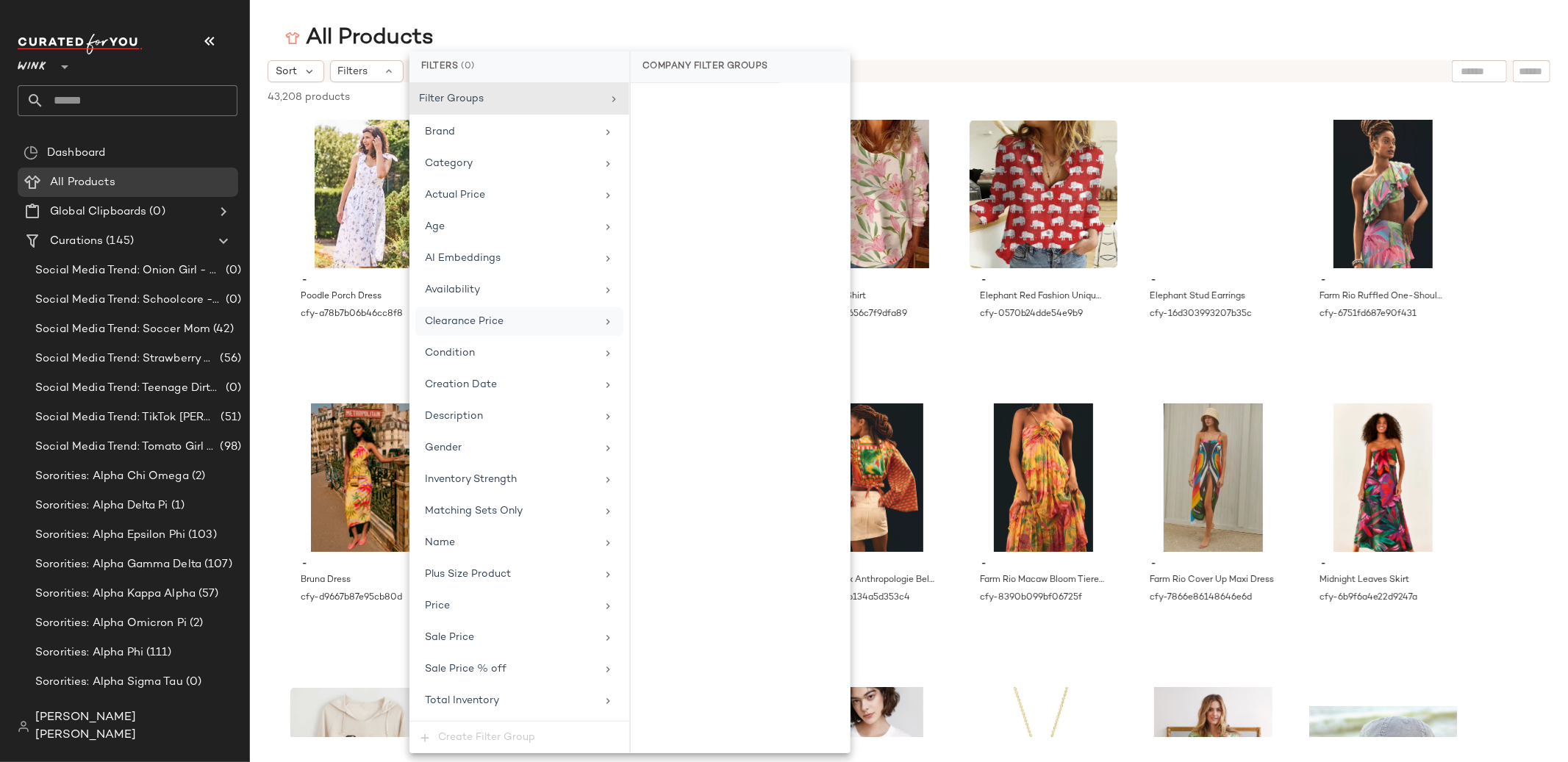
scroll to position [126, 0]
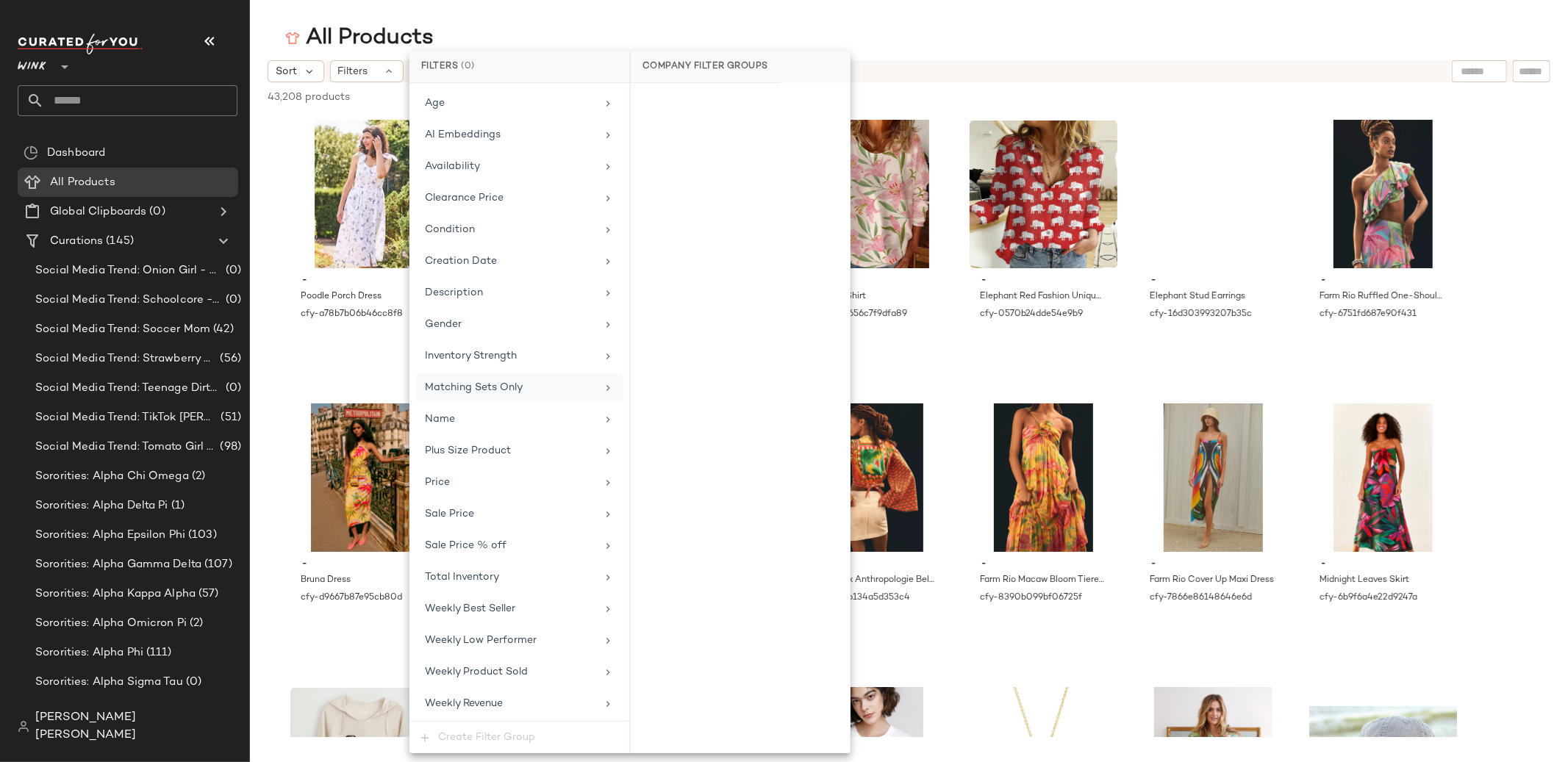
click at [500, 382] on span "Matching Sets Only" at bounding box center [474, 387] width 98 height 11
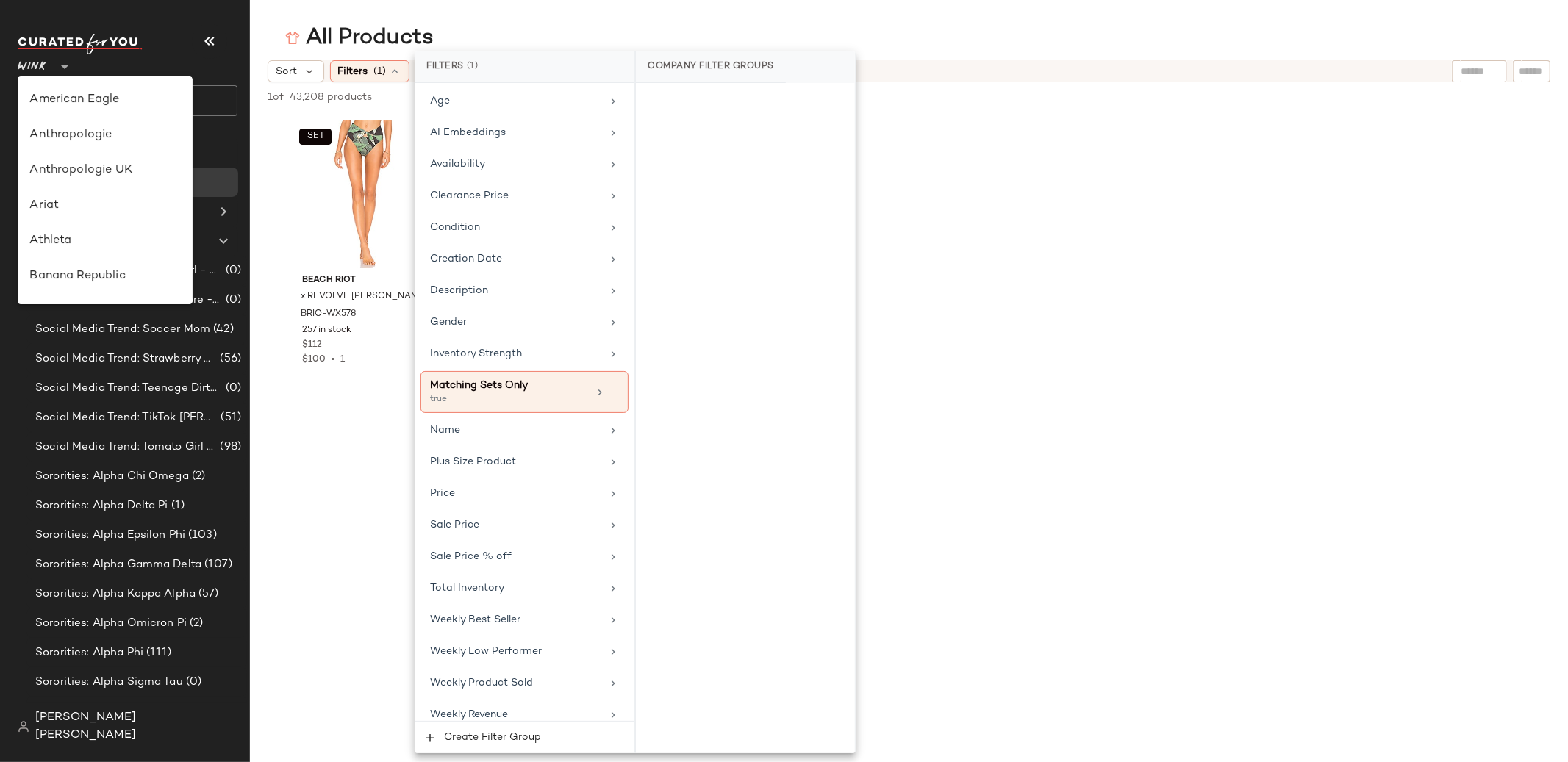
click at [69, 71] on icon at bounding box center [65, 67] width 18 height 18
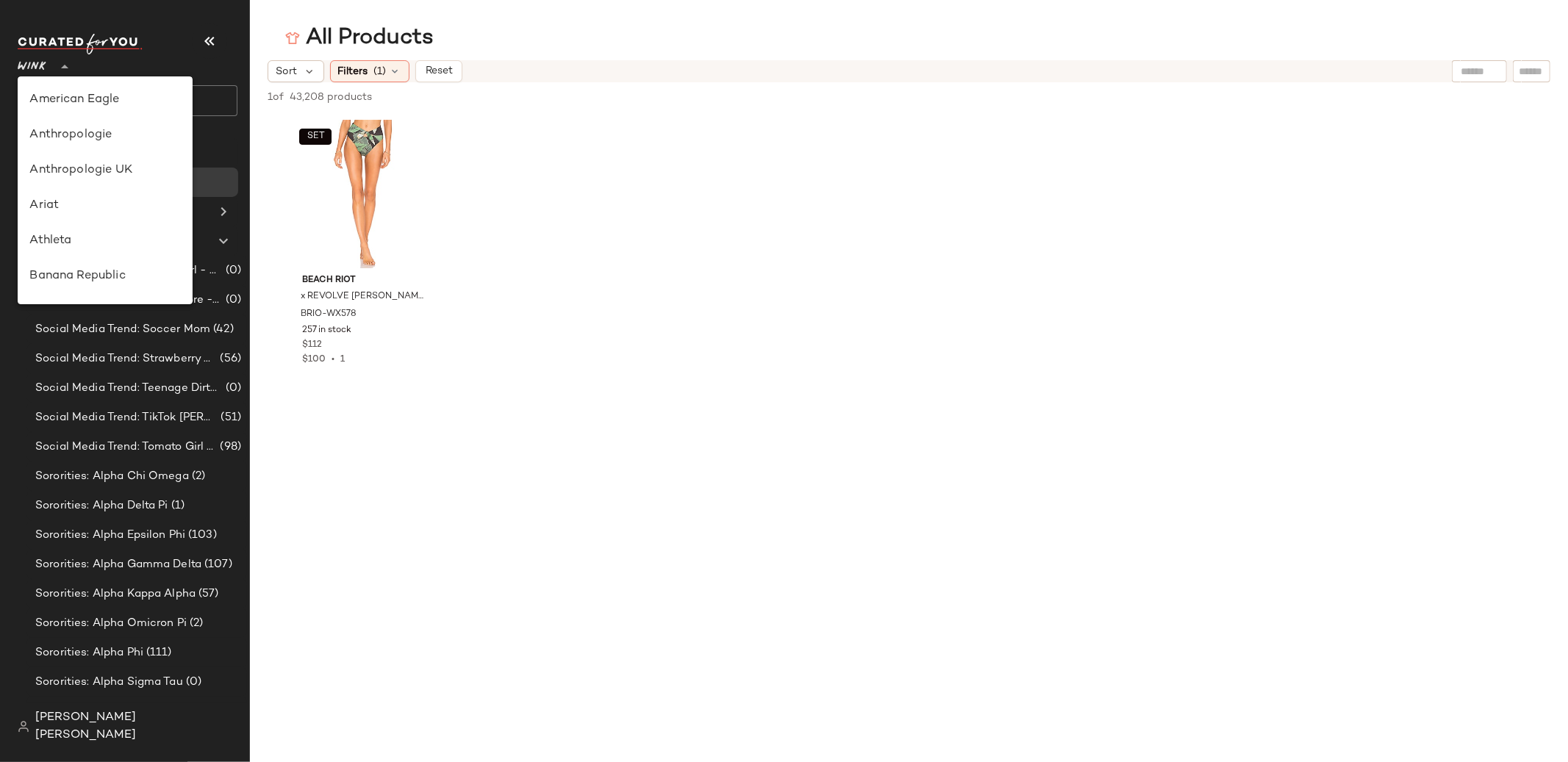
click at [64, 68] on icon at bounding box center [65, 67] width 18 height 18
click at [106, 244] on div "Wink Beauty" at bounding box center [105, 246] width 151 height 18
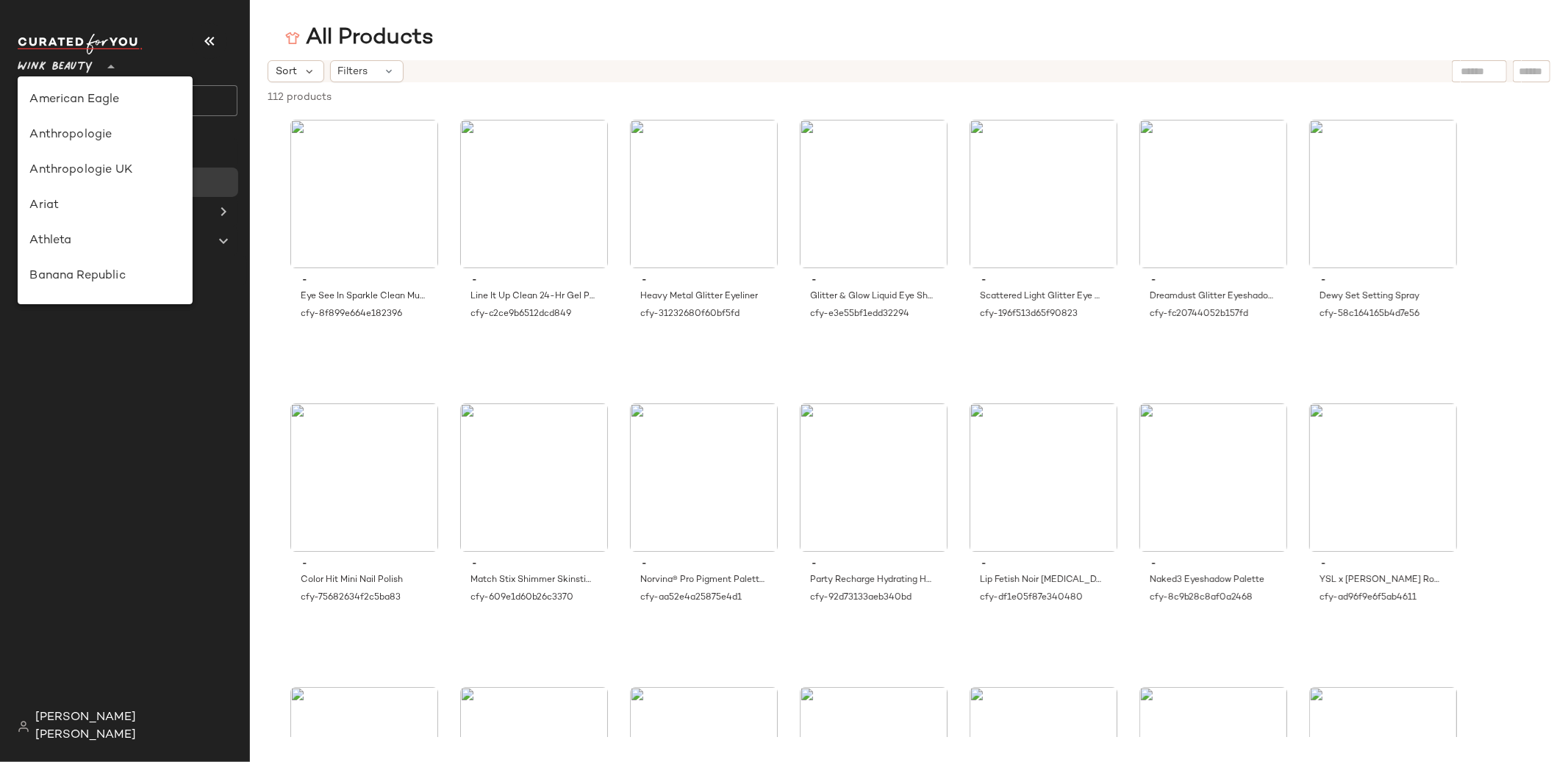
click at [104, 69] on icon at bounding box center [111, 67] width 18 height 18
click at [106, 289] on div "Zenni" at bounding box center [105, 281] width 151 height 18
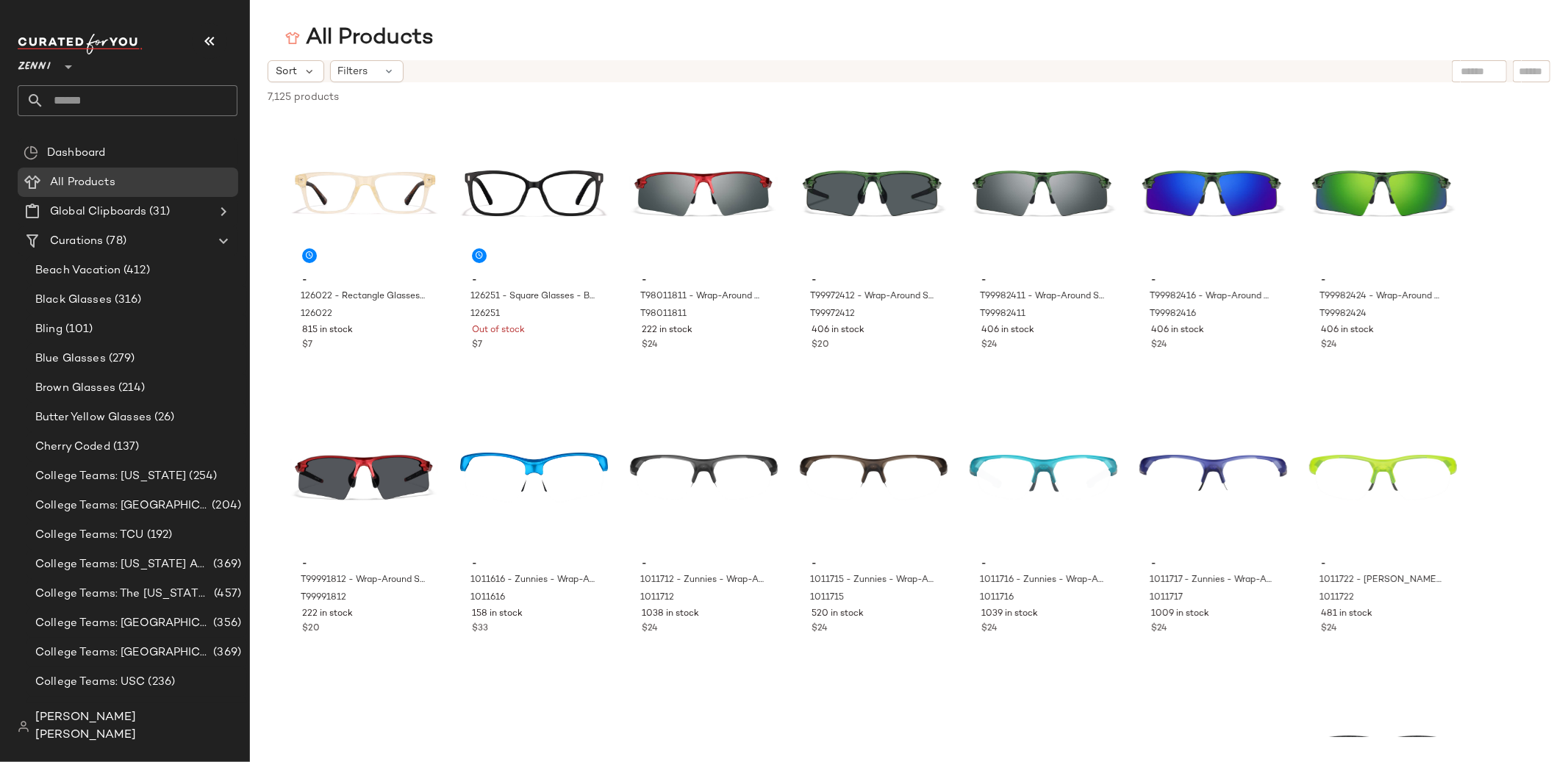
click at [73, 69] on icon at bounding box center [69, 67] width 18 height 18
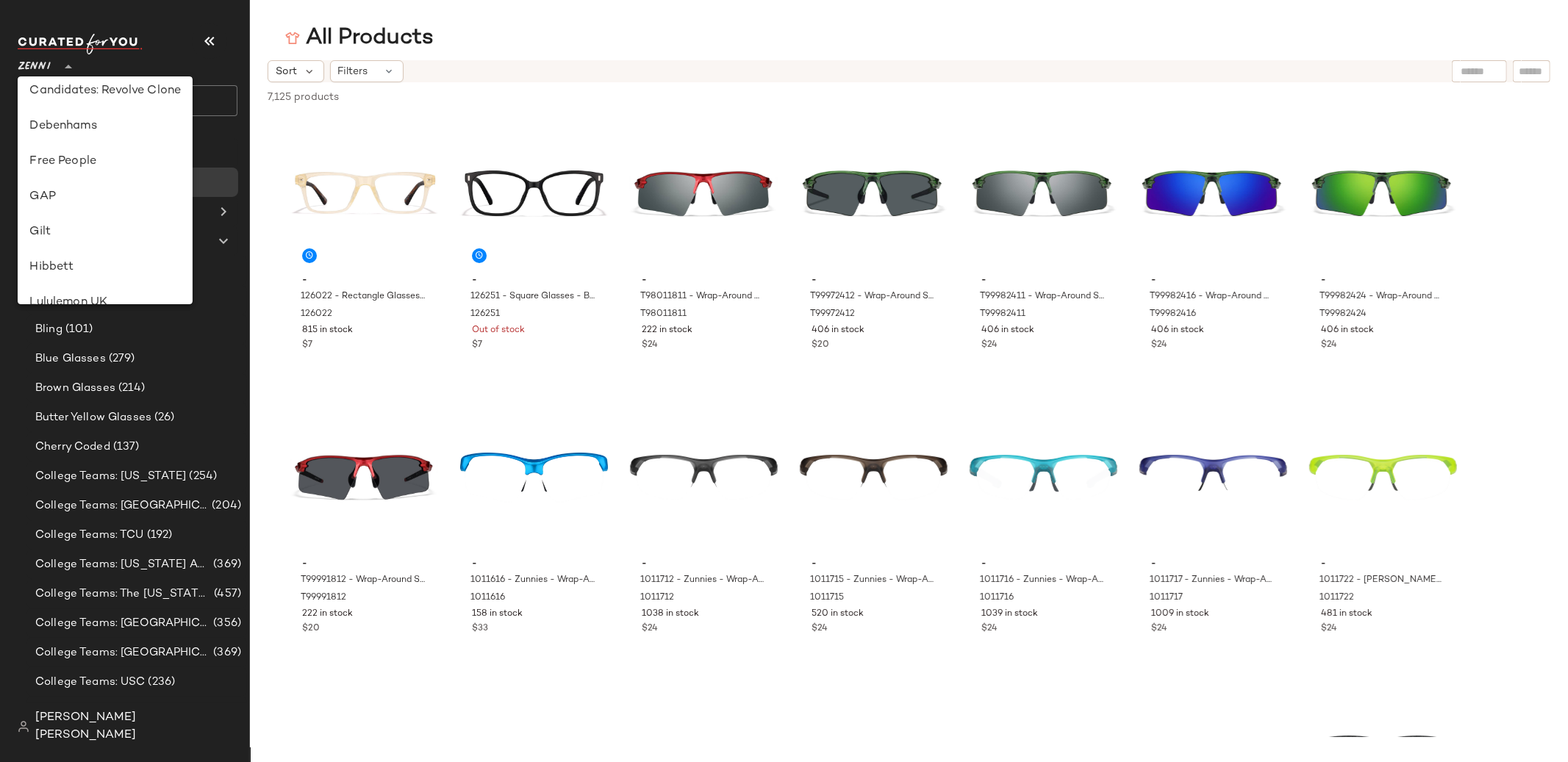
scroll to position [255, 0]
click at [98, 151] on div "Free People" at bounding box center [106, 162] width 175 height 35
type input "**"
